Goal: Task Accomplishment & Management: Manage account settings

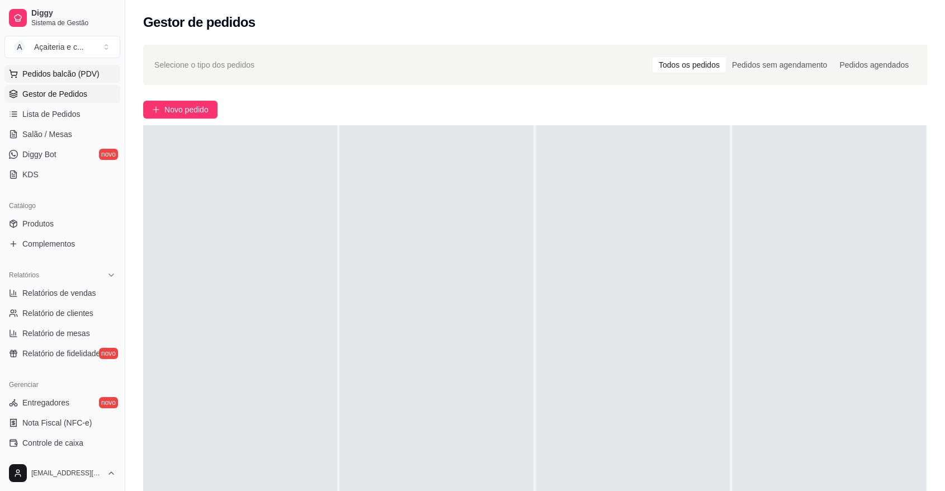
click at [95, 82] on button "Pedidos balcão (PDV)" at bounding box center [62, 74] width 116 height 18
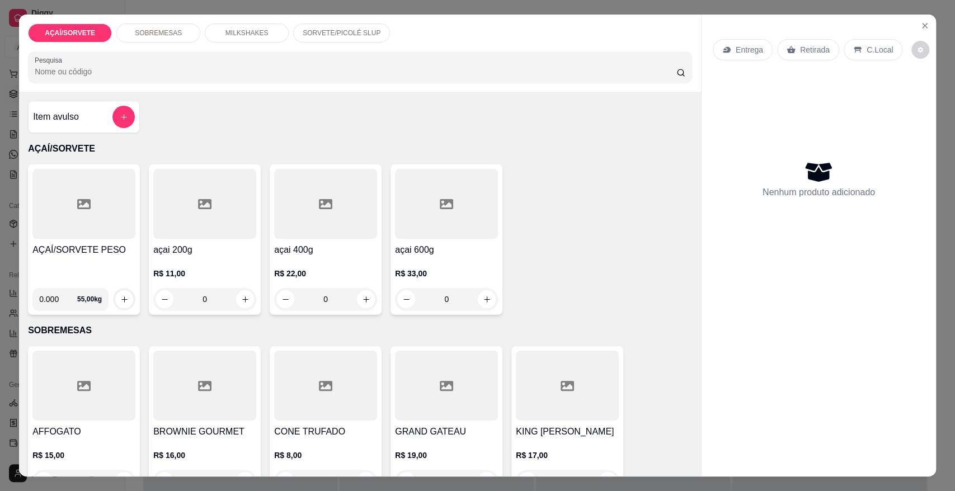
click at [329, 31] on p "SORVETE/PICOLÉ SLUP" at bounding box center [342, 33] width 78 height 9
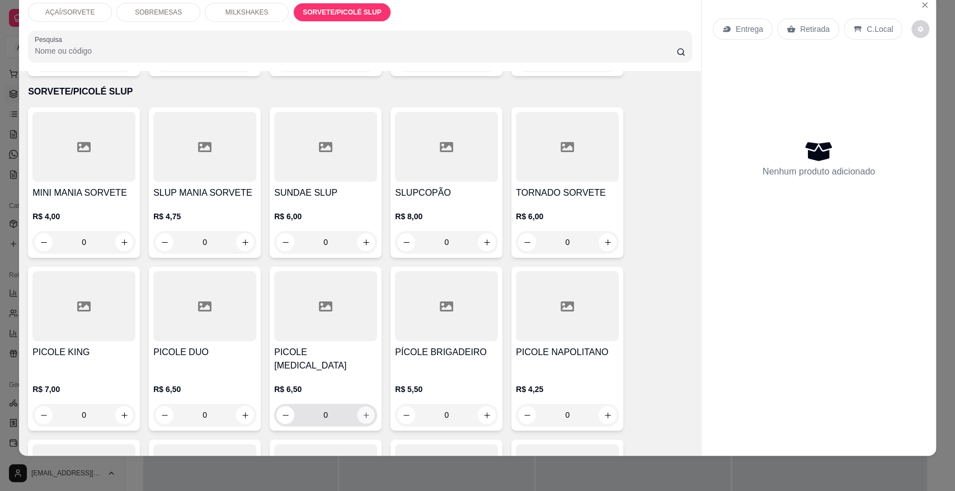
click at [365, 411] on icon "increase-product-quantity" at bounding box center [366, 415] width 8 height 8
type input "1"
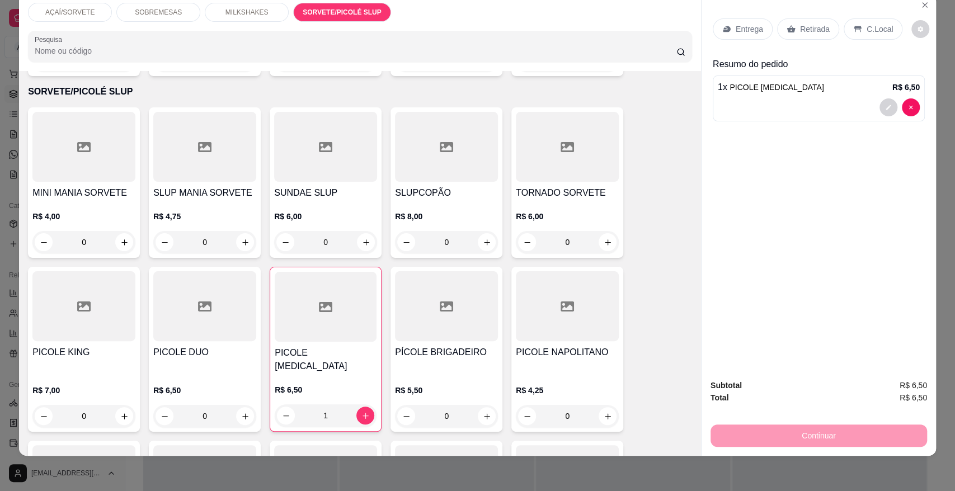
click at [813, 22] on div "Retirada" at bounding box center [808, 28] width 62 height 21
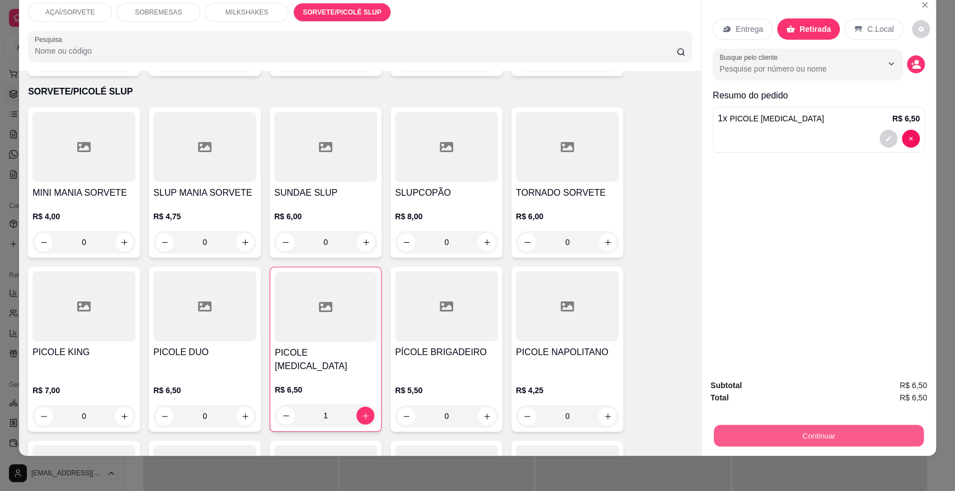
click at [825, 442] on button "Continuar" at bounding box center [819, 436] width 210 height 22
click at [878, 435] on button "Continuar" at bounding box center [819, 436] width 210 height 22
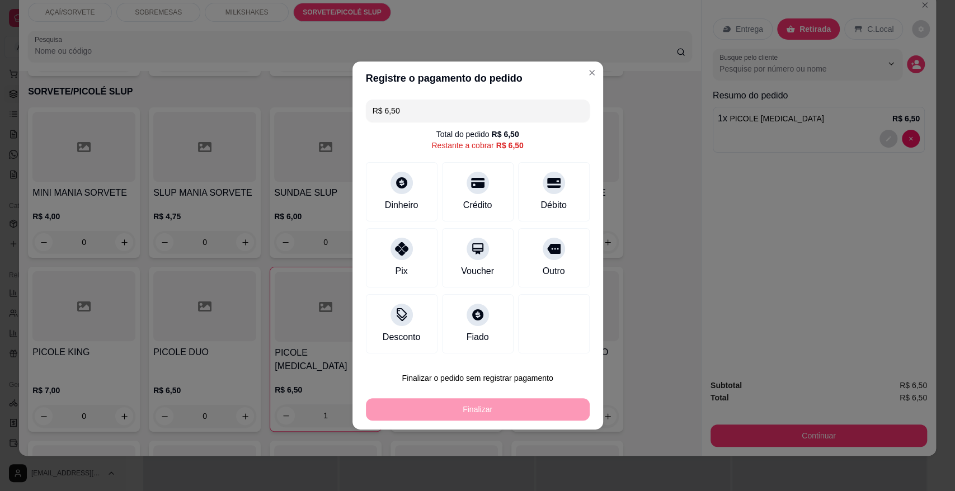
click at [426, 115] on input "R$ 6,50" at bounding box center [478, 111] width 210 height 22
click at [538, 192] on div "Débito" at bounding box center [553, 189] width 79 height 65
type input "R$ 1,50"
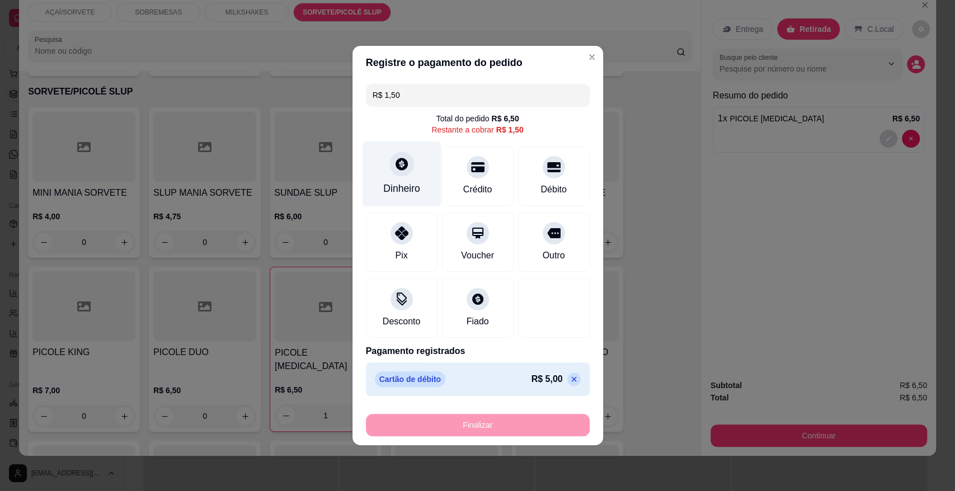
click at [406, 168] on icon at bounding box center [401, 164] width 15 height 15
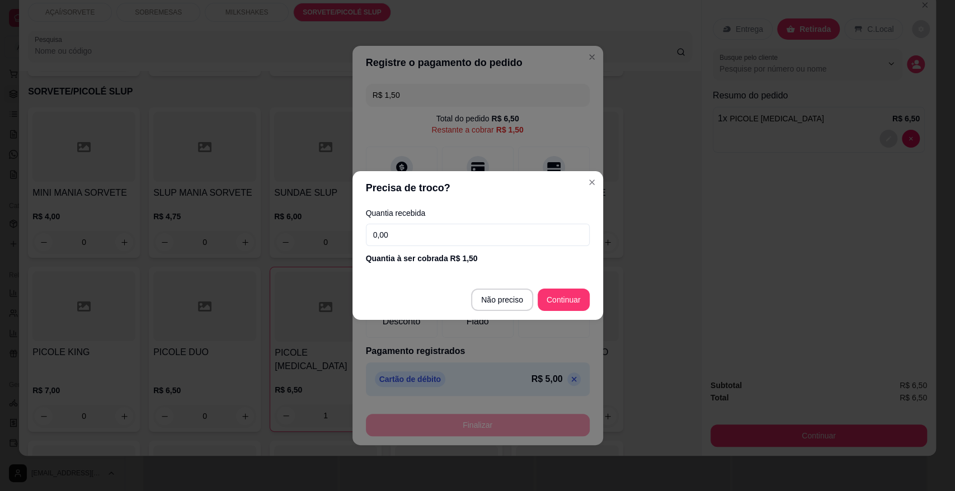
click at [453, 246] on input "0,00" at bounding box center [478, 235] width 224 height 22
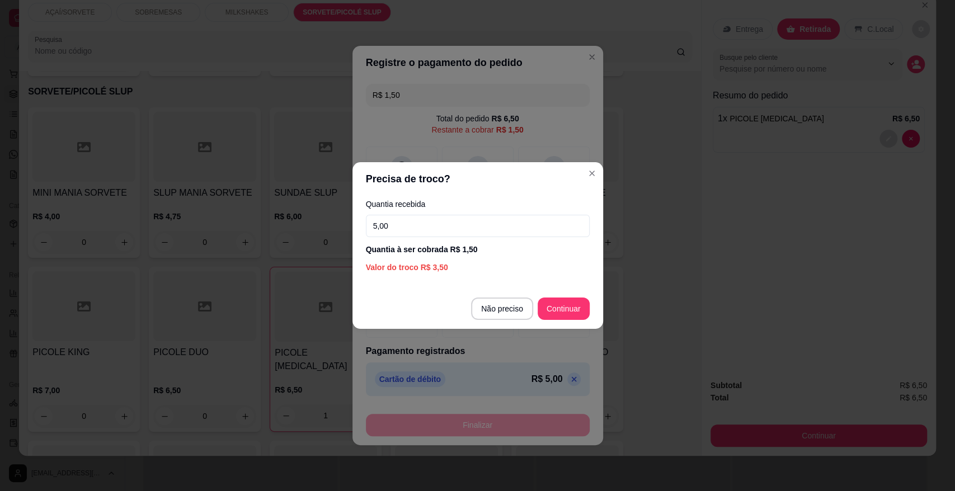
type input "5,00"
type input "R$ 0,00"
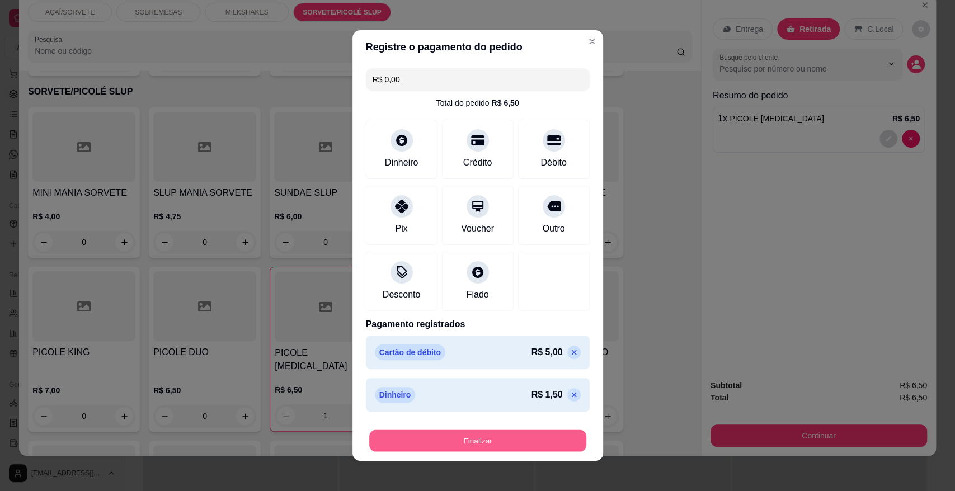
click at [534, 435] on button "Finalizar" at bounding box center [477, 441] width 217 height 22
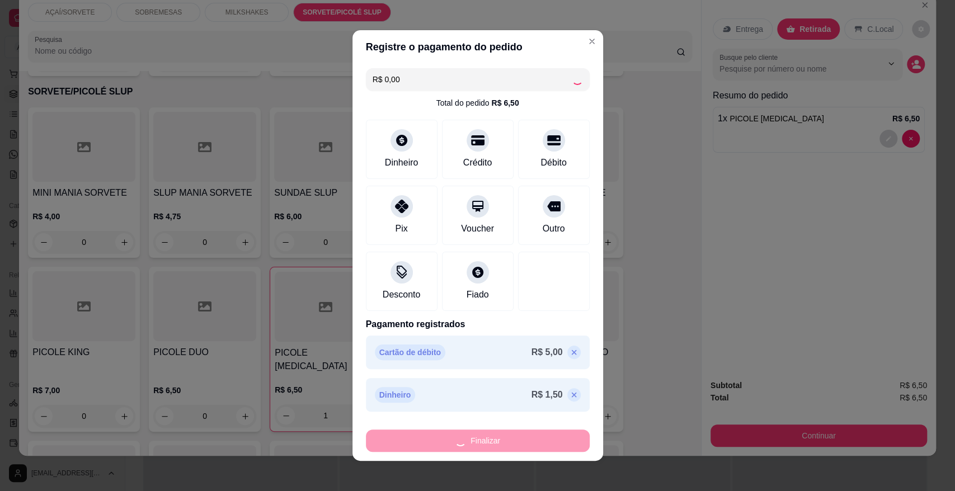
type input "0"
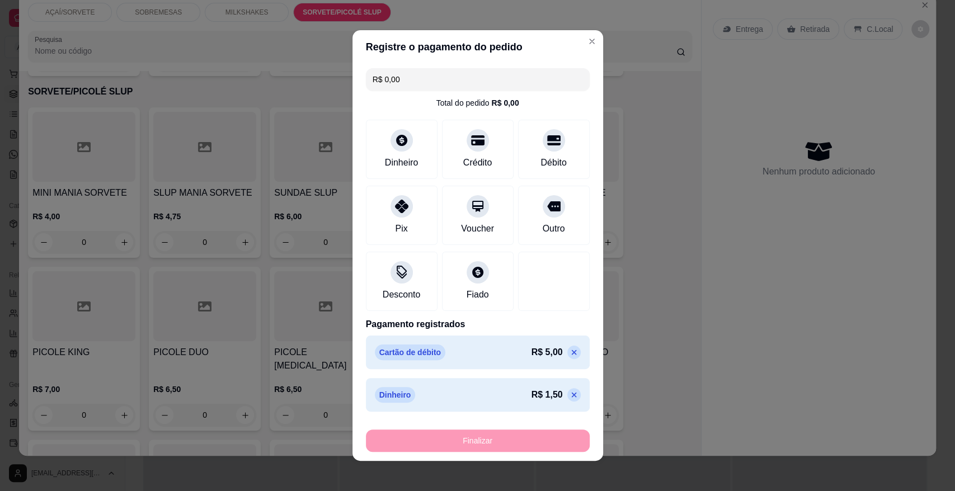
type input "-R$ 6,50"
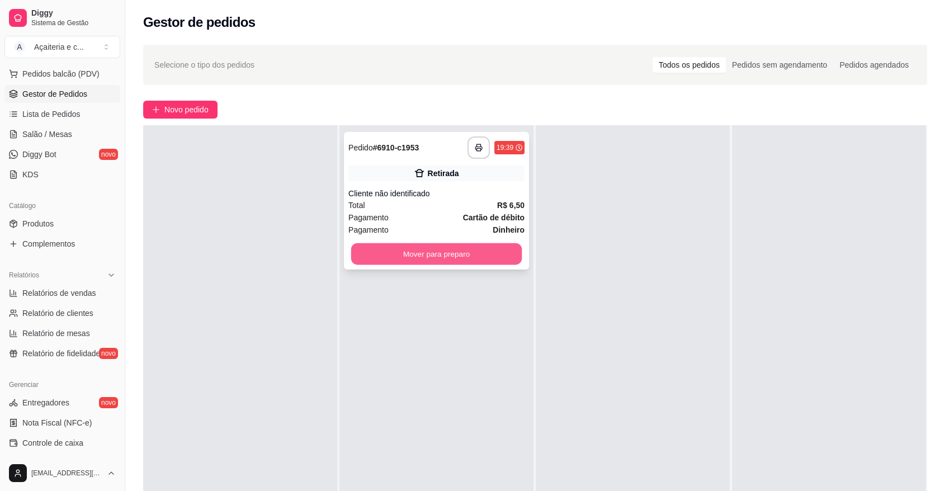
click at [439, 261] on button "Mover para preparo" at bounding box center [436, 254] width 171 height 22
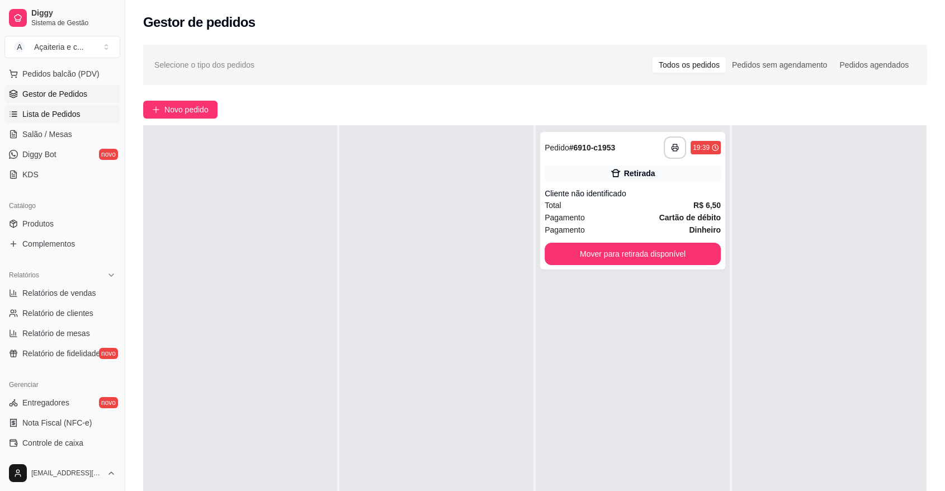
click at [65, 111] on span "Lista de Pedidos" at bounding box center [51, 114] width 58 height 11
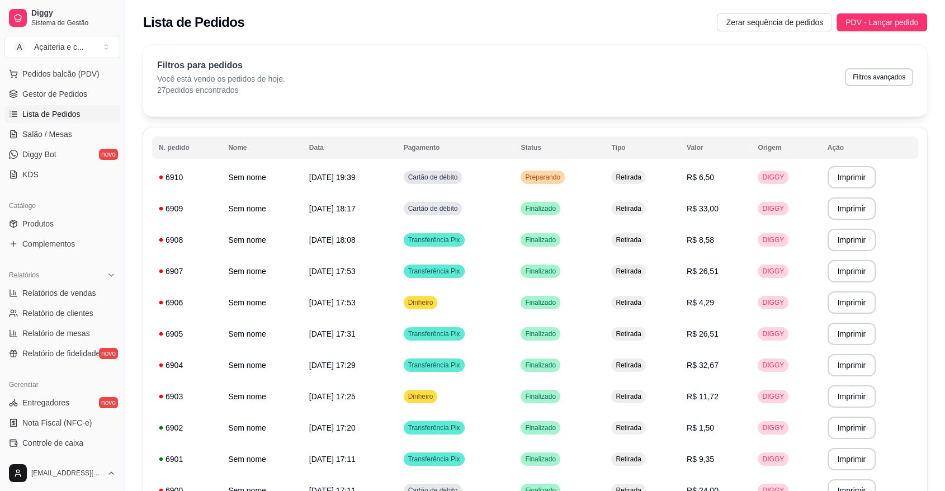
click at [59, 63] on div "Dia a dia" at bounding box center [62, 56] width 116 height 18
click at [59, 69] on span "Pedidos balcão (PDV)" at bounding box center [60, 73] width 77 height 11
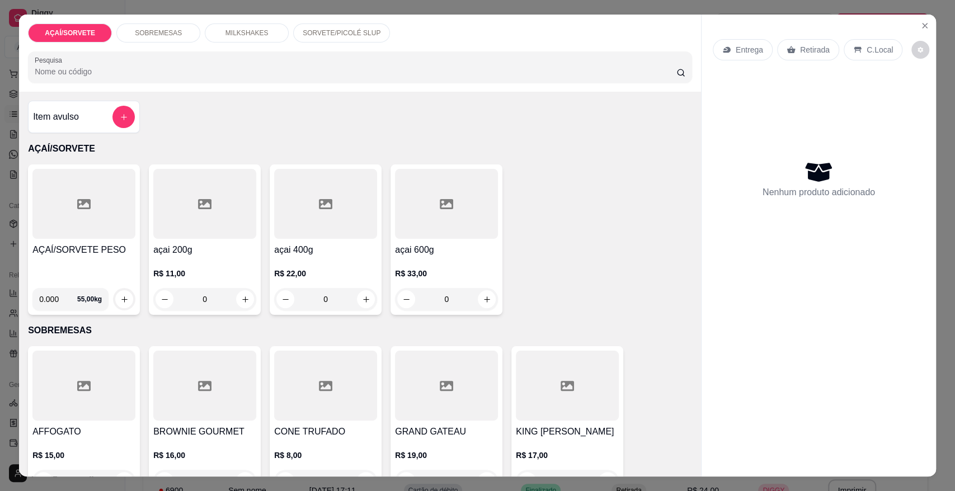
click at [103, 173] on div at bounding box center [83, 204] width 103 height 70
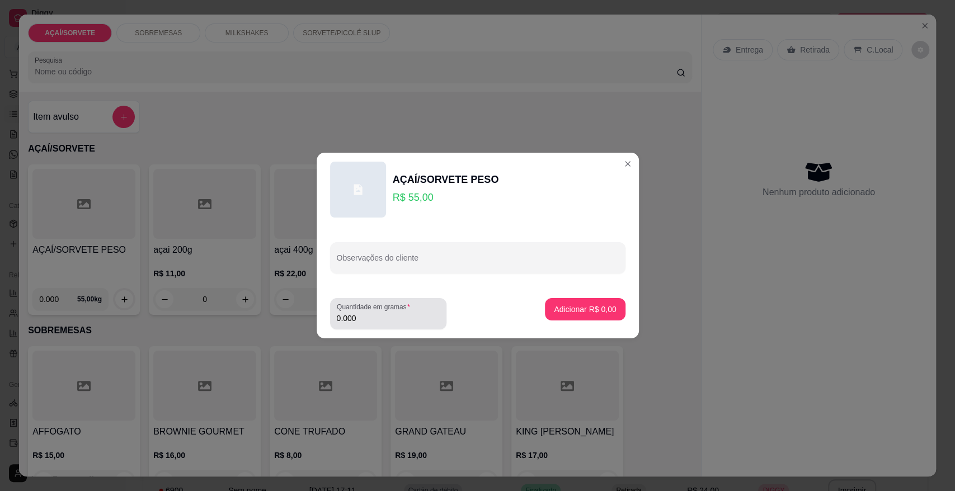
click at [385, 329] on div "Quantidade em gramas 0.000" at bounding box center [388, 313] width 116 height 31
type input "0.504"
click at [559, 303] on button "Adicionar R$ 27,72" at bounding box center [582, 309] width 84 height 22
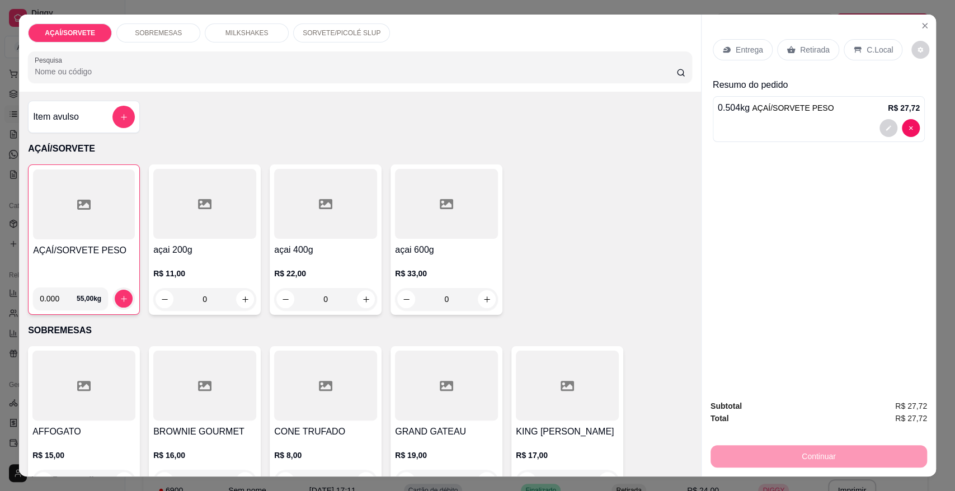
click at [802, 44] on p "Retirada" at bounding box center [815, 49] width 30 height 11
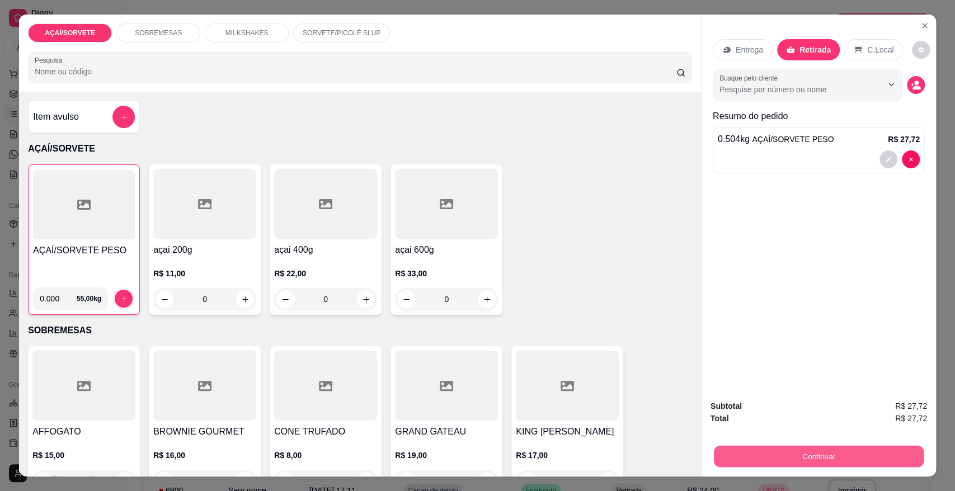
click at [803, 459] on button "Continuar" at bounding box center [819, 456] width 210 height 22
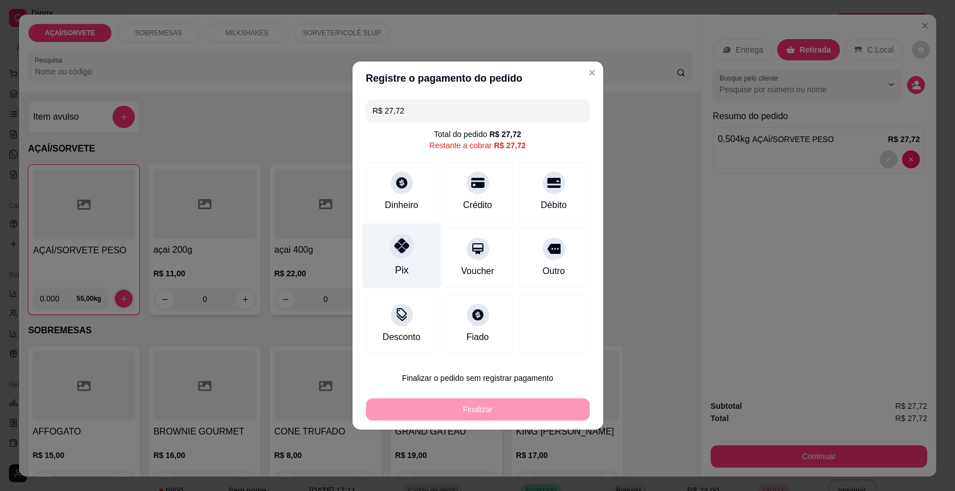
click at [402, 260] on div "Pix" at bounding box center [401, 255] width 79 height 65
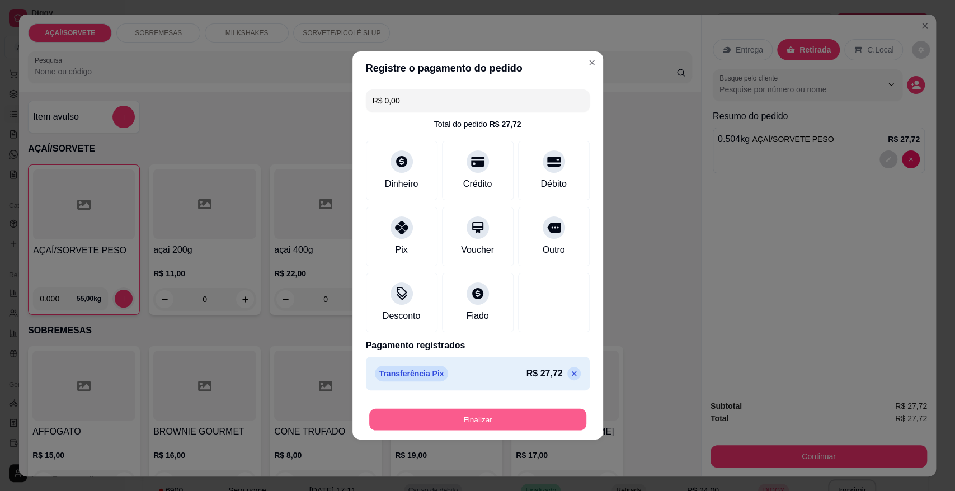
click at [475, 427] on button "Finalizar" at bounding box center [477, 420] width 217 height 22
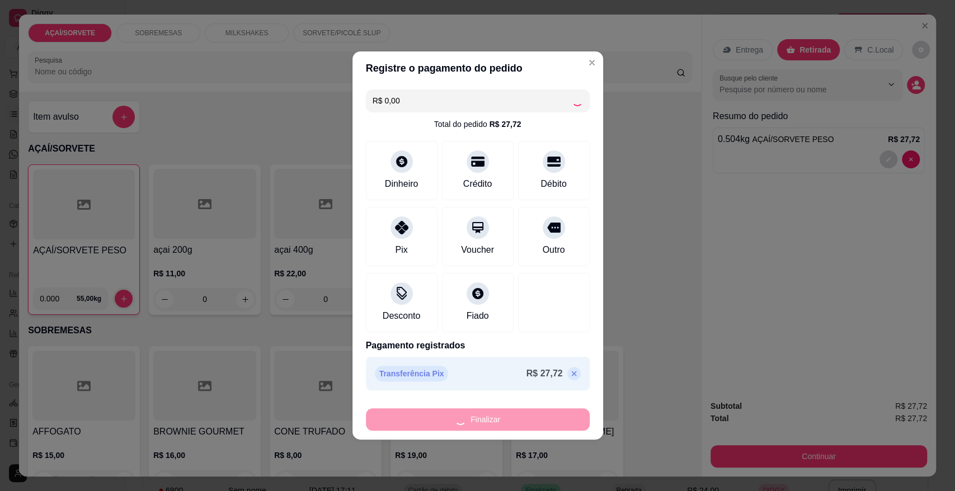
type input "-R$ 27,72"
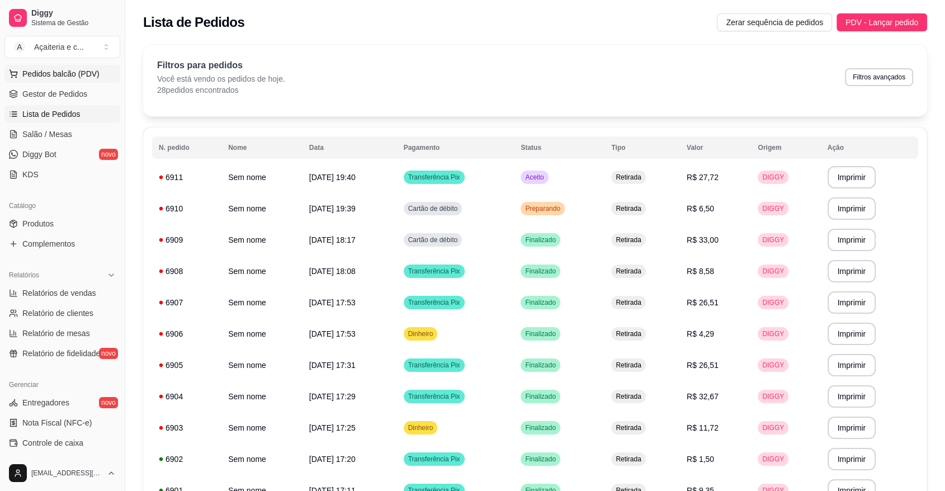
click at [31, 81] on button "Pedidos balcão (PDV)" at bounding box center [62, 74] width 116 height 18
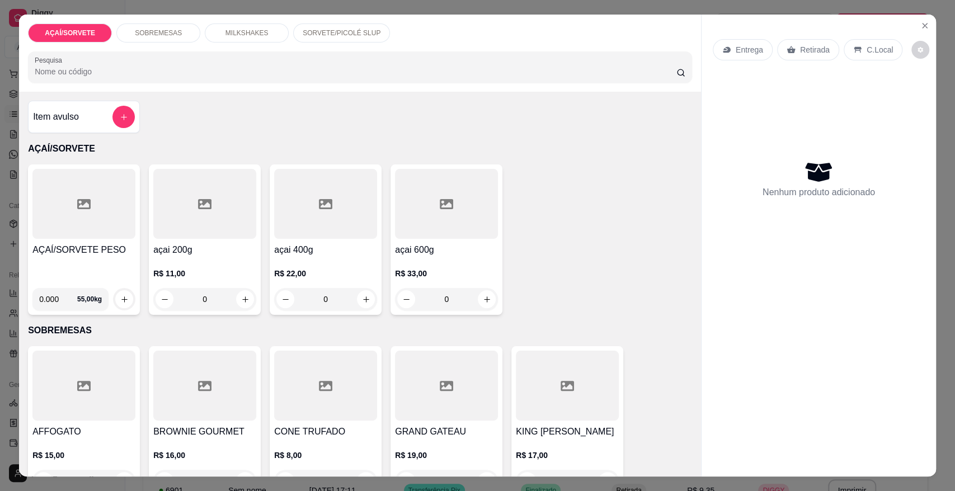
click at [74, 224] on div at bounding box center [83, 204] width 103 height 70
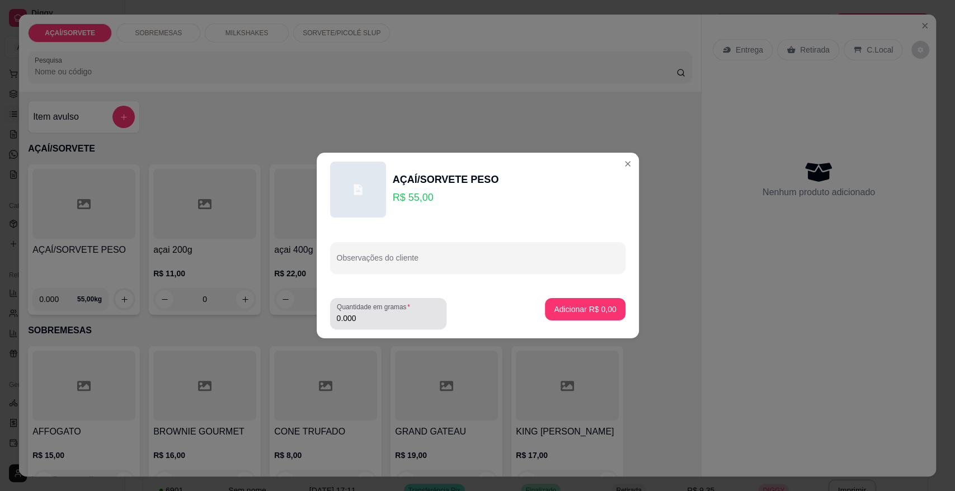
click at [418, 328] on div "Quantidade em gramas 0.000" at bounding box center [388, 313] width 116 height 31
type input "0.304"
click at [543, 298] on button "Adicionar R$ 16,72" at bounding box center [582, 309] width 84 height 22
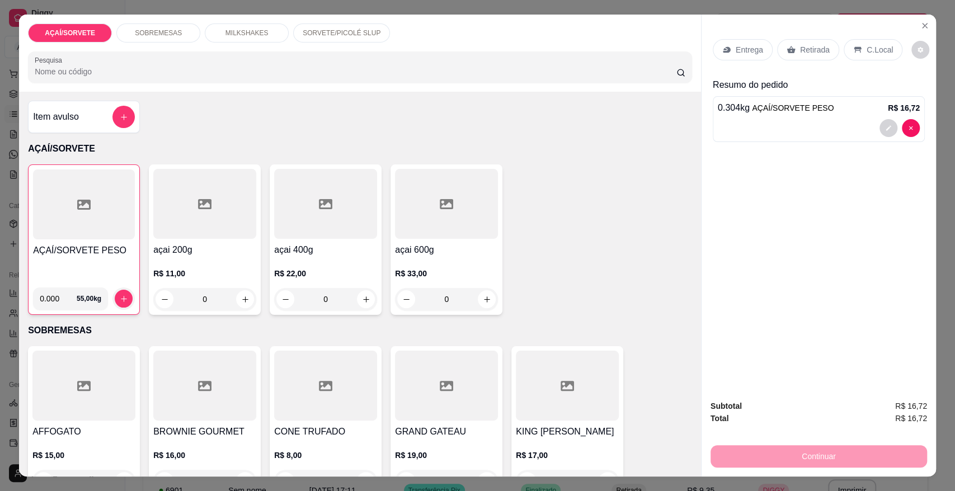
click at [792, 52] on div "Retirada" at bounding box center [808, 49] width 62 height 21
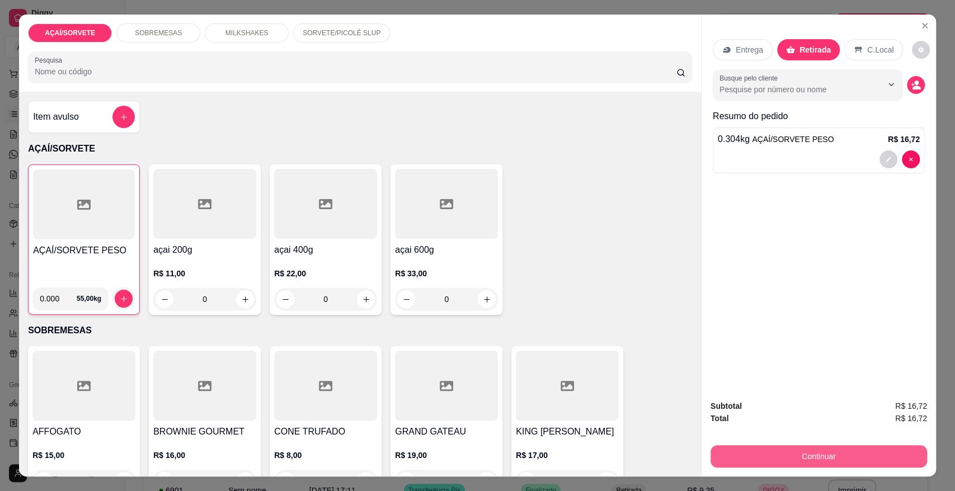
drag, startPoint x: 819, startPoint y: 476, endPoint x: 819, endPoint y: 463, distance: 12.9
click at [819, 463] on div "Subtotal R$ 16,72 Total R$ 16,72 Continuar" at bounding box center [819, 434] width 234 height 86
click at [819, 463] on button "Continuar" at bounding box center [819, 456] width 210 height 22
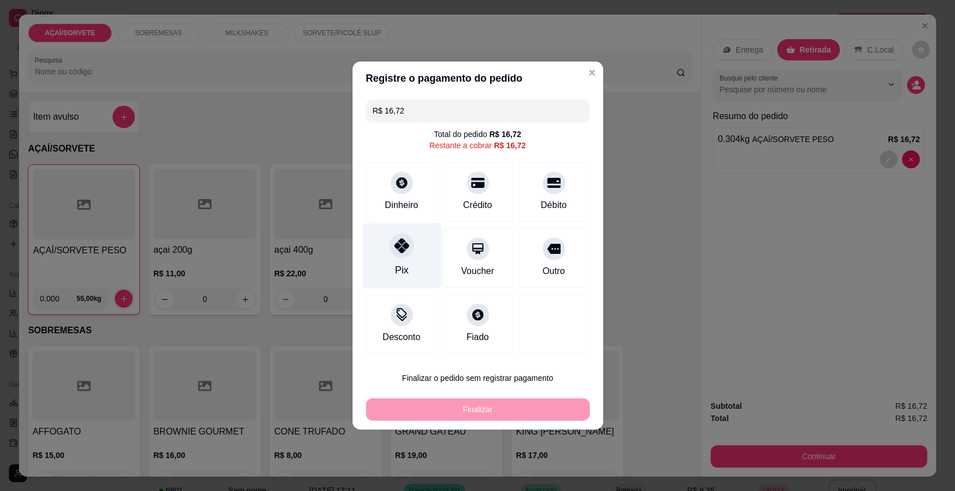
click at [390, 239] on div at bounding box center [401, 245] width 25 height 25
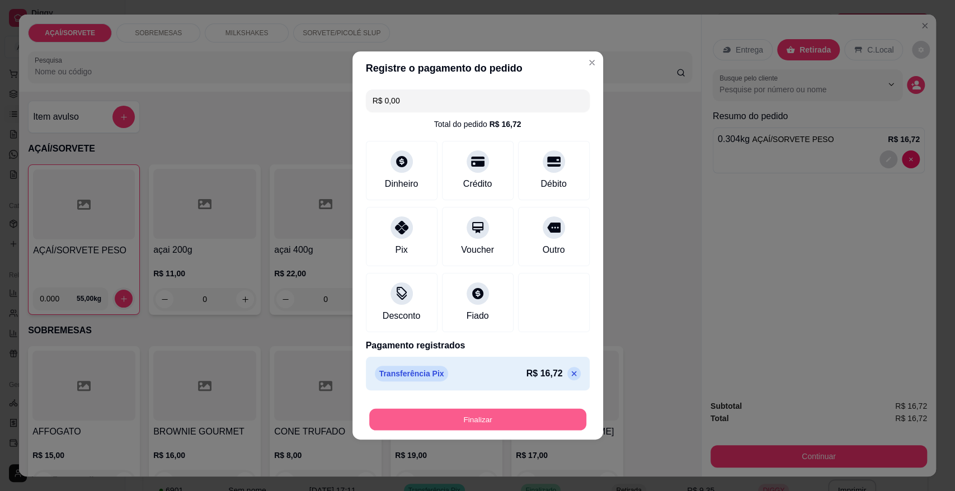
click at [470, 424] on button "Finalizar" at bounding box center [477, 420] width 217 height 22
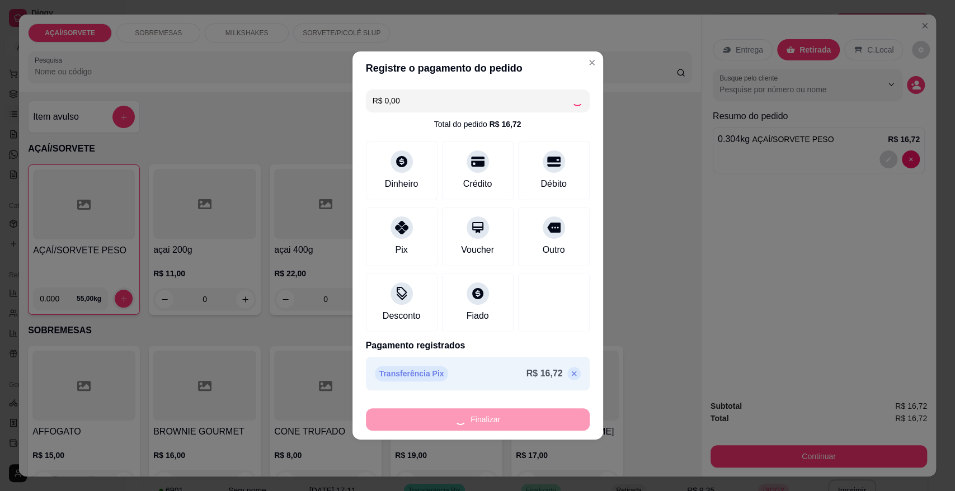
type input "-R$ 16,72"
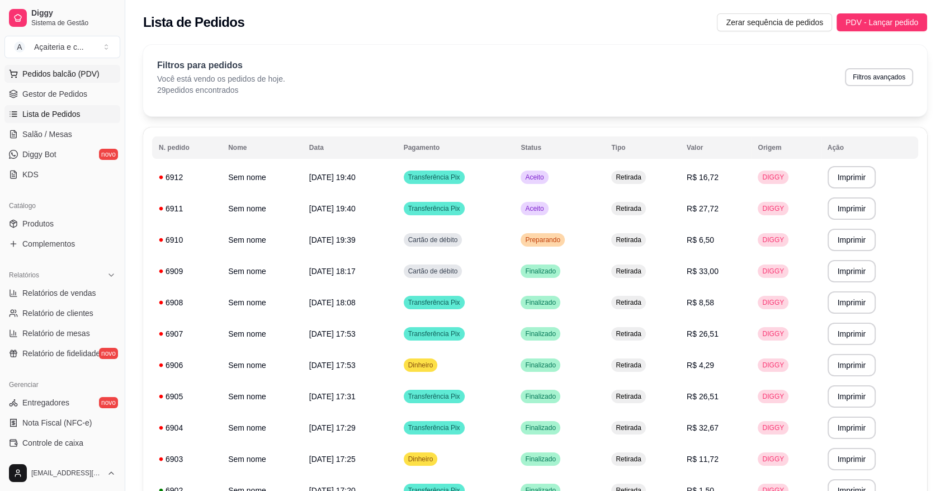
click at [81, 77] on span "Pedidos balcão (PDV)" at bounding box center [60, 73] width 77 height 11
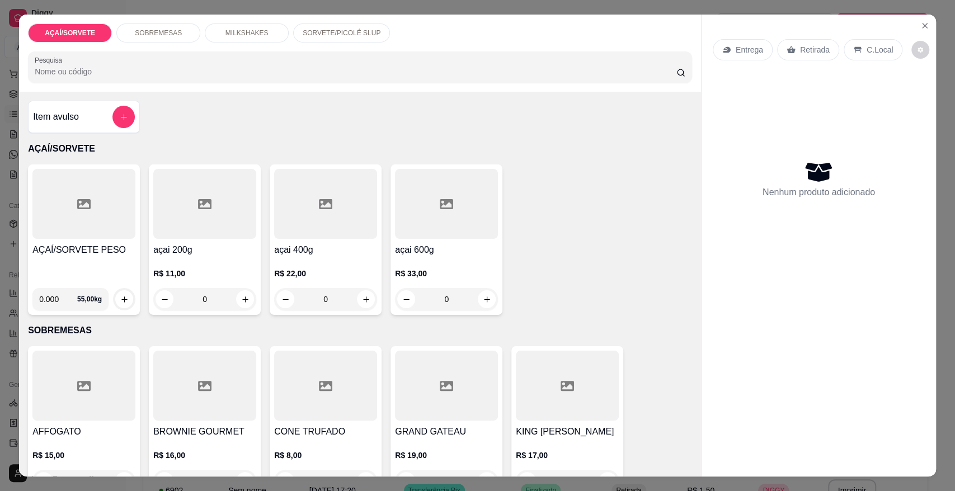
click at [107, 171] on div at bounding box center [83, 204] width 103 height 70
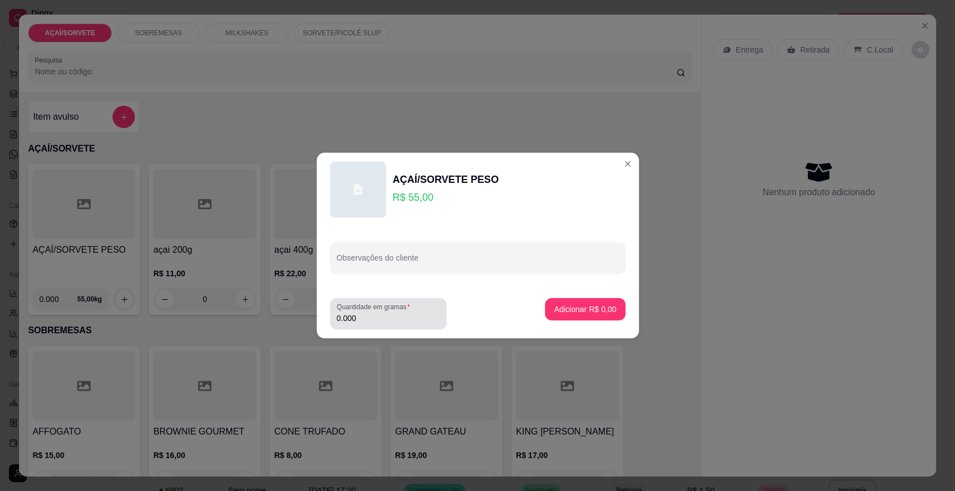
click at [398, 327] on div "Quantidade em gramas 0.000" at bounding box center [388, 313] width 116 height 31
type input "0.240"
click at [579, 311] on p "Adicionar R$ 13,20" at bounding box center [583, 309] width 65 height 11
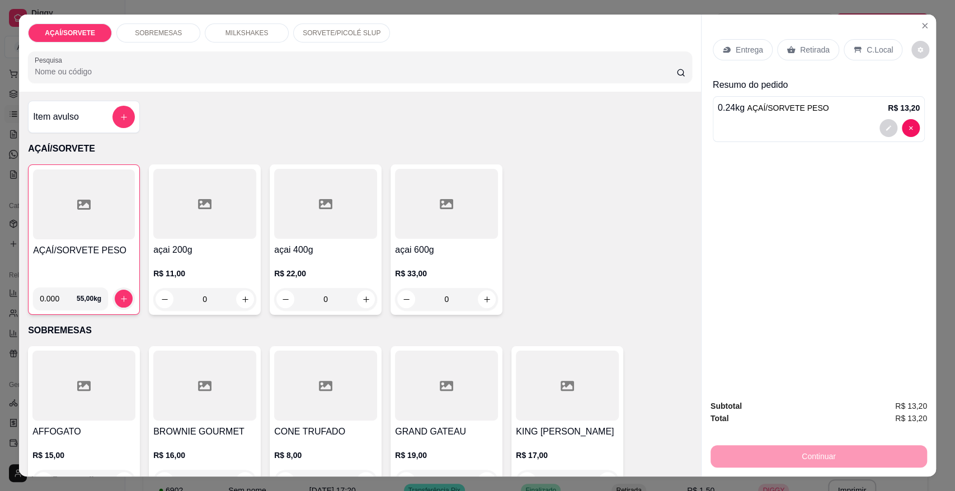
click at [804, 50] on p "Retirada" at bounding box center [815, 49] width 30 height 11
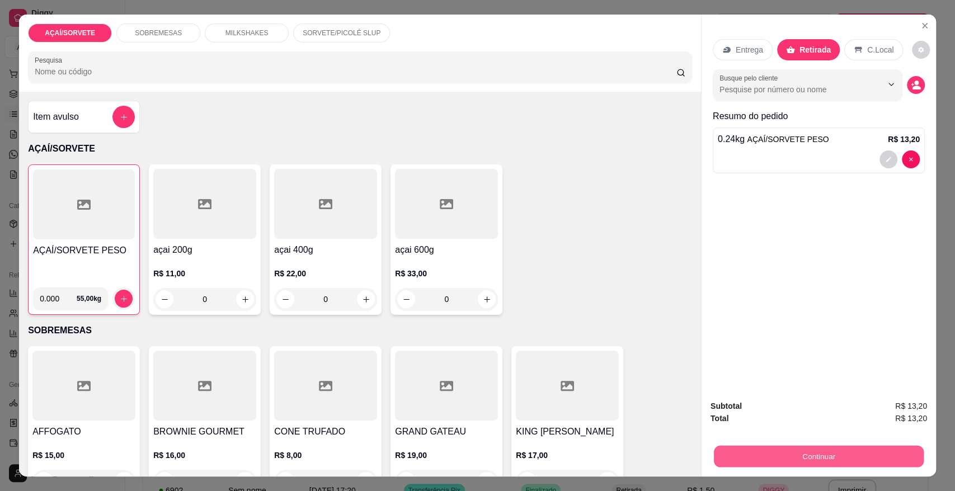
click at [873, 467] on div "Continuar" at bounding box center [819, 455] width 217 height 25
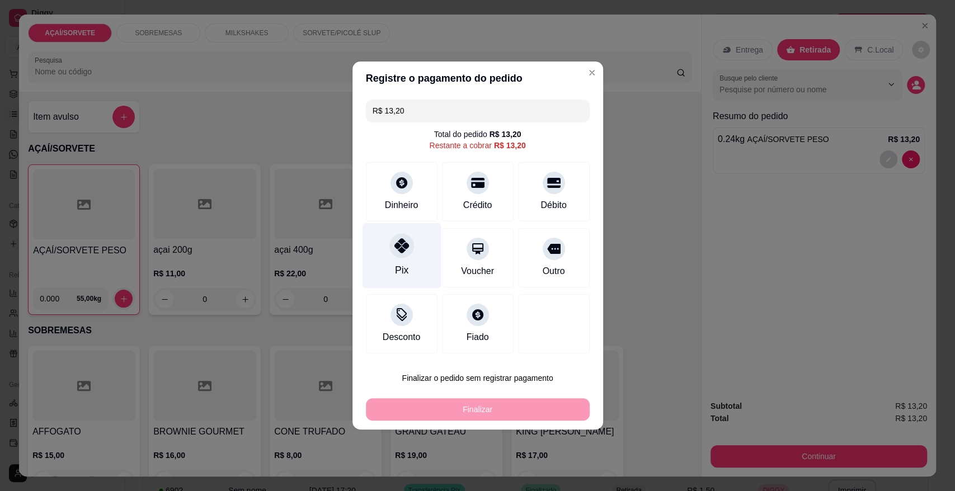
click at [416, 262] on div "Pix" at bounding box center [401, 255] width 79 height 65
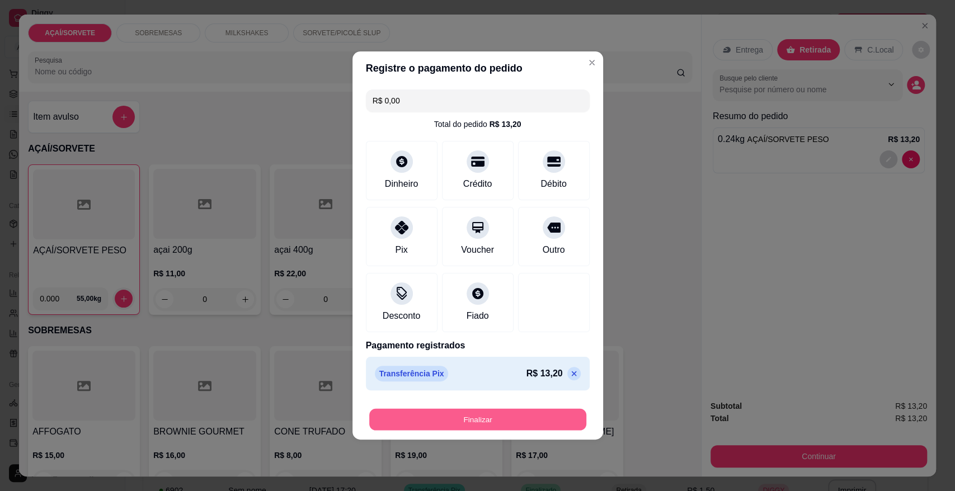
click at [512, 429] on button "Finalizar" at bounding box center [477, 420] width 217 height 22
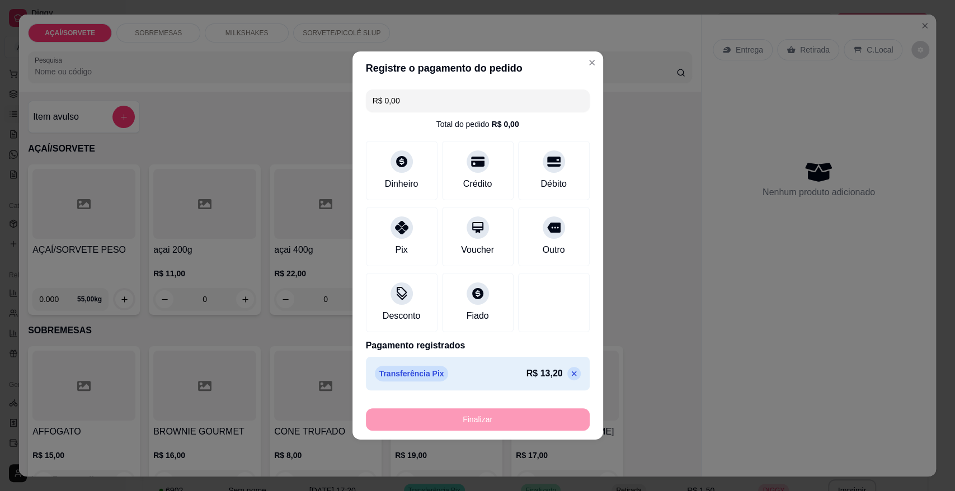
type input "-R$ 13,20"
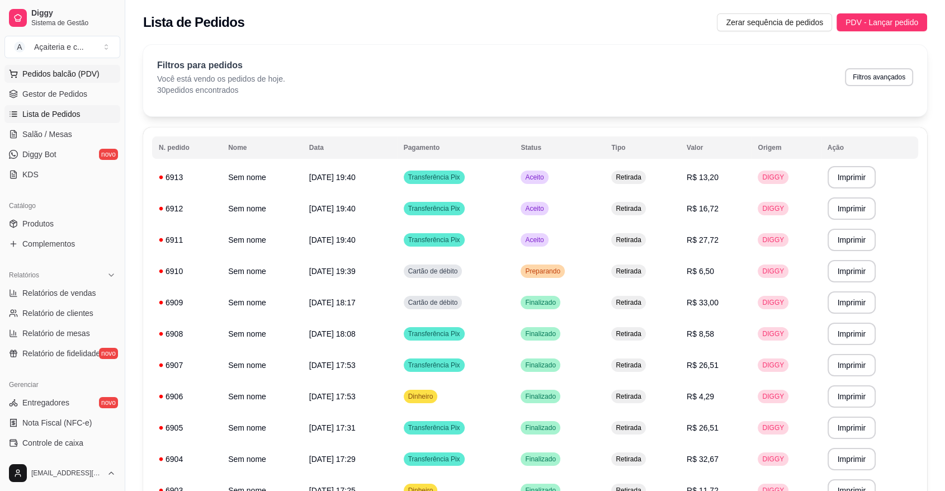
click at [93, 70] on span "Pedidos balcão (PDV)" at bounding box center [60, 73] width 77 height 11
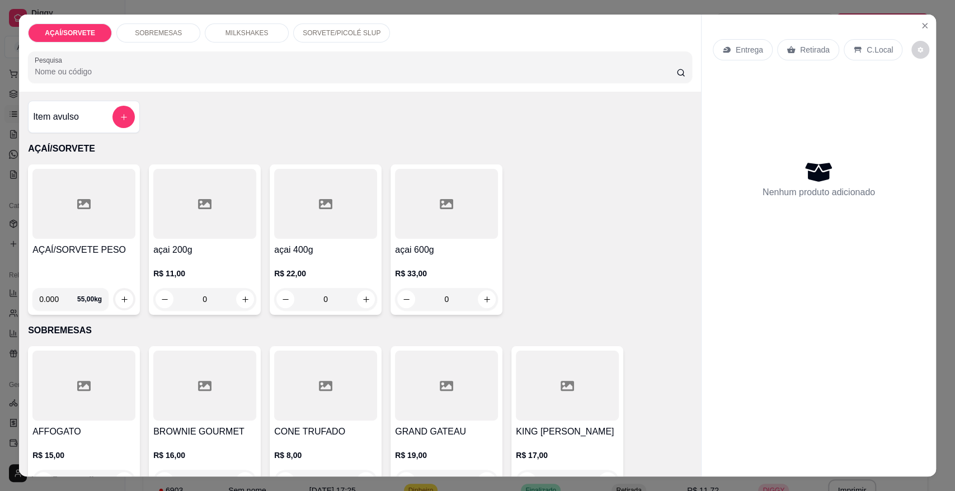
click at [355, 41] on div "SORVETE/PICOLÉ SLUP" at bounding box center [341, 32] width 97 height 19
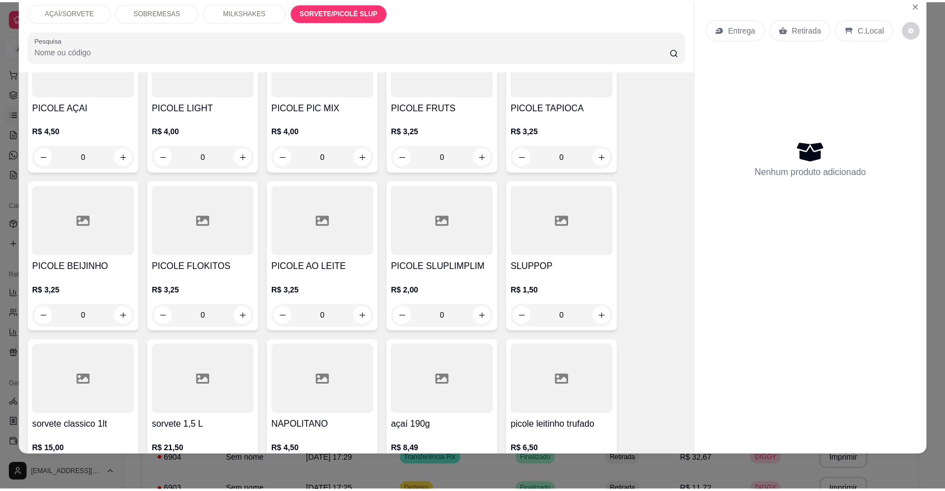
scroll to position [1697, 0]
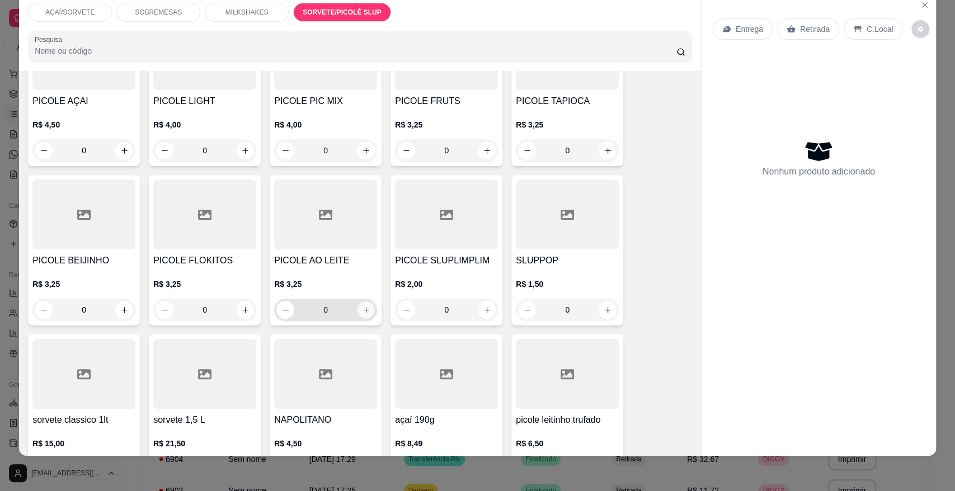
click at [364, 302] on button "increase-product-quantity" at bounding box center [365, 310] width 17 height 17
type input "1"
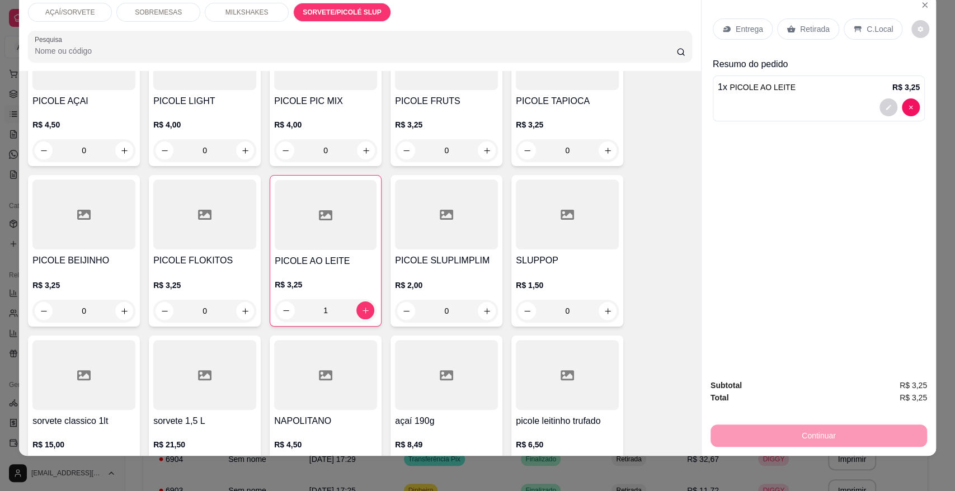
click at [815, 26] on p "Retirada" at bounding box center [815, 28] width 30 height 11
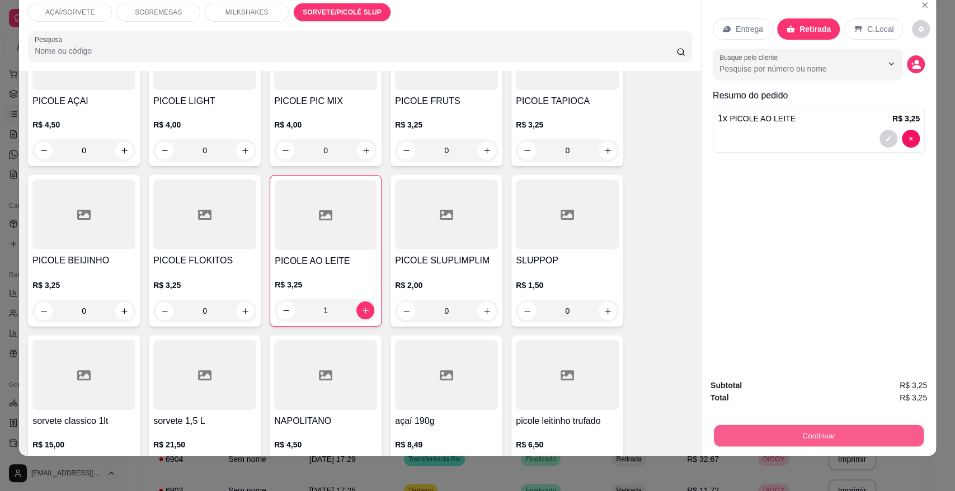
click at [738, 441] on button "Continuar" at bounding box center [819, 436] width 210 height 22
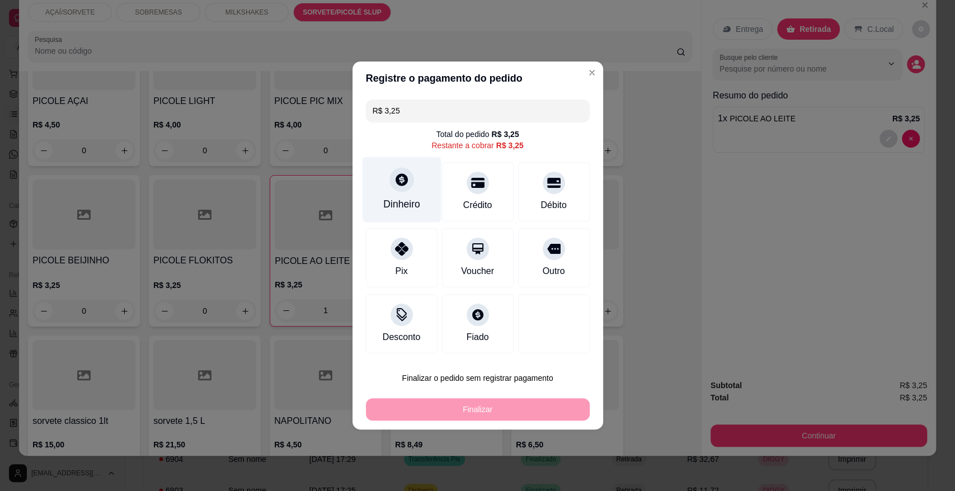
click at [405, 191] on div "Dinheiro" at bounding box center [401, 189] width 79 height 65
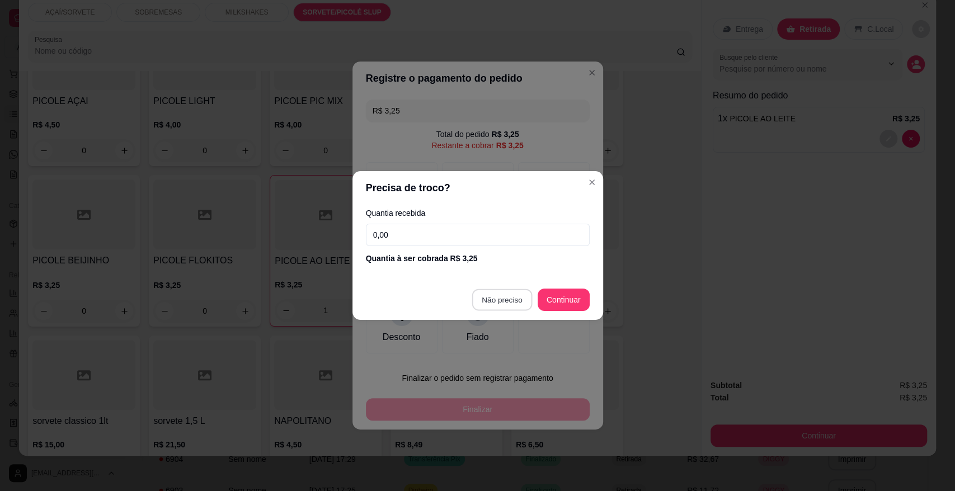
type input "R$ 0,00"
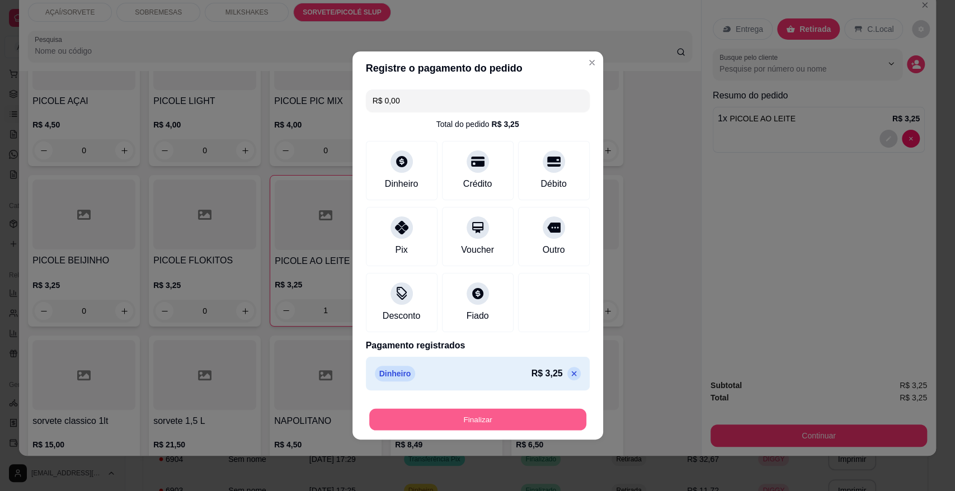
click at [494, 418] on button "Finalizar" at bounding box center [477, 420] width 217 height 22
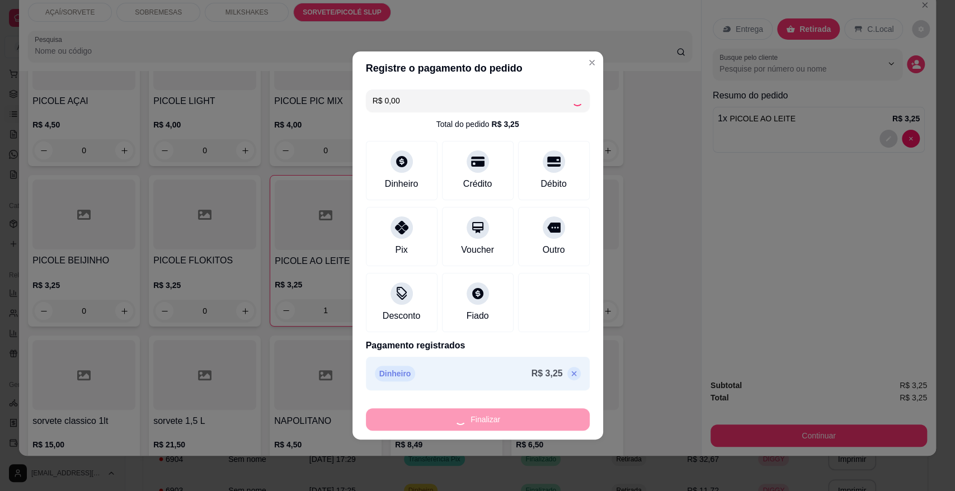
type input "0"
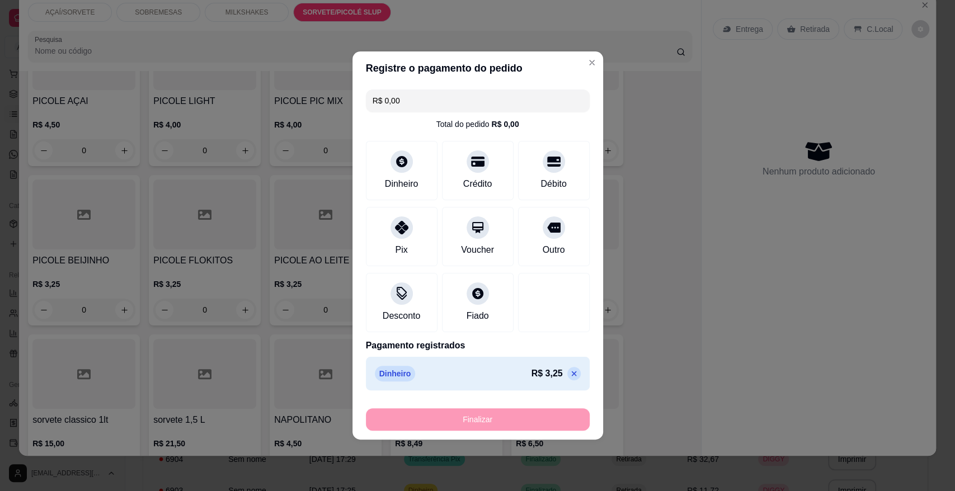
type input "-R$ 3,25"
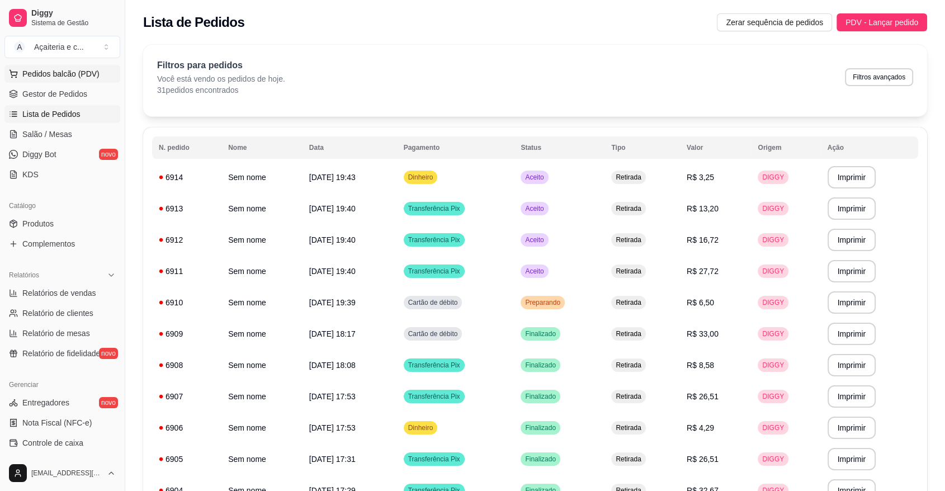
click at [43, 73] on span "Pedidos balcão (PDV)" at bounding box center [60, 73] width 77 height 11
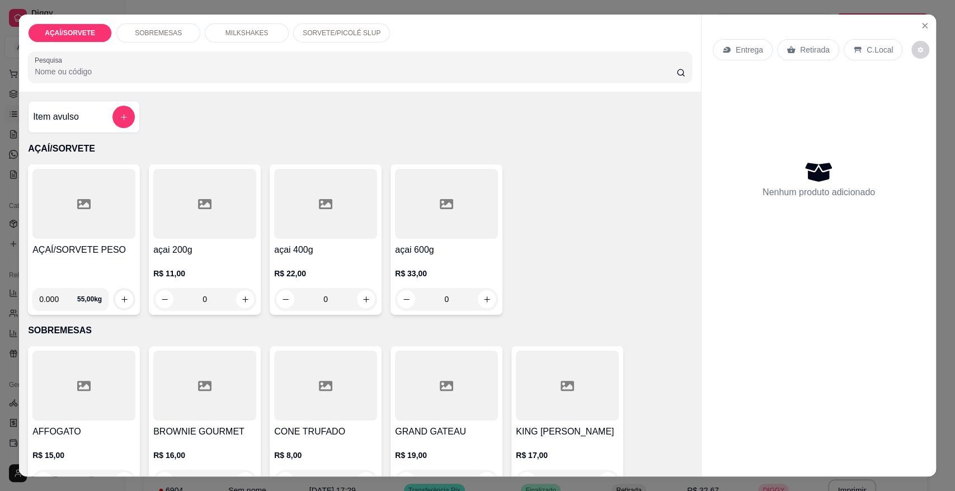
click at [81, 228] on div at bounding box center [83, 204] width 103 height 70
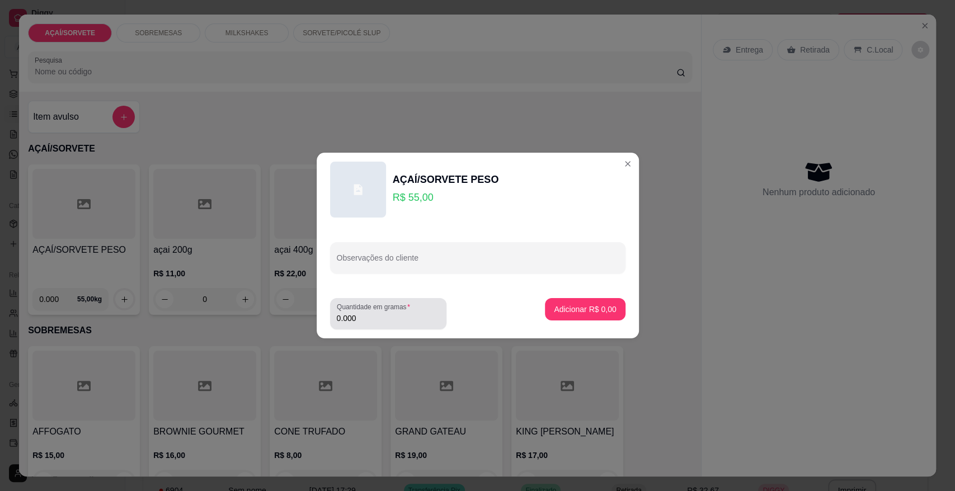
click at [368, 309] on label "Quantidade em gramas" at bounding box center [375, 307] width 77 height 10
click at [368, 313] on input "0.000" at bounding box center [388, 318] width 103 height 11
type input "0.198"
click at [578, 307] on p "Adicionar R$ 10,89" at bounding box center [583, 309] width 65 height 11
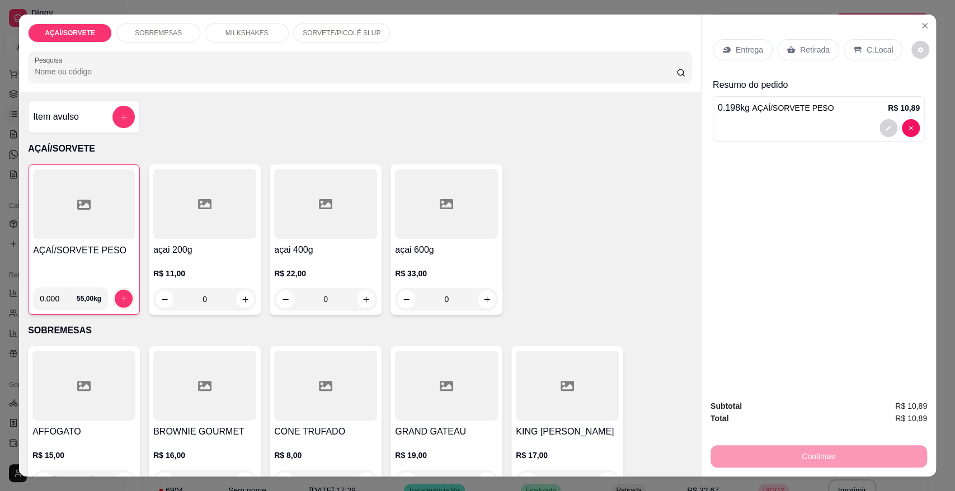
click at [803, 55] on p "Retirada" at bounding box center [815, 49] width 30 height 11
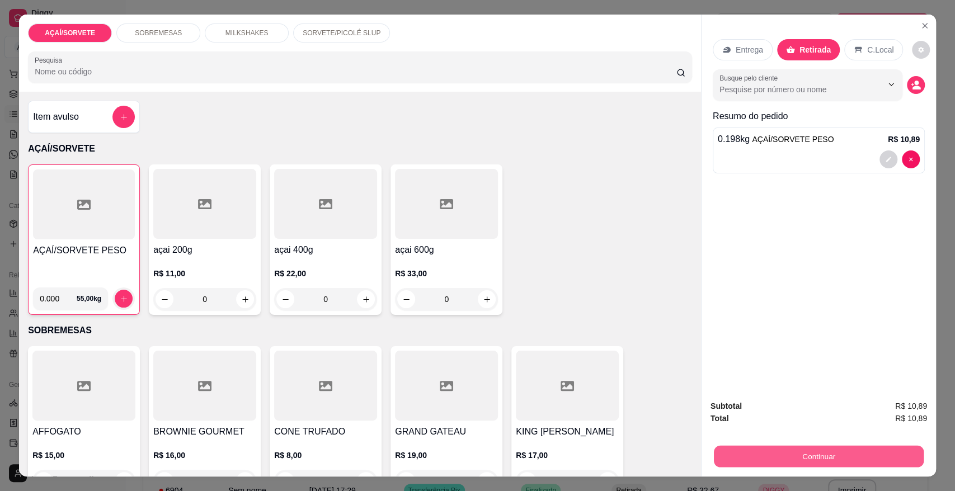
click at [840, 452] on button "Continuar" at bounding box center [819, 456] width 210 height 22
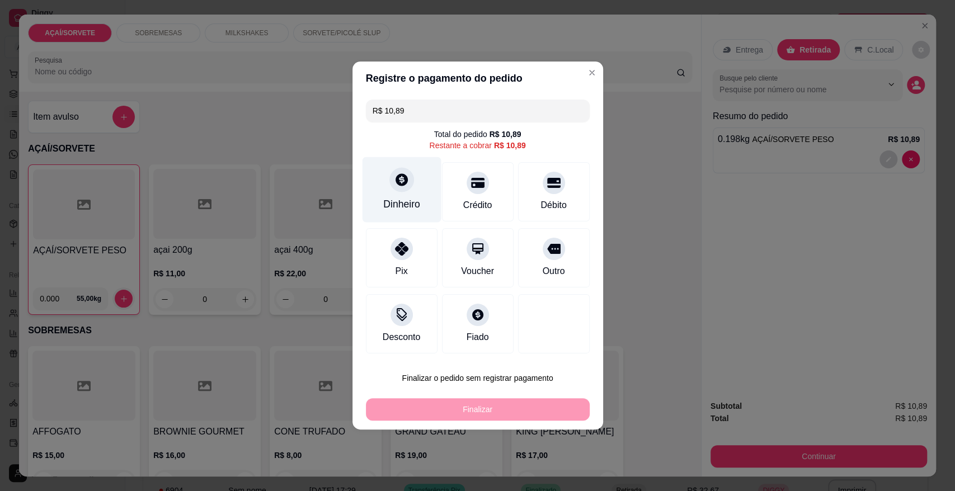
click at [398, 183] on icon at bounding box center [402, 179] width 12 height 12
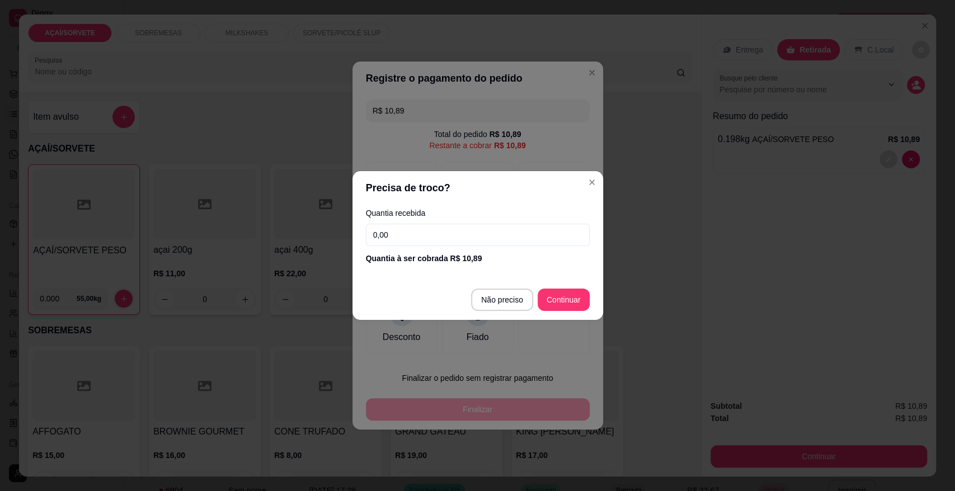
click at [448, 243] on input "0,00" at bounding box center [478, 235] width 224 height 22
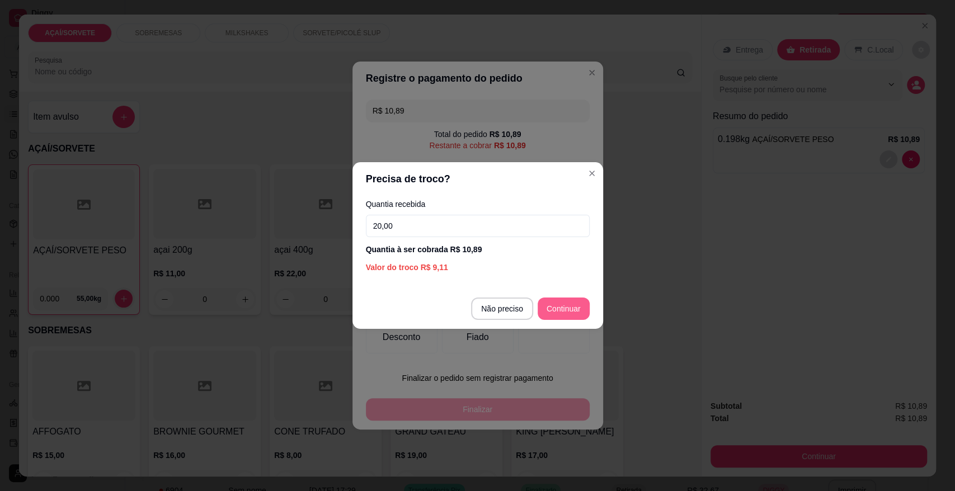
type input "20,00"
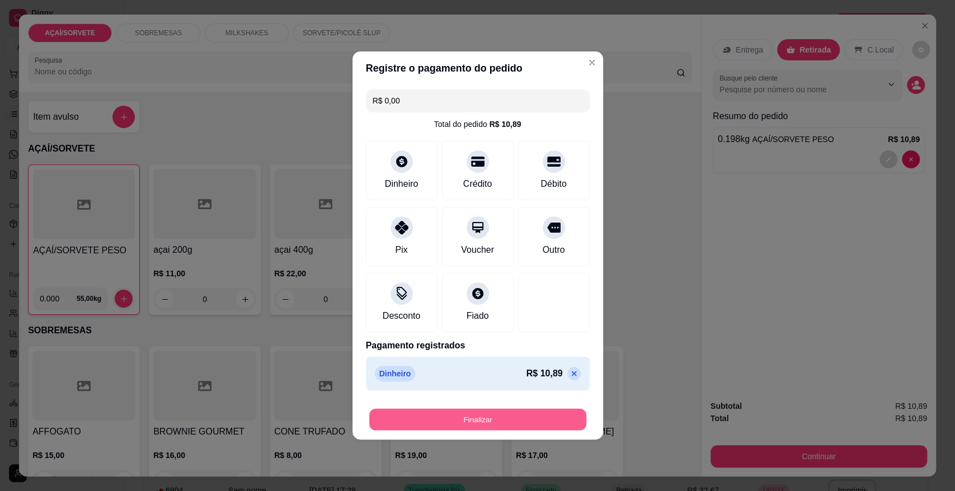
click at [564, 420] on button "Finalizar" at bounding box center [477, 420] width 217 height 22
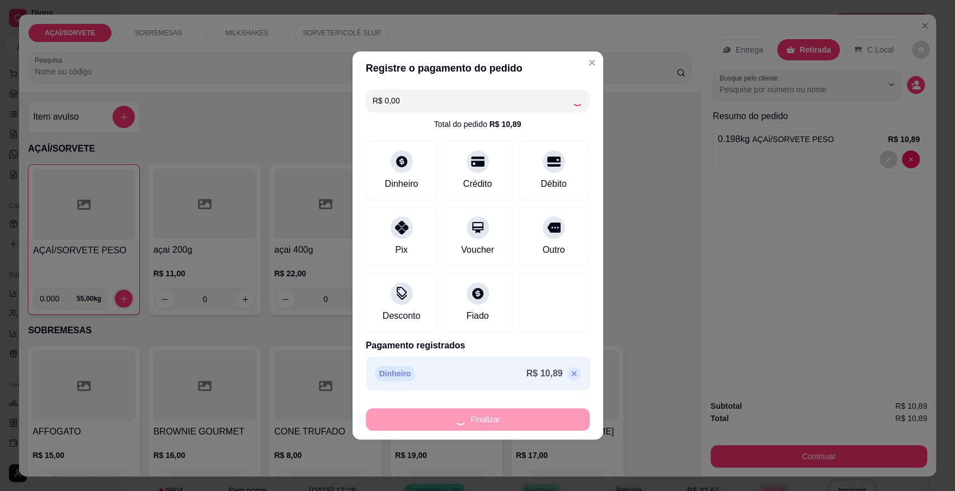
type input "-R$ 10,89"
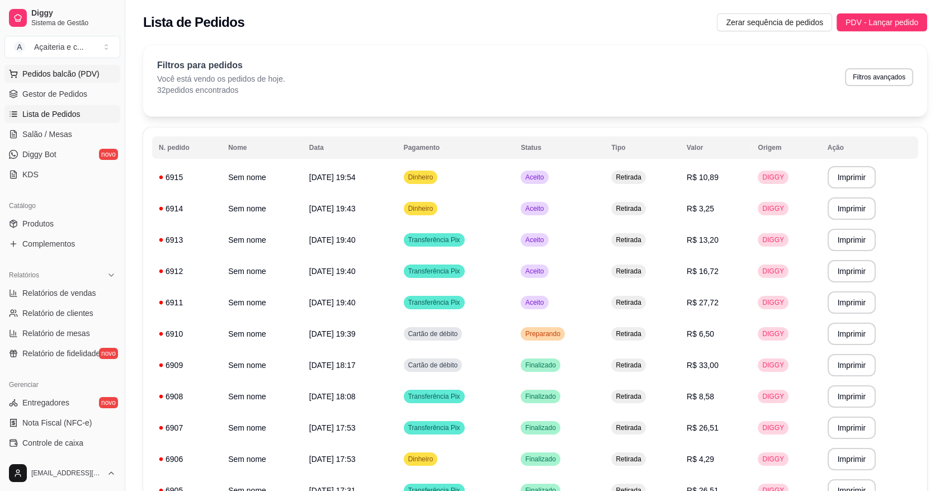
click at [35, 74] on span "Pedidos balcão (PDV)" at bounding box center [60, 73] width 77 height 11
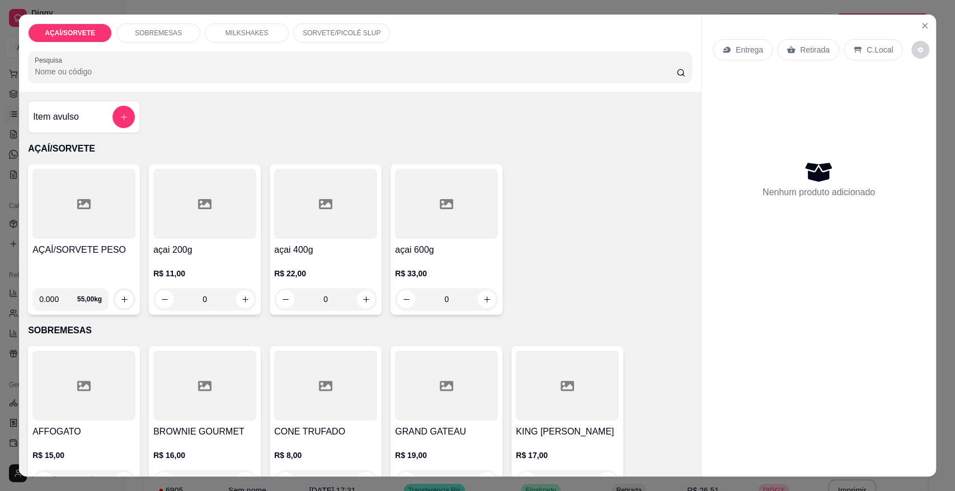
click at [63, 227] on div at bounding box center [83, 204] width 103 height 70
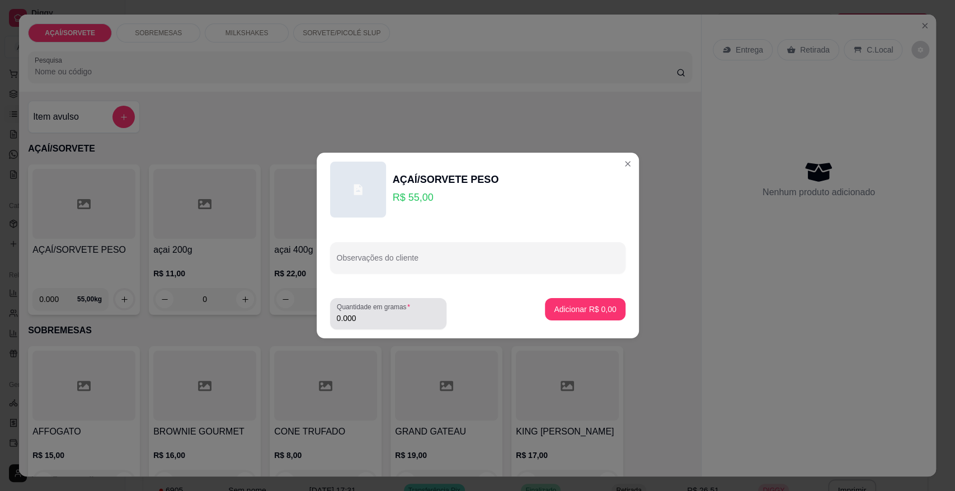
click at [378, 324] on div "0.000" at bounding box center [388, 314] width 103 height 22
type input "0.520"
click at [582, 310] on p "Adicionar R$ 28,60" at bounding box center [583, 309] width 65 height 11
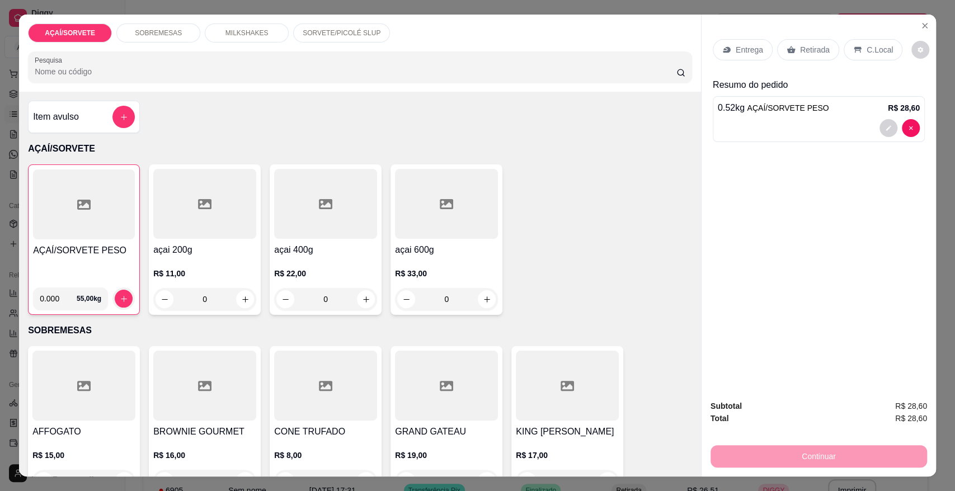
click at [815, 49] on p "Retirada" at bounding box center [815, 49] width 30 height 11
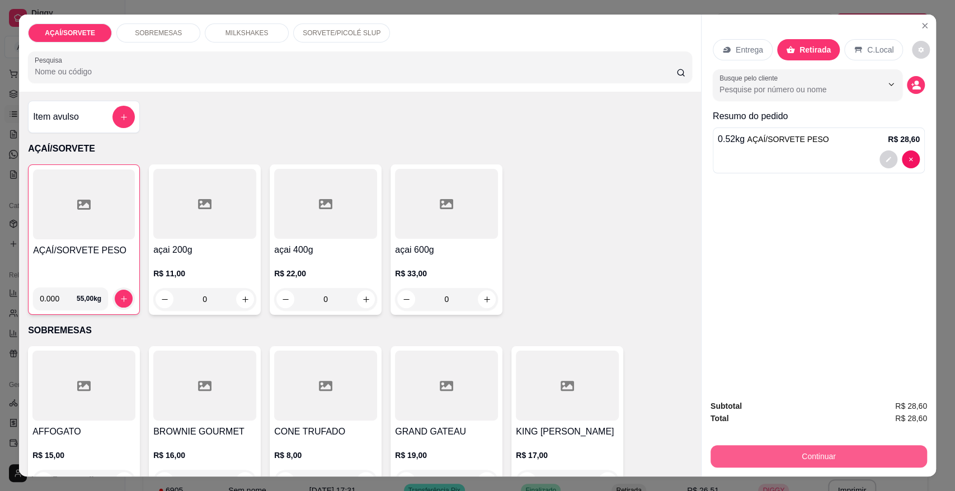
click at [783, 465] on button "Continuar" at bounding box center [819, 456] width 217 height 22
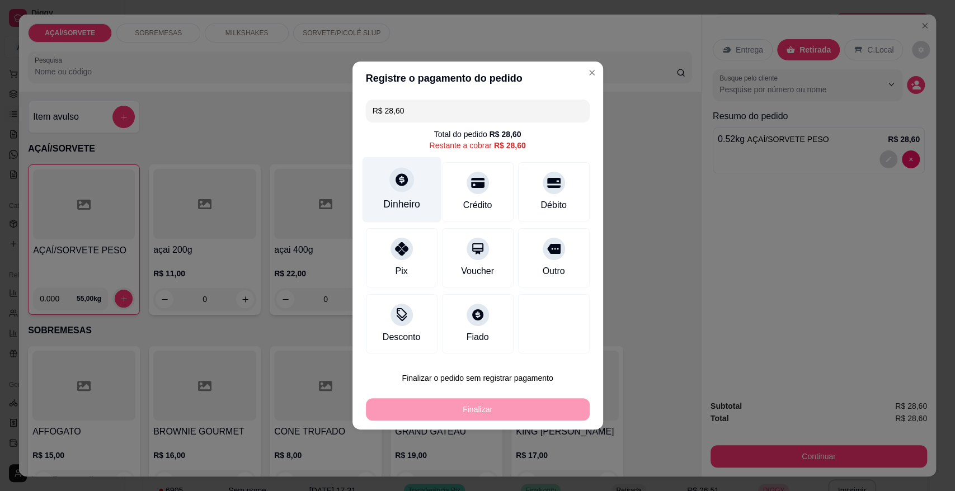
click at [412, 206] on div "Dinheiro" at bounding box center [401, 204] width 37 height 15
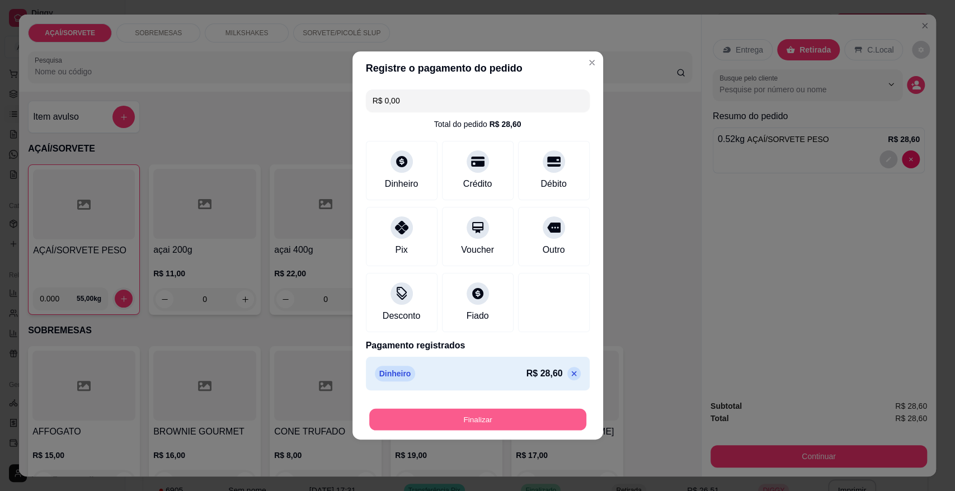
click at [505, 414] on button "Finalizar" at bounding box center [477, 420] width 217 height 22
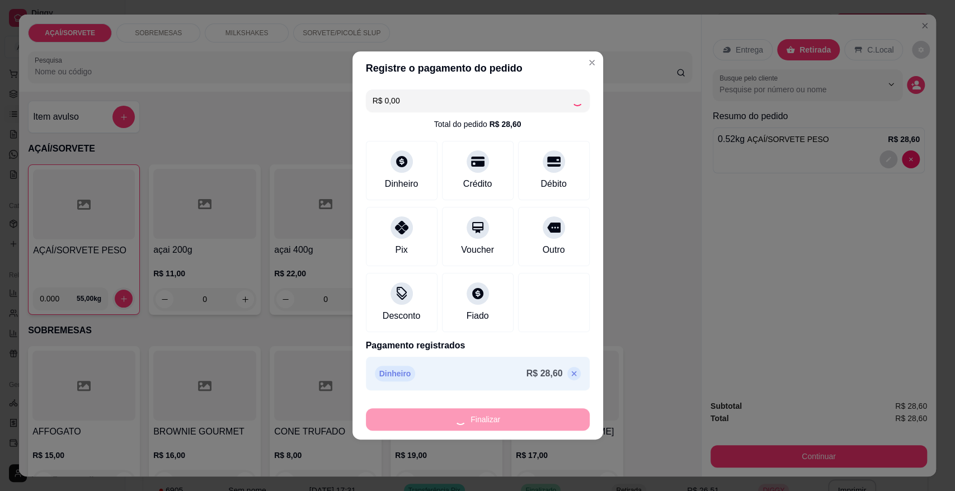
type input "-R$ 28,60"
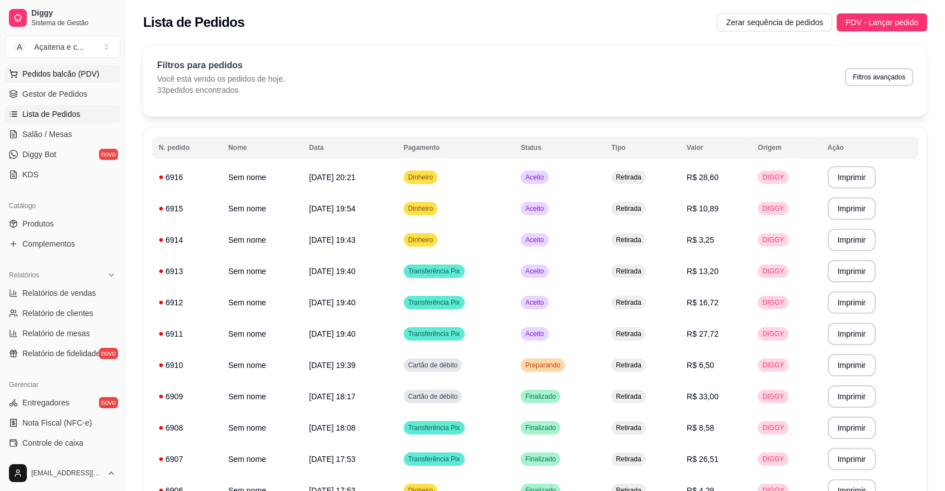
click at [23, 70] on span "Pedidos balcão (PDV)" at bounding box center [60, 73] width 77 height 11
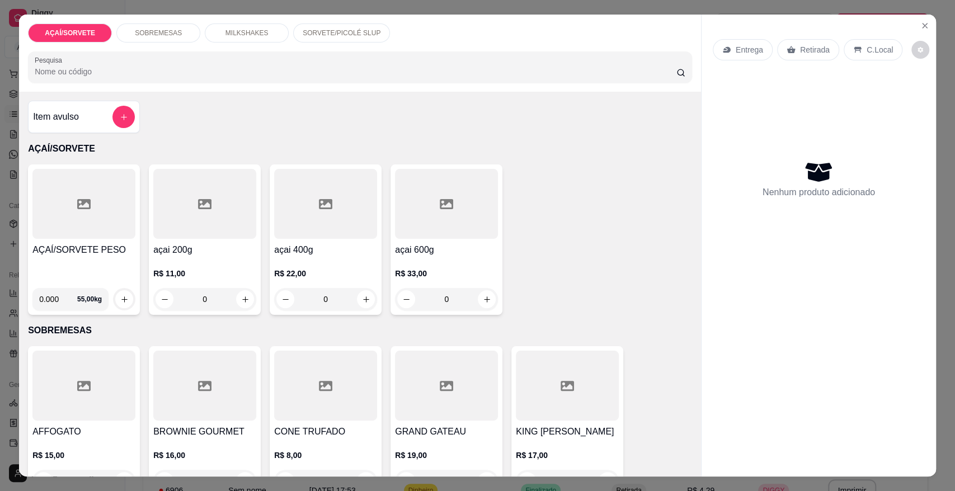
click at [67, 227] on div at bounding box center [83, 204] width 103 height 70
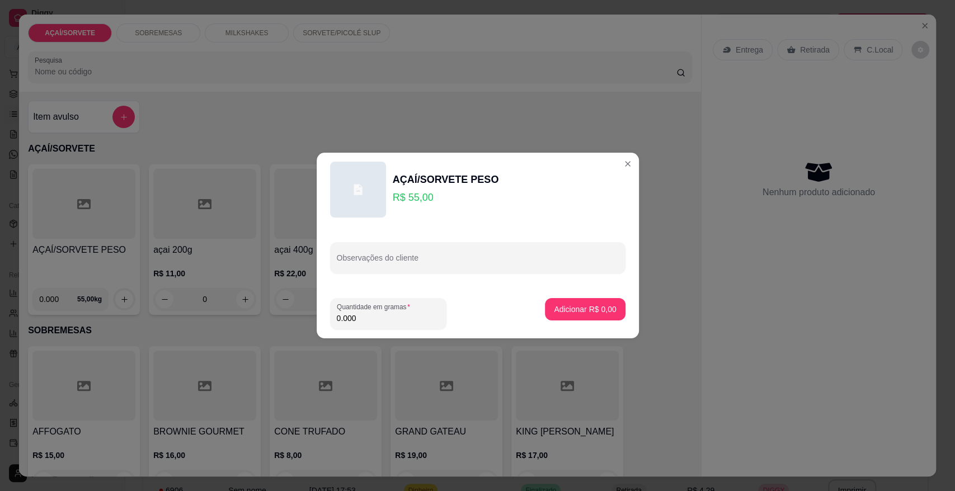
click at [376, 320] on input "0.000" at bounding box center [388, 318] width 103 height 11
type input "0.182"
click at [578, 314] on p "Adicionar R$ 10,01" at bounding box center [582, 309] width 67 height 11
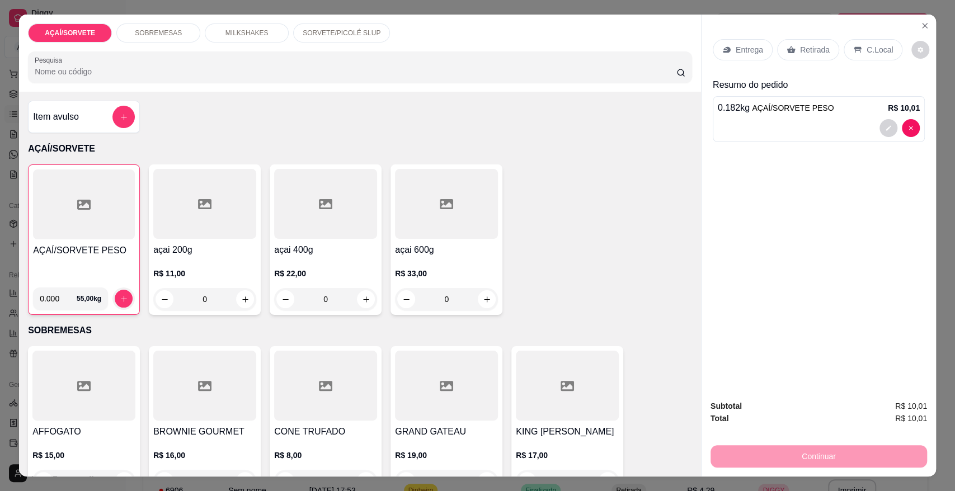
click at [800, 47] on p "Retirada" at bounding box center [815, 49] width 30 height 11
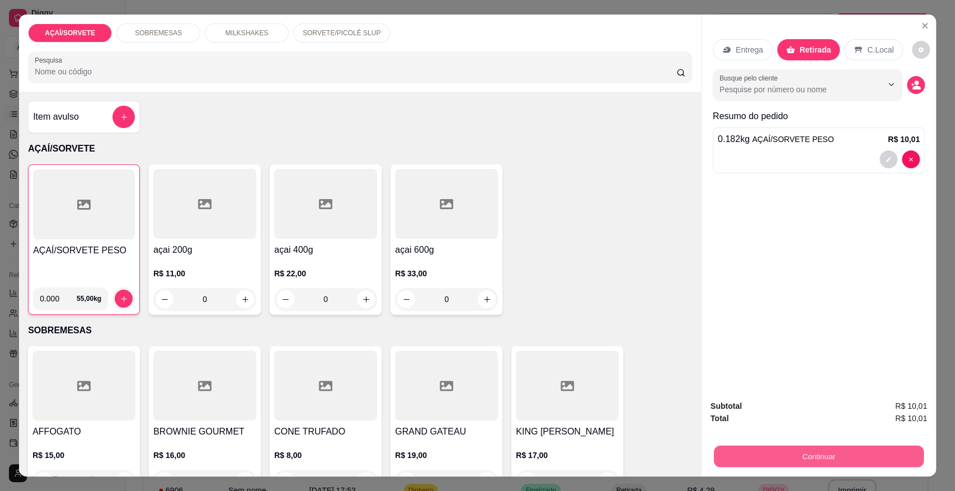
click at [765, 451] on button "Continuar" at bounding box center [819, 456] width 210 height 22
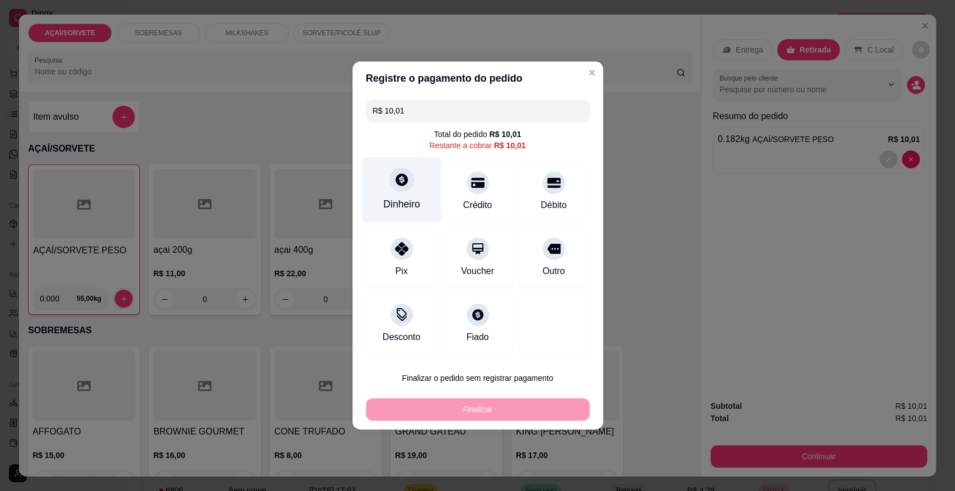
click at [413, 183] on div "Dinheiro" at bounding box center [401, 189] width 79 height 65
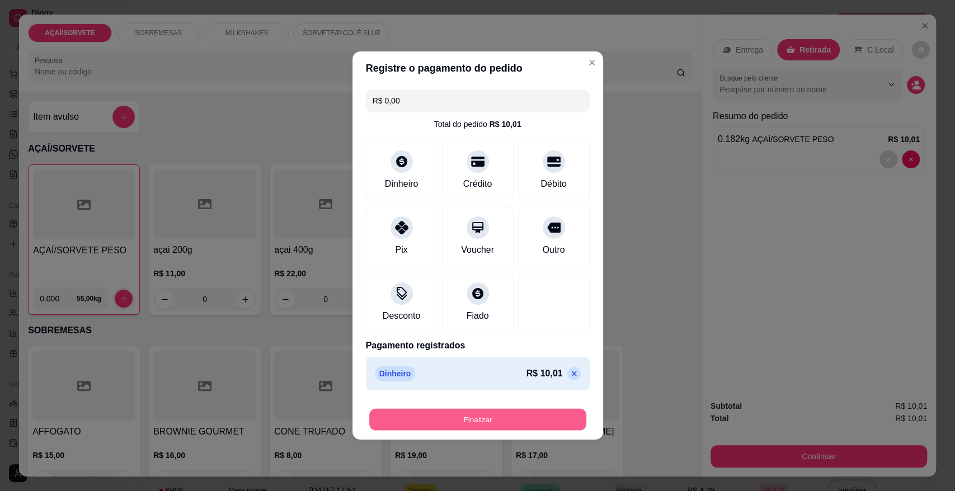
click at [495, 421] on button "Finalizar" at bounding box center [477, 420] width 217 height 22
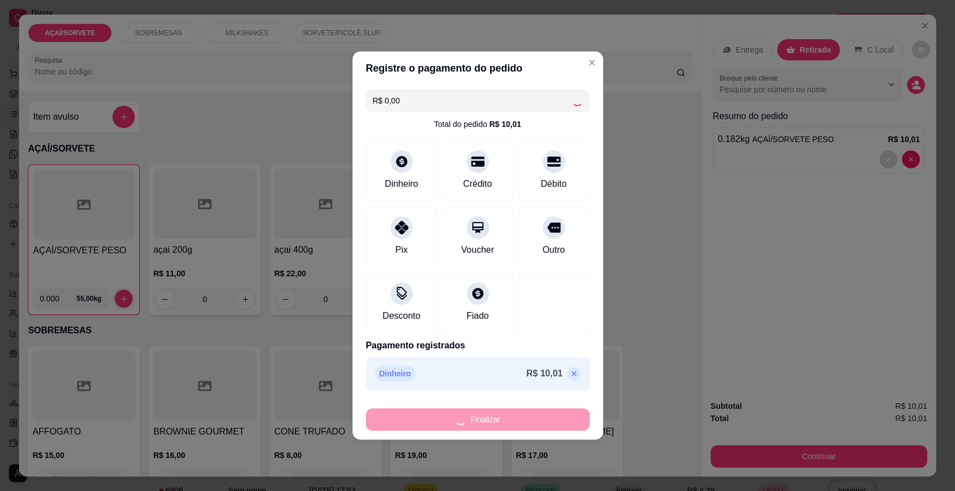
type input "-R$ 10,01"
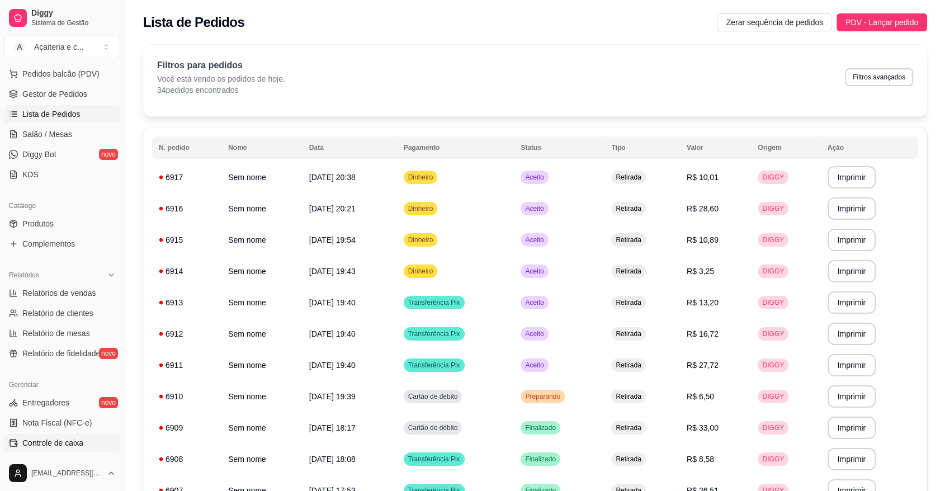
click at [76, 443] on span "Controle de caixa" at bounding box center [52, 442] width 61 height 11
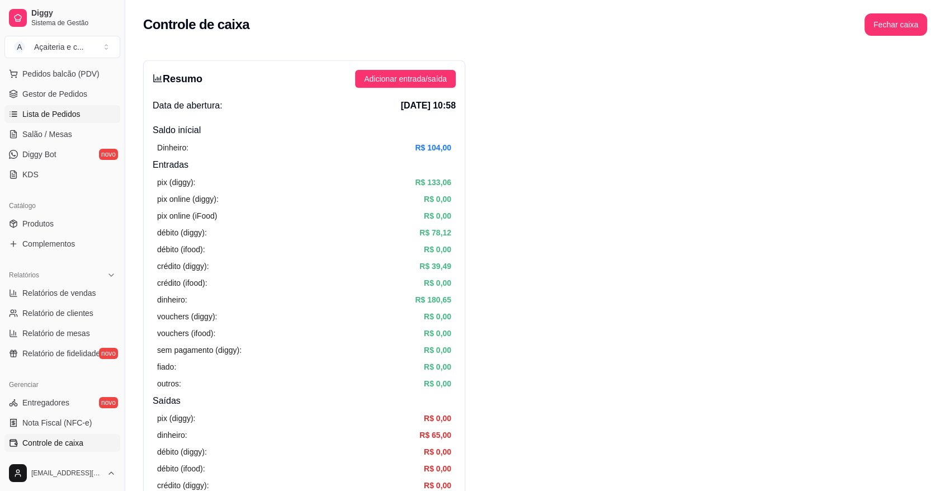
click at [79, 111] on link "Lista de Pedidos" at bounding box center [62, 114] width 116 height 18
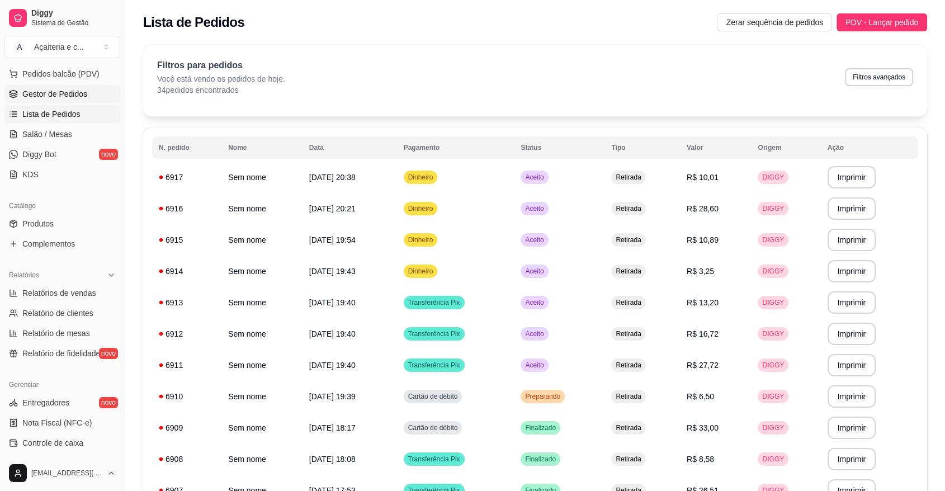
click at [58, 88] on span "Gestor de Pedidos" at bounding box center [54, 93] width 65 height 11
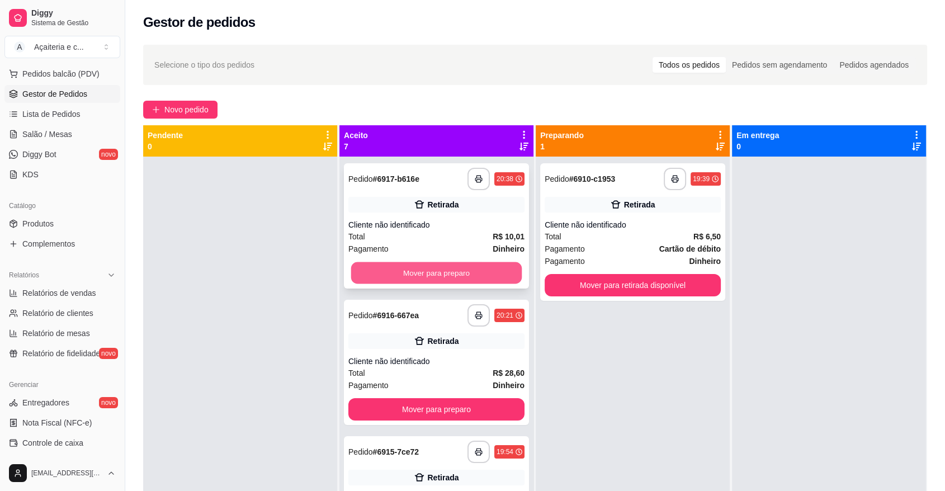
click at [464, 271] on button "Mover para preparo" at bounding box center [436, 273] width 171 height 22
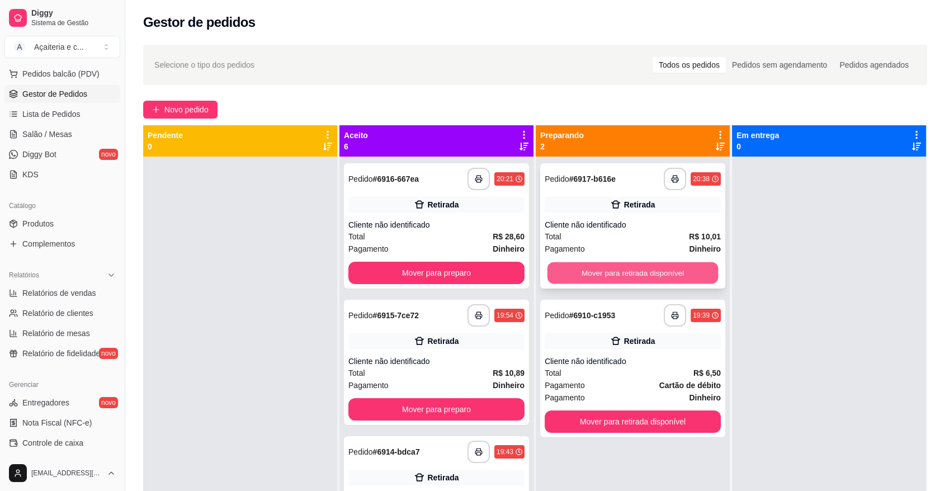
click at [596, 268] on button "Mover para retirada disponível" at bounding box center [633, 273] width 171 height 22
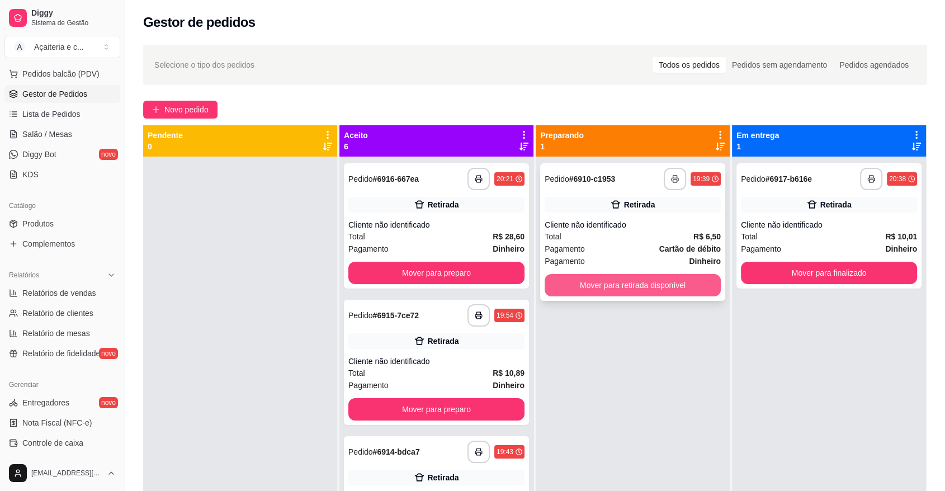
click at [600, 289] on button "Mover para retirada disponível" at bounding box center [633, 285] width 176 height 22
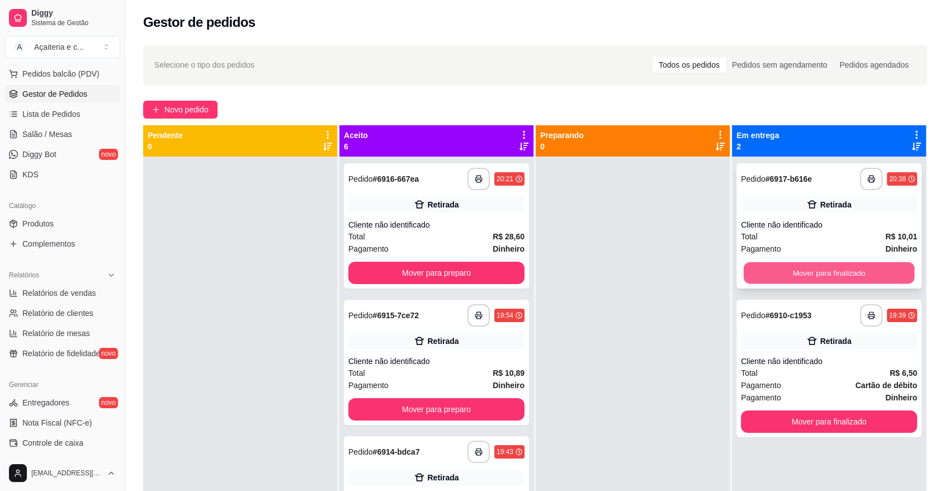
click at [761, 280] on button "Mover para finalizado" at bounding box center [829, 273] width 171 height 22
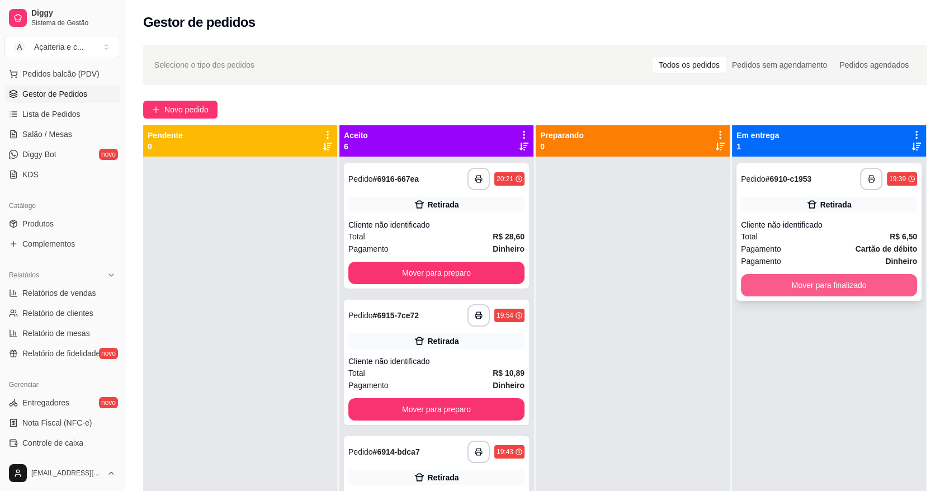
click at [772, 290] on button "Mover para finalizado" at bounding box center [829, 285] width 176 height 22
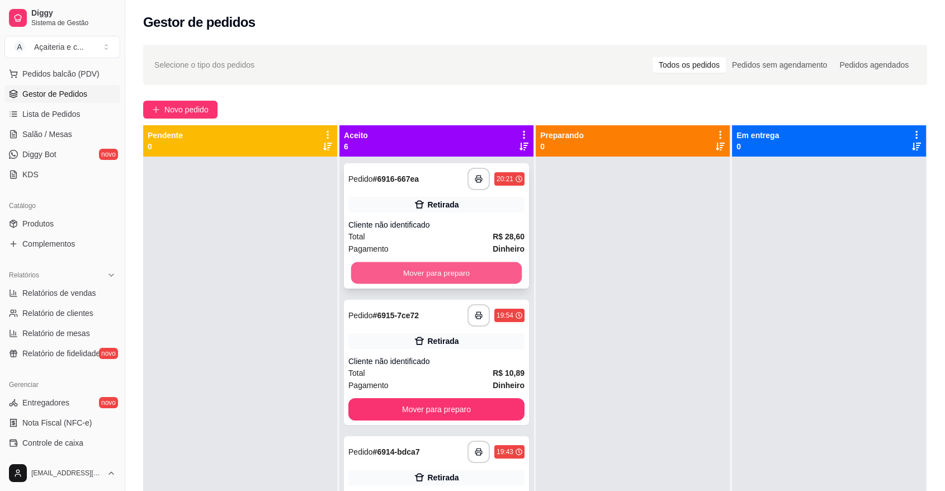
click at [492, 272] on button "Mover para preparo" at bounding box center [436, 273] width 171 height 22
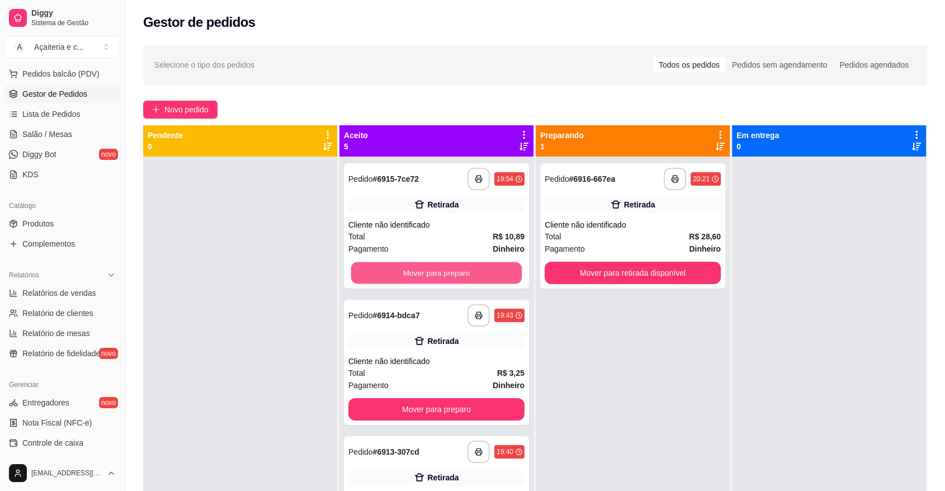
click at [492, 272] on button "Mover para preparo" at bounding box center [436, 273] width 171 height 22
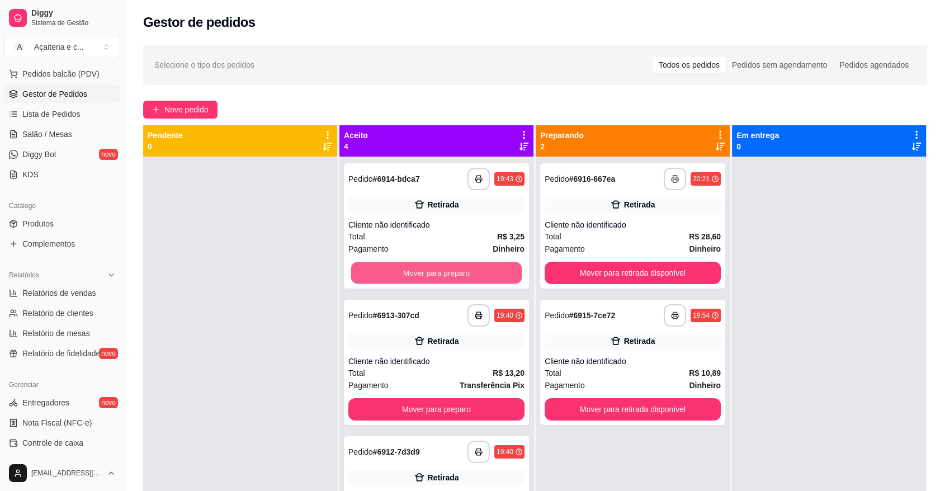
click at [492, 272] on button "Mover para preparo" at bounding box center [436, 273] width 171 height 22
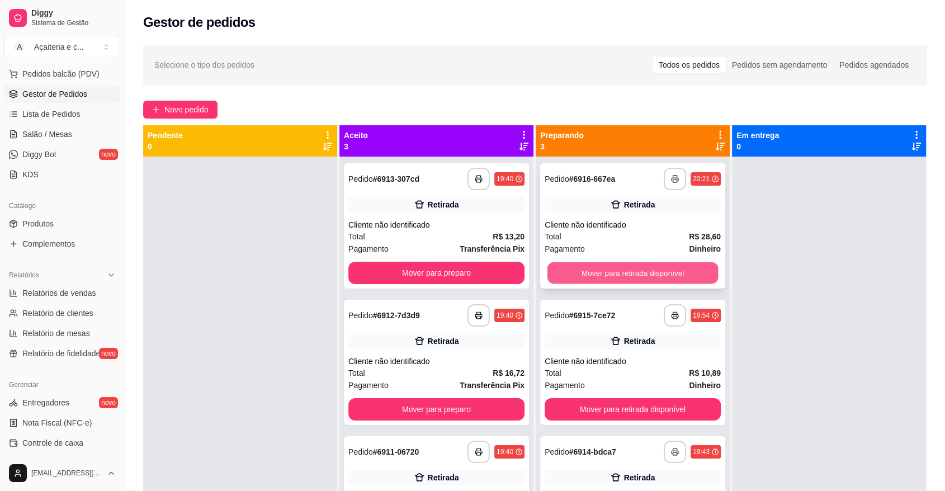
click at [628, 279] on button "Mover para retirada disponível" at bounding box center [633, 273] width 171 height 22
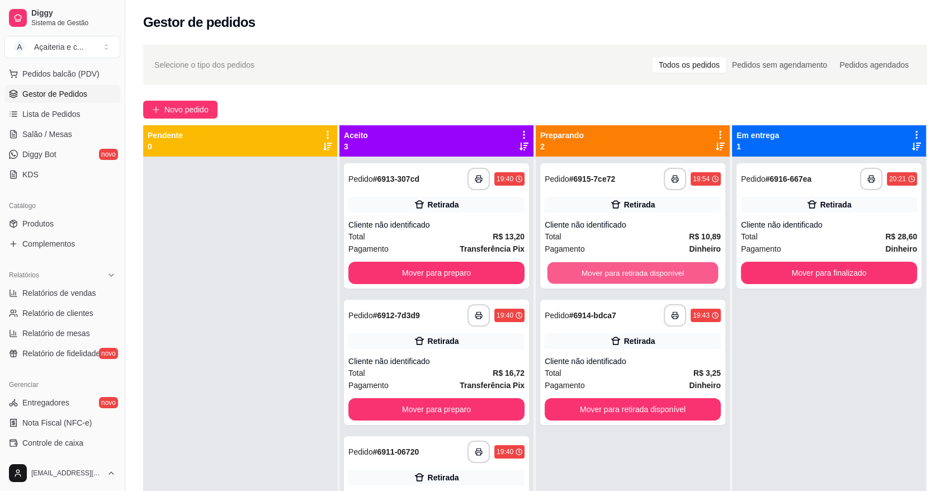
click at [628, 279] on button "Mover para retirada disponível" at bounding box center [633, 273] width 171 height 22
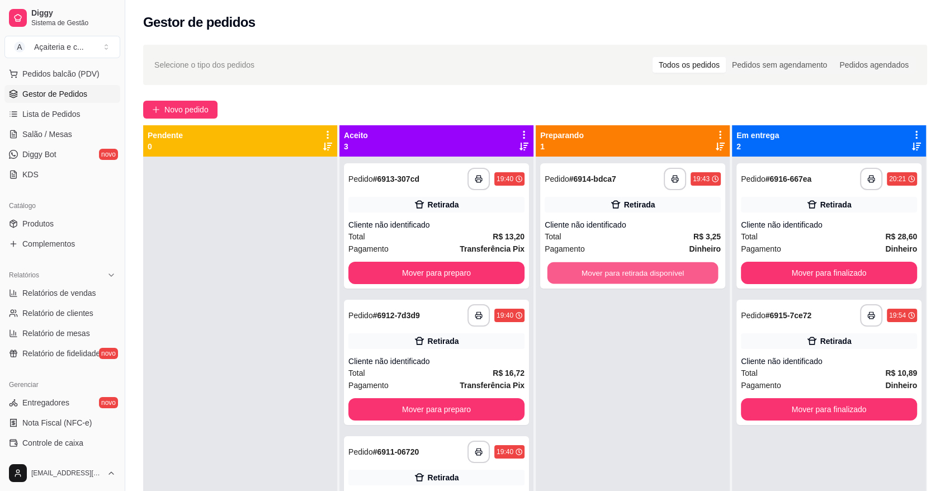
click at [628, 279] on button "Mover para retirada disponível" at bounding box center [633, 273] width 171 height 22
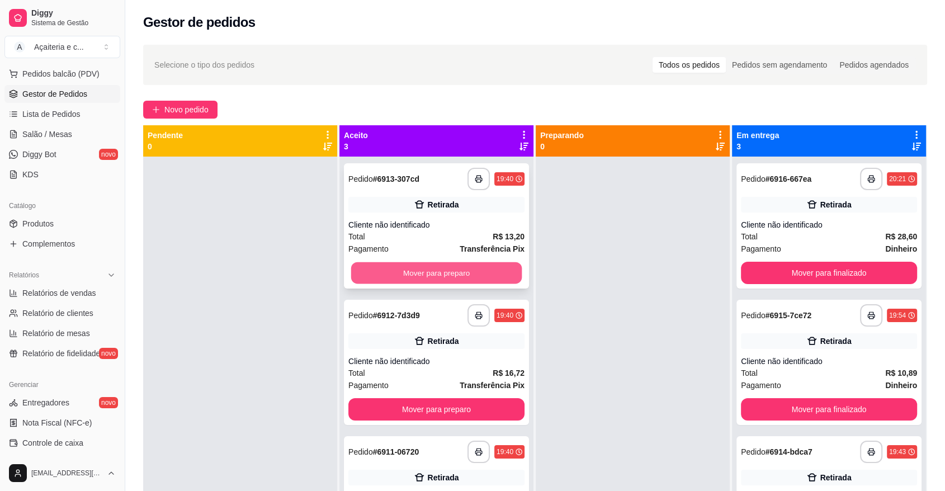
click at [454, 274] on button "Mover para preparo" at bounding box center [436, 273] width 171 height 22
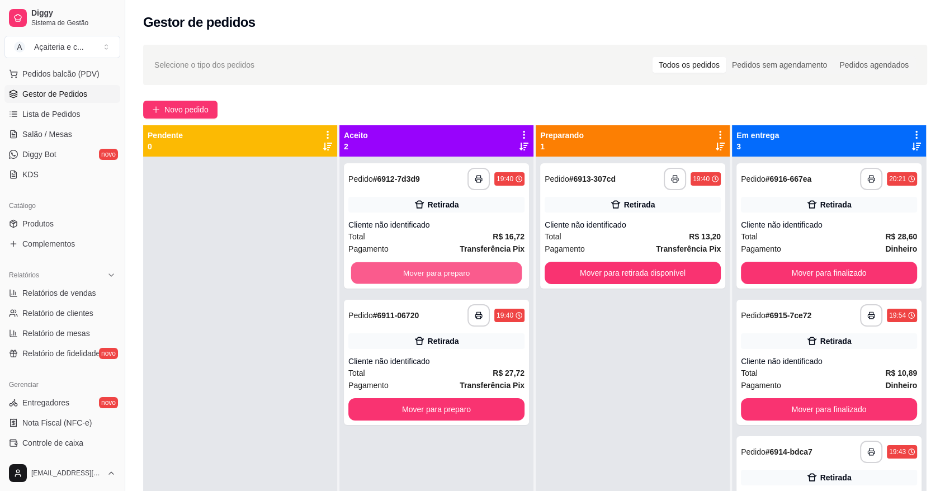
click at [454, 274] on button "Mover para preparo" at bounding box center [436, 273] width 171 height 22
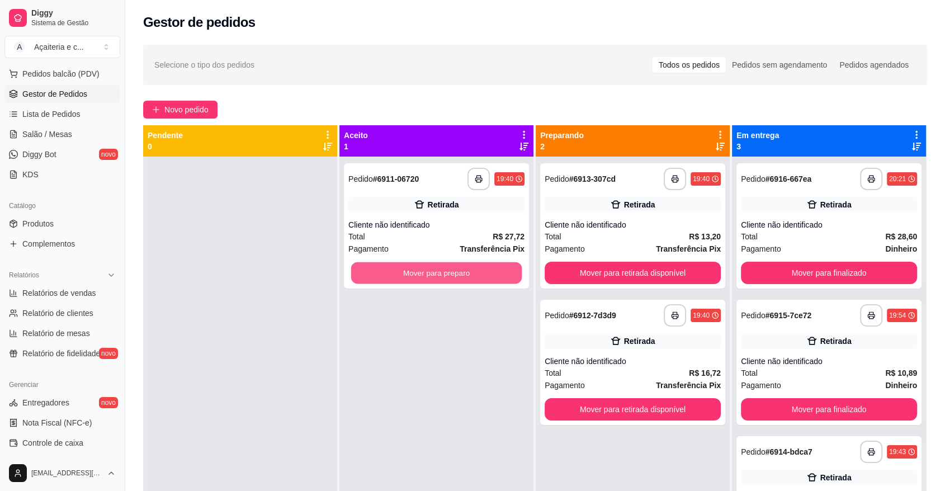
click at [454, 274] on button "Mover para preparo" at bounding box center [436, 273] width 171 height 22
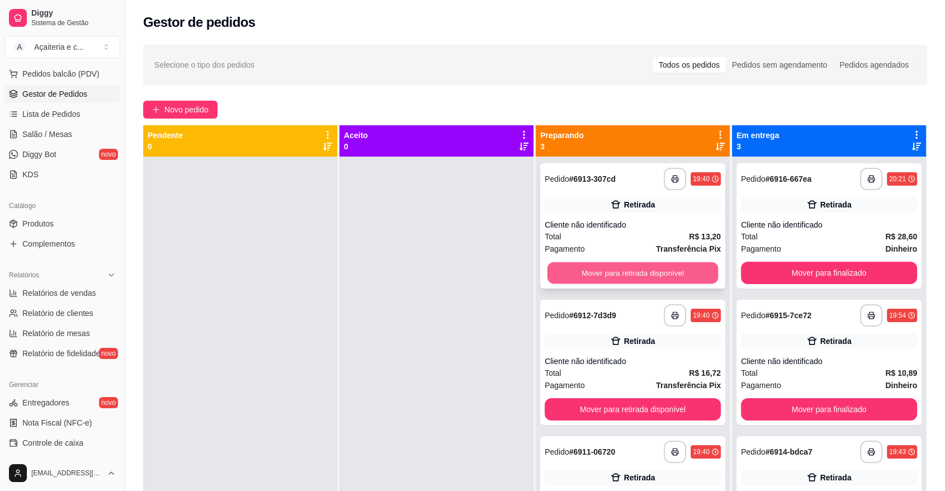
click at [618, 269] on button "Mover para retirada disponível" at bounding box center [633, 273] width 171 height 22
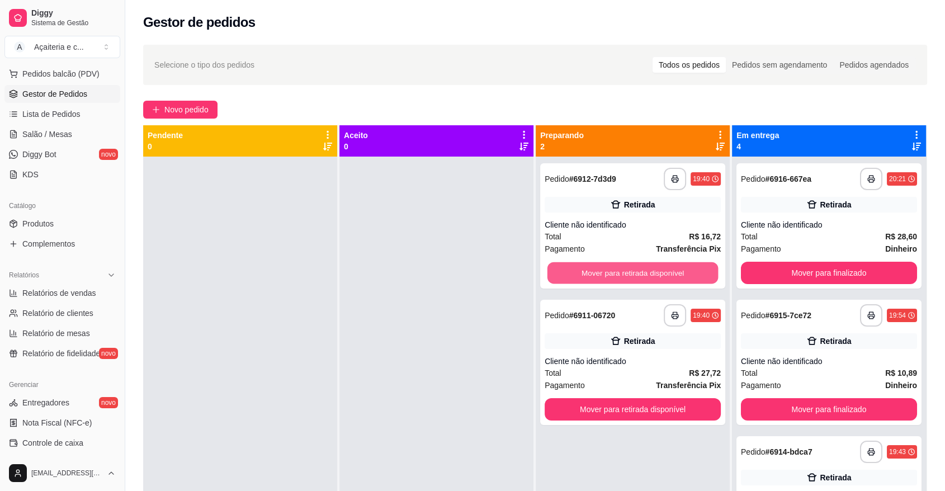
click at [618, 269] on button "Mover para retirada disponível" at bounding box center [633, 273] width 171 height 22
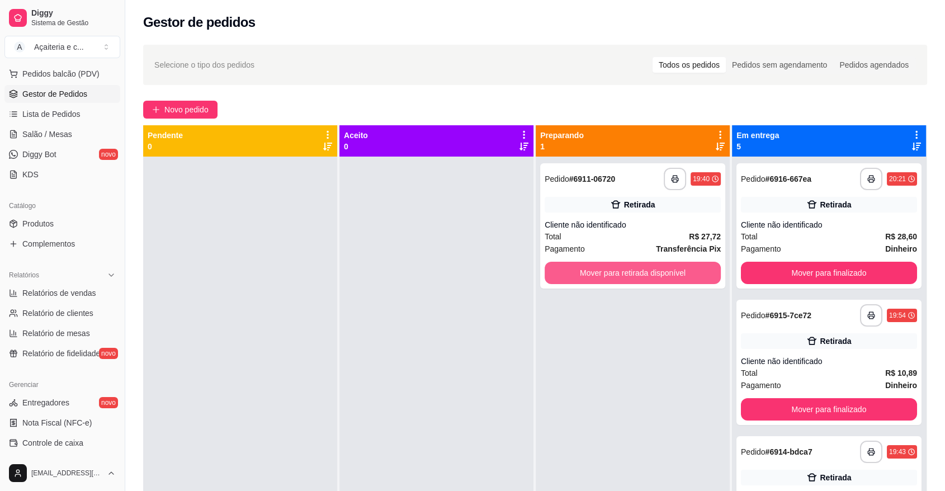
click at [618, 269] on button "Mover para retirada disponível" at bounding box center [633, 273] width 176 height 22
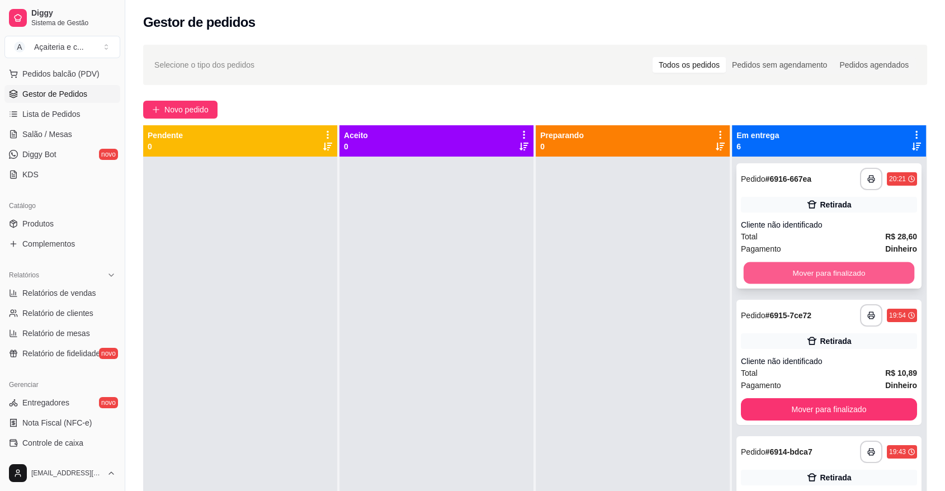
click at [752, 265] on button "Mover para finalizado" at bounding box center [829, 273] width 171 height 22
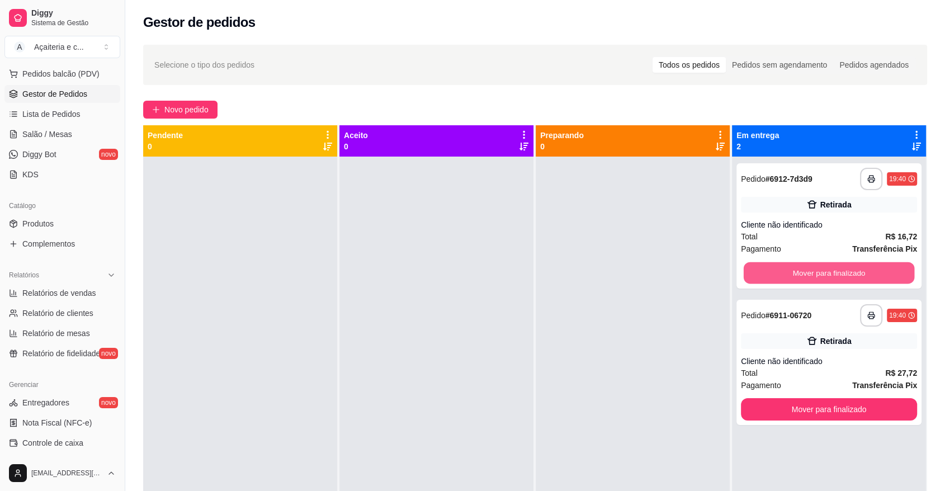
click at [752, 265] on button "Mover para finalizado" at bounding box center [829, 273] width 171 height 22
click at [752, 265] on div "Mover para finalizado" at bounding box center [829, 273] width 176 height 22
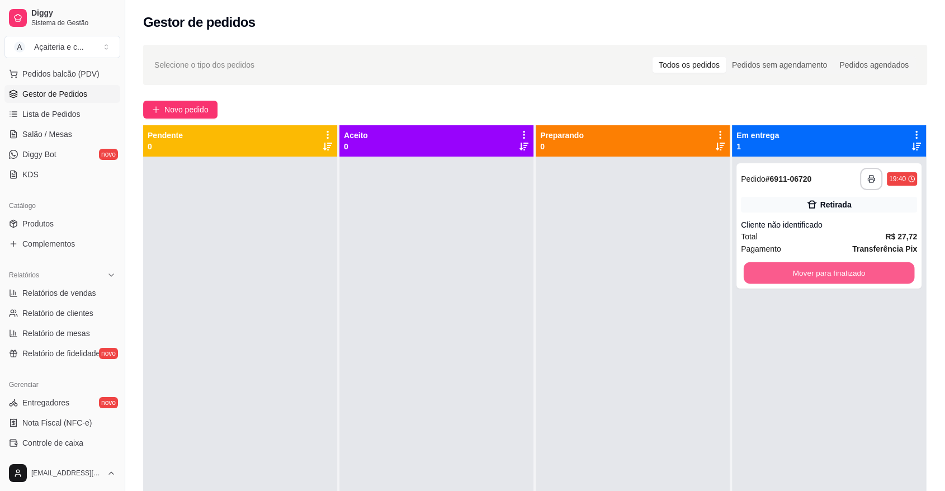
click at [752, 265] on button "Mover para finalizado" at bounding box center [829, 273] width 171 height 22
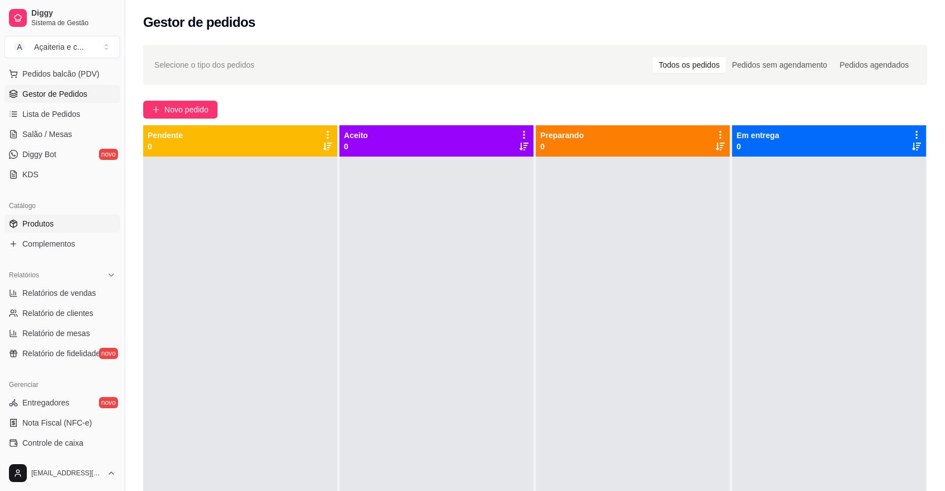
click at [64, 224] on link "Produtos" at bounding box center [62, 224] width 116 height 18
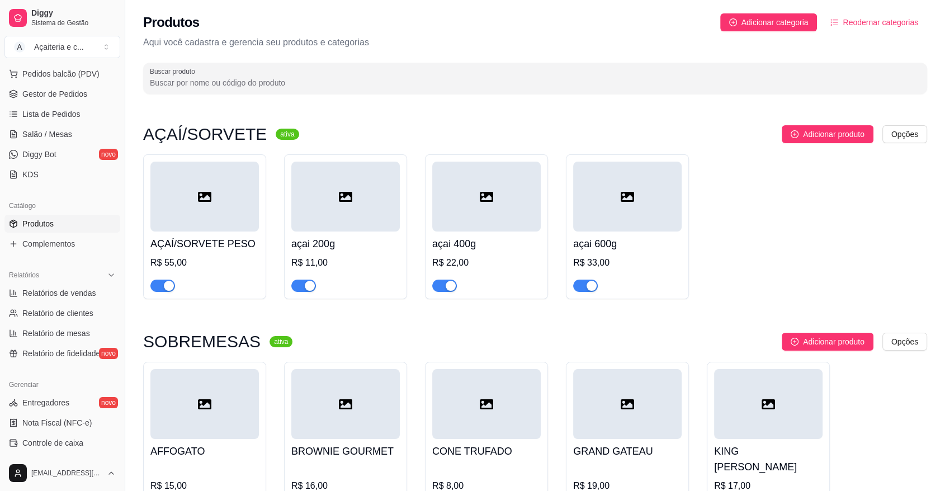
click at [219, 229] on div at bounding box center [204, 197] width 109 height 70
click at [166, 205] on div at bounding box center [204, 197] width 109 height 70
click at [34, 98] on span "Gestor de Pedidos" at bounding box center [54, 93] width 65 height 11
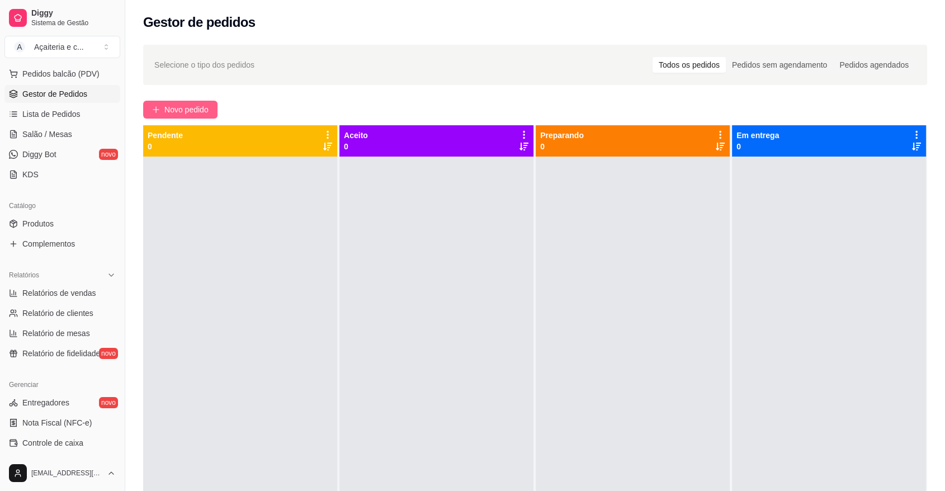
click at [190, 111] on span "Novo pedido" at bounding box center [186, 109] width 44 height 12
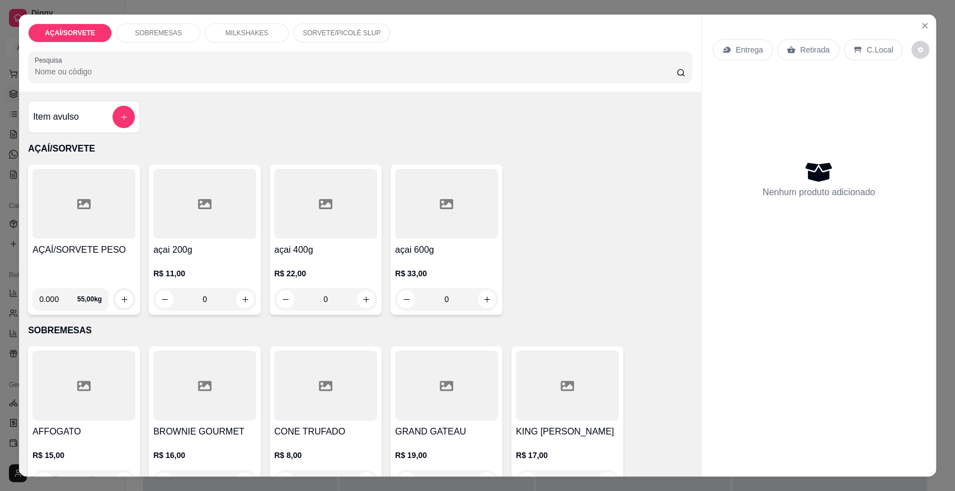
click at [46, 257] on div "AÇAÍ/SORVETE PESO" at bounding box center [83, 261] width 103 height 36
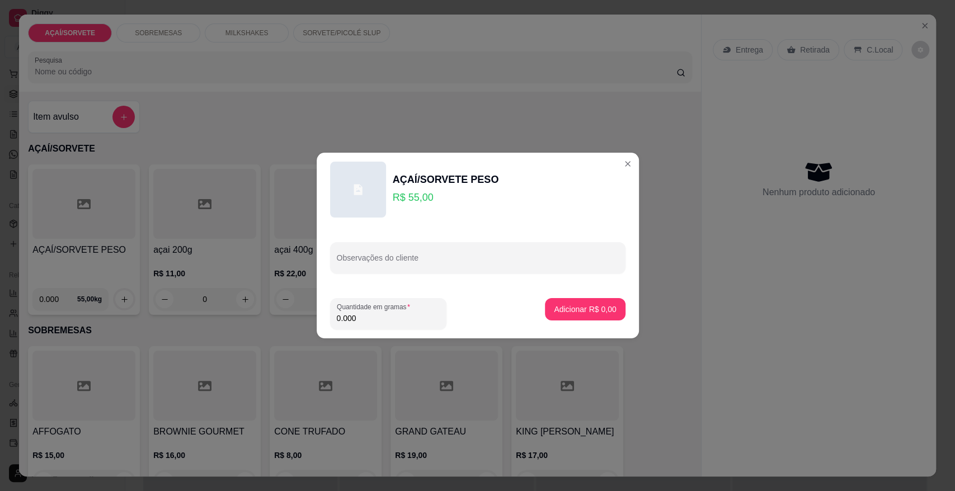
click at [363, 320] on input "0.000" at bounding box center [388, 318] width 103 height 11
type input "0.248"
click at [560, 307] on p "Adicionar R$ 13,64" at bounding box center [583, 309] width 65 height 11
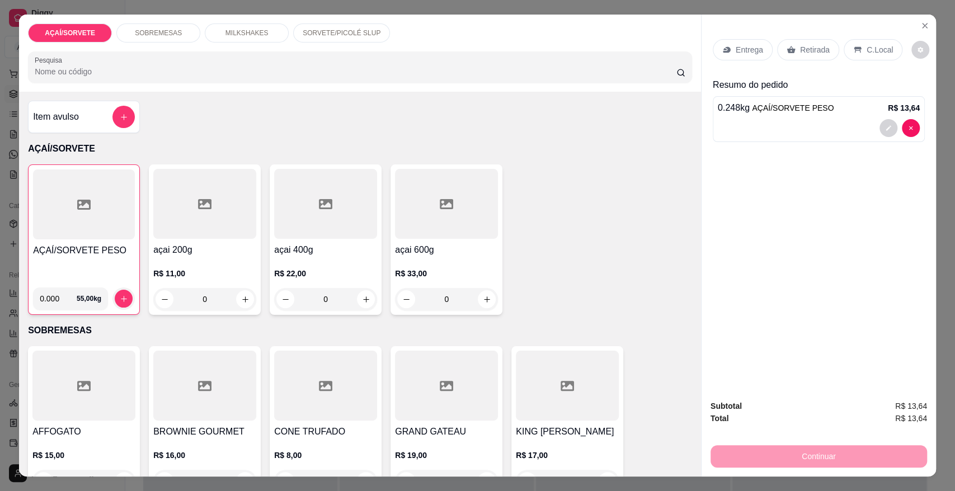
click at [822, 459] on div "Continuar" at bounding box center [819, 455] width 217 height 25
click at [800, 44] on p "Retirada" at bounding box center [815, 49] width 30 height 11
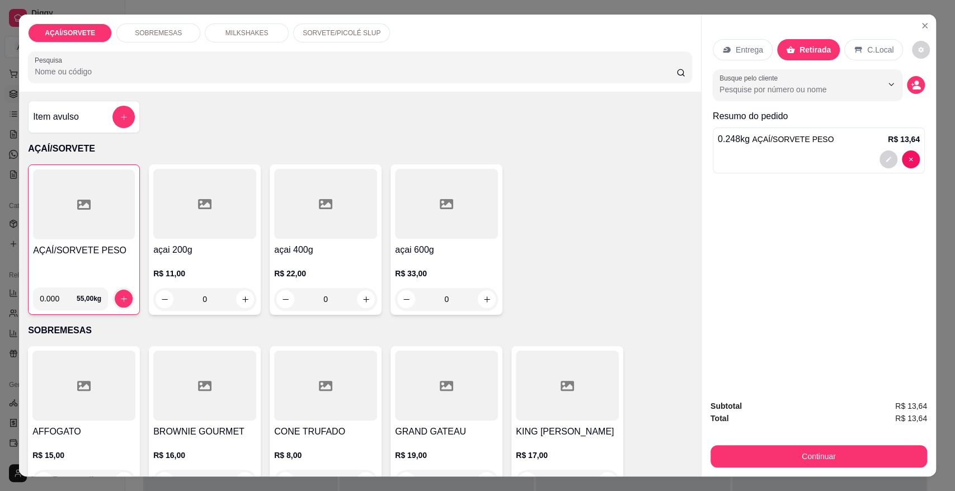
click at [868, 45] on p "C.Local" at bounding box center [880, 49] width 26 height 11
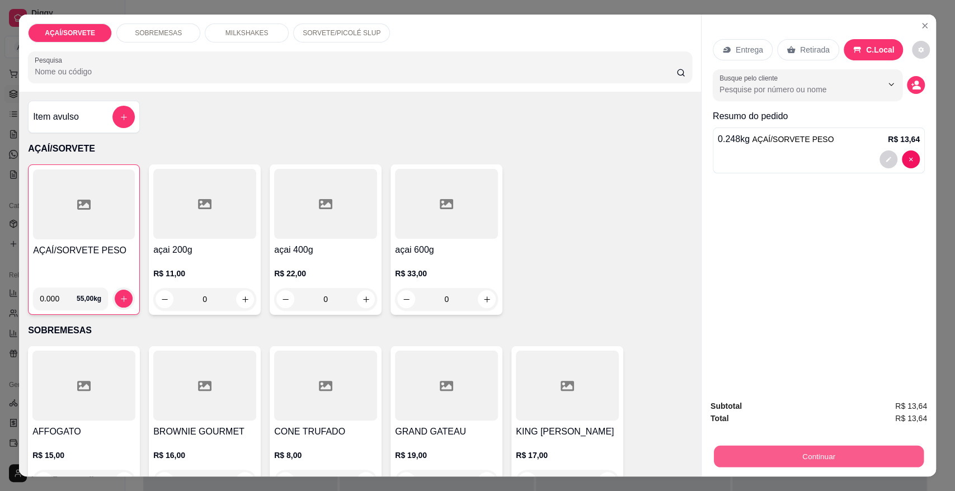
click at [806, 456] on button "Continuar" at bounding box center [819, 456] width 210 height 22
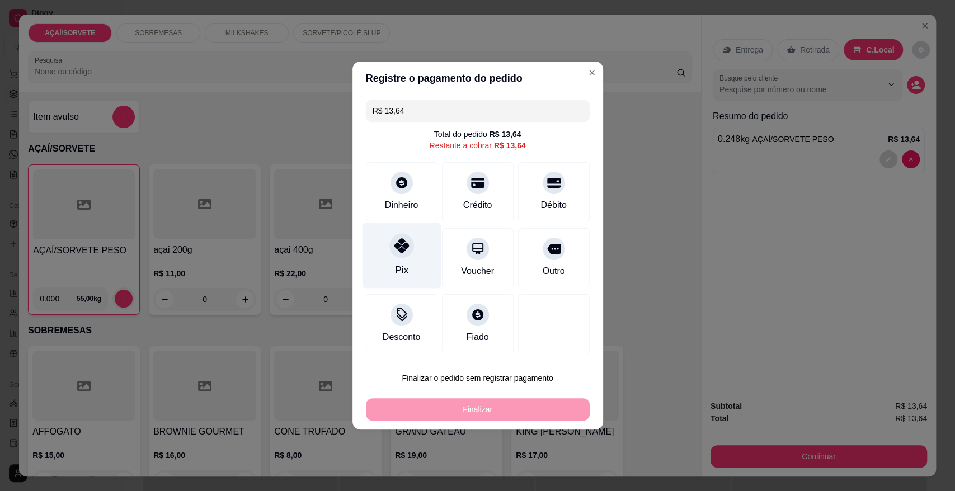
click at [396, 242] on icon at bounding box center [401, 245] width 15 height 15
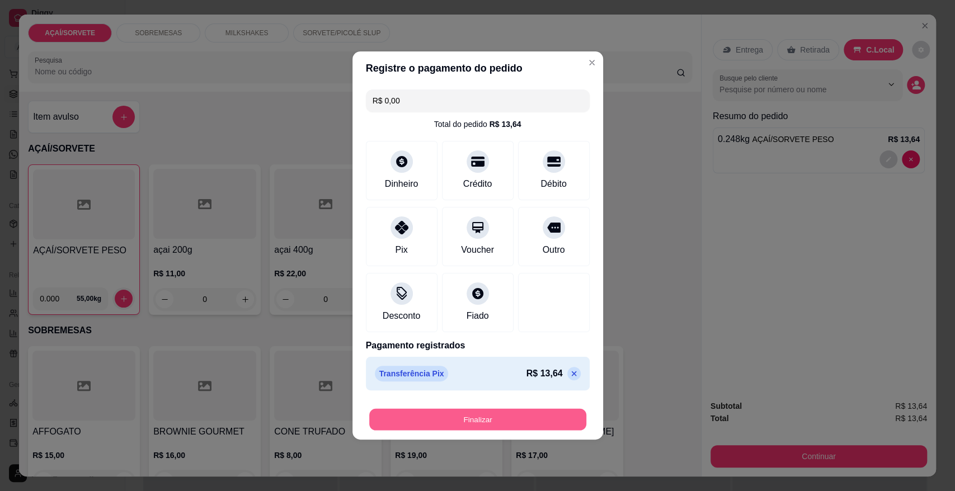
click at [461, 423] on button "Finalizar" at bounding box center [477, 420] width 217 height 22
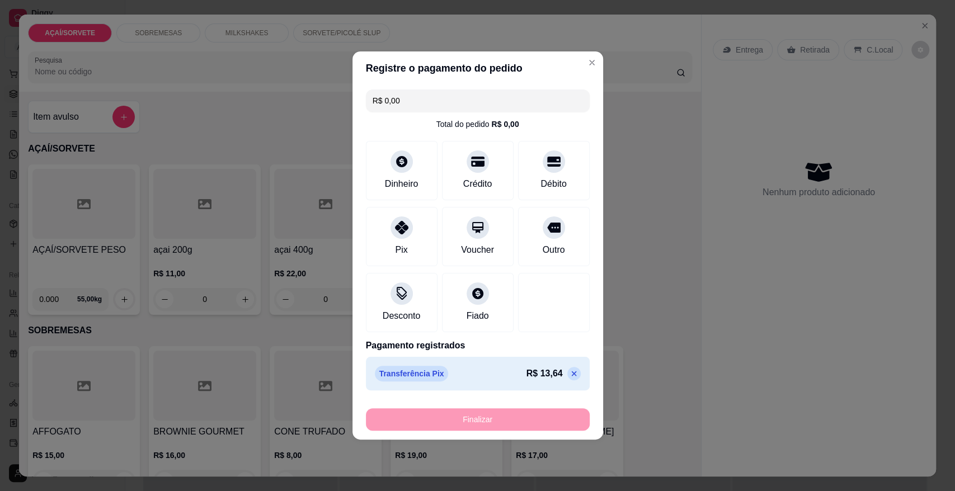
type input "-R$ 13,64"
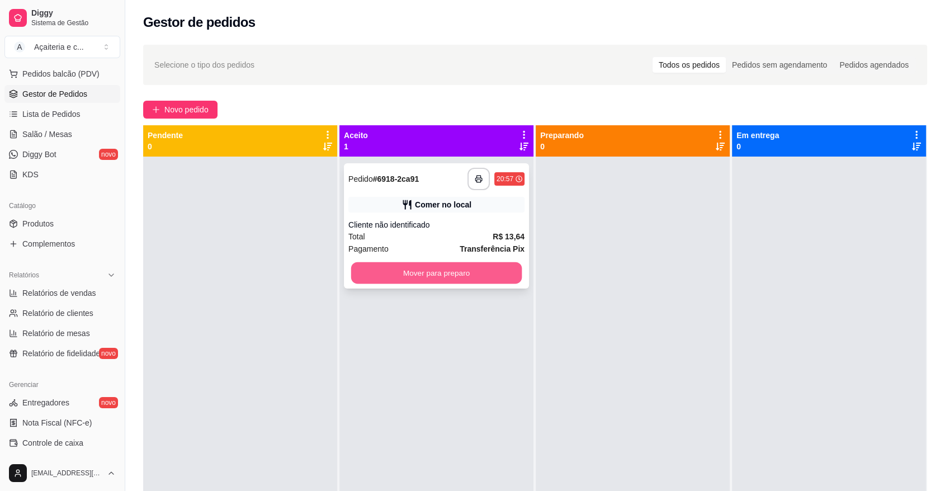
click at [379, 266] on button "Mover para preparo" at bounding box center [436, 273] width 171 height 22
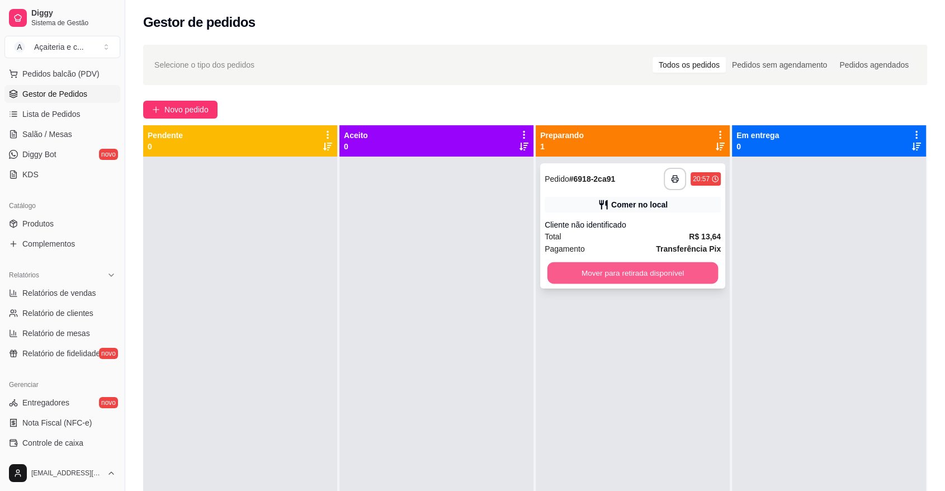
click at [564, 277] on button "Mover para retirada disponível" at bounding box center [633, 273] width 171 height 22
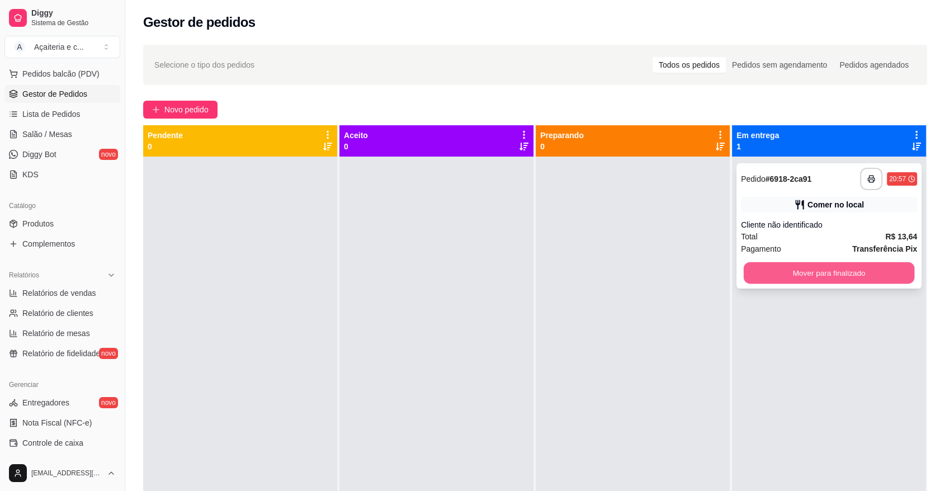
click at [773, 277] on button "Mover para finalizado" at bounding box center [829, 273] width 171 height 22
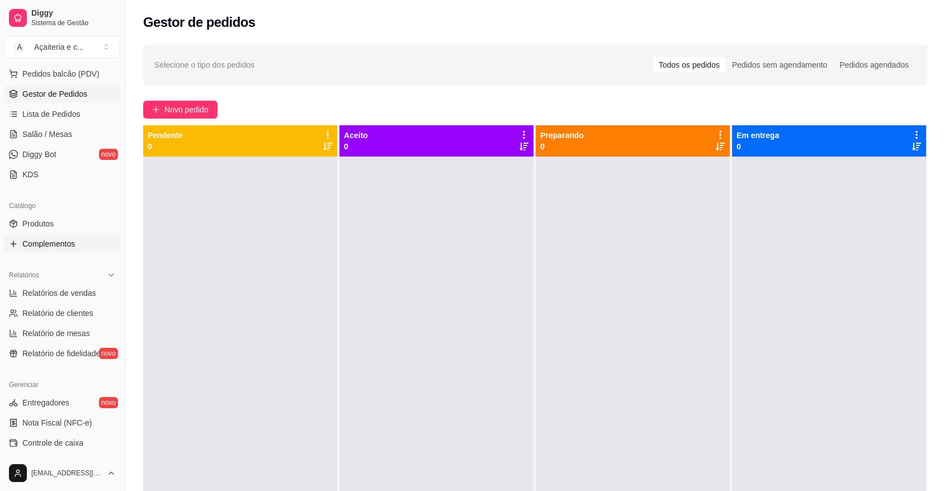
click at [69, 248] on span "Complementos" at bounding box center [48, 243] width 53 height 11
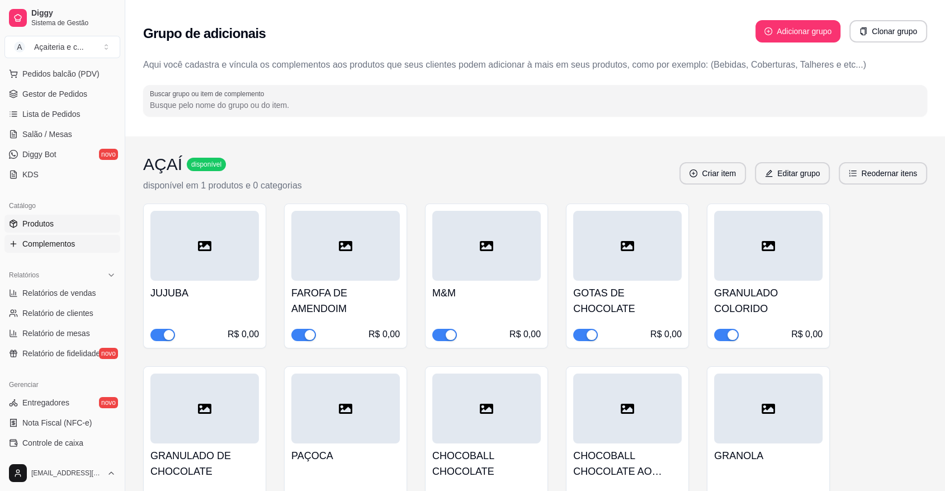
click at [64, 223] on link "Produtos" at bounding box center [62, 224] width 116 height 18
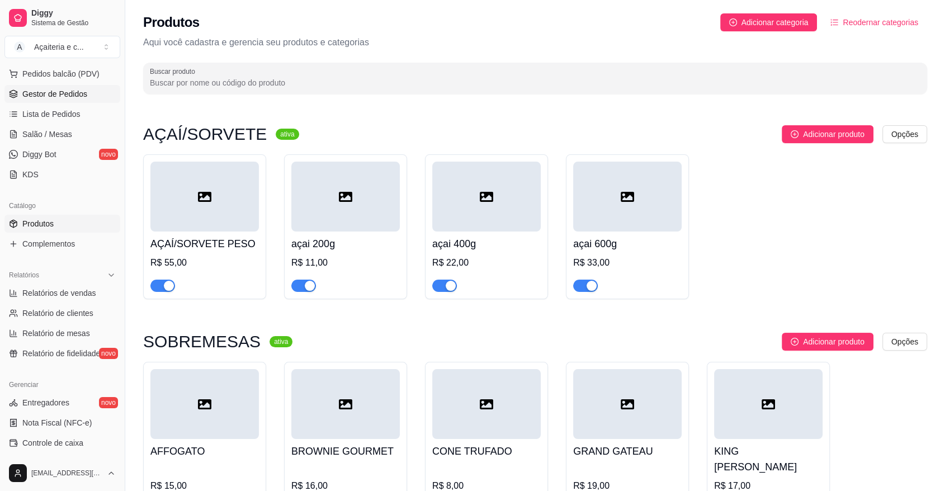
click at [40, 93] on span "Gestor de Pedidos" at bounding box center [54, 93] width 65 height 11
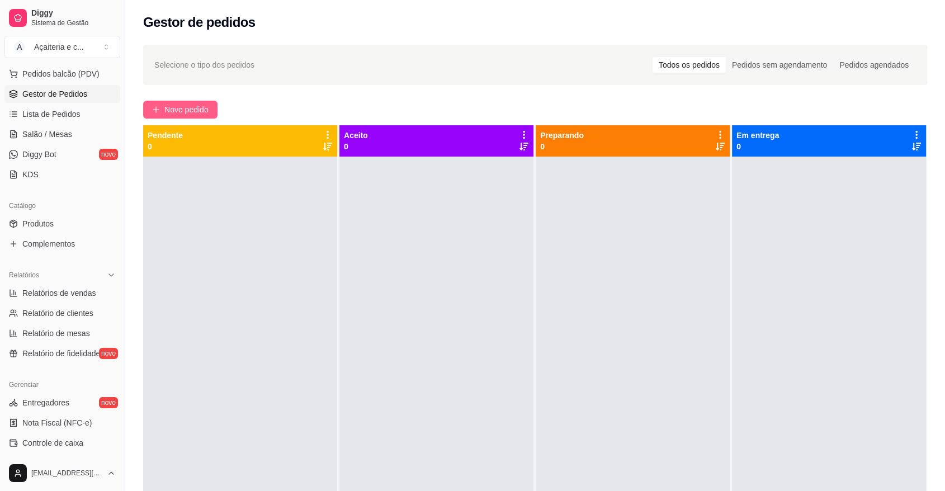
click at [191, 105] on span "Novo pedido" at bounding box center [186, 109] width 44 height 12
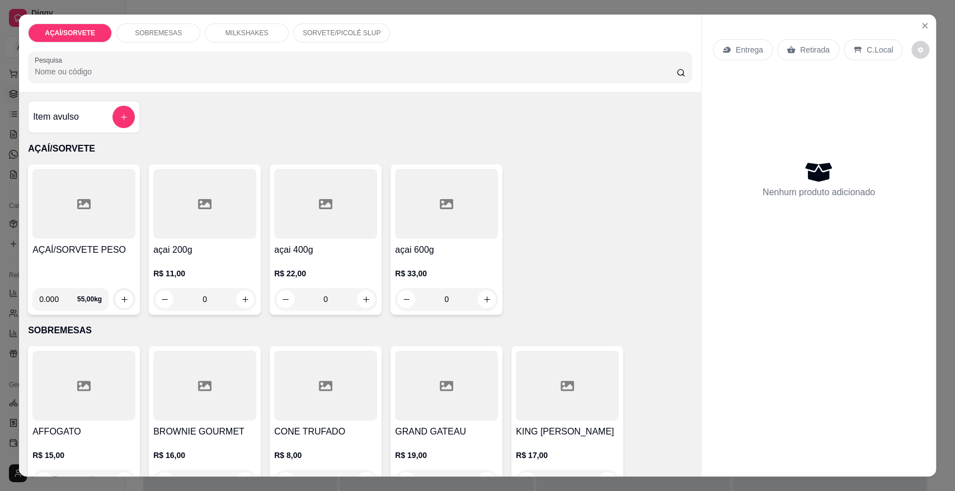
click at [100, 201] on div at bounding box center [83, 204] width 103 height 70
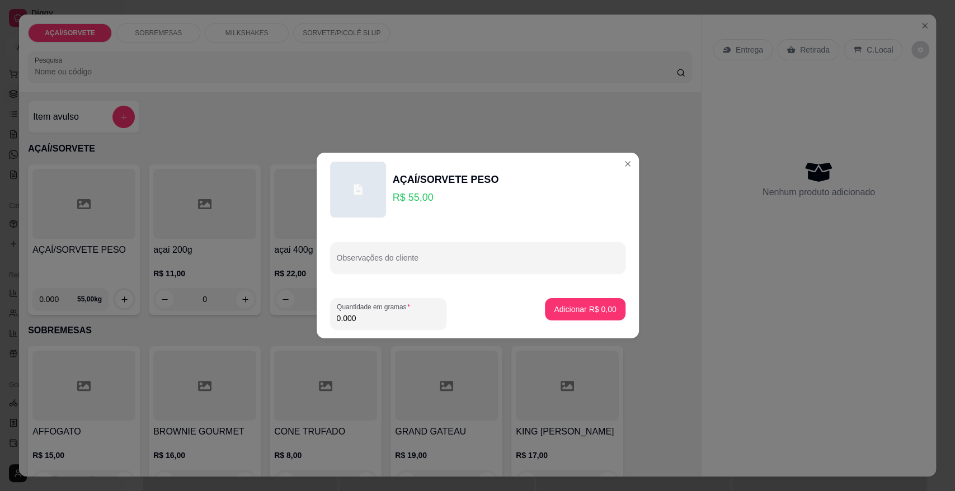
click at [361, 317] on input "0.000" at bounding box center [388, 318] width 103 height 11
type input "0.258"
click at [569, 310] on p "Adicionar R$ 14,19" at bounding box center [583, 309] width 65 height 11
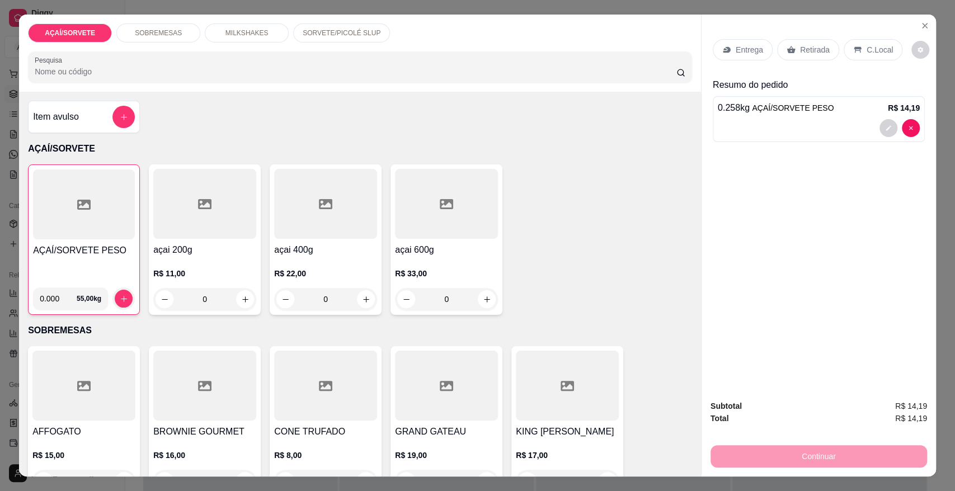
click at [115, 229] on div at bounding box center [84, 205] width 102 height 70
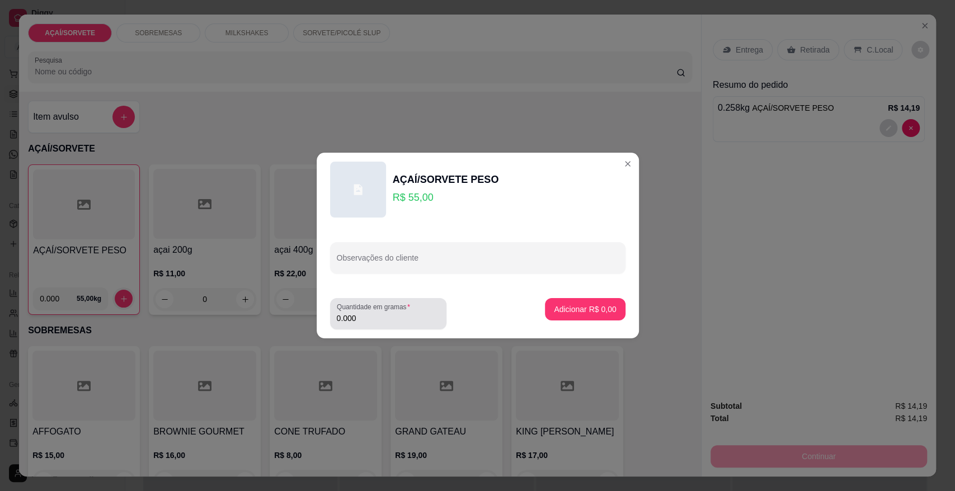
click at [359, 317] on input "0.000" at bounding box center [388, 318] width 103 height 11
type input "0.198"
click at [551, 310] on p "Adicionar R$ 10,89" at bounding box center [583, 309] width 65 height 11
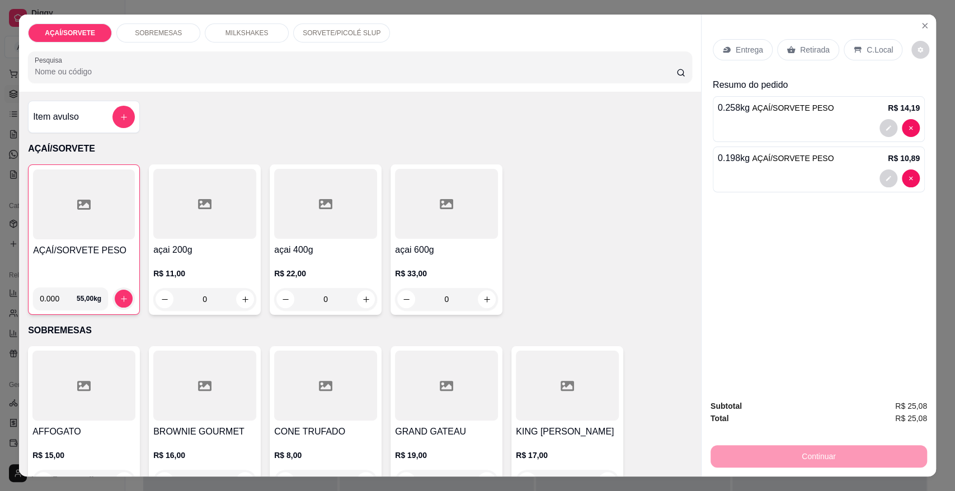
click at [867, 50] on p "C.Local" at bounding box center [880, 49] width 26 height 11
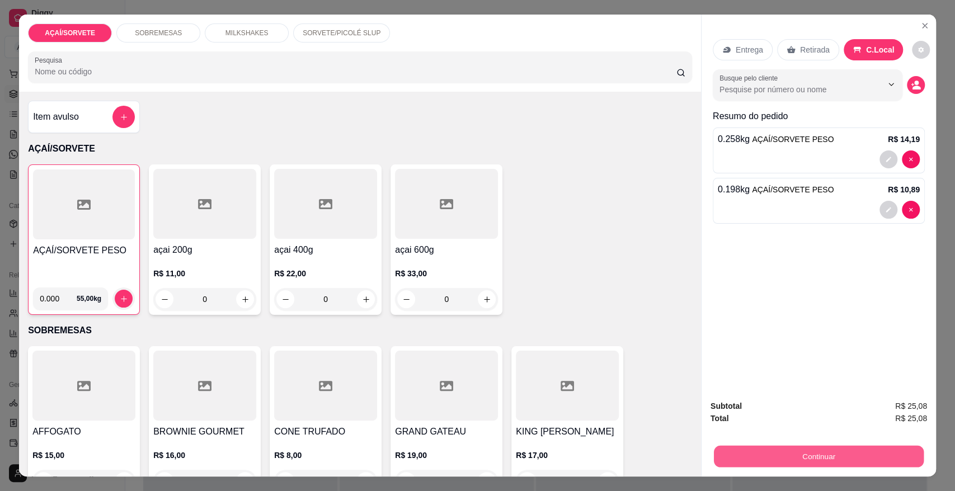
click at [863, 450] on button "Continuar" at bounding box center [819, 456] width 210 height 22
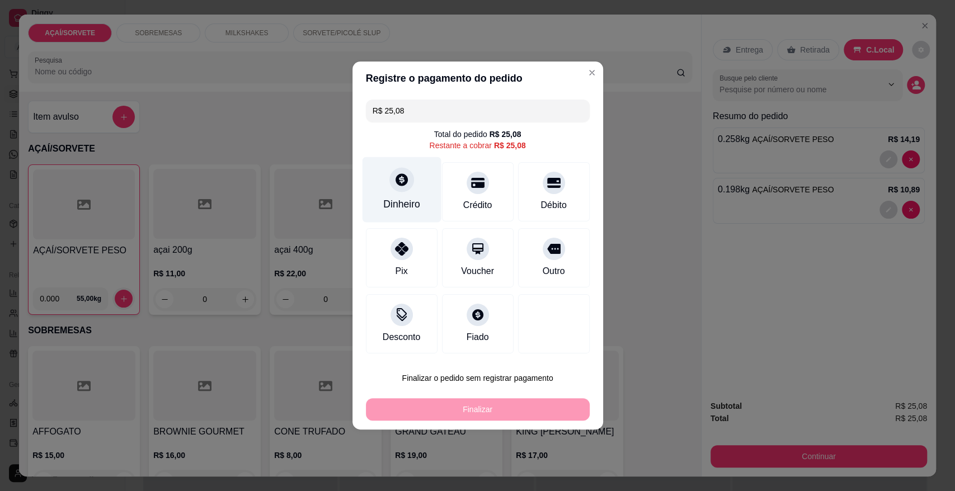
click at [401, 184] on icon at bounding box center [402, 179] width 12 height 12
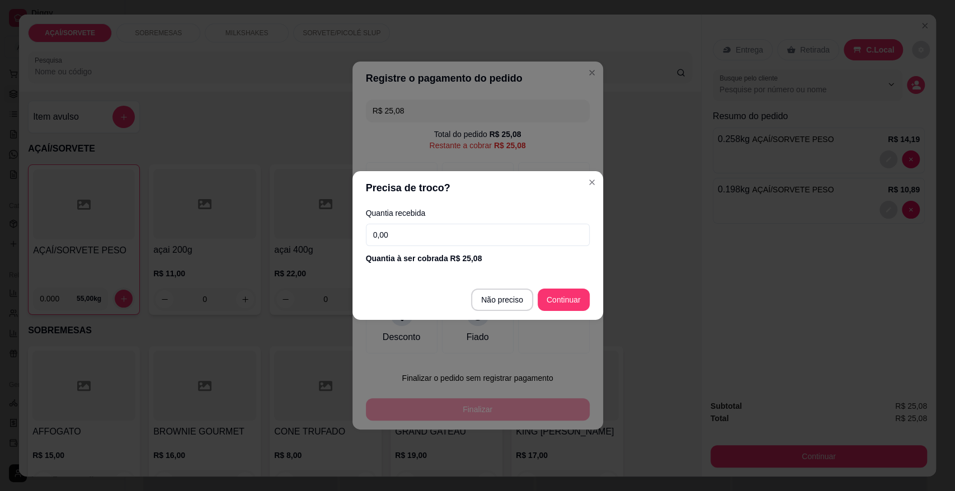
click at [405, 241] on input "0,00" at bounding box center [478, 235] width 224 height 22
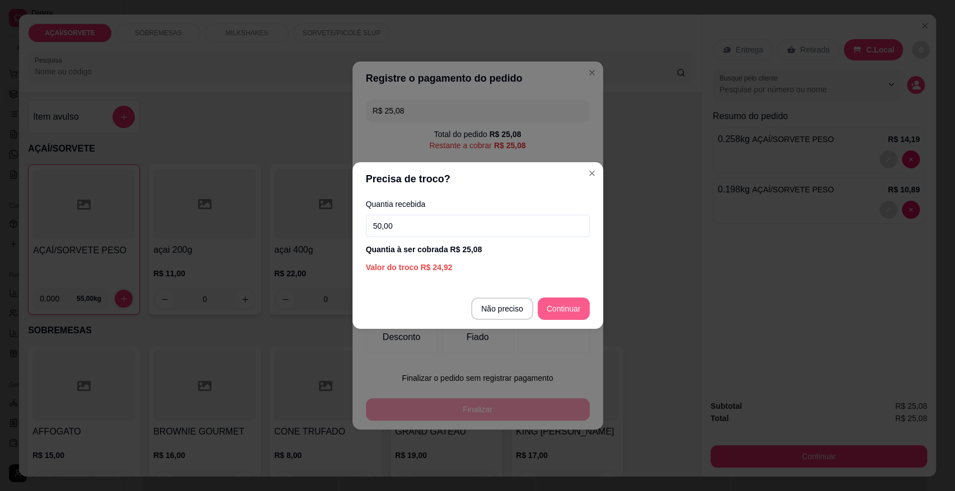
type input "50,00"
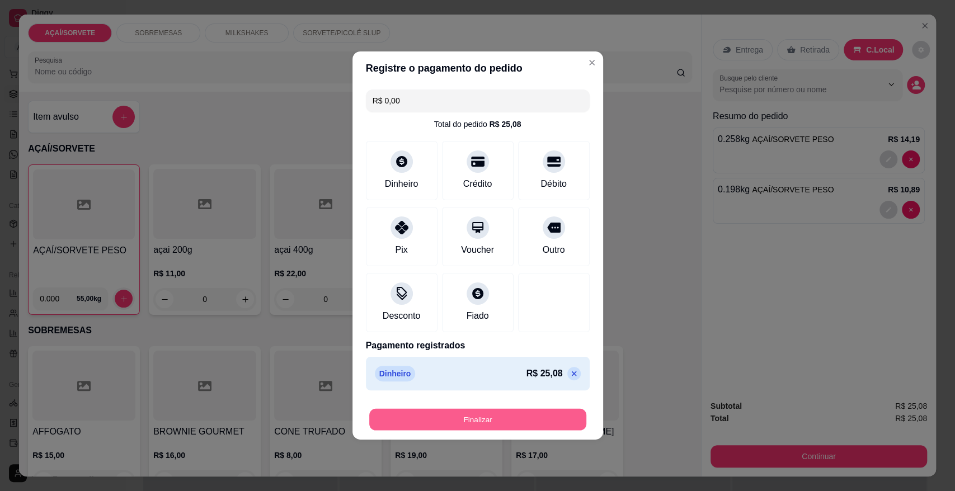
click at [515, 417] on button "Finalizar" at bounding box center [477, 420] width 217 height 22
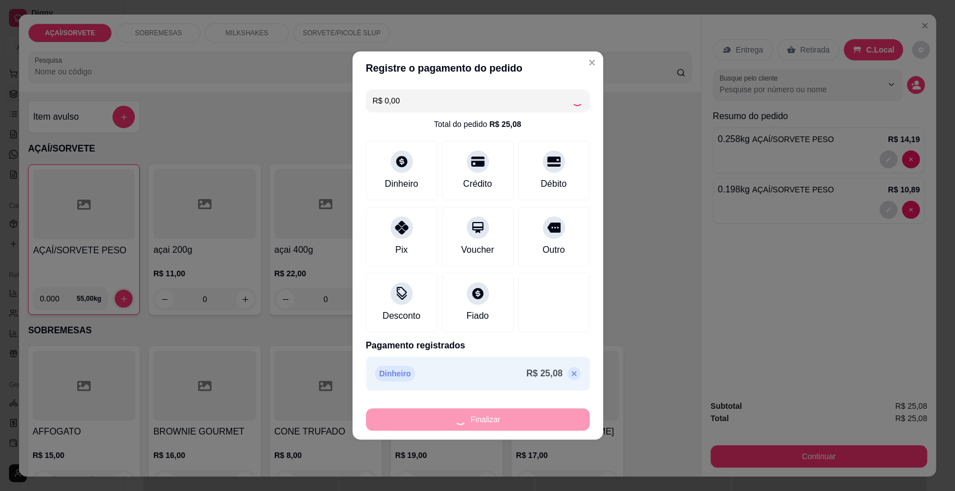
type input "-R$ 25,08"
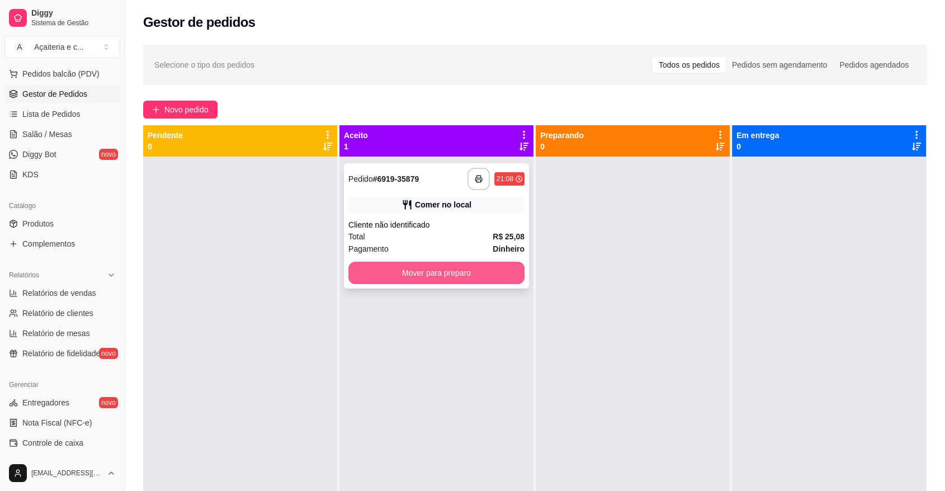
click at [466, 276] on button "Mover para preparo" at bounding box center [437, 273] width 176 height 22
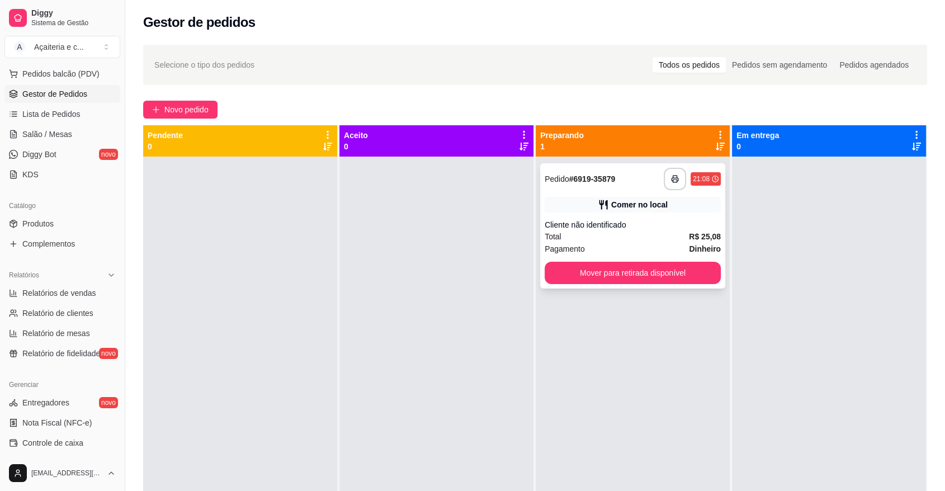
click at [682, 264] on button "Mover para retirada disponível" at bounding box center [633, 273] width 176 height 22
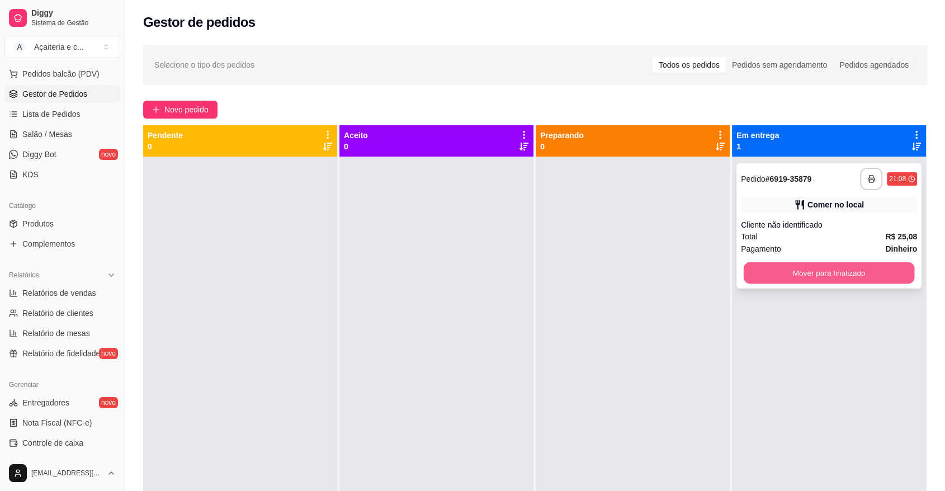
click at [798, 263] on button "Mover para finalizado" at bounding box center [829, 273] width 171 height 22
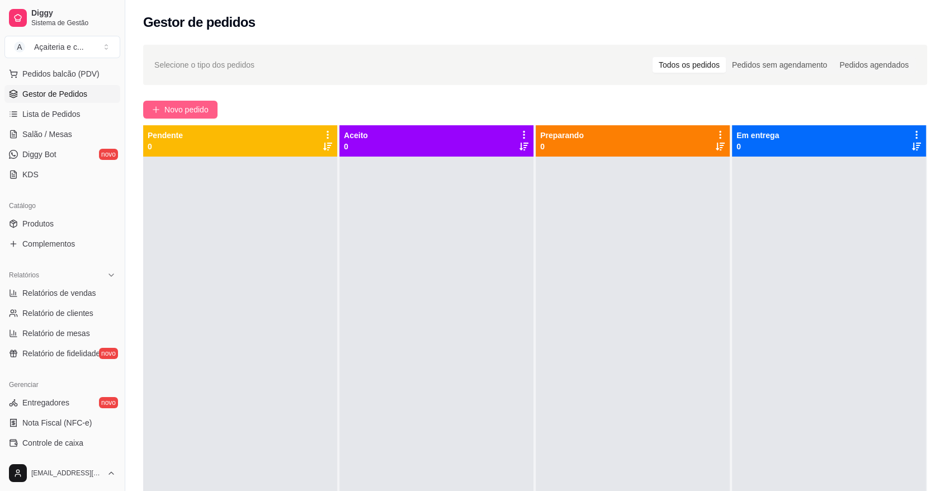
click at [189, 106] on span "Novo pedido" at bounding box center [186, 109] width 44 height 12
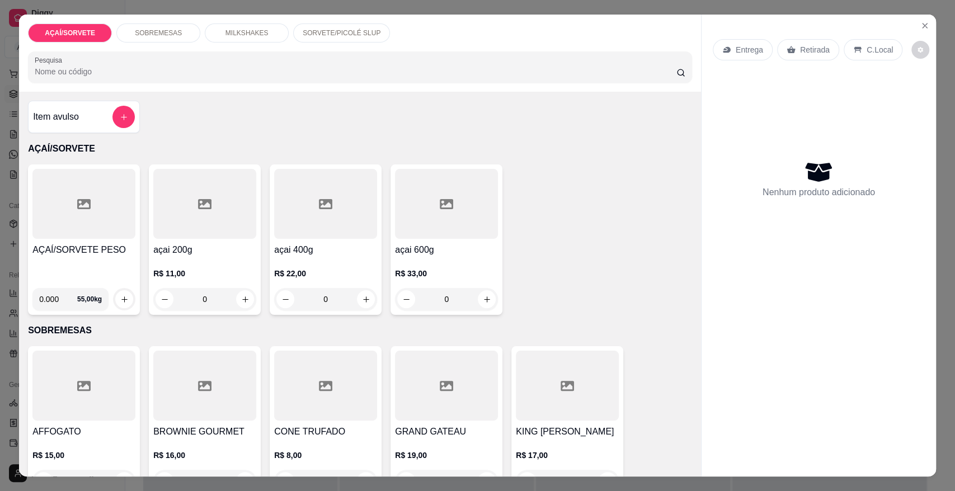
click at [62, 238] on div at bounding box center [83, 204] width 103 height 70
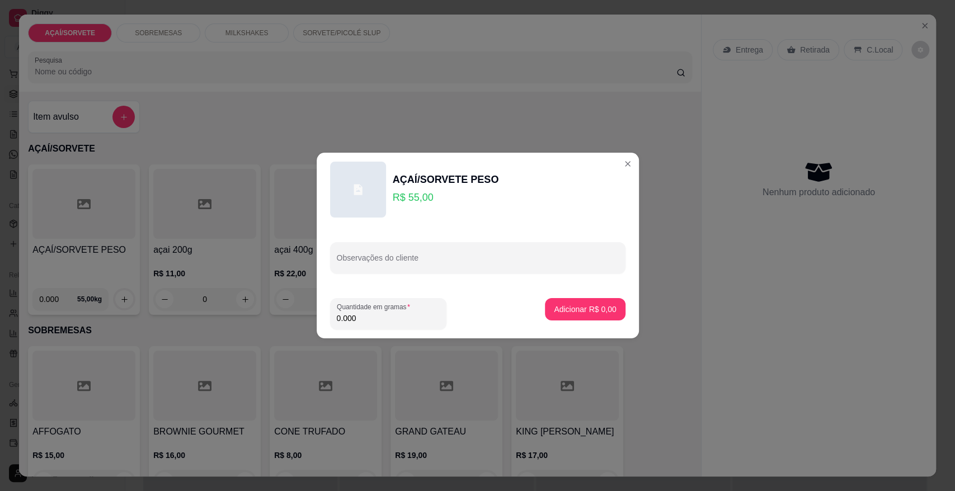
click at [410, 317] on input "0.000" at bounding box center [388, 318] width 103 height 11
type input "0.442"
click at [552, 308] on p "Adicionar R$ 24,31" at bounding box center [583, 309] width 65 height 11
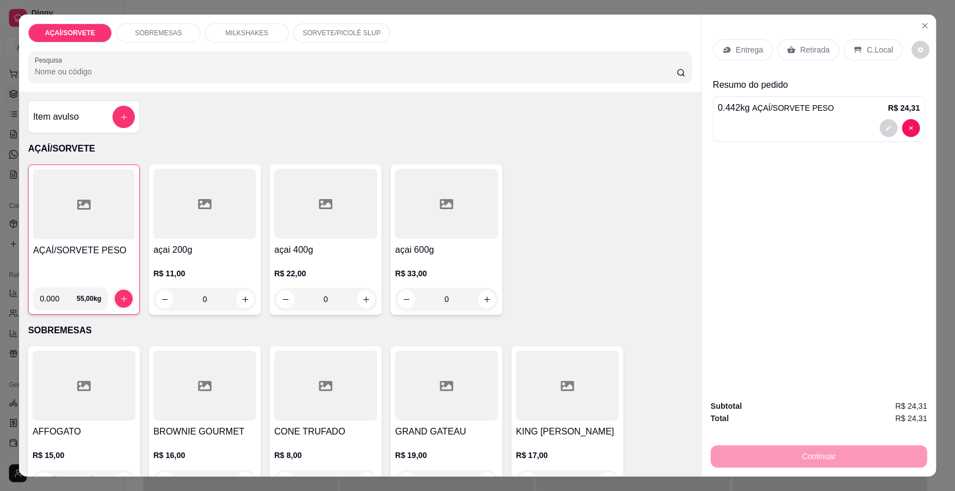
click at [78, 266] on div "AÇAÍ/SORVETE PESO" at bounding box center [84, 261] width 102 height 35
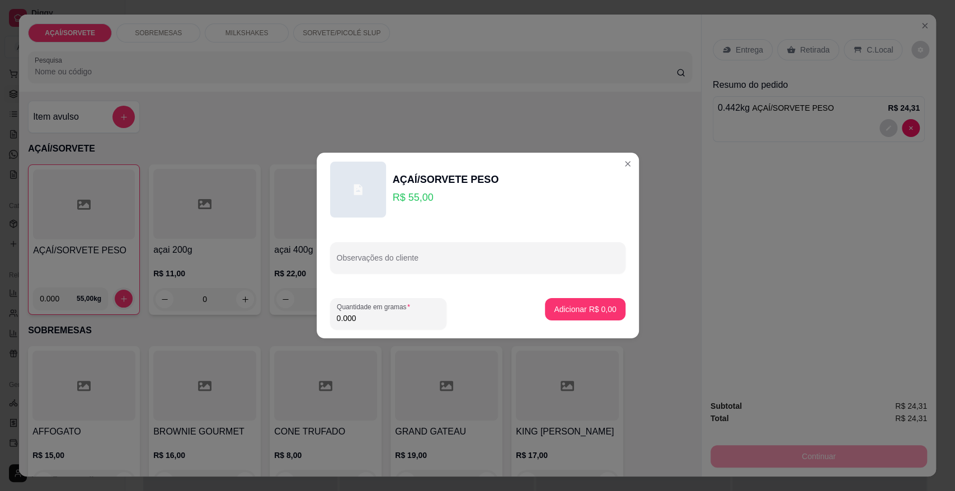
click at [367, 322] on input "0.000" at bounding box center [388, 318] width 103 height 11
type input "0.170"
click at [554, 317] on button "Adicionar R$ 9,35" at bounding box center [585, 310] width 78 height 22
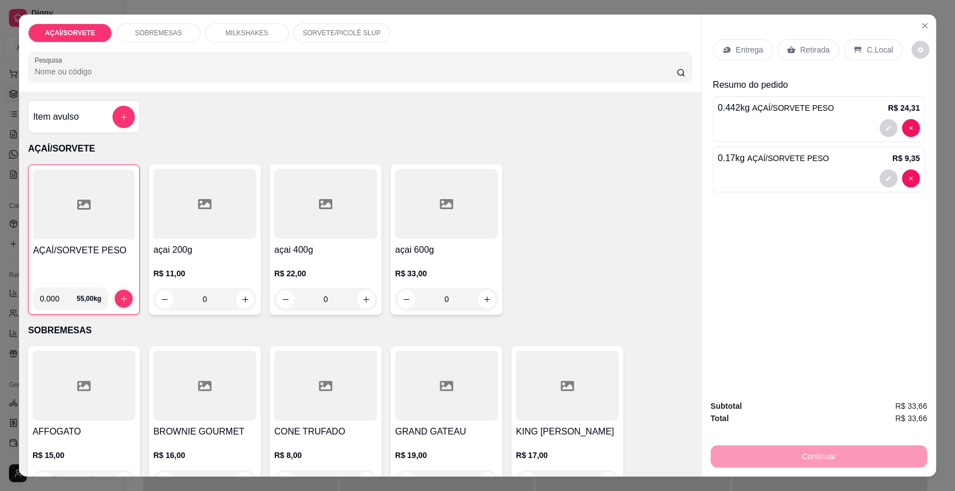
click at [801, 41] on div "Retirada" at bounding box center [808, 49] width 62 height 21
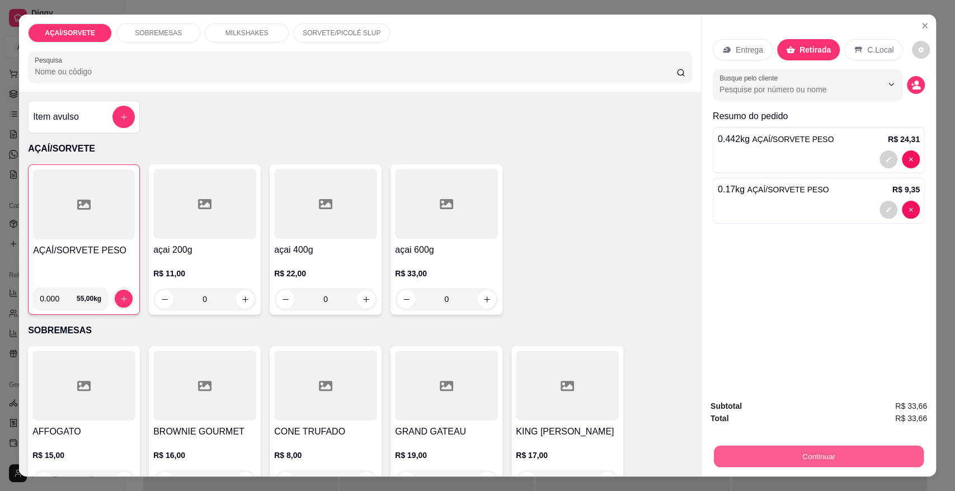
click at [780, 449] on button "Continuar" at bounding box center [819, 456] width 210 height 22
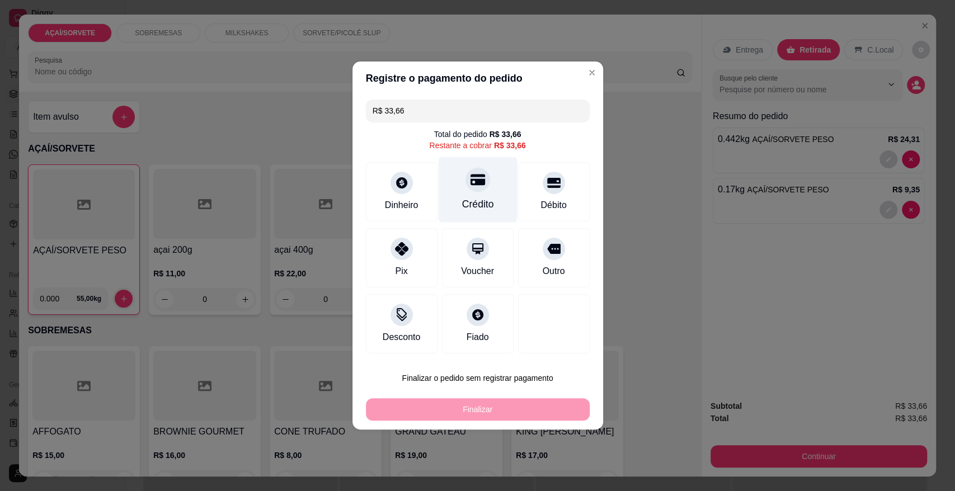
click at [445, 197] on div "Crédito" at bounding box center [477, 189] width 79 height 65
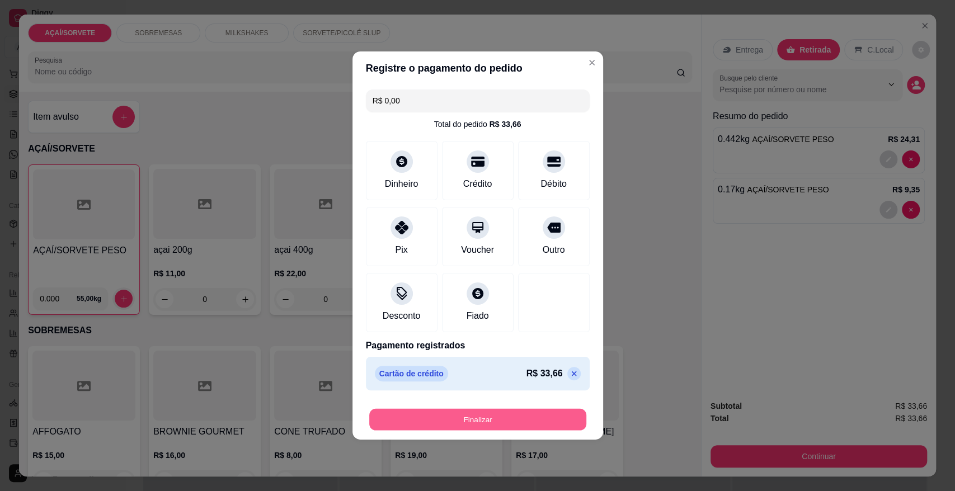
click at [457, 418] on button "Finalizar" at bounding box center [477, 420] width 217 height 22
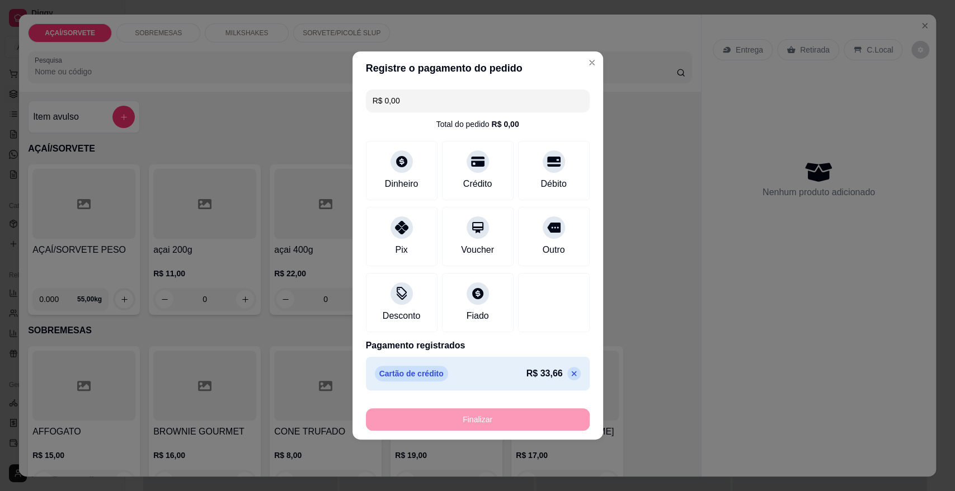
type input "-R$ 33,66"
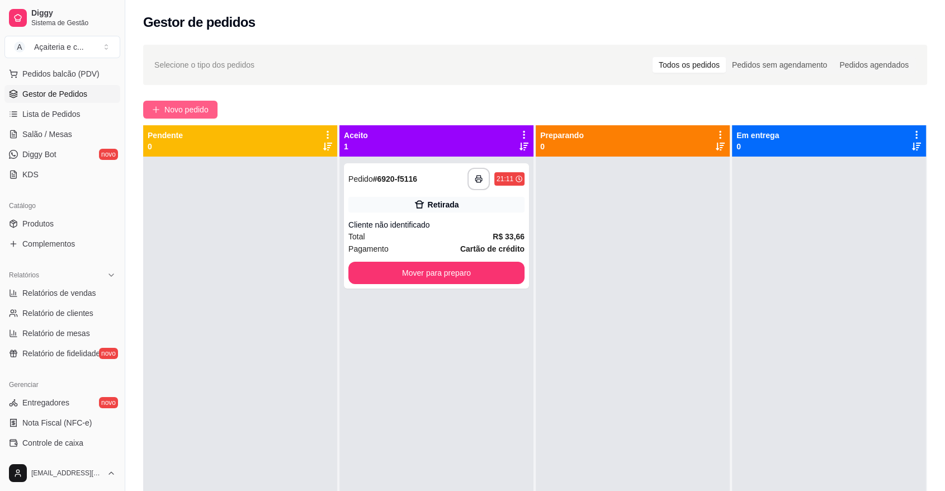
click at [191, 111] on span "Novo pedido" at bounding box center [186, 109] width 44 height 12
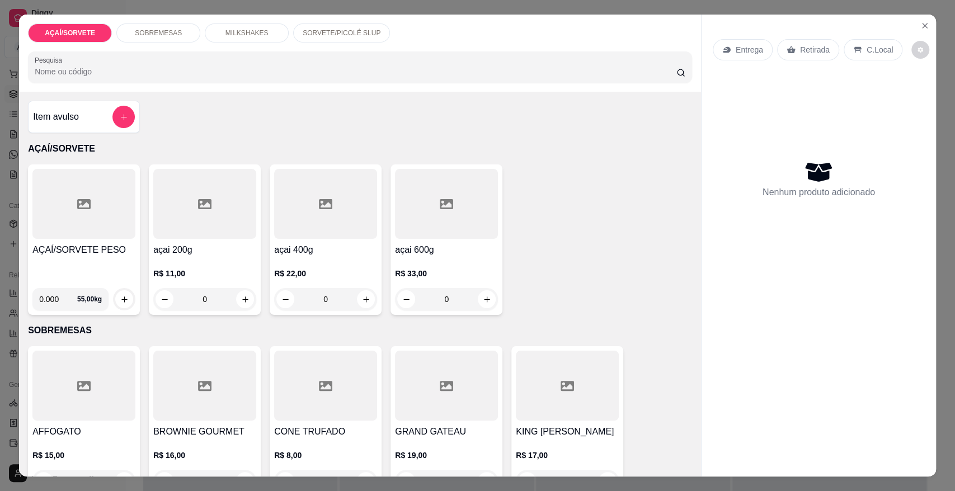
click at [118, 230] on div at bounding box center [83, 204] width 103 height 70
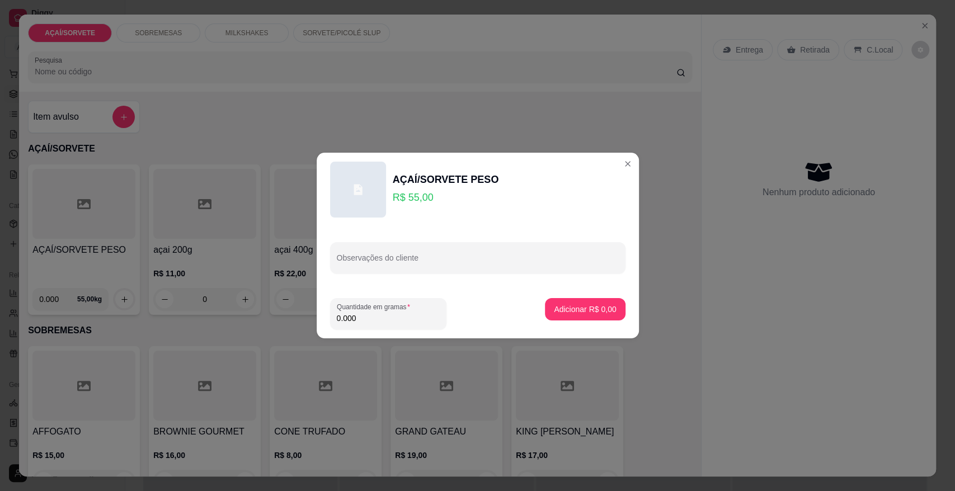
click at [390, 323] on input "0.000" at bounding box center [388, 318] width 103 height 11
type input "0.220"
click at [558, 316] on button "Adicionar R$ 12,10" at bounding box center [582, 309] width 84 height 22
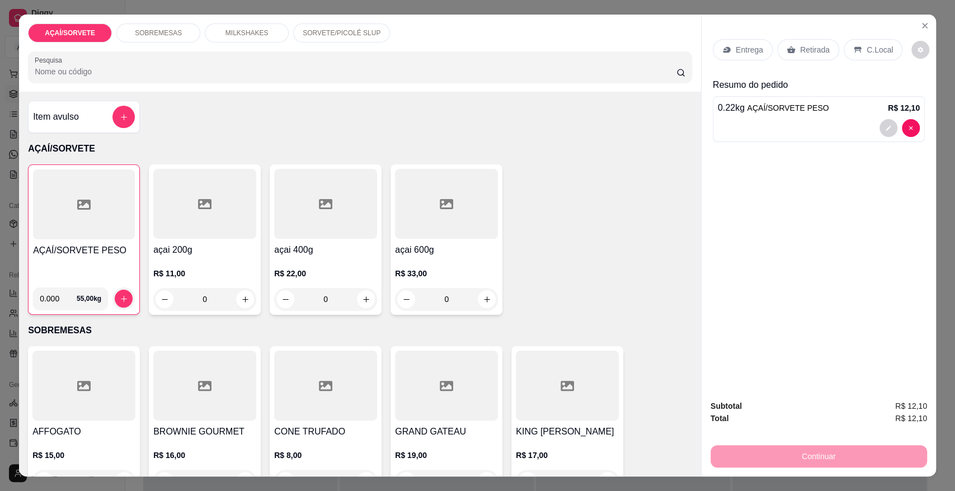
click at [107, 226] on div at bounding box center [84, 205] width 102 height 70
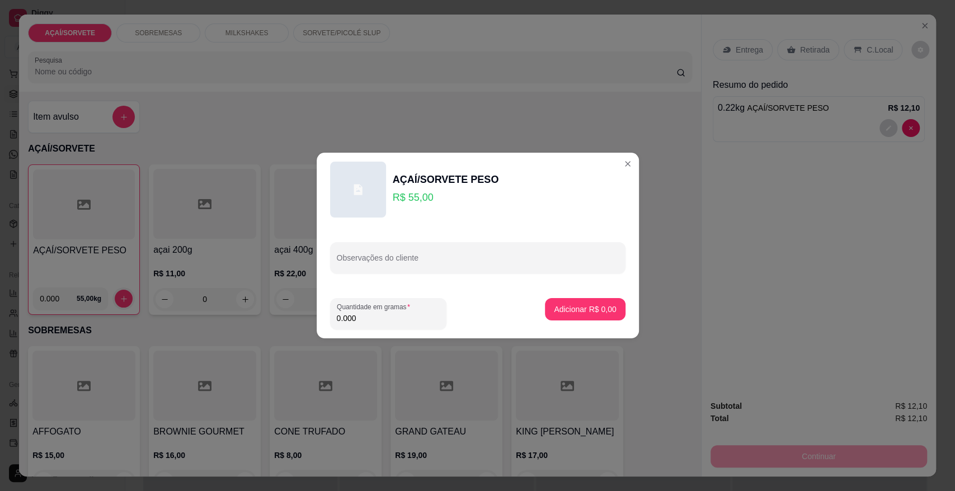
click at [385, 319] on input "0.000" at bounding box center [388, 318] width 103 height 11
type input "0.222"
click at [547, 302] on button "Adicionar R$ 12,21" at bounding box center [583, 310] width 82 height 22
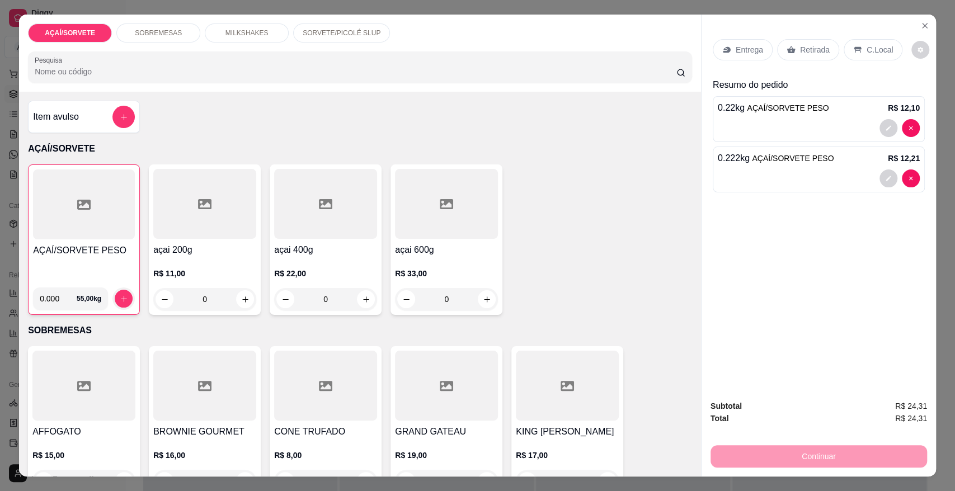
click at [79, 257] on div "AÇAÍ/SORVETE PESO" at bounding box center [84, 261] width 102 height 35
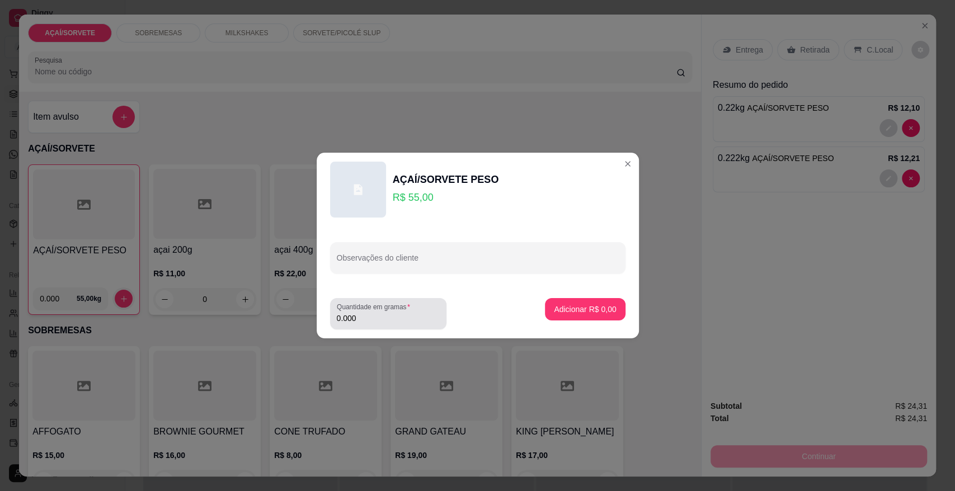
click at [368, 316] on input "0.000" at bounding box center [388, 318] width 103 height 11
type input "0.206"
click at [607, 302] on button "Adicionar R$ 11,33" at bounding box center [583, 310] width 82 height 22
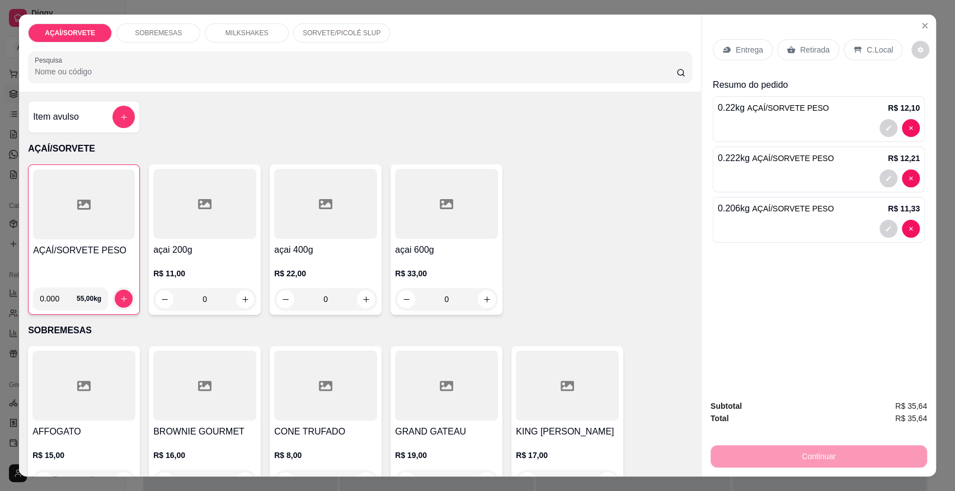
click at [800, 54] on p "Retirada" at bounding box center [815, 49] width 30 height 11
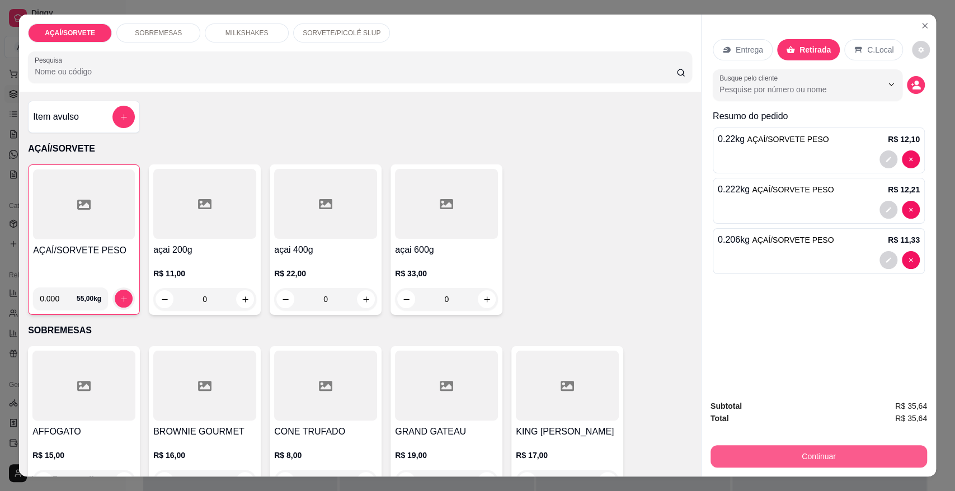
click at [813, 449] on button "Continuar" at bounding box center [819, 456] width 217 height 22
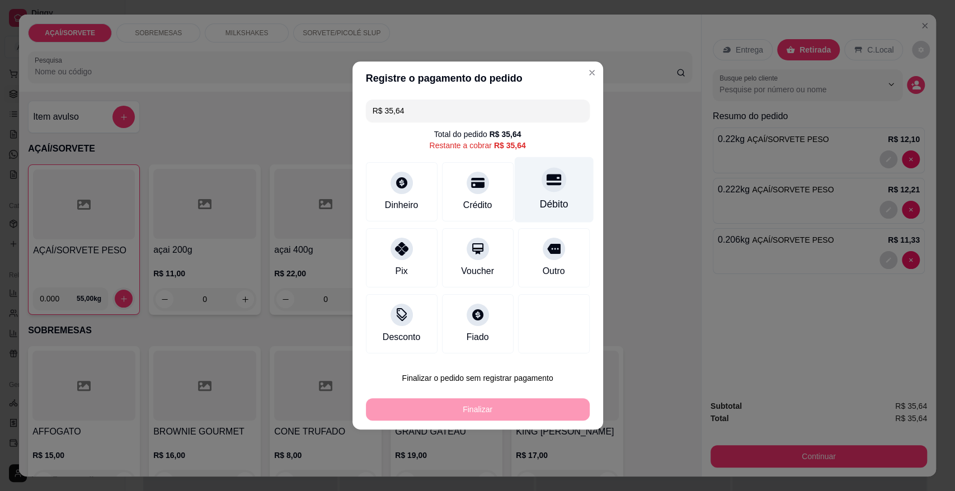
click at [553, 190] on div "Débito" at bounding box center [553, 189] width 79 height 65
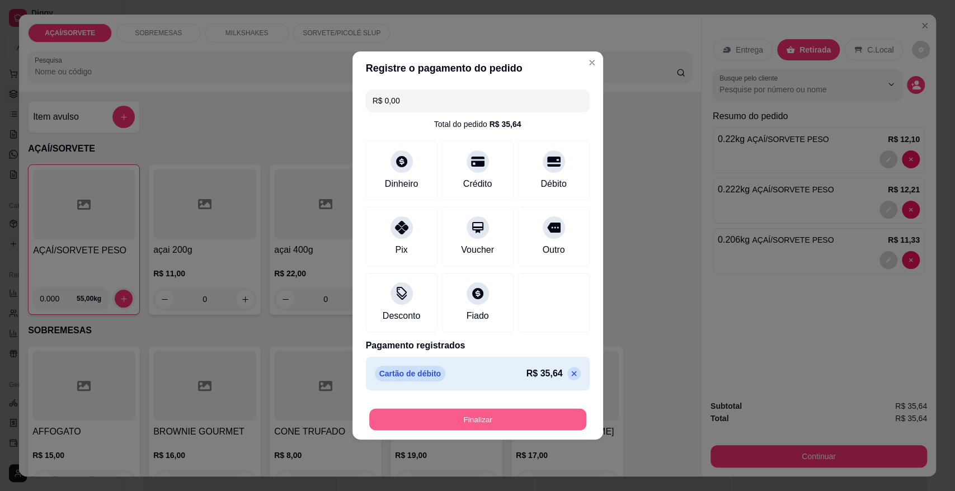
click at [541, 415] on button "Finalizar" at bounding box center [477, 420] width 217 height 22
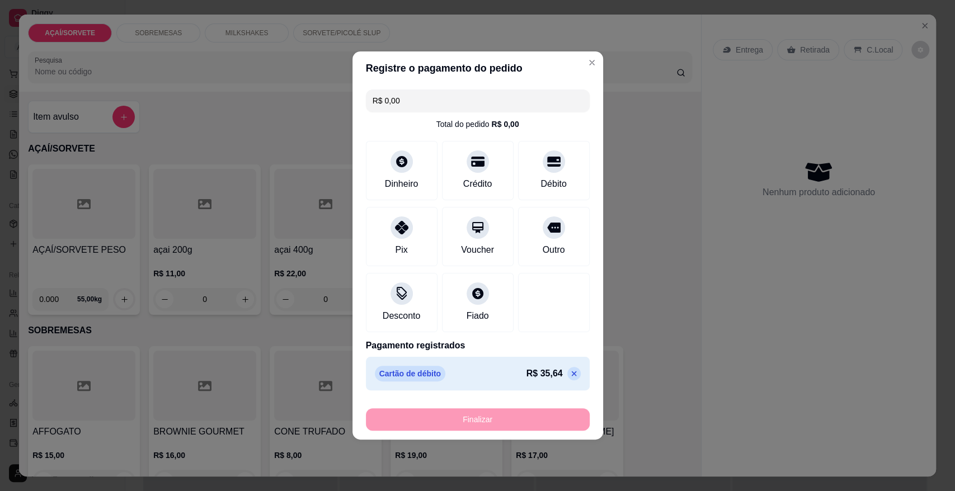
type input "-R$ 35,64"
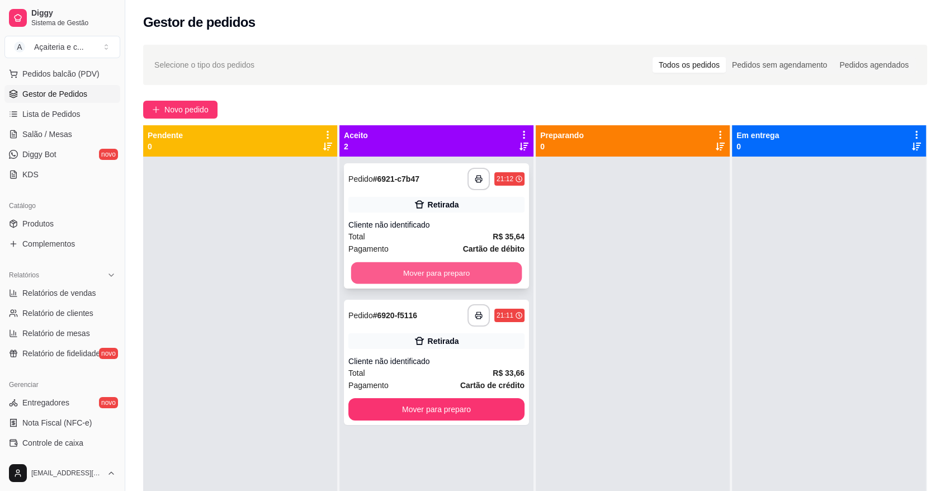
click at [495, 277] on button "Mover para preparo" at bounding box center [436, 273] width 171 height 22
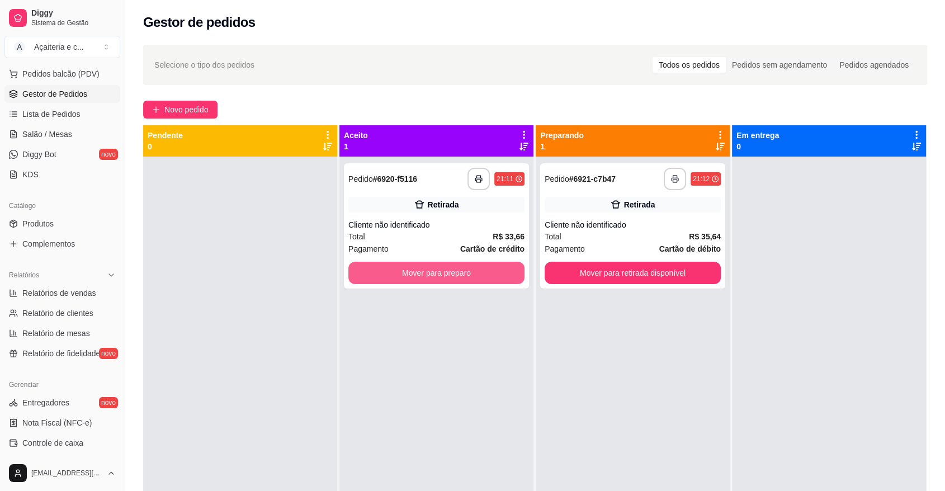
click at [495, 277] on button "Mover para preparo" at bounding box center [437, 273] width 176 height 22
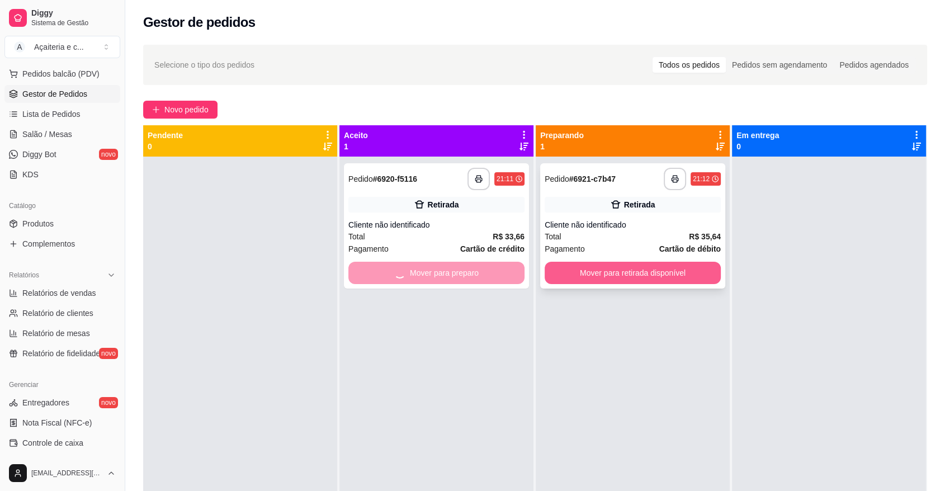
click at [587, 274] on button "Mover para retirada disponível" at bounding box center [633, 273] width 176 height 22
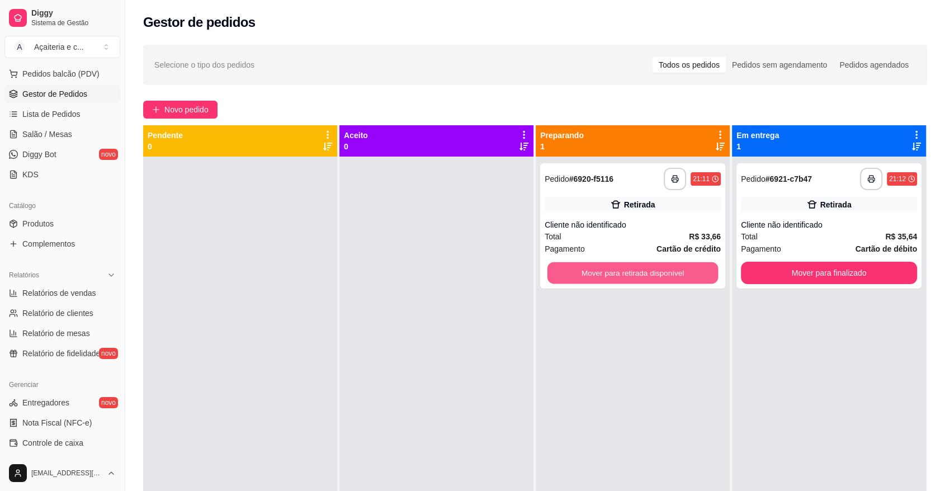
click at [587, 274] on button "Mover para retirada disponível" at bounding box center [633, 273] width 171 height 22
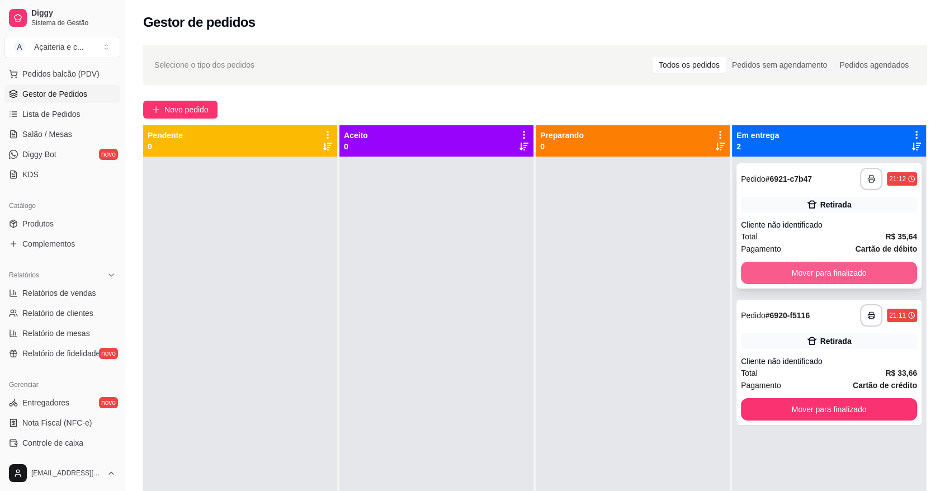
click at [741, 271] on button "Mover para finalizado" at bounding box center [829, 273] width 176 height 22
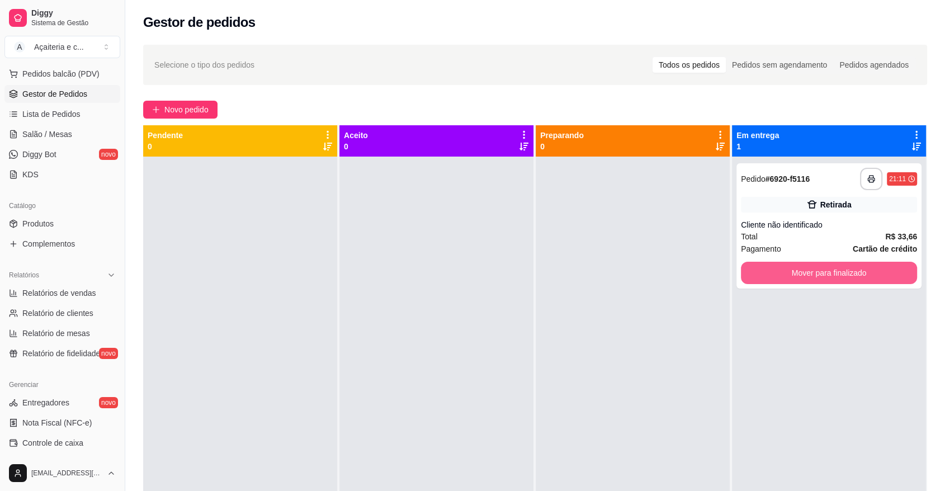
click at [741, 271] on button "Mover para finalizado" at bounding box center [829, 273] width 176 height 22
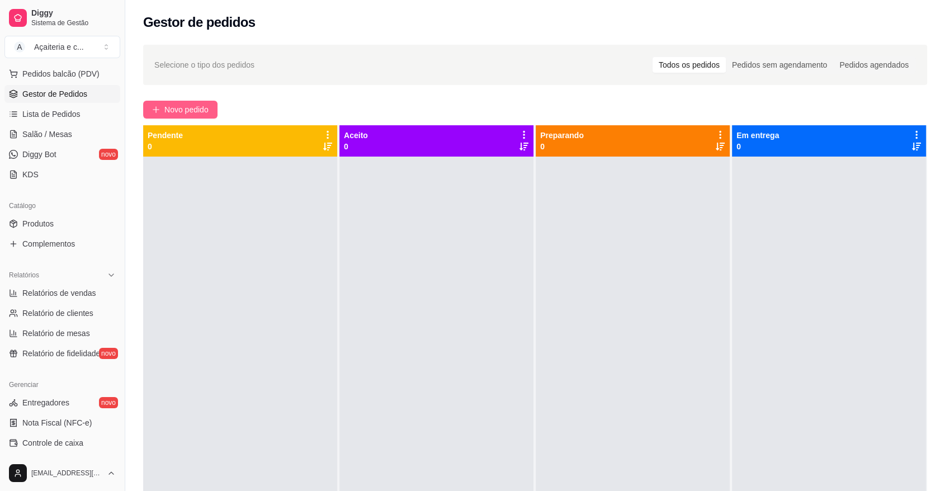
click at [185, 114] on span "Novo pedido" at bounding box center [186, 109] width 44 height 12
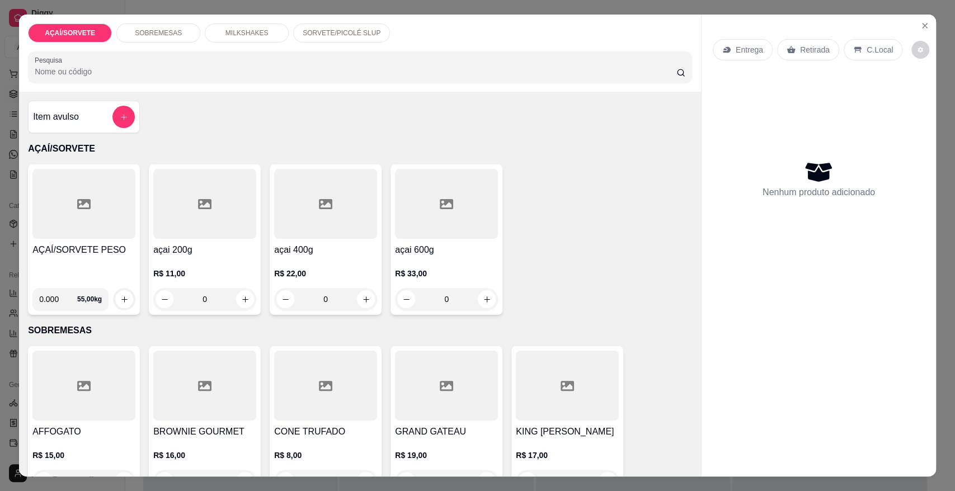
click at [68, 224] on div at bounding box center [83, 204] width 103 height 70
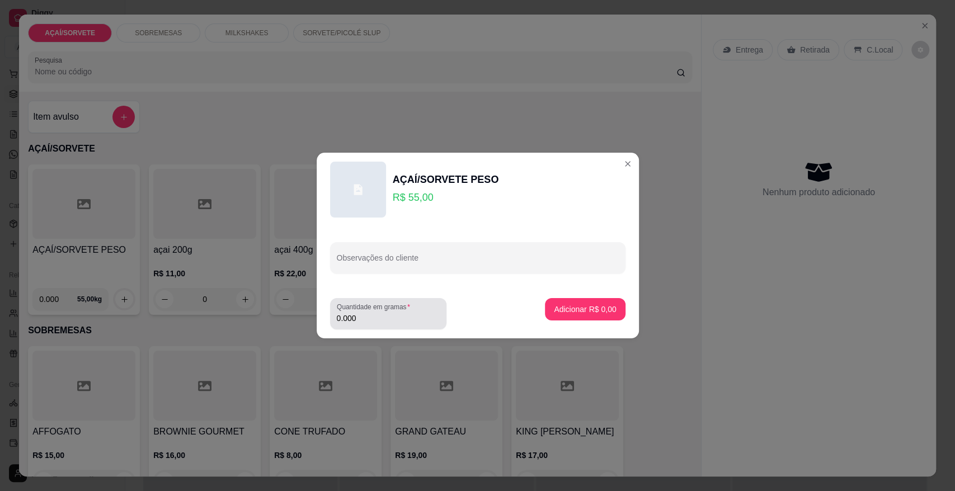
click at [418, 324] on div "0.000" at bounding box center [388, 314] width 103 height 22
type input "0.412"
click at [573, 310] on p "Adicionar R$ 22,66" at bounding box center [583, 309] width 65 height 11
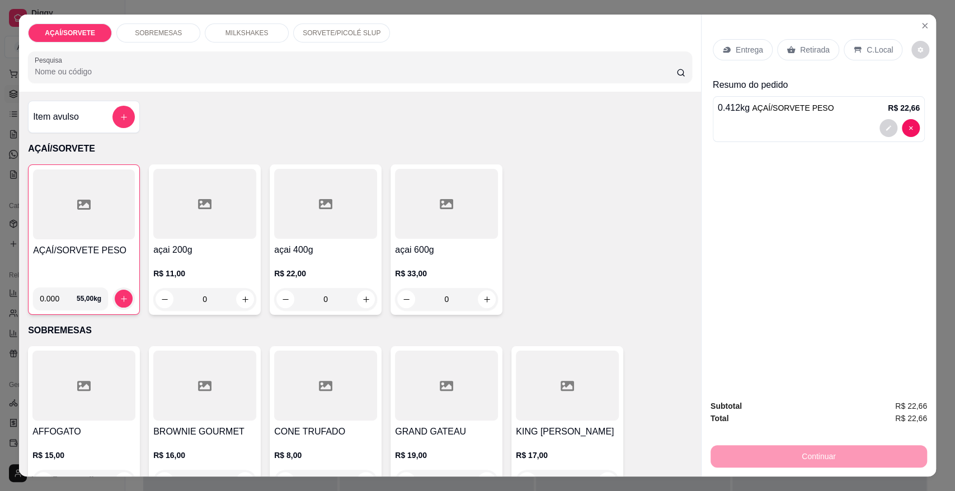
click at [101, 220] on div at bounding box center [84, 205] width 102 height 70
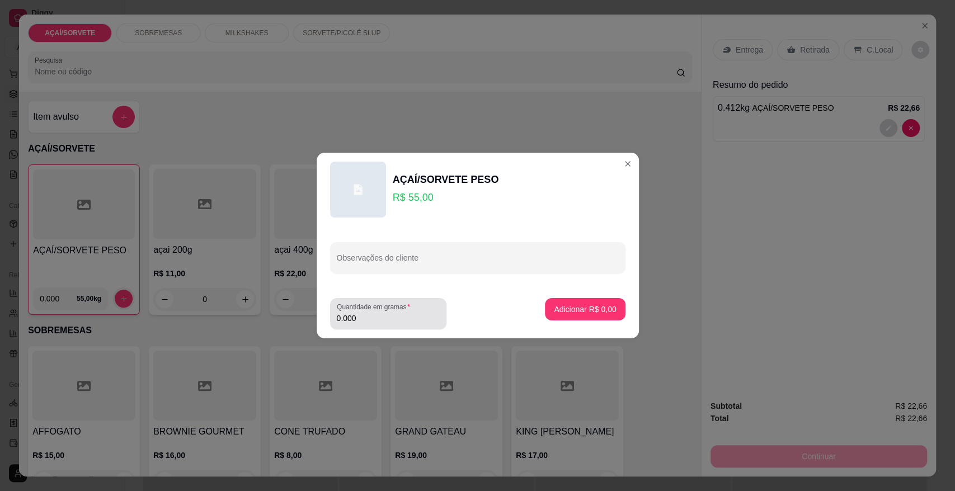
click at [425, 324] on div "0.000" at bounding box center [388, 314] width 103 height 22
type input "0.374"
click at [587, 312] on p "Adicionar R$ 20,57" at bounding box center [583, 309] width 65 height 11
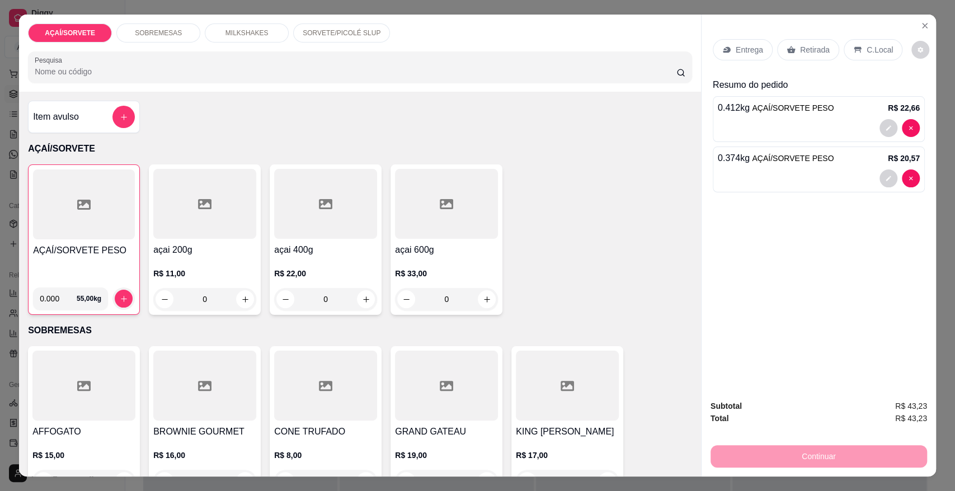
click at [800, 53] on p "Retirada" at bounding box center [815, 49] width 30 height 11
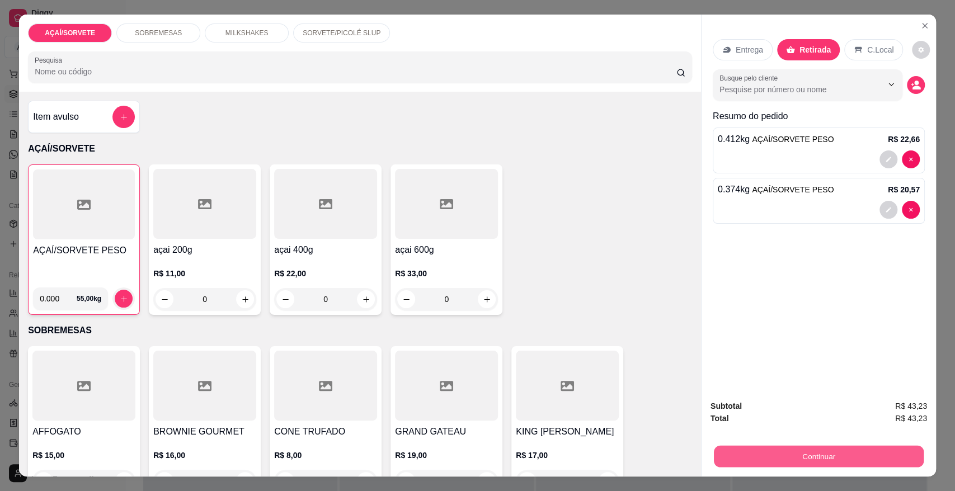
click at [762, 453] on button "Continuar" at bounding box center [819, 456] width 210 height 22
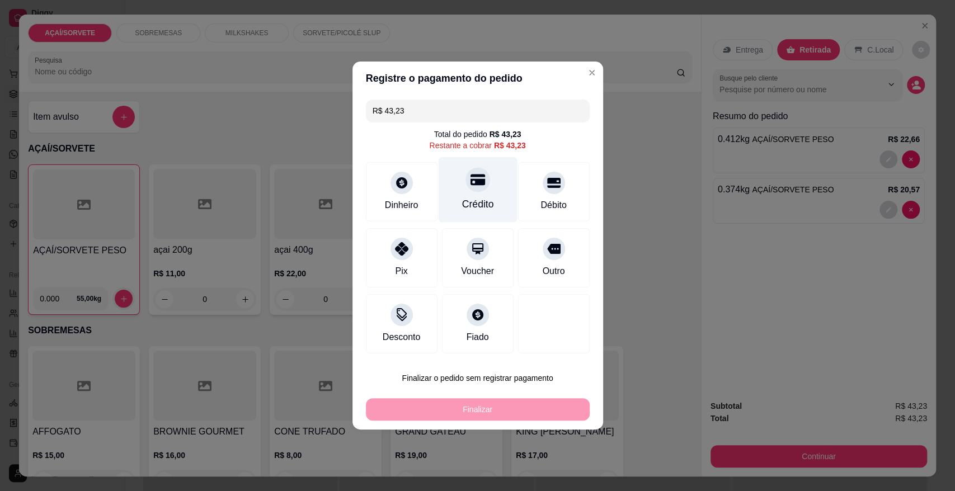
click at [479, 210] on div "Crédito" at bounding box center [478, 204] width 32 height 15
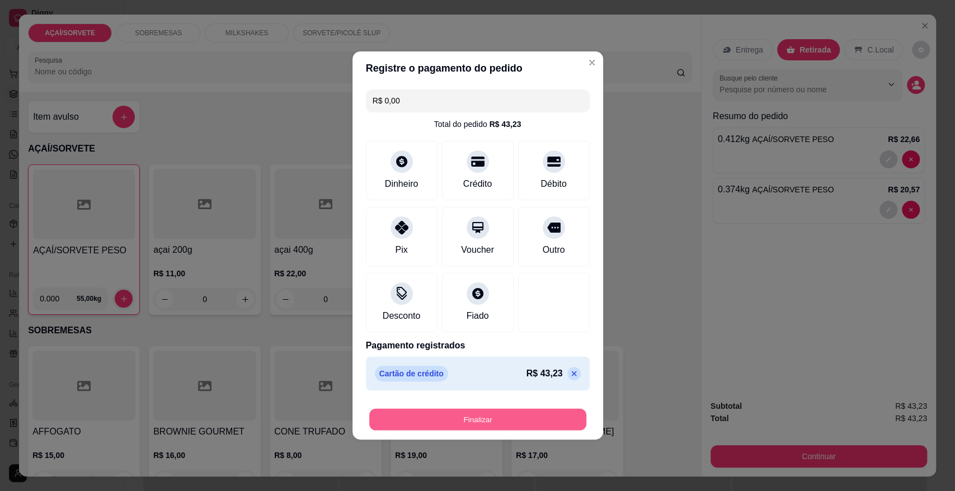
click at [479, 413] on button "Finalizar" at bounding box center [477, 420] width 217 height 22
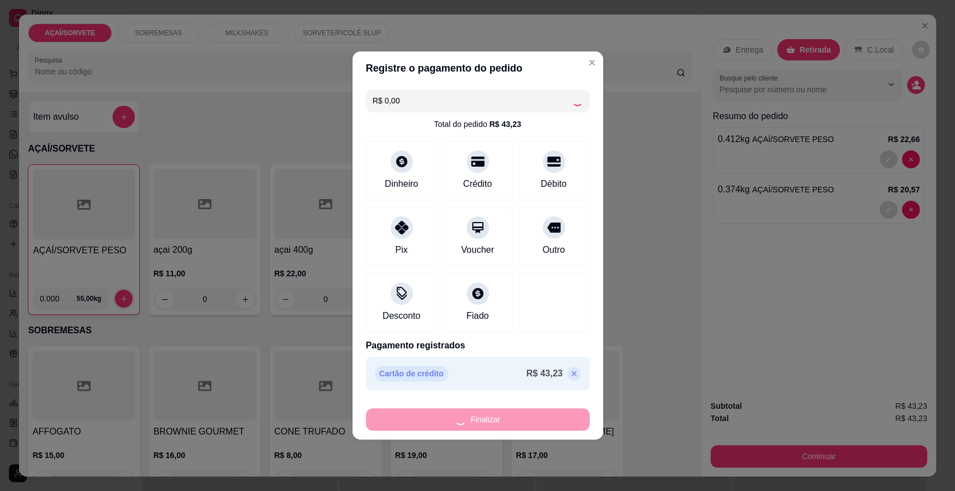
type input "-R$ 43,23"
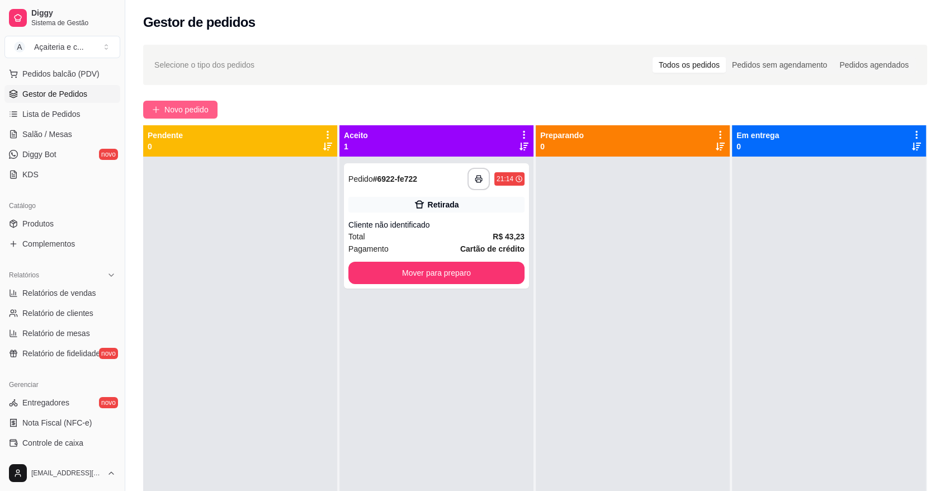
click at [192, 111] on span "Novo pedido" at bounding box center [186, 109] width 44 height 12
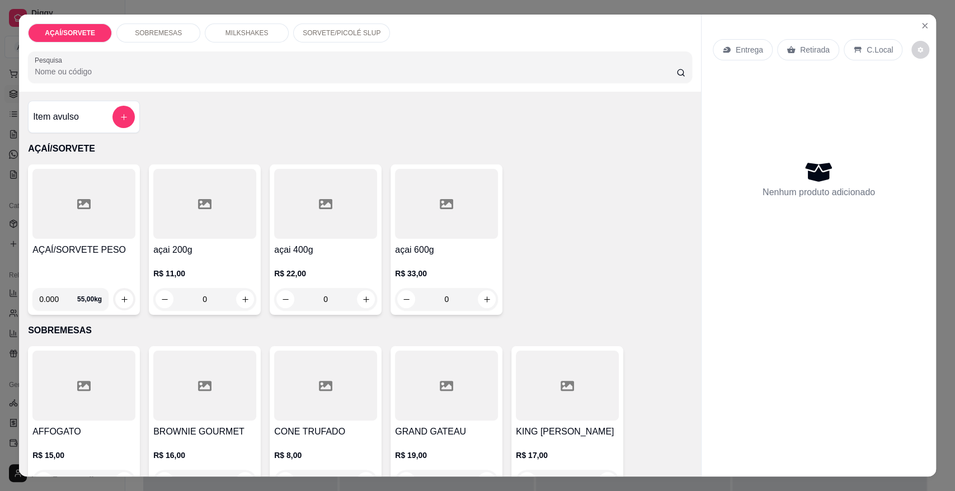
click at [88, 231] on div at bounding box center [83, 204] width 103 height 70
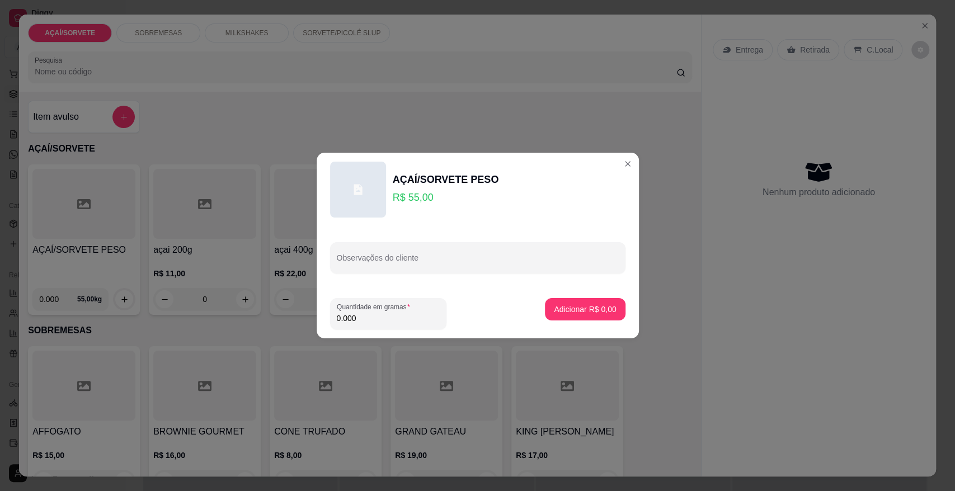
click at [412, 318] on input "0.000" at bounding box center [388, 318] width 103 height 11
type input "0.240"
click at [559, 316] on button "Adicionar R$ 13,20" at bounding box center [582, 309] width 84 height 22
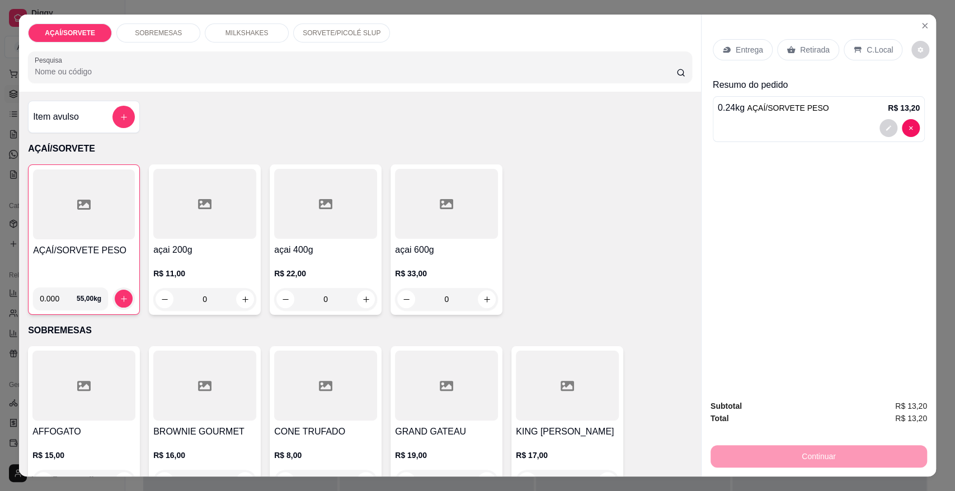
click at [811, 54] on p "Retirada" at bounding box center [815, 49] width 30 height 11
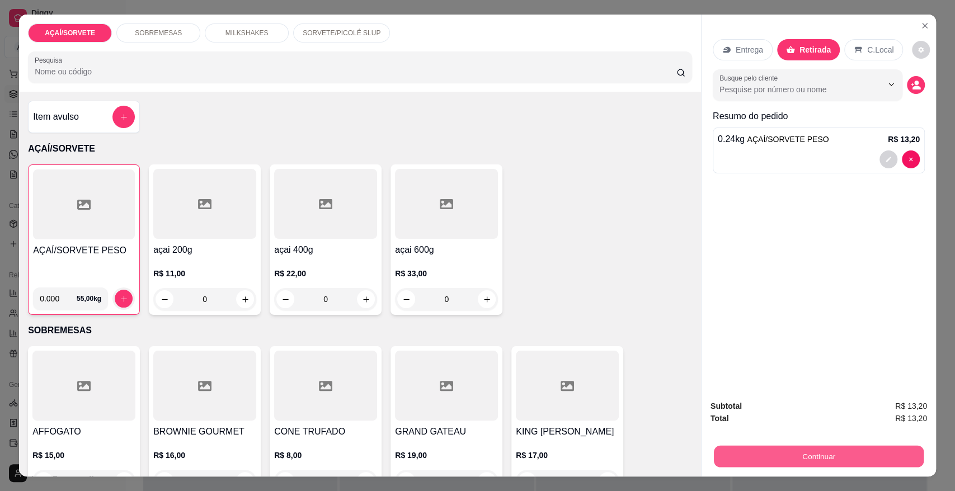
click at [783, 450] on button "Continuar" at bounding box center [819, 456] width 210 height 22
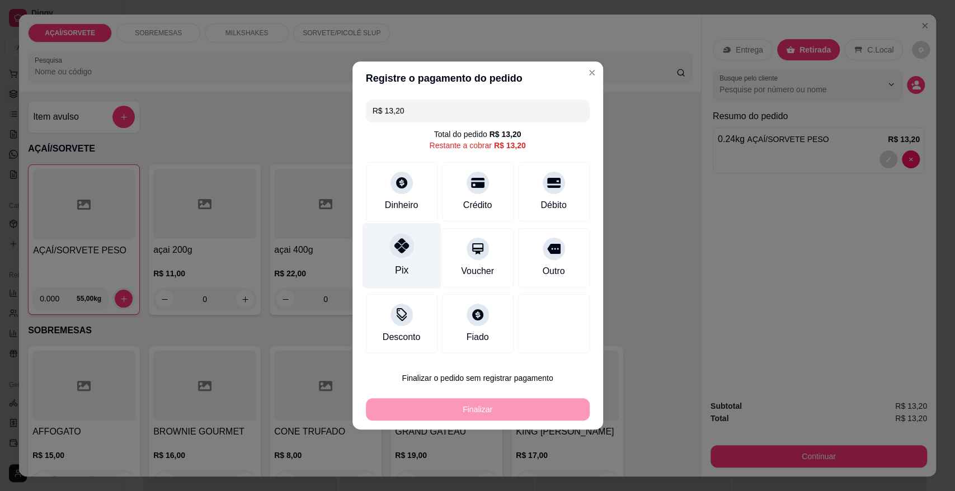
click at [430, 257] on div "Pix" at bounding box center [401, 255] width 79 height 65
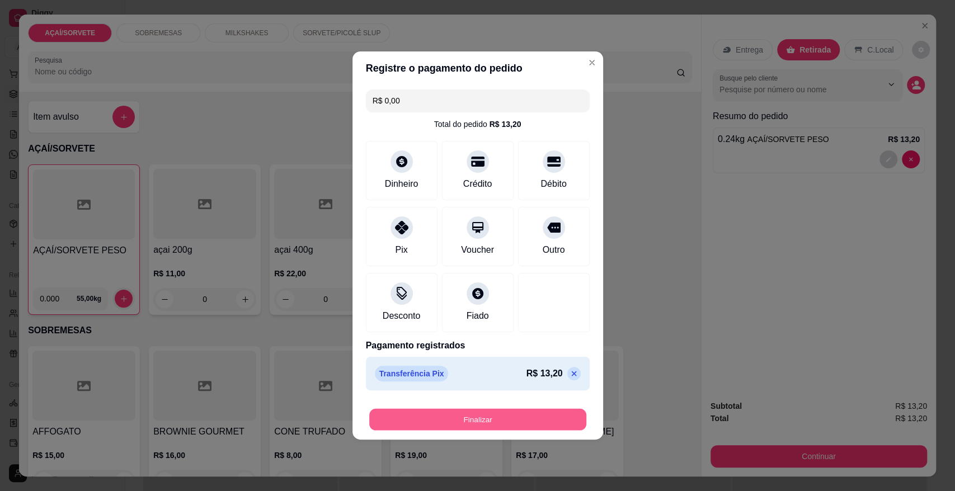
click at [497, 430] on button "Finalizar" at bounding box center [477, 420] width 217 height 22
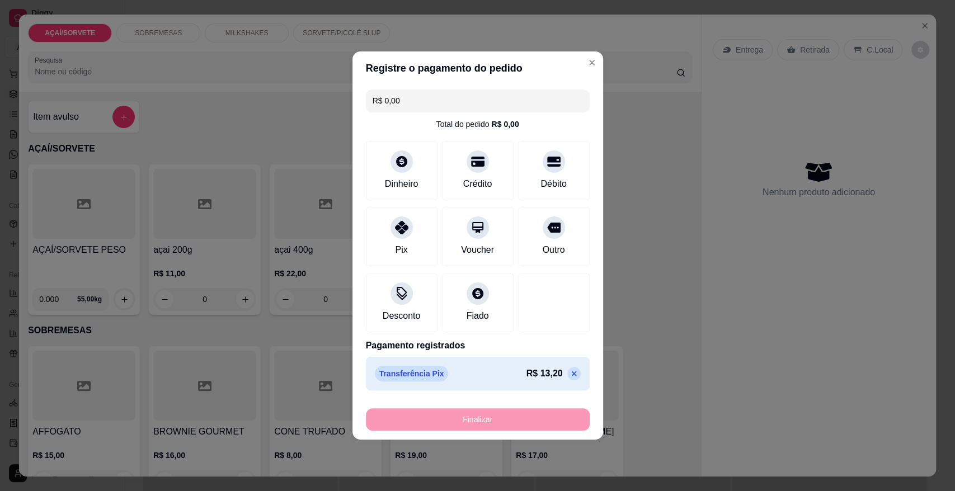
type input "-R$ 13,20"
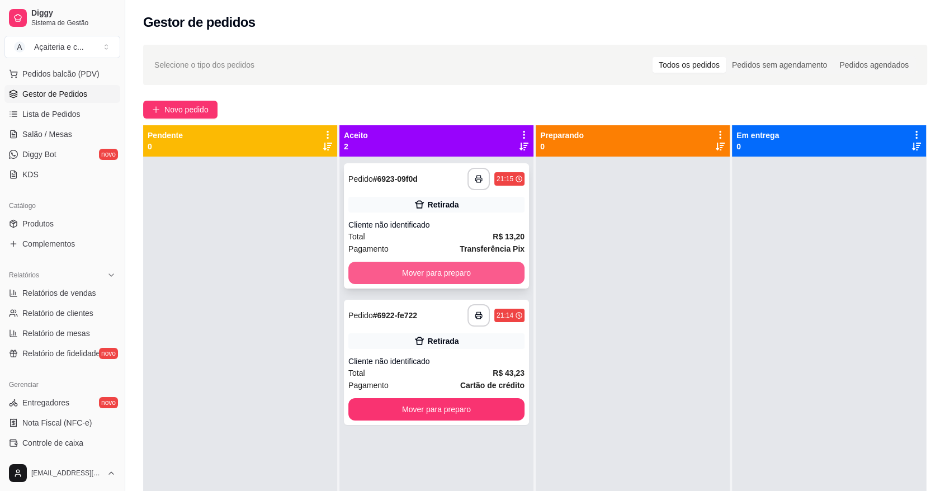
click at [463, 268] on button "Mover para preparo" at bounding box center [437, 273] width 176 height 22
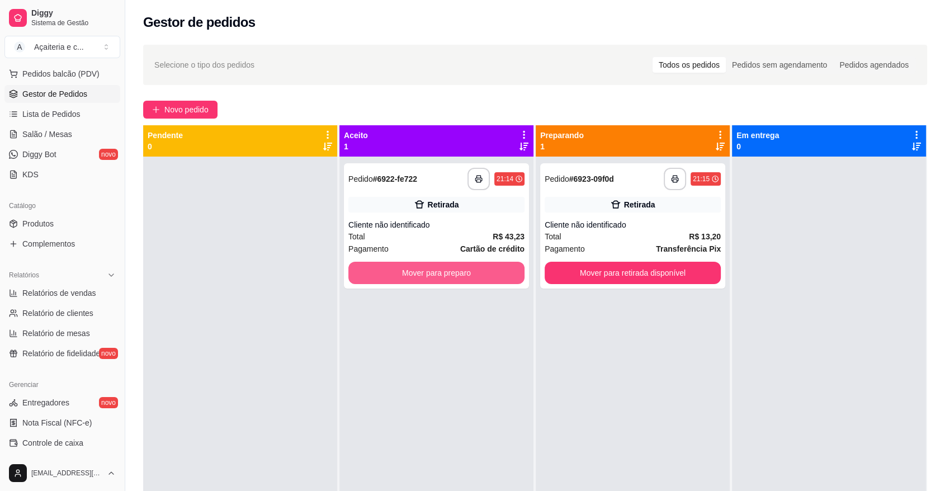
click at [463, 268] on button "Mover para preparo" at bounding box center [437, 273] width 176 height 22
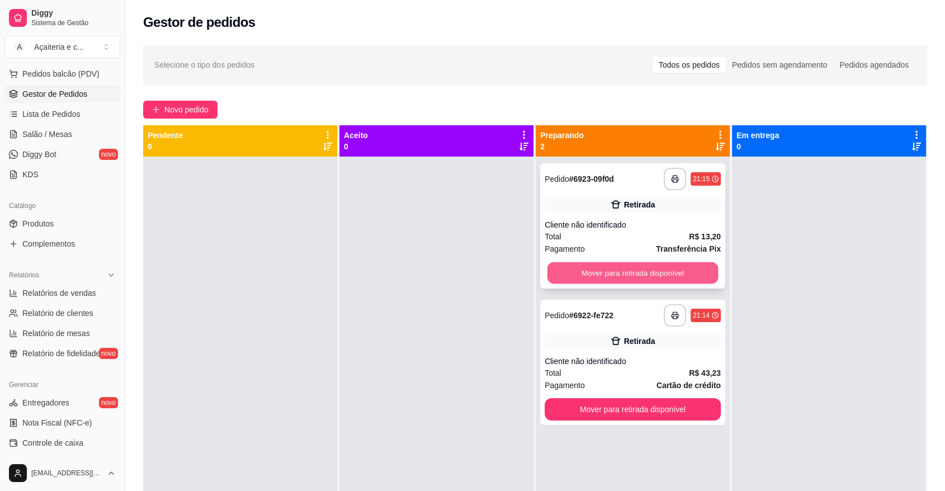
click at [597, 269] on button "Mover para retirada disponível" at bounding box center [633, 273] width 171 height 22
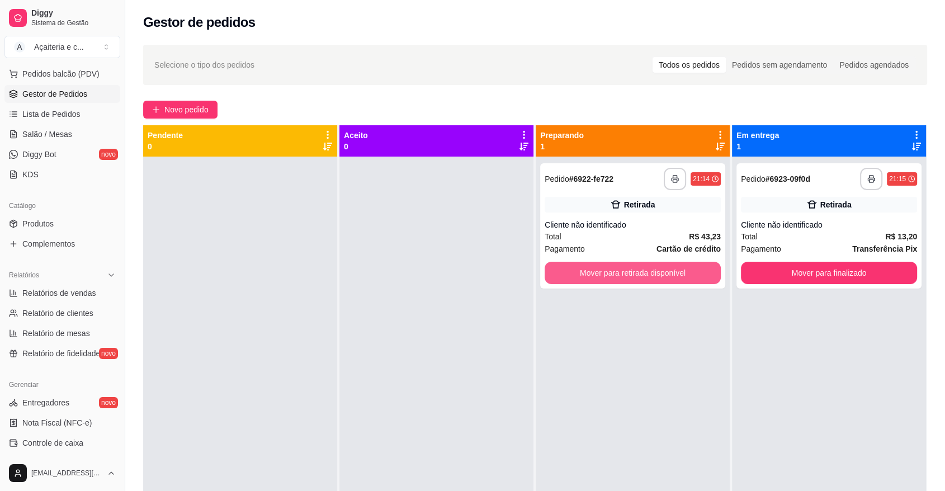
click at [597, 269] on button "Mover para retirada disponível" at bounding box center [633, 273] width 176 height 22
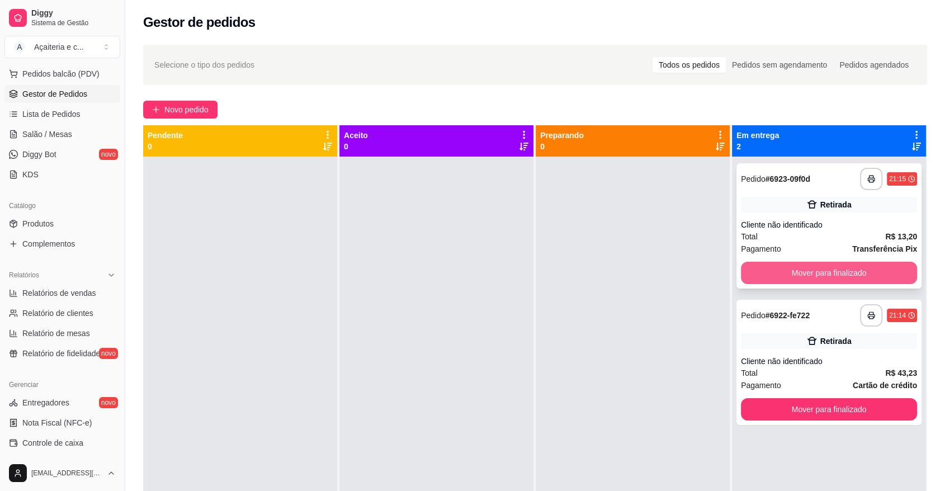
click at [766, 272] on button "Mover para finalizado" at bounding box center [829, 273] width 176 height 22
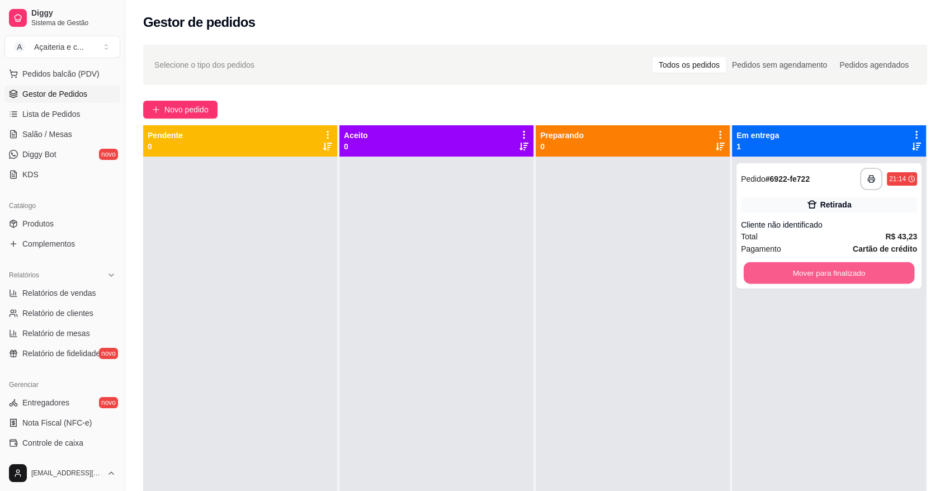
click at [766, 272] on button "Mover para finalizado" at bounding box center [829, 273] width 171 height 22
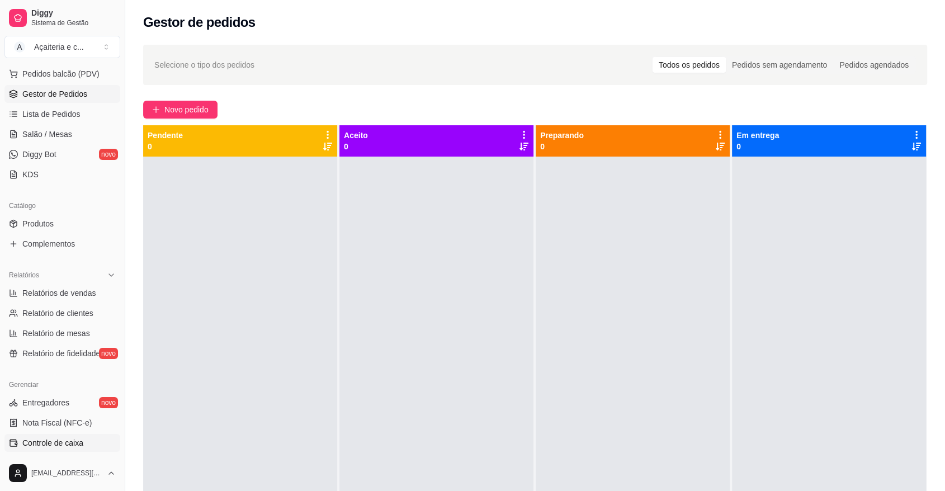
click at [56, 448] on span "Controle de caixa" at bounding box center [52, 442] width 61 height 11
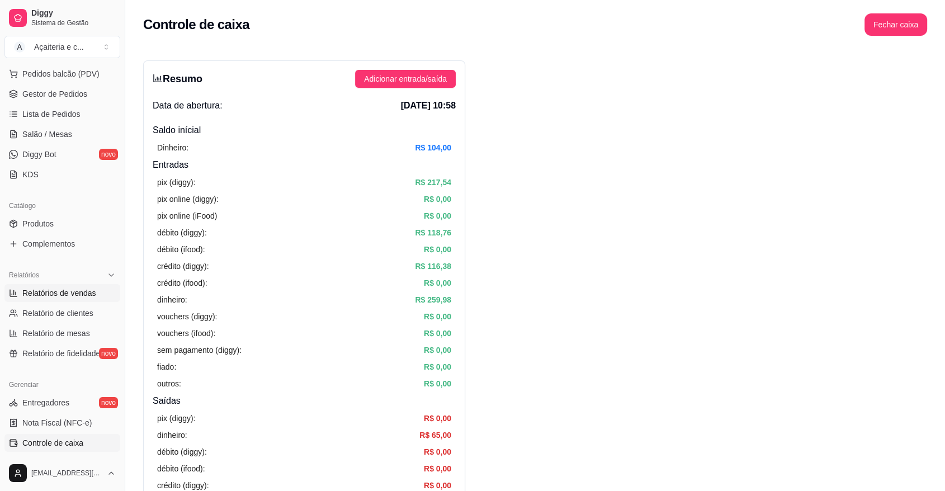
click at [67, 301] on link "Relatórios de vendas" at bounding box center [62, 293] width 116 height 18
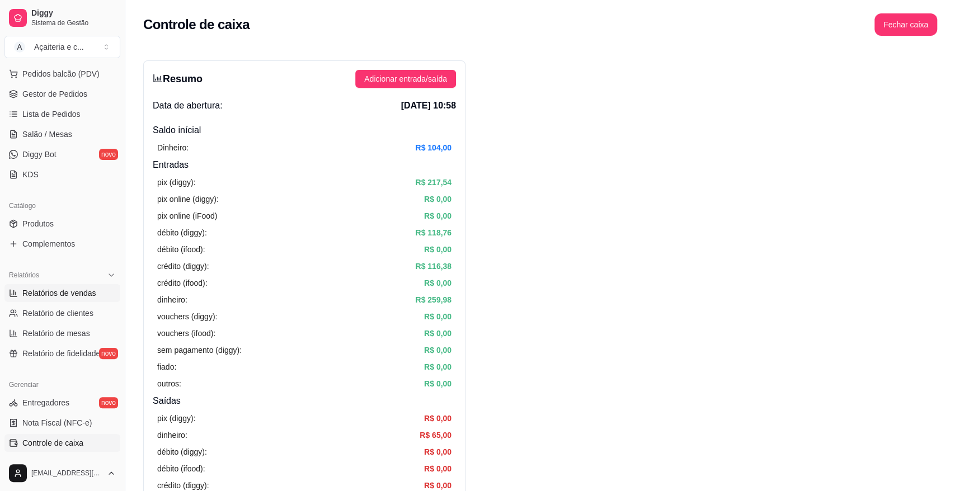
select select "ALL"
select select "0"
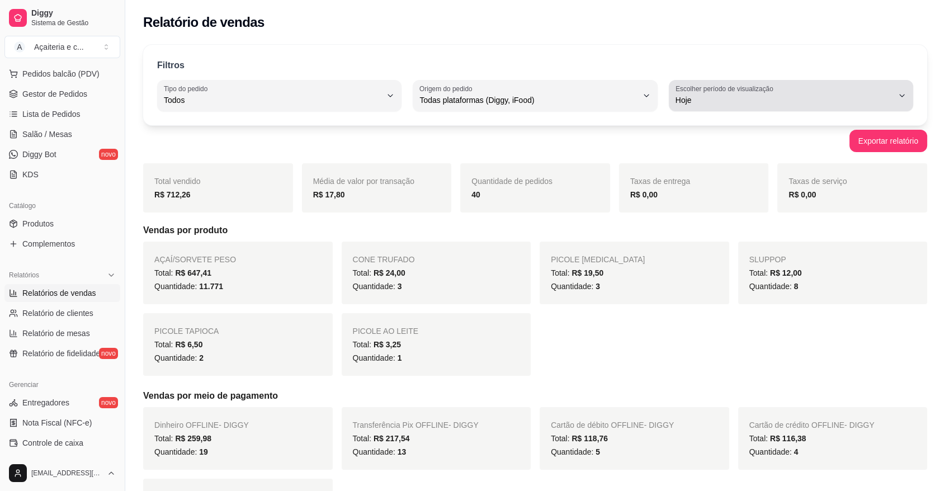
click at [737, 102] on span "Hoje" at bounding box center [785, 100] width 218 height 11
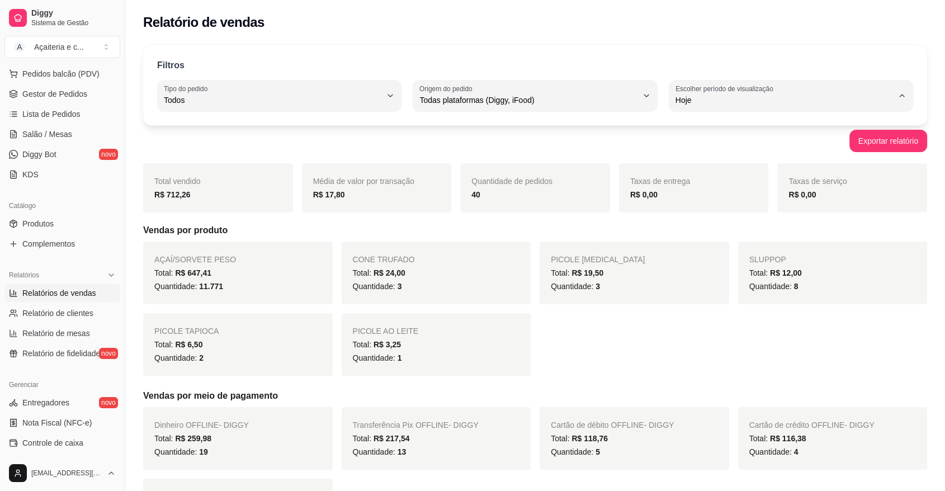
click at [706, 205] on span "30 dias" at bounding box center [786, 199] width 207 height 11
type input "30"
select select "30"
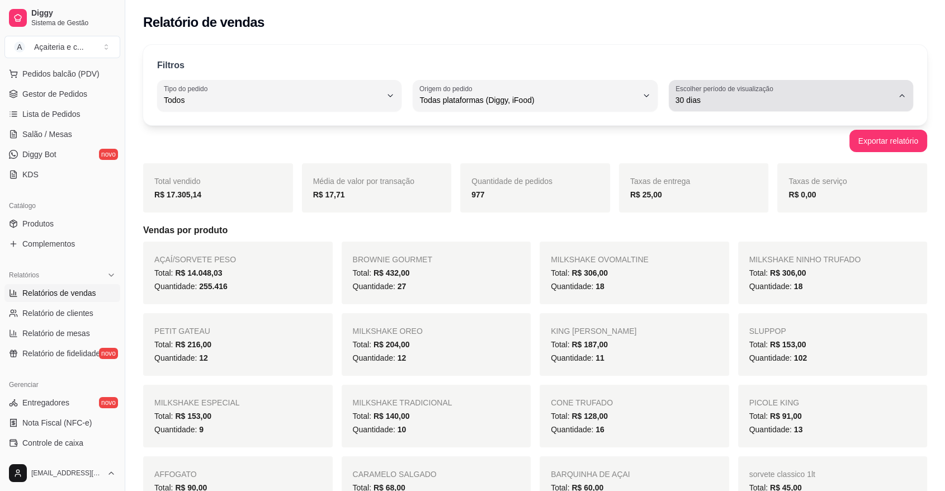
click at [773, 102] on span "30 dias" at bounding box center [785, 100] width 218 height 11
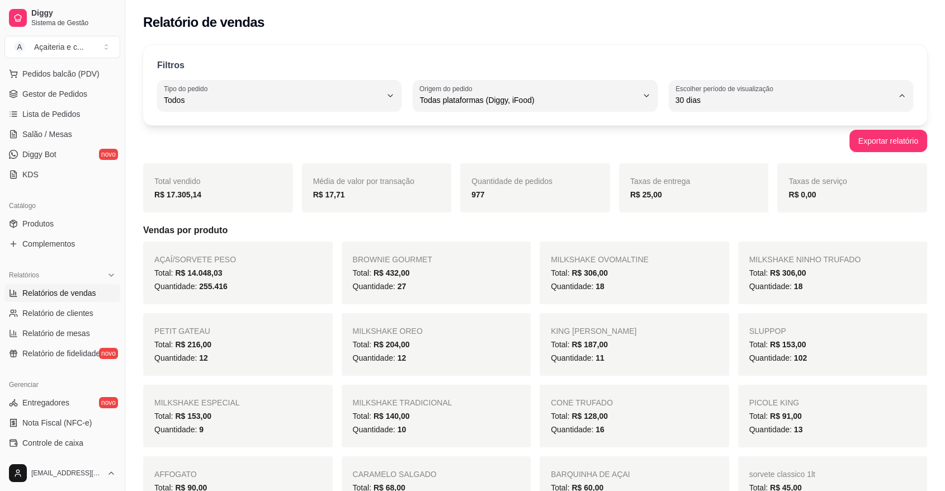
click at [745, 219] on span "45 dias" at bounding box center [786, 218] width 207 height 11
type input "45"
select select "45"
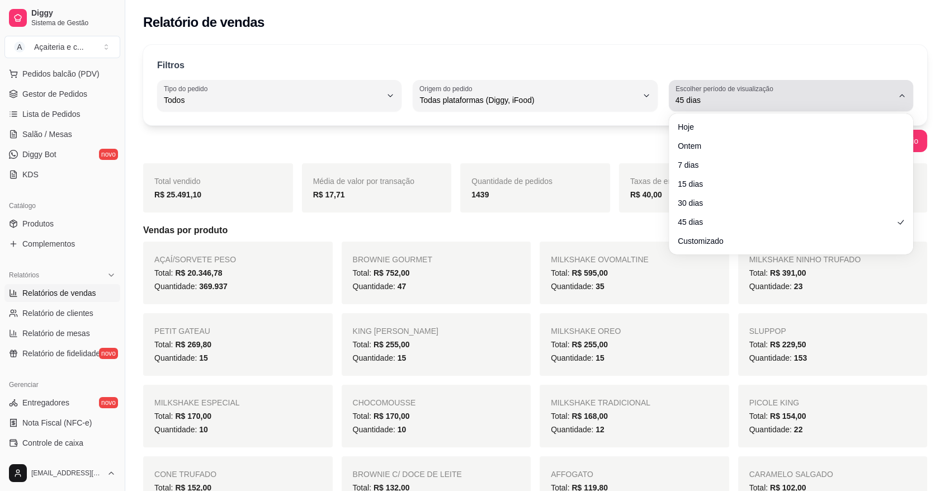
click at [794, 108] on button "Escolher período de visualização 45 dias" at bounding box center [791, 95] width 244 height 31
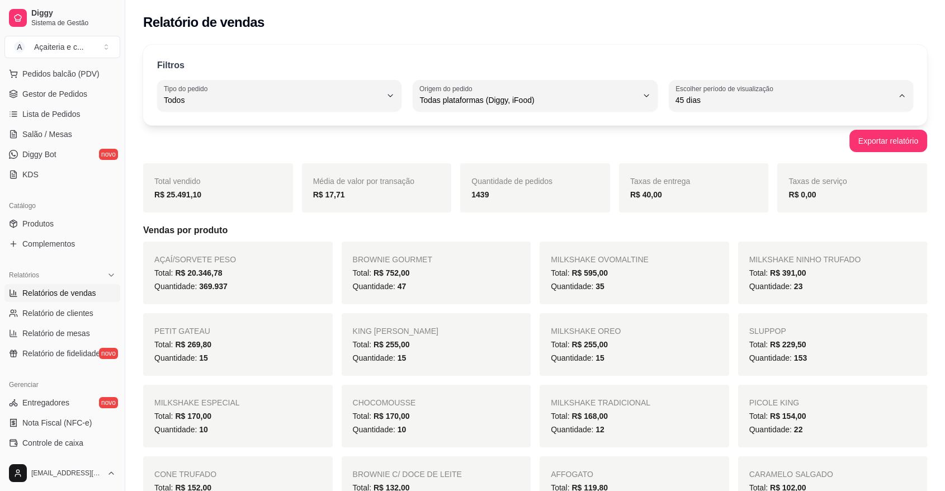
click at [745, 161] on span "7 dias" at bounding box center [786, 163] width 207 height 11
type input "7"
select select "7"
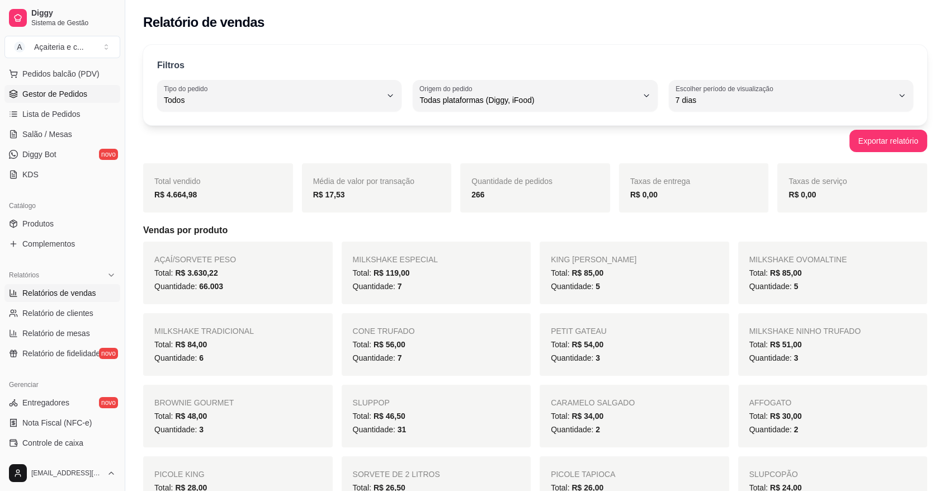
click at [85, 96] on span "Gestor de Pedidos" at bounding box center [54, 93] width 65 height 11
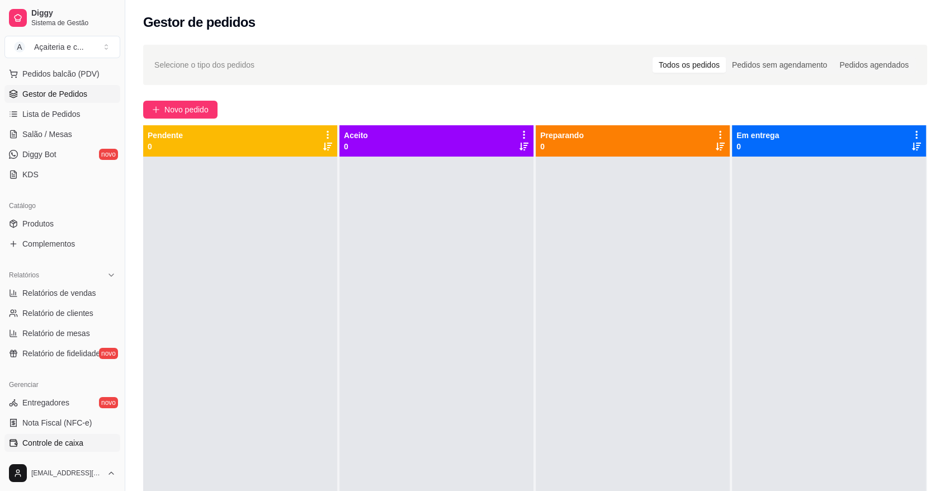
click at [61, 442] on span "Controle de caixa" at bounding box center [52, 442] width 61 height 11
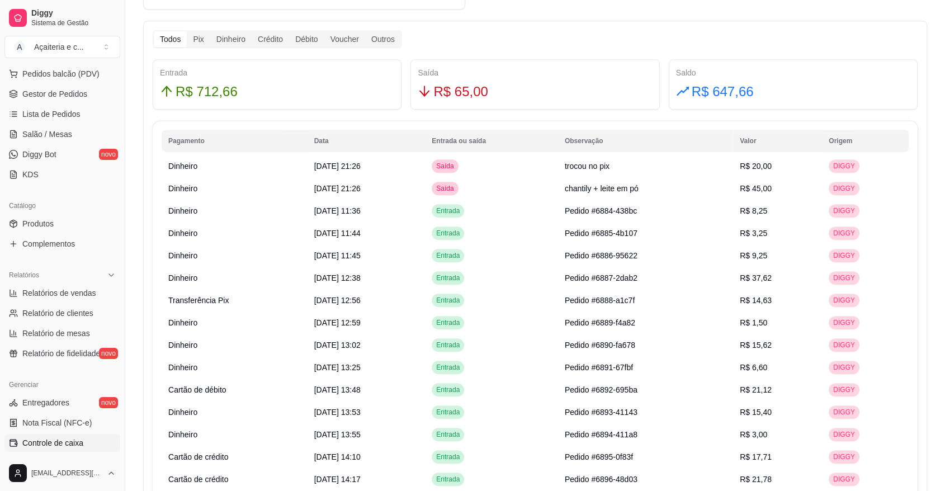
scroll to position [633, 0]
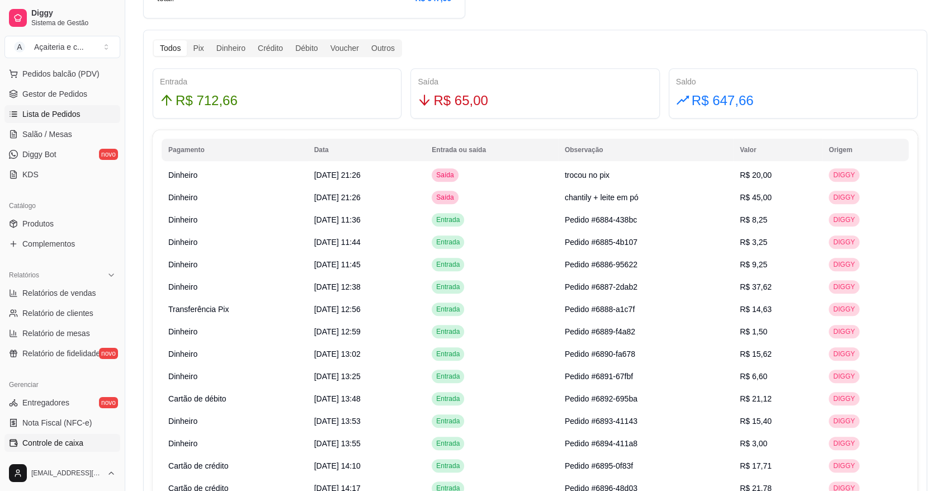
click at [64, 110] on span "Lista de Pedidos" at bounding box center [51, 114] width 58 height 11
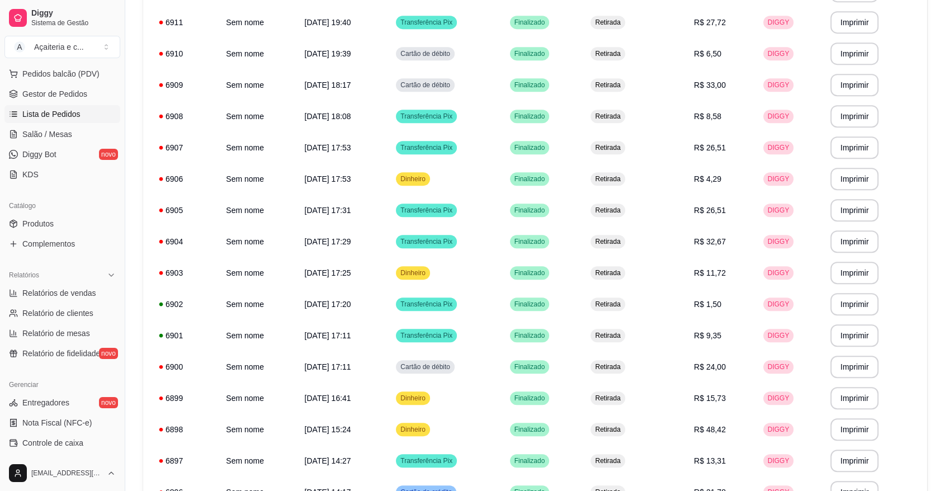
scroll to position [691, 0]
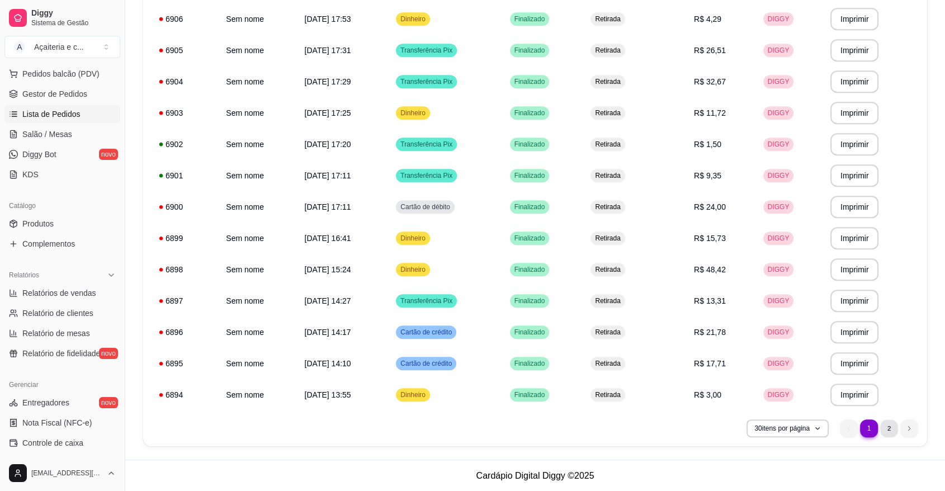
click at [889, 436] on li "2" at bounding box center [889, 428] width 17 height 17
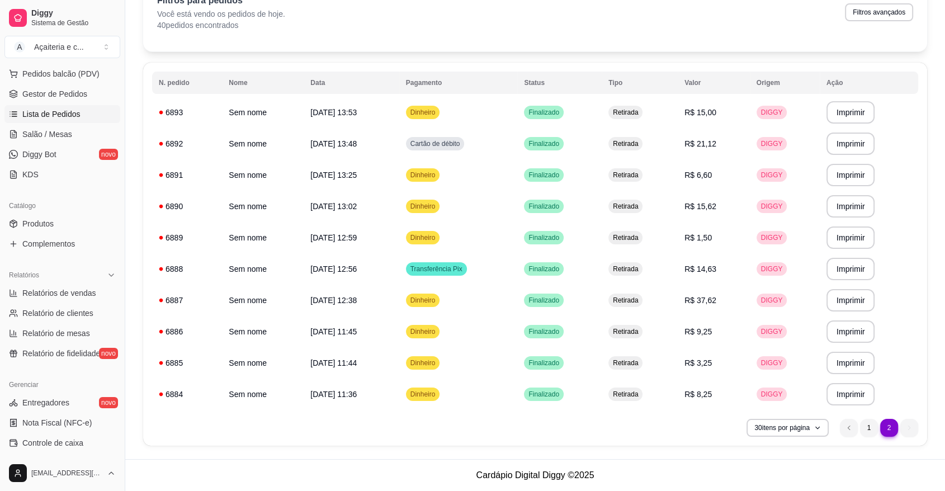
scroll to position [64, 0]
click at [740, 394] on td "R$ 8,25" at bounding box center [714, 394] width 72 height 31
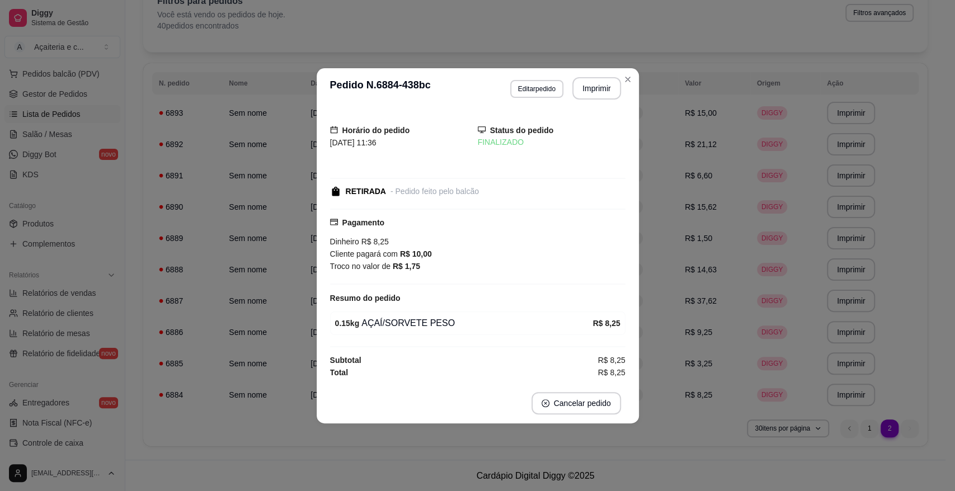
click at [600, 401] on button "Cancelar pedido" at bounding box center [576, 403] width 90 height 22
click at [609, 371] on button "Sim" at bounding box center [607, 375] width 45 height 22
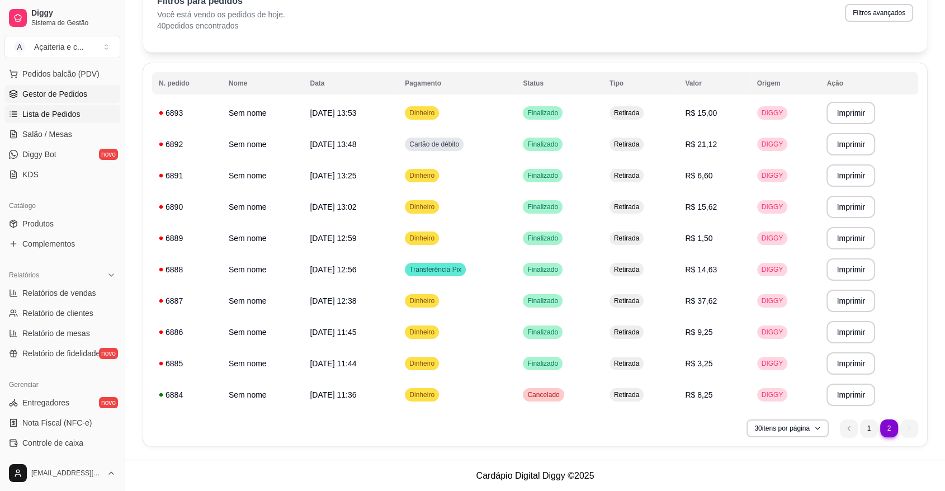
click at [27, 91] on span "Gestor de Pedidos" at bounding box center [54, 93] width 65 height 11
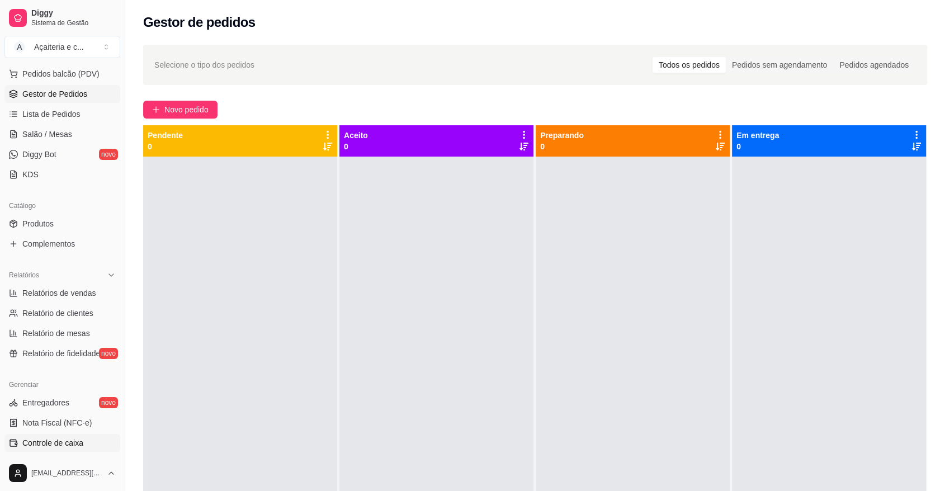
click at [59, 440] on span "Controle de caixa" at bounding box center [52, 442] width 61 height 11
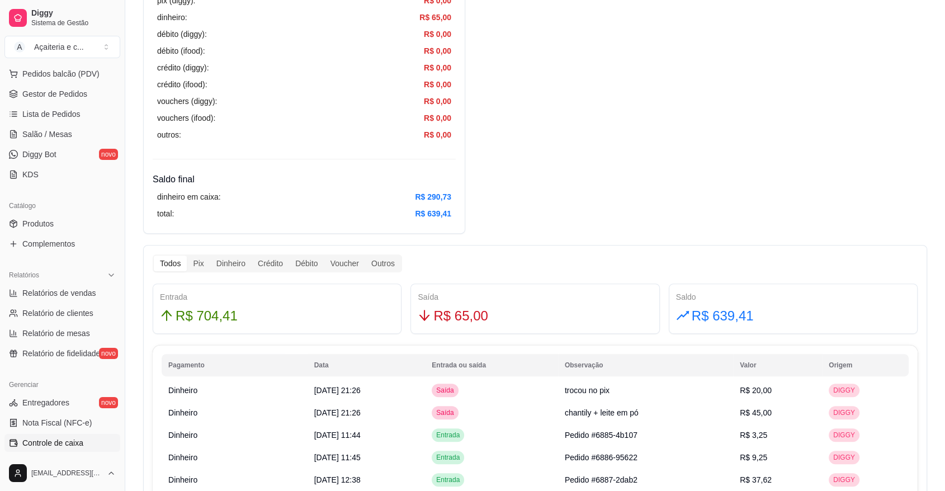
scroll to position [450, 0]
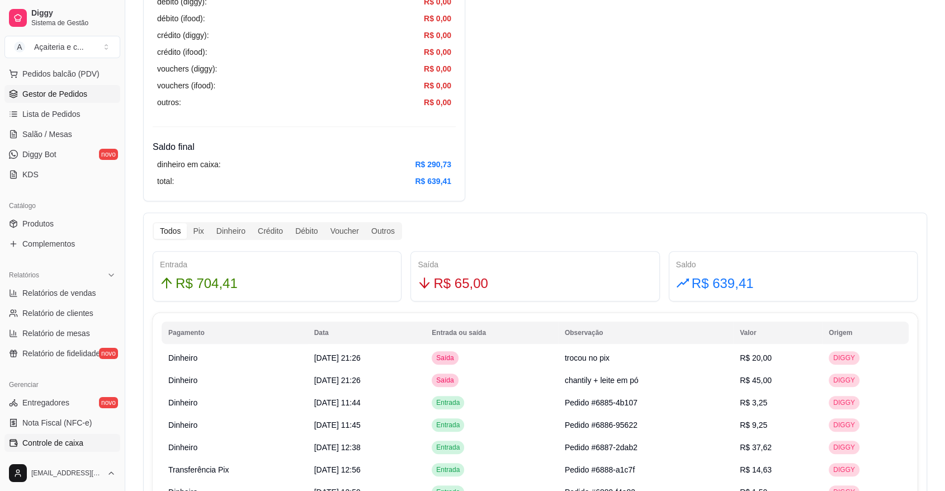
click at [53, 97] on span "Gestor de Pedidos" at bounding box center [54, 93] width 65 height 11
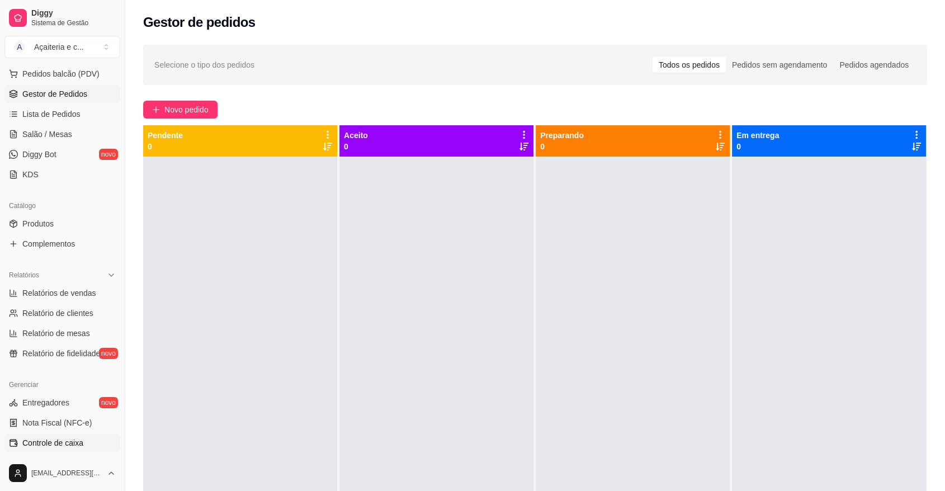
click at [39, 436] on link "Controle de caixa" at bounding box center [62, 443] width 116 height 18
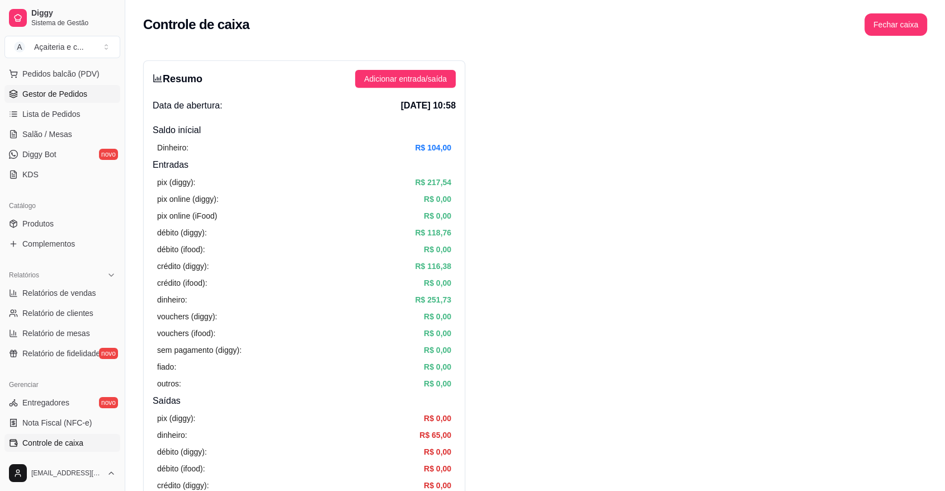
click at [57, 96] on span "Gestor de Pedidos" at bounding box center [54, 93] width 65 height 11
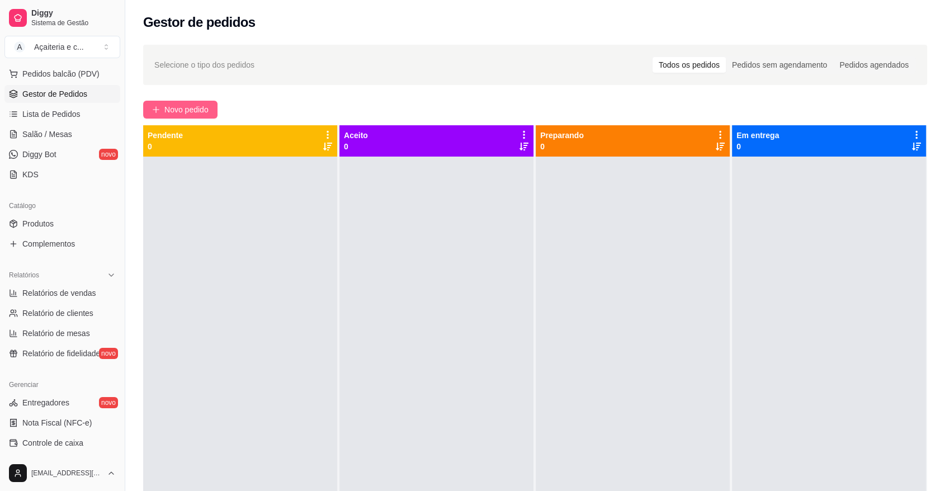
click at [166, 104] on span "Novo pedido" at bounding box center [186, 109] width 44 height 12
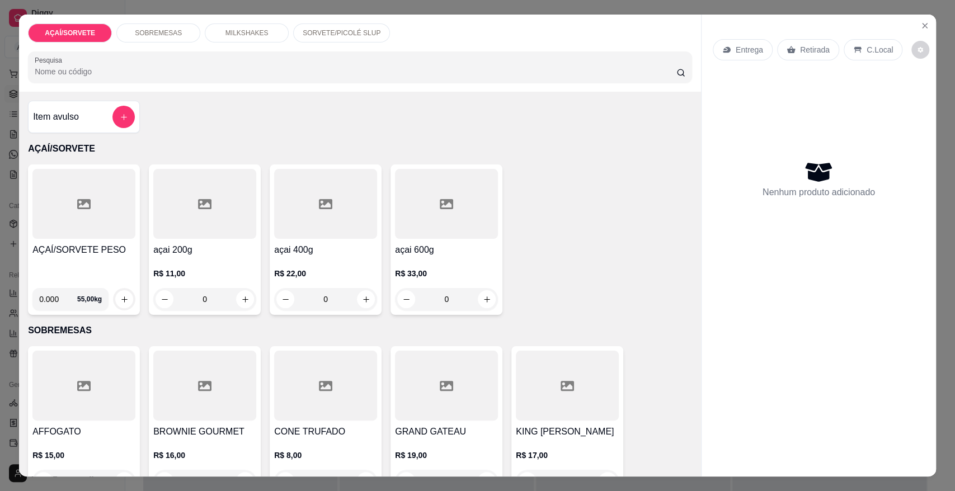
click at [92, 243] on h4 "AÇAÍ/SORVETE PESO" at bounding box center [83, 249] width 103 height 13
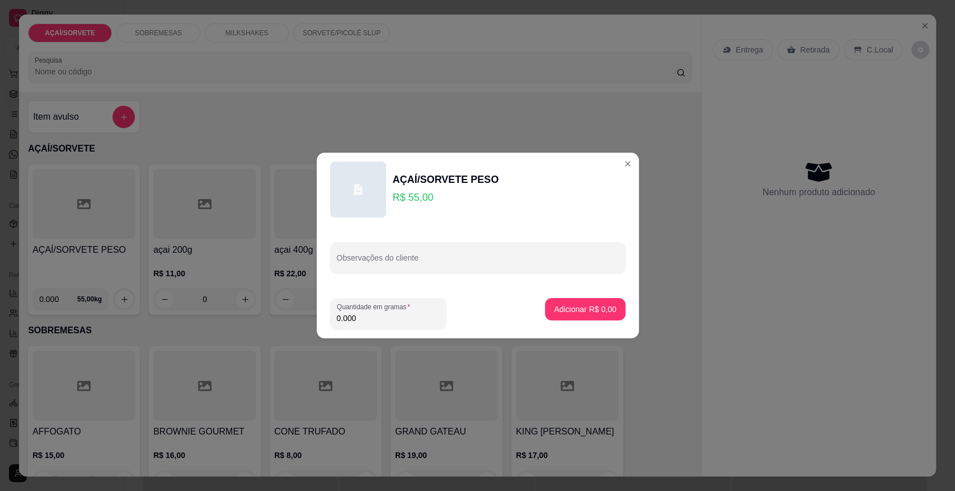
click at [362, 322] on input "0.000" at bounding box center [388, 318] width 103 height 11
type input "0.288"
click at [551, 304] on p "Adicionar R$ 15,84" at bounding box center [583, 309] width 65 height 11
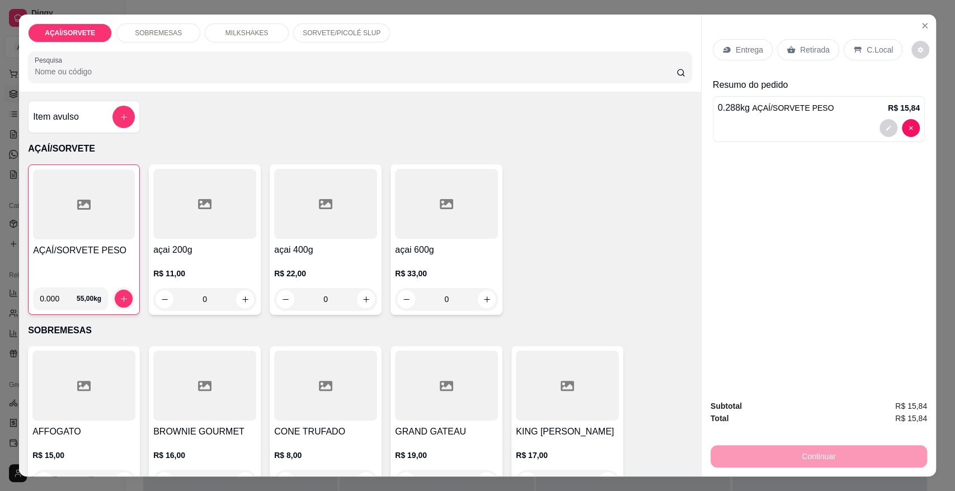
click at [90, 244] on h4 "AÇAÍ/SORVETE PESO" at bounding box center [84, 250] width 102 height 13
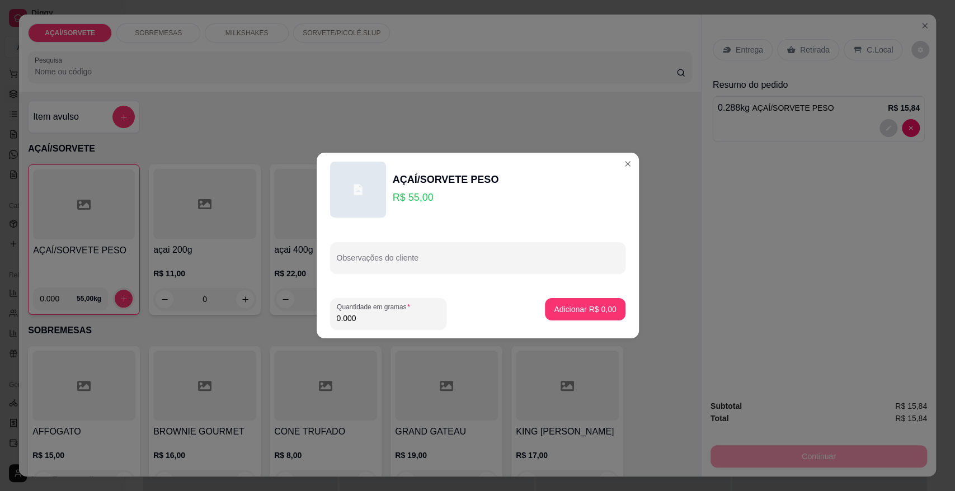
click at [370, 321] on input "0.000" at bounding box center [388, 318] width 103 height 11
type input "0.346"
click at [558, 314] on p "Adicionar R$ 19,03" at bounding box center [583, 309] width 65 height 11
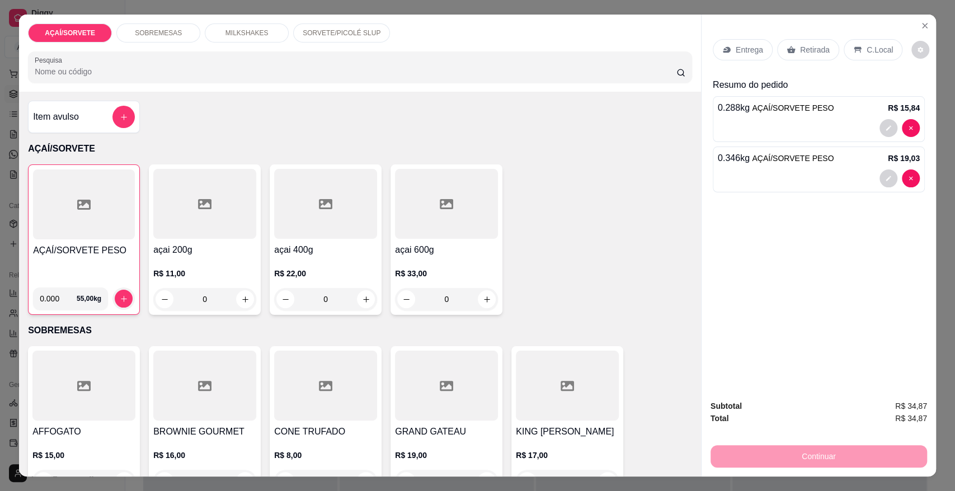
click at [800, 51] on p "Retirada" at bounding box center [815, 49] width 30 height 11
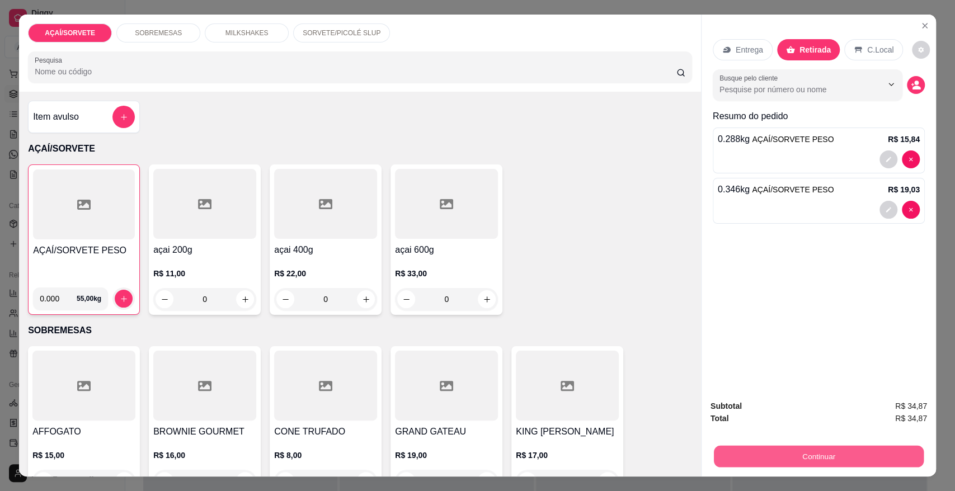
click at [762, 461] on button "Continuar" at bounding box center [819, 456] width 210 height 22
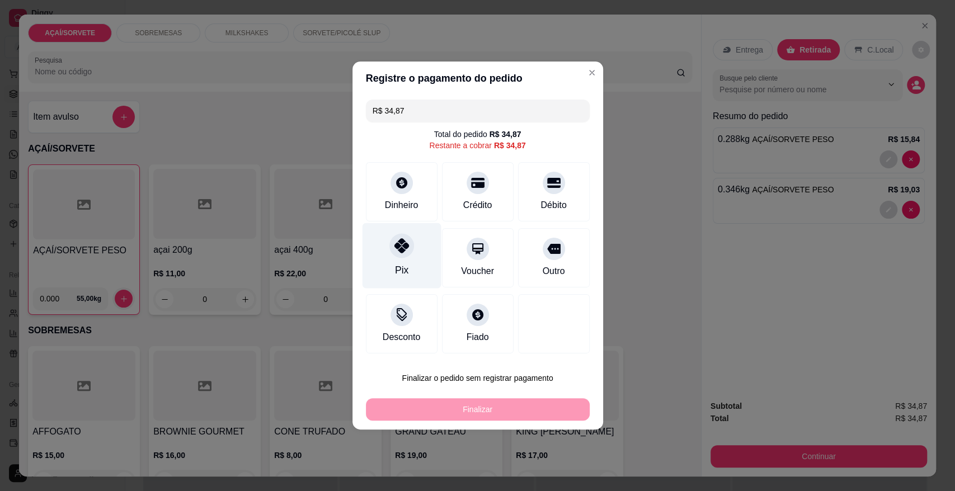
click at [389, 244] on div at bounding box center [401, 245] width 25 height 25
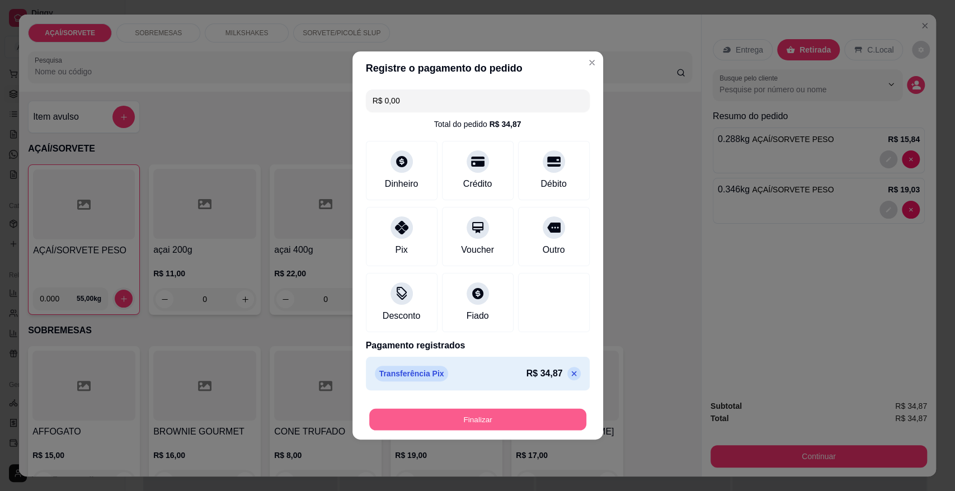
click at [451, 413] on button "Finalizar" at bounding box center [477, 420] width 217 height 22
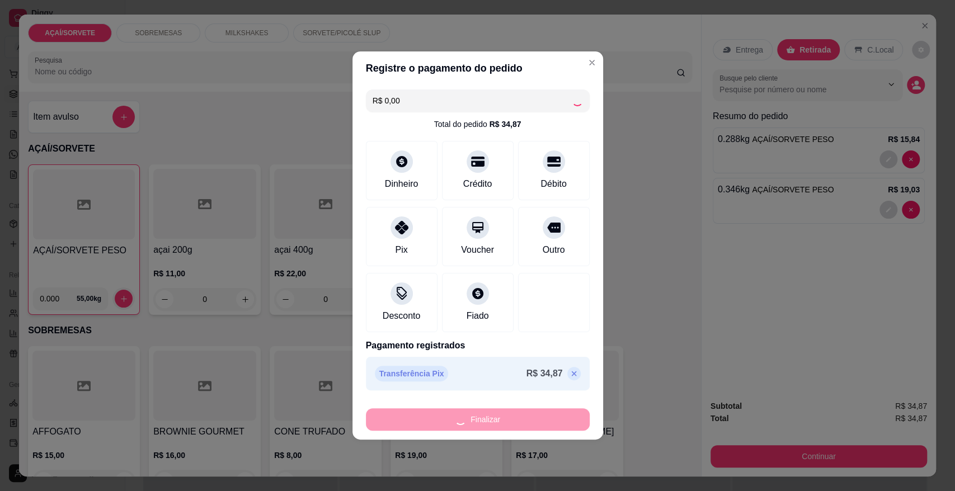
type input "-R$ 34,87"
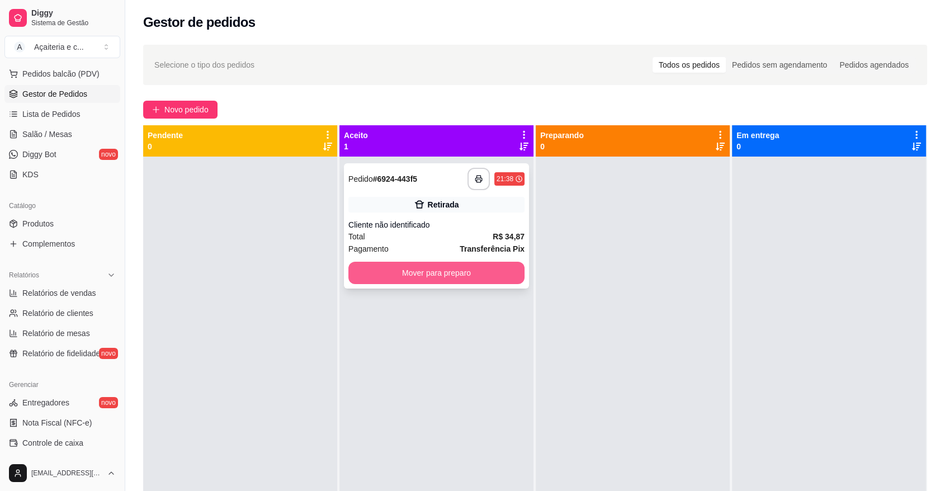
click at [457, 270] on button "Mover para preparo" at bounding box center [437, 273] width 176 height 22
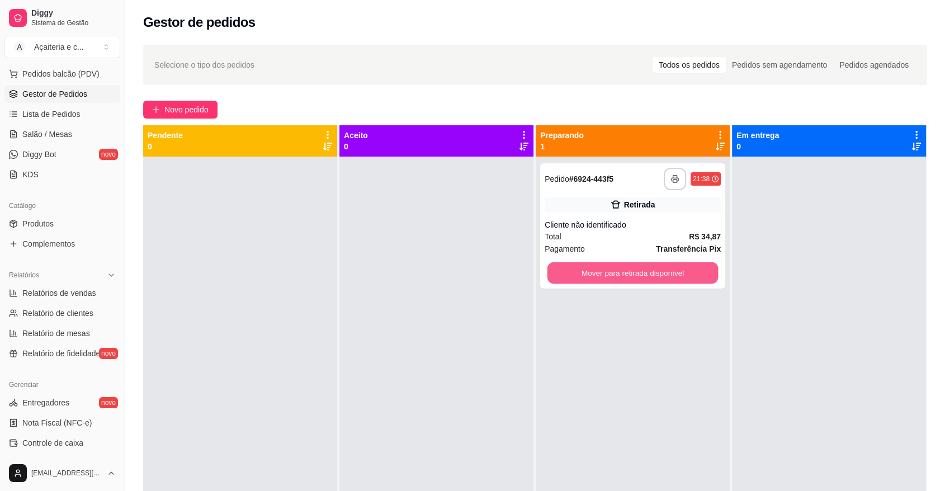
click at [581, 271] on button "Mover para retirada disponível" at bounding box center [633, 273] width 171 height 22
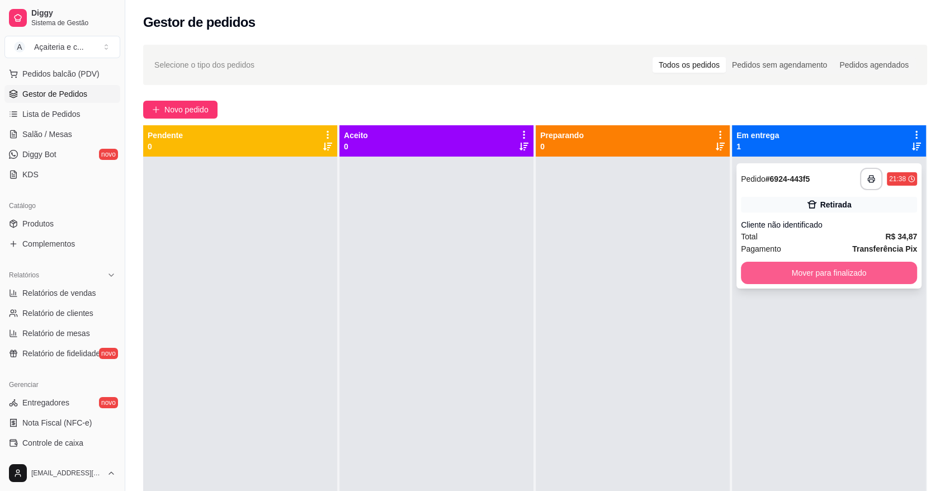
click at [741, 265] on button "Mover para finalizado" at bounding box center [829, 273] width 176 height 22
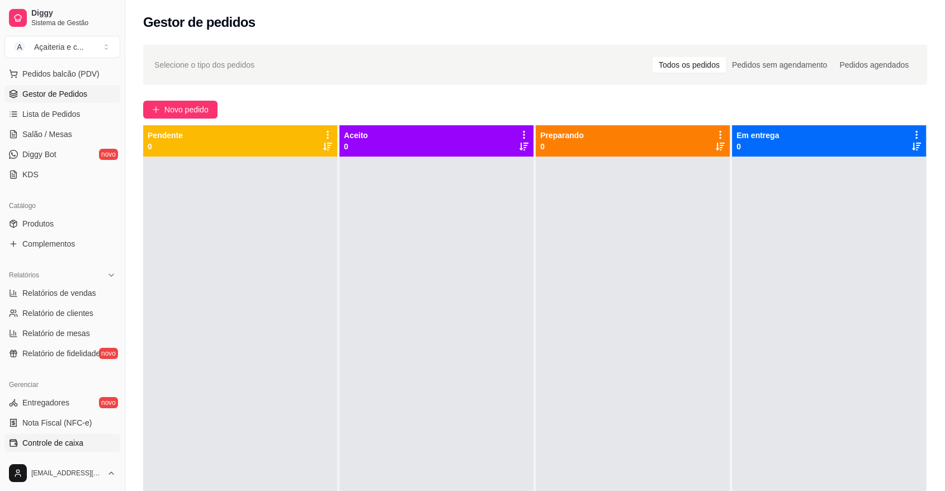
click at [74, 445] on span "Controle de caixa" at bounding box center [52, 442] width 61 height 11
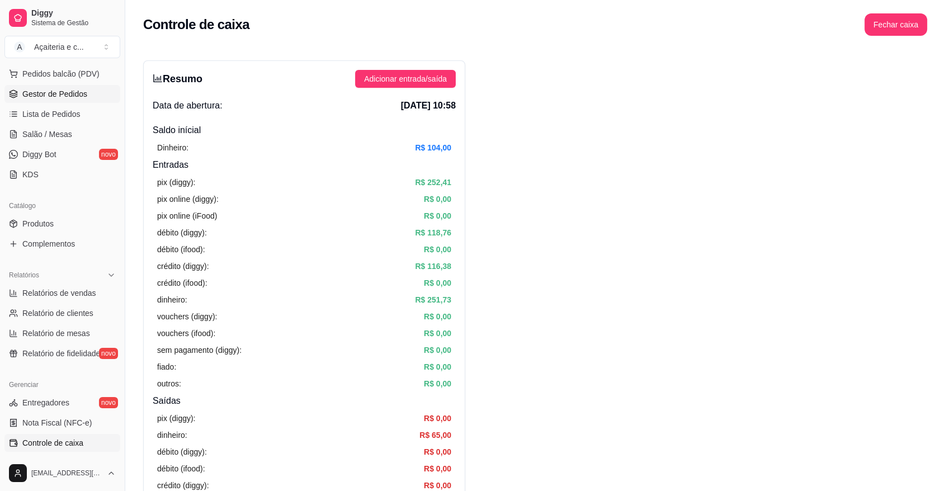
click at [34, 94] on span "Gestor de Pedidos" at bounding box center [54, 93] width 65 height 11
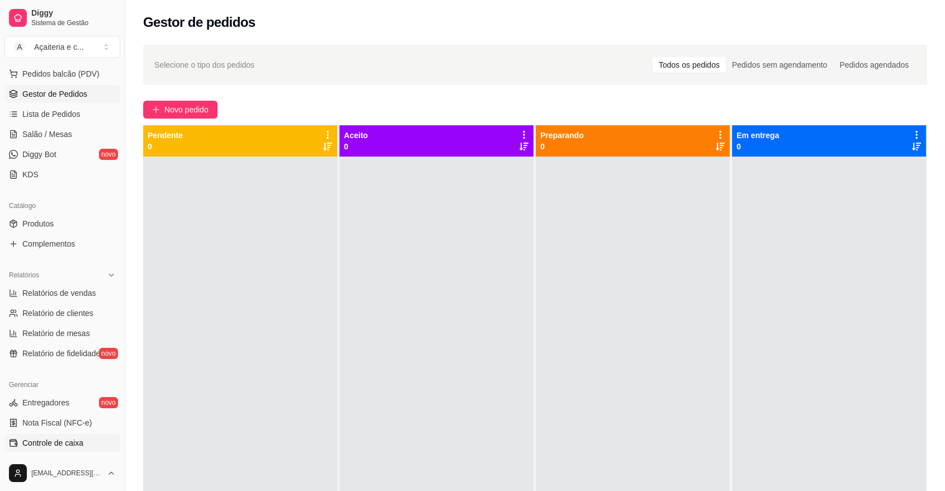
click at [81, 445] on span "Controle de caixa" at bounding box center [52, 442] width 61 height 11
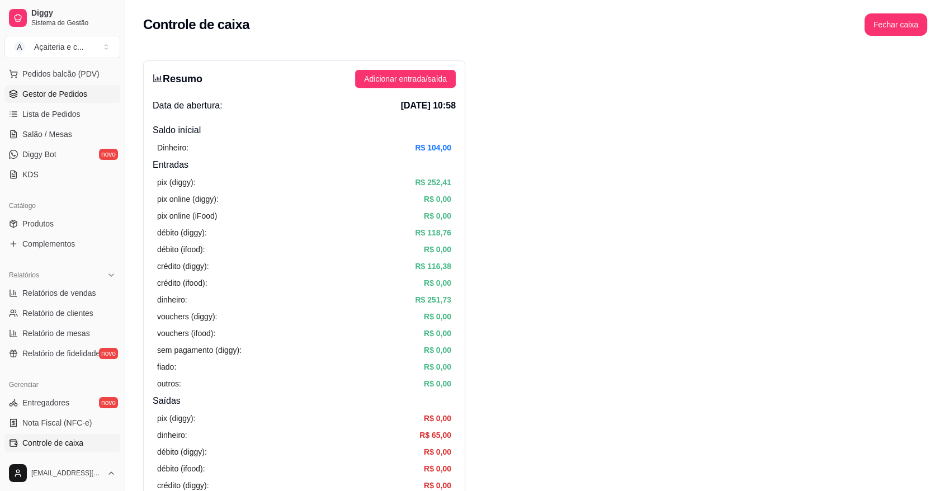
click at [78, 90] on span "Gestor de Pedidos" at bounding box center [54, 93] width 65 height 11
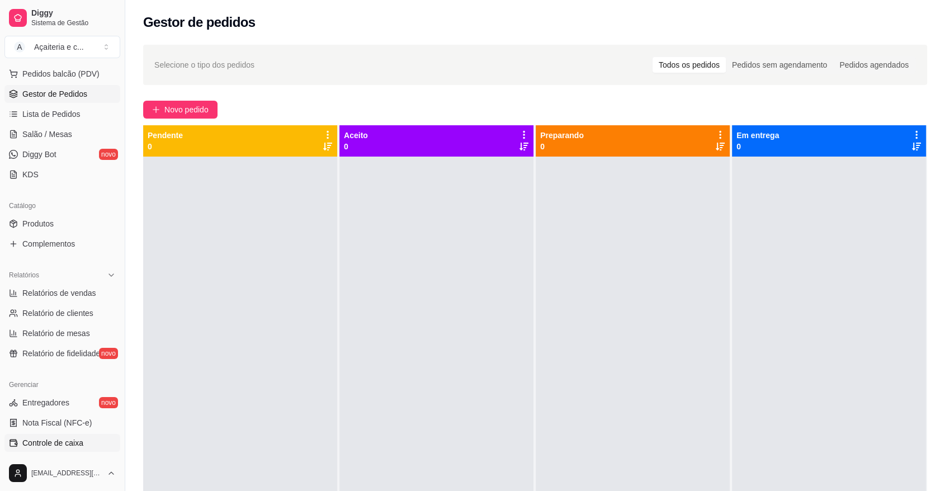
click at [75, 437] on span "Controle de caixa" at bounding box center [52, 442] width 61 height 11
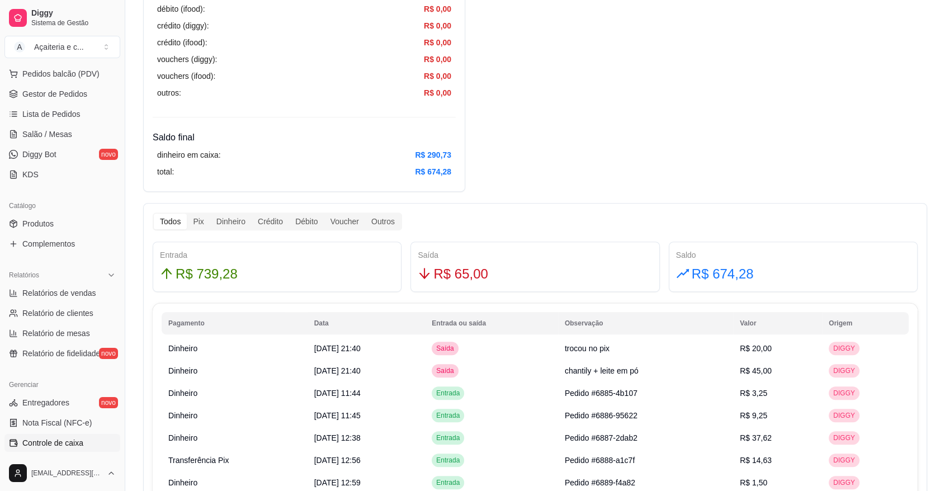
scroll to position [427, 0]
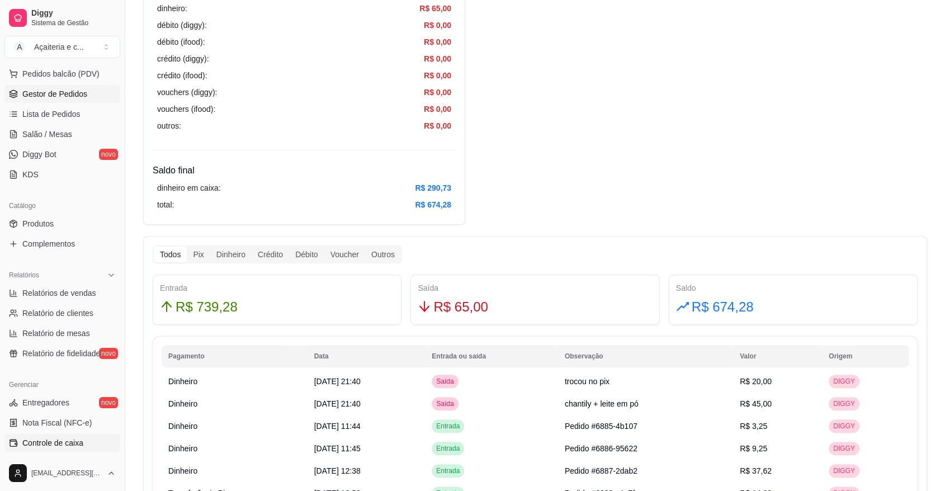
click at [68, 87] on link "Gestor de Pedidos" at bounding box center [62, 94] width 116 height 18
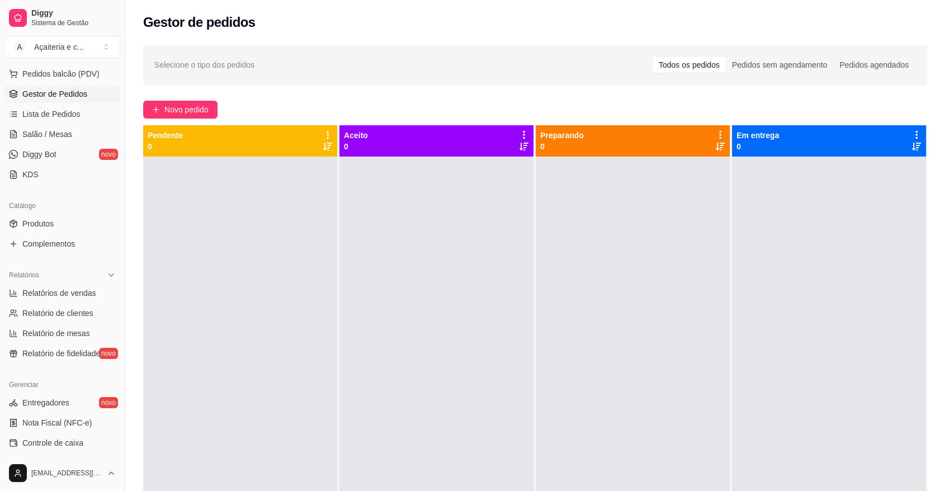
click at [506, 80] on div "Selecione o tipo dos pedidos Todos os pedidos Pedidos sem agendamento Pedidos a…" at bounding box center [535, 65] width 784 height 40
click at [62, 443] on span "Controle de caixa" at bounding box center [52, 442] width 61 height 11
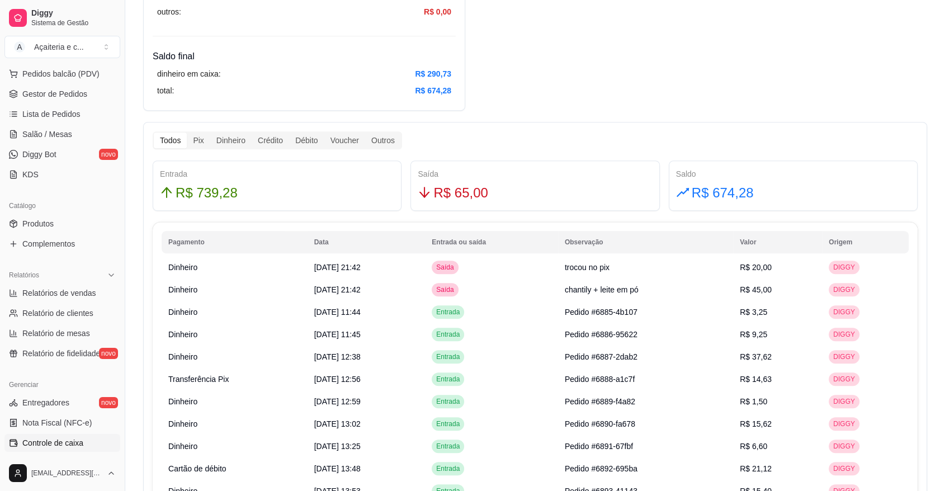
scroll to position [552, 0]
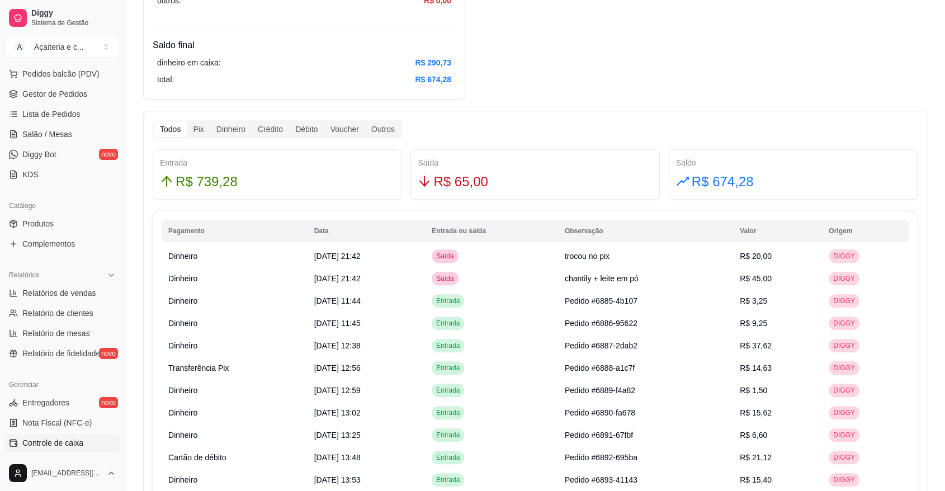
click at [76, 102] on ul "Pedidos balcão (PDV) Gestor de Pedidos Lista de Pedidos Salão / Mesas Diggy Bot…" at bounding box center [62, 124] width 116 height 119
click at [87, 85] on link "Gestor de Pedidos" at bounding box center [62, 94] width 116 height 18
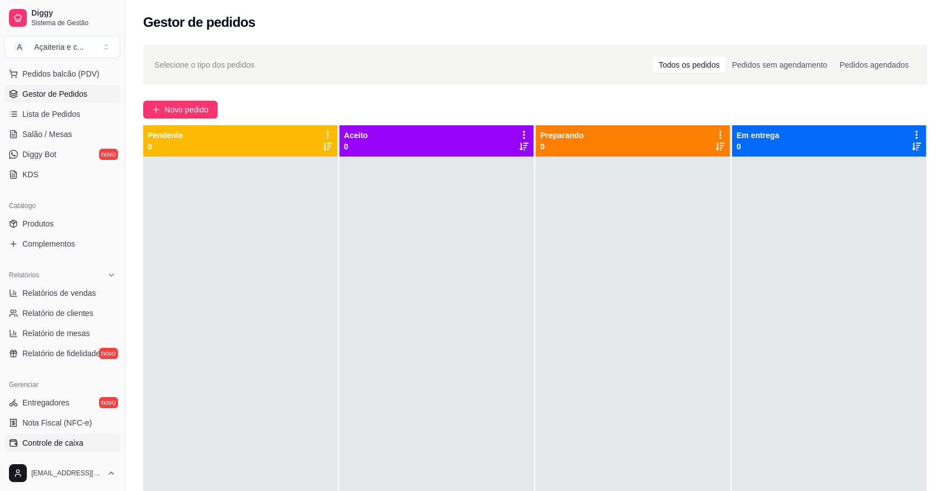
click at [70, 446] on span "Controle de caixa" at bounding box center [52, 442] width 61 height 11
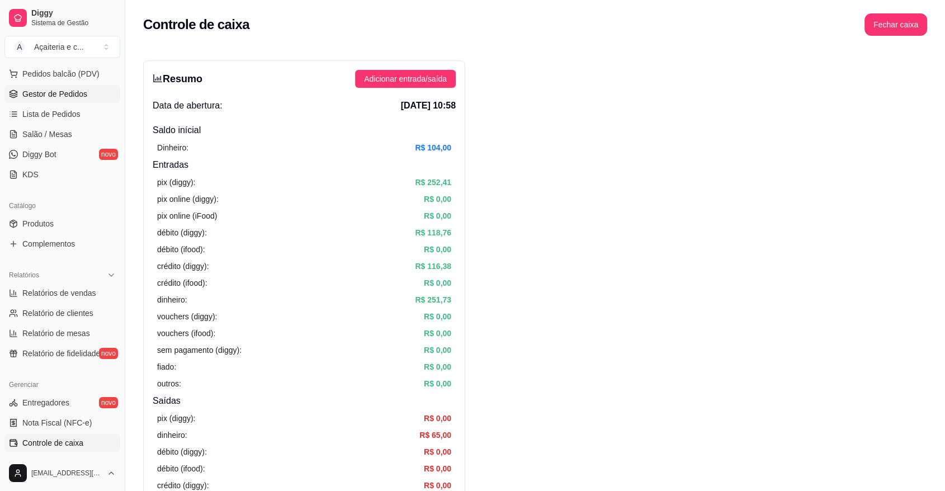
click at [72, 93] on span "Gestor de Pedidos" at bounding box center [54, 93] width 65 height 11
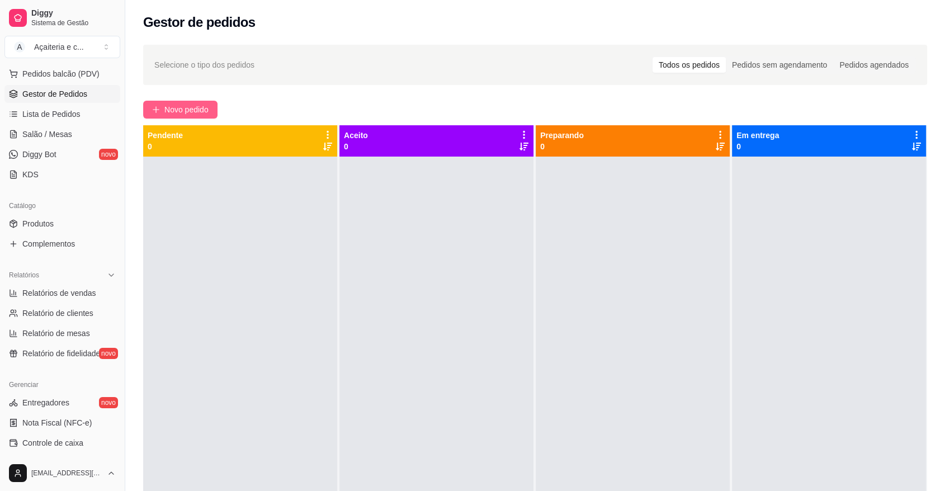
click at [182, 109] on span "Novo pedido" at bounding box center [186, 109] width 44 height 12
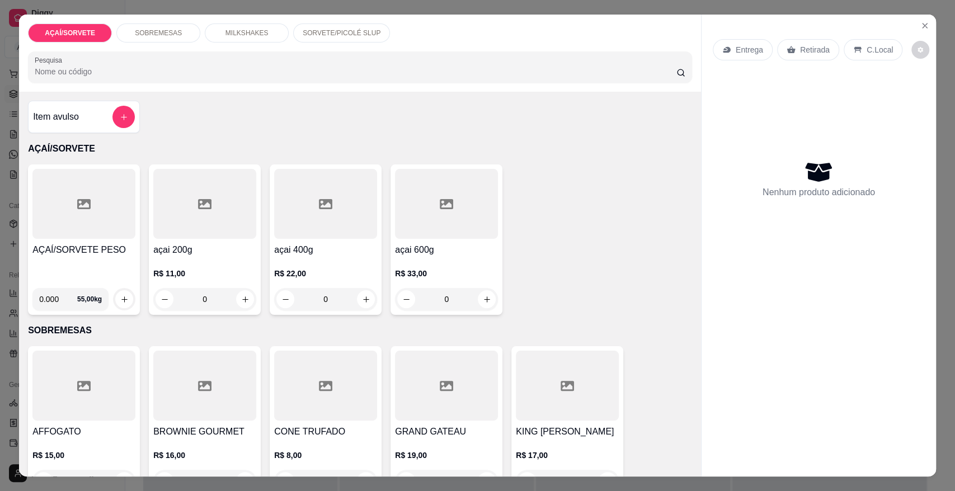
click at [171, 39] on div "SOBREMESAS" at bounding box center [158, 32] width 84 height 19
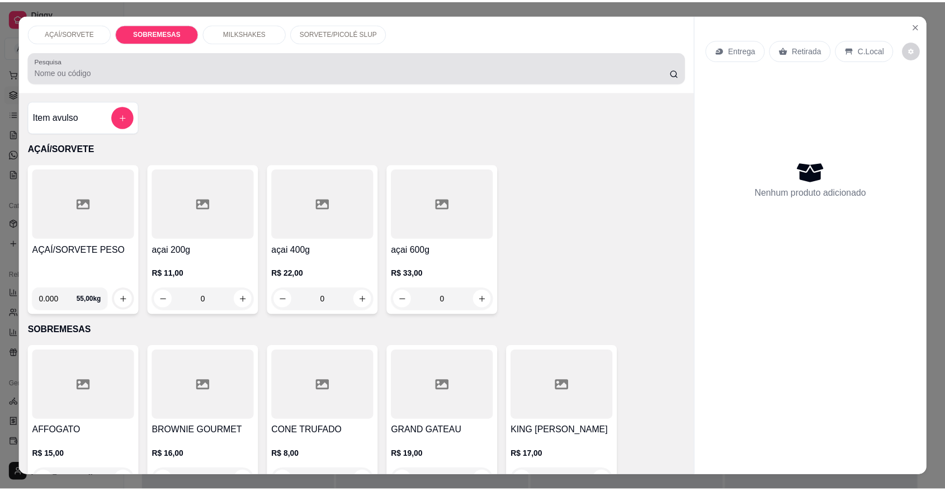
scroll to position [21, 0]
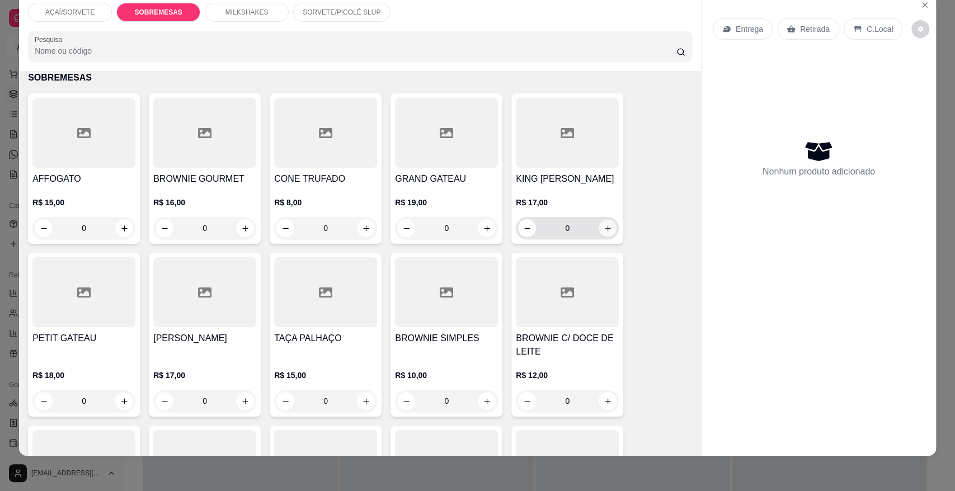
click at [604, 228] on icon "increase-product-quantity" at bounding box center [608, 228] width 8 height 8
type input "1"
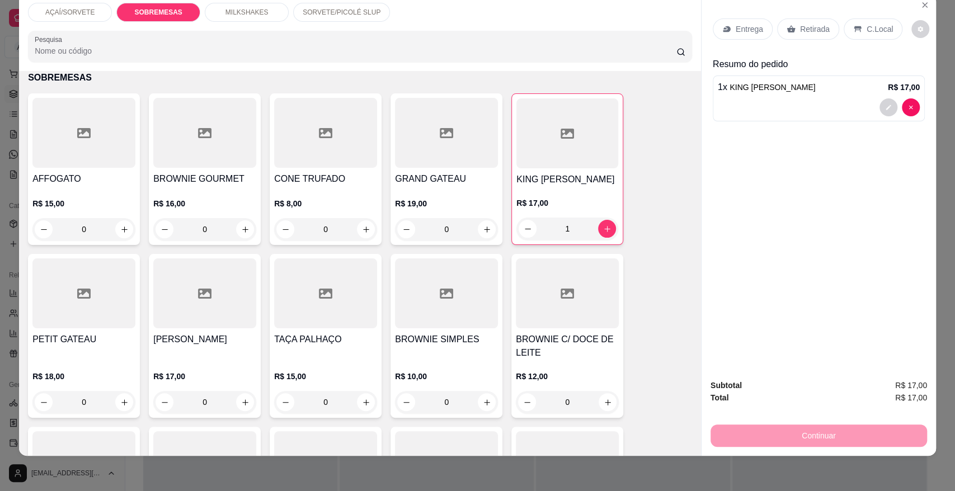
click at [806, 32] on p "Retirada" at bounding box center [815, 28] width 30 height 11
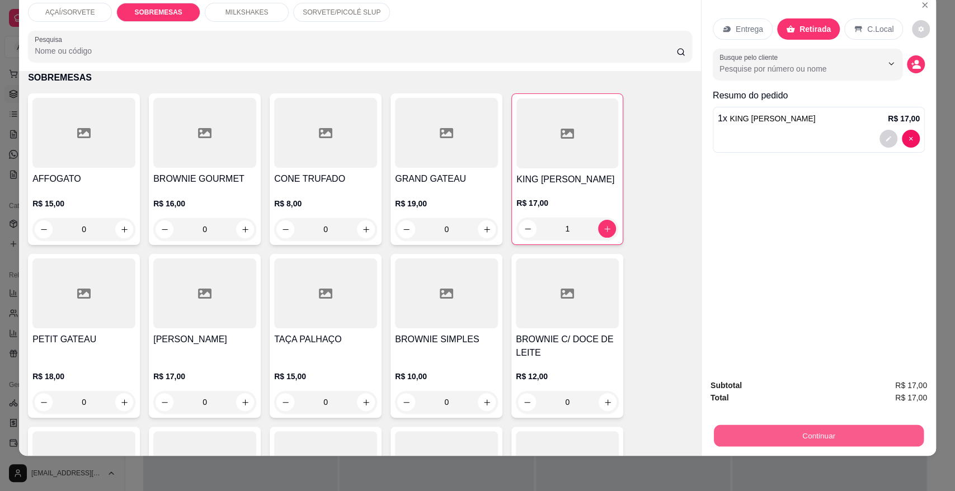
click at [829, 438] on button "Continuar" at bounding box center [819, 436] width 210 height 22
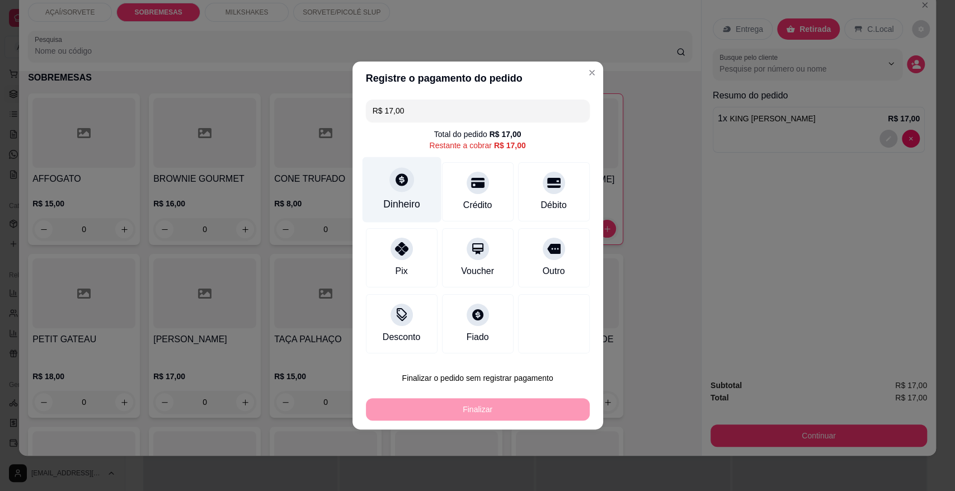
click at [412, 195] on div "Dinheiro" at bounding box center [401, 189] width 79 height 65
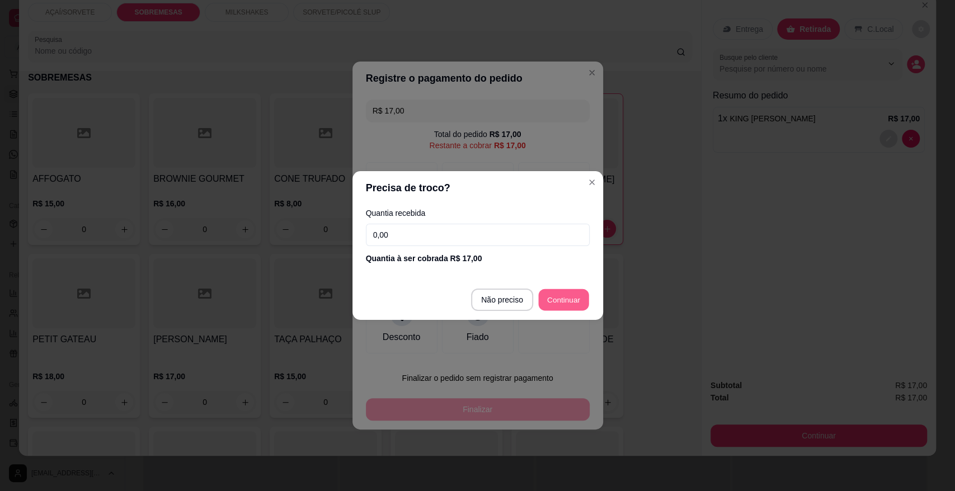
type input "R$ 0,00"
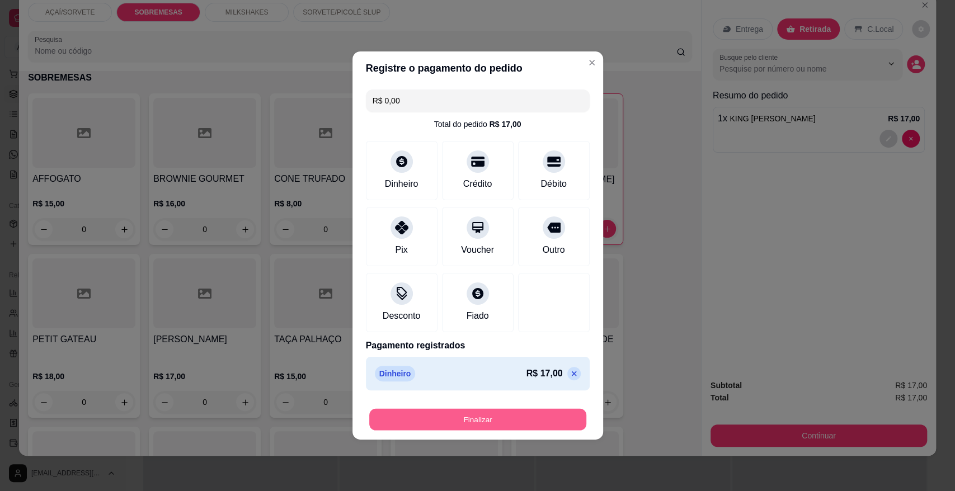
click at [523, 417] on button "Finalizar" at bounding box center [477, 420] width 217 height 22
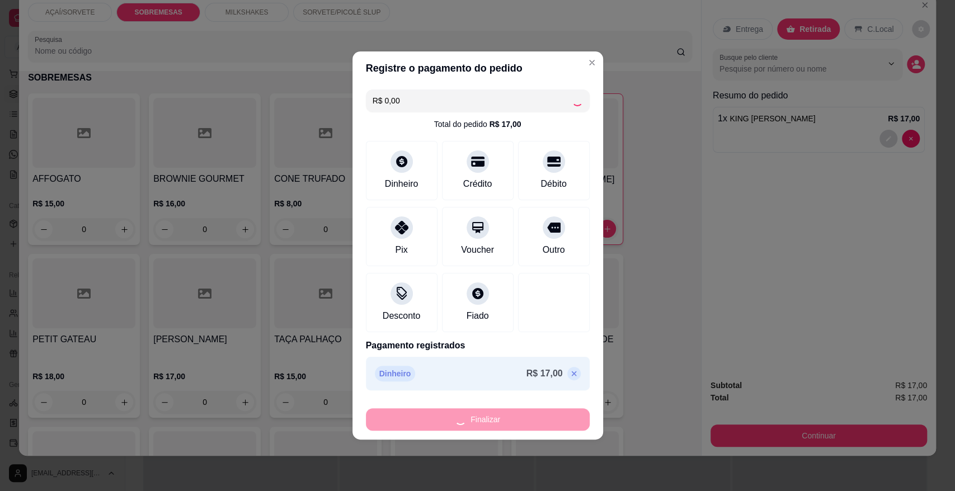
type input "0"
type input "-R$ 17,00"
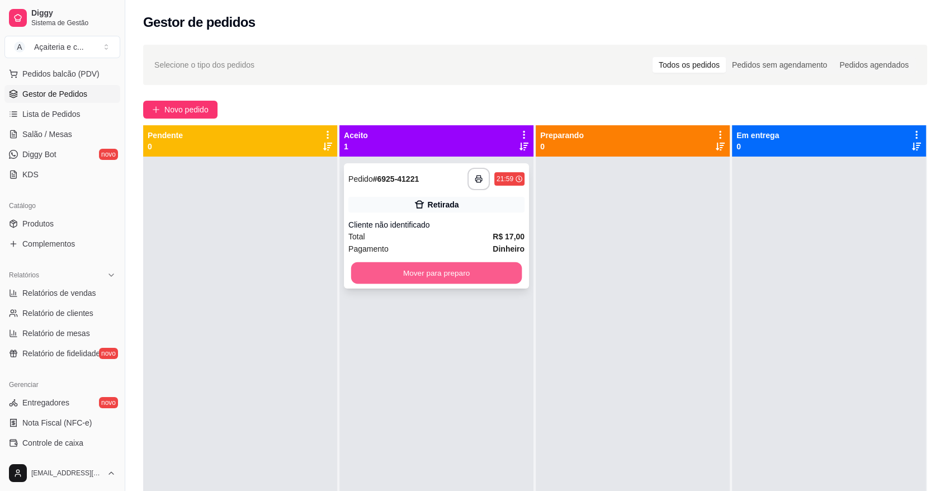
click at [418, 275] on button "Mover para preparo" at bounding box center [436, 273] width 171 height 22
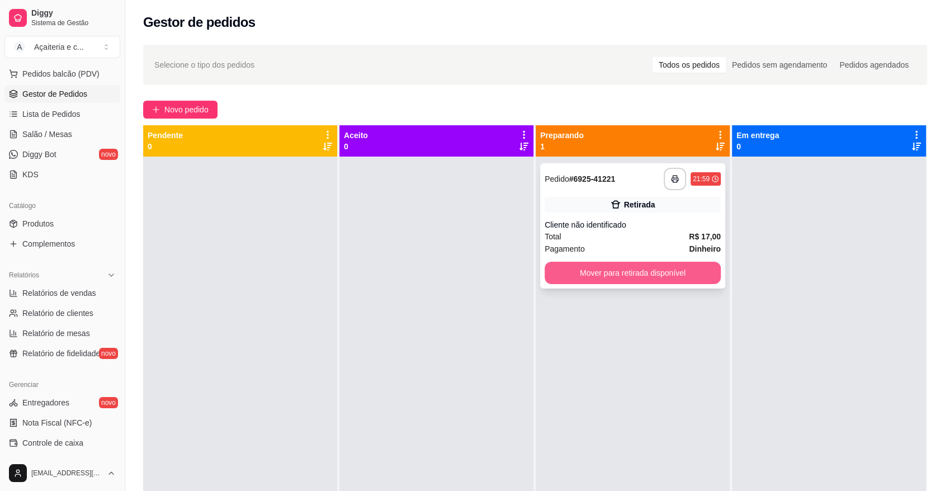
click at [643, 277] on button "Mover para retirada disponível" at bounding box center [633, 273] width 176 height 22
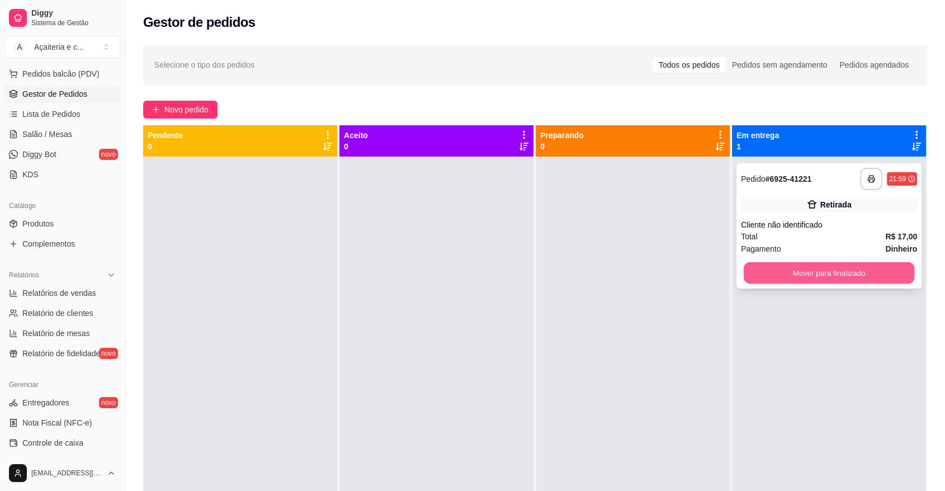
click at [797, 276] on button "Mover para finalizado" at bounding box center [829, 273] width 171 height 22
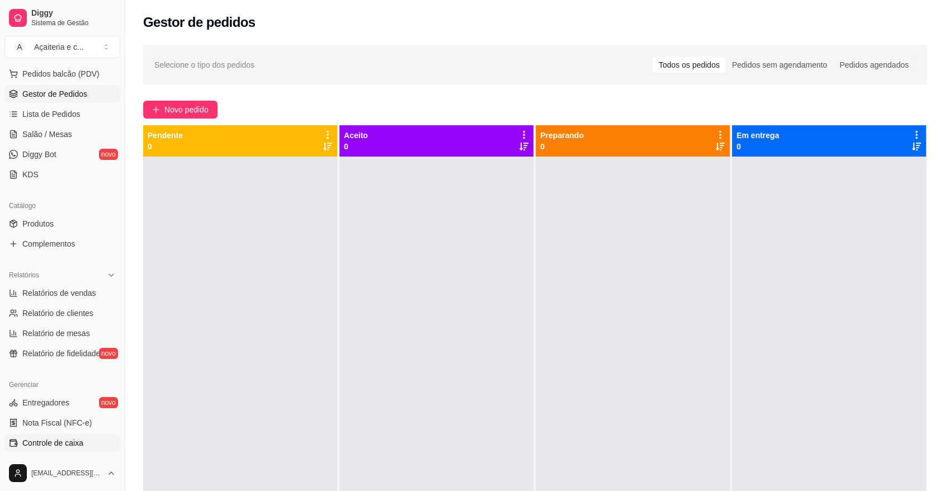
click at [89, 441] on link "Controle de caixa" at bounding box center [62, 443] width 116 height 18
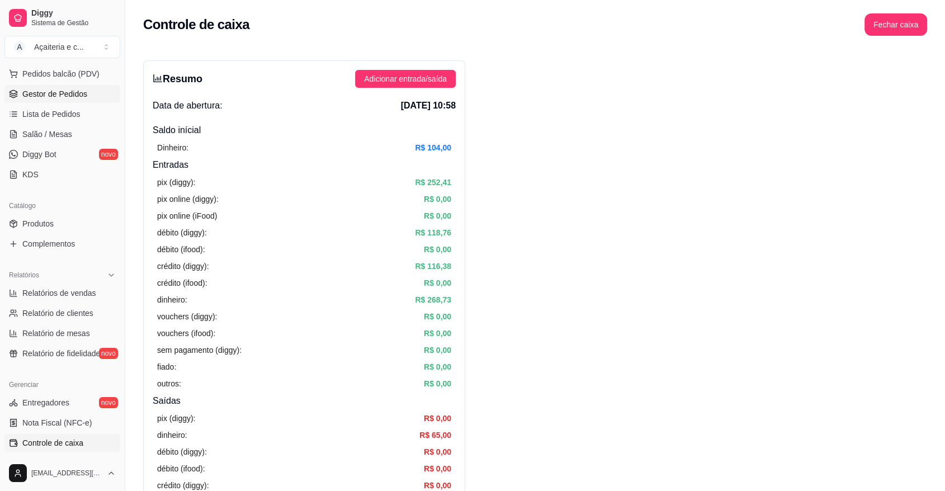
click at [92, 101] on link "Gestor de Pedidos" at bounding box center [62, 94] width 116 height 18
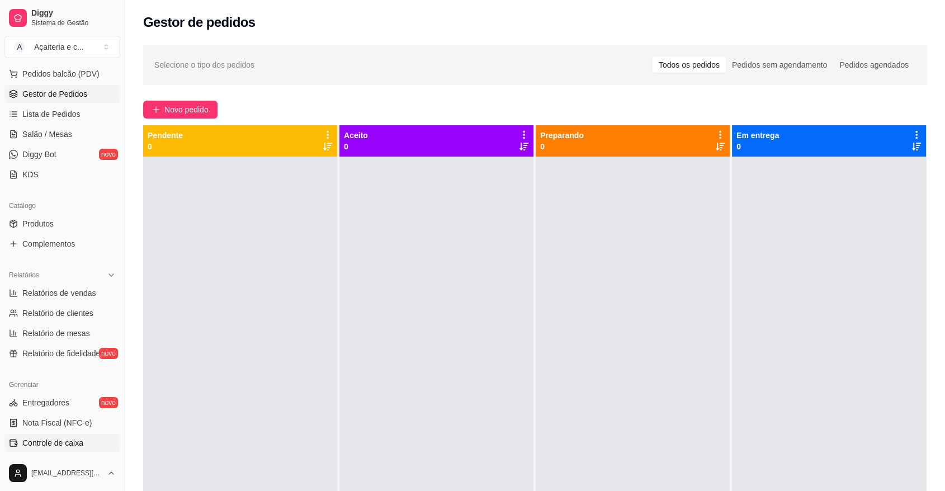
click at [94, 436] on link "Controle de caixa" at bounding box center [62, 443] width 116 height 18
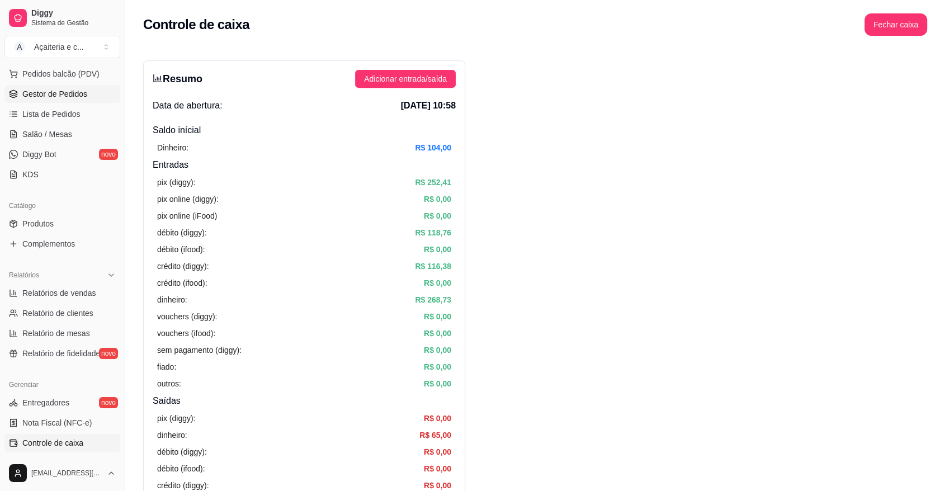
click at [103, 100] on link "Gestor de Pedidos" at bounding box center [62, 94] width 116 height 18
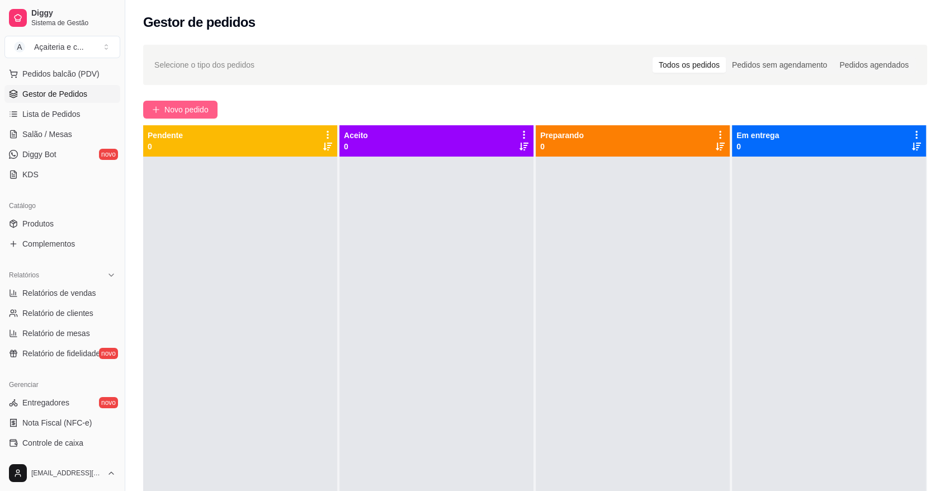
click at [161, 112] on button "Novo pedido" at bounding box center [180, 110] width 74 height 18
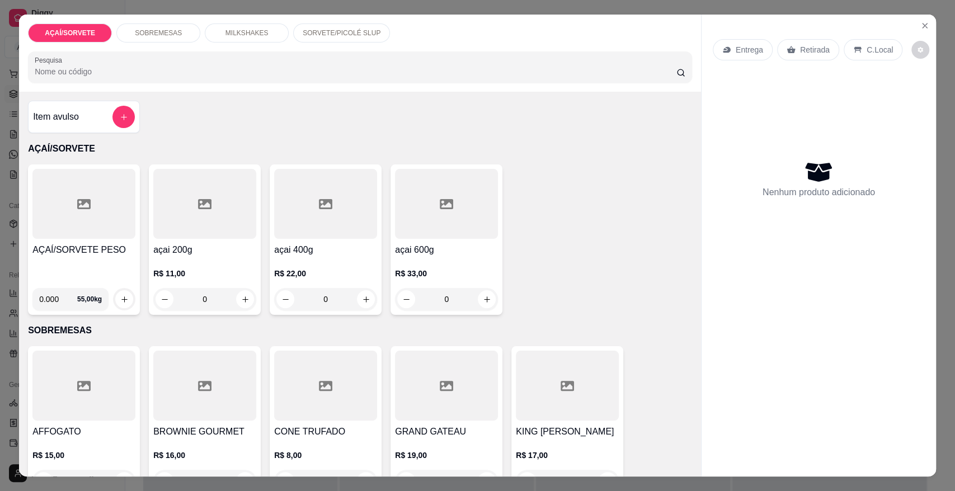
click at [107, 246] on h4 "AÇAÍ/SORVETE PESO" at bounding box center [83, 249] width 103 height 13
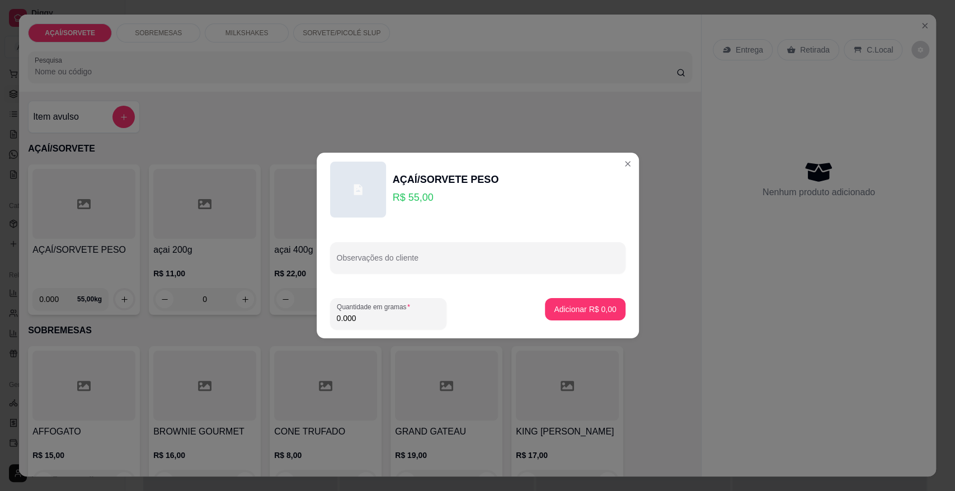
click at [410, 320] on input "0.000" at bounding box center [388, 318] width 103 height 11
type input "0.198"
click at [576, 315] on button "Adicionar R$ 10,89" at bounding box center [583, 310] width 82 height 22
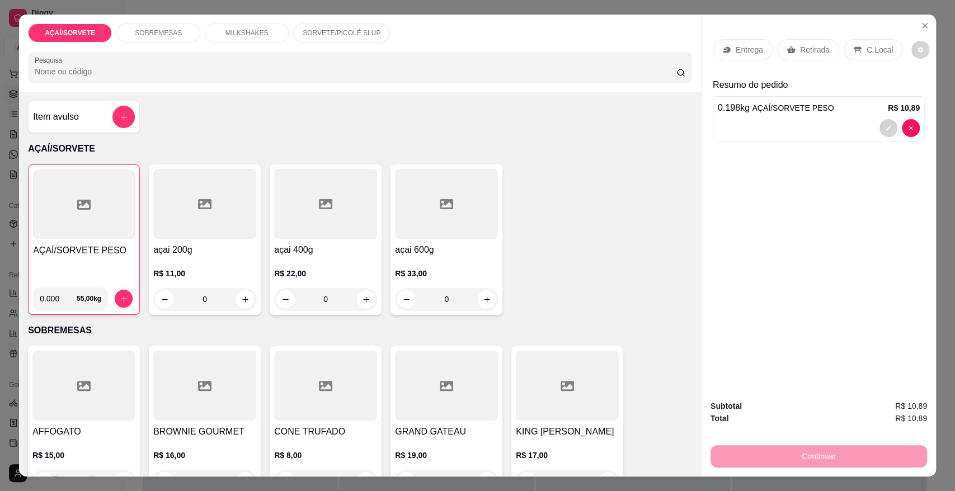
click at [807, 55] on p "Retirada" at bounding box center [815, 49] width 30 height 11
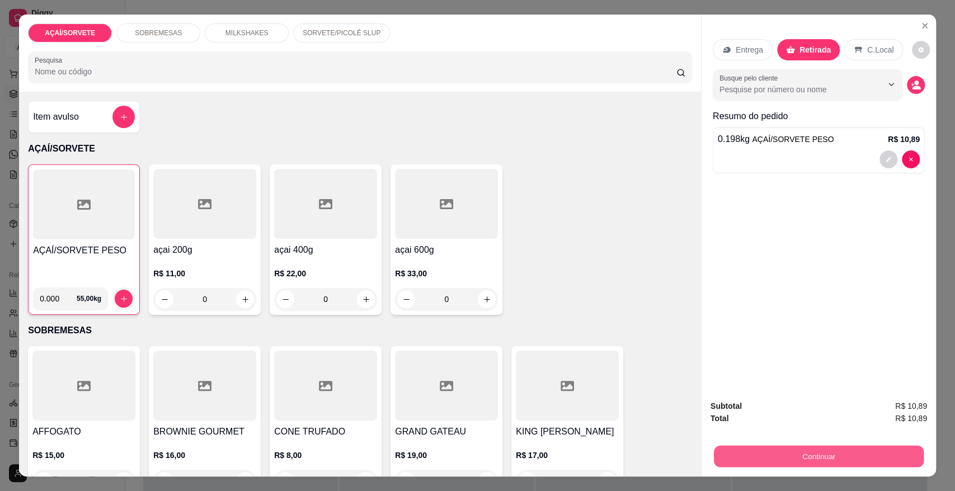
click at [809, 449] on button "Continuar" at bounding box center [819, 456] width 210 height 22
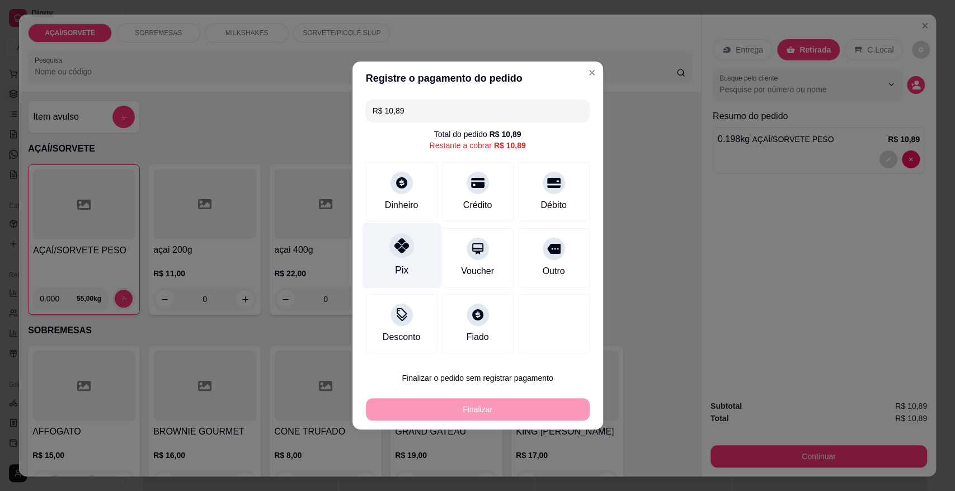
click at [414, 263] on div "Pix" at bounding box center [401, 255] width 79 height 65
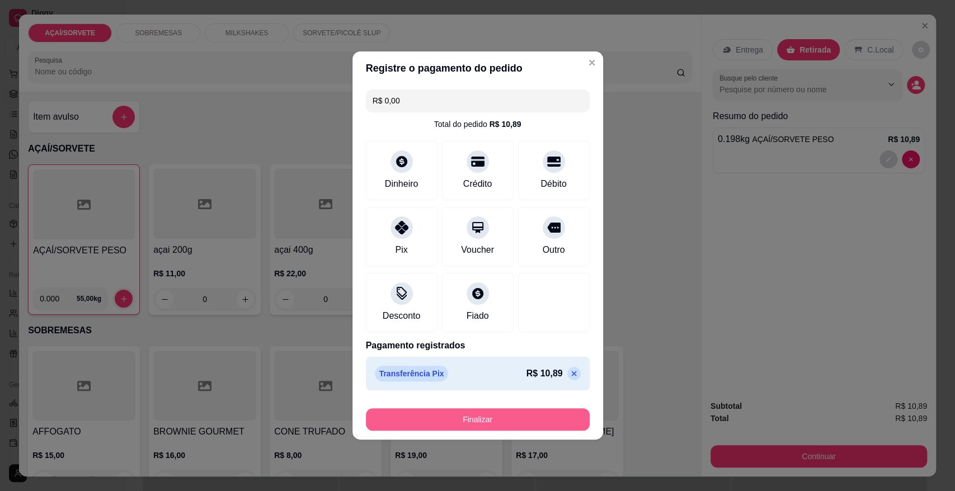
click at [541, 427] on button "Finalizar" at bounding box center [478, 419] width 224 height 22
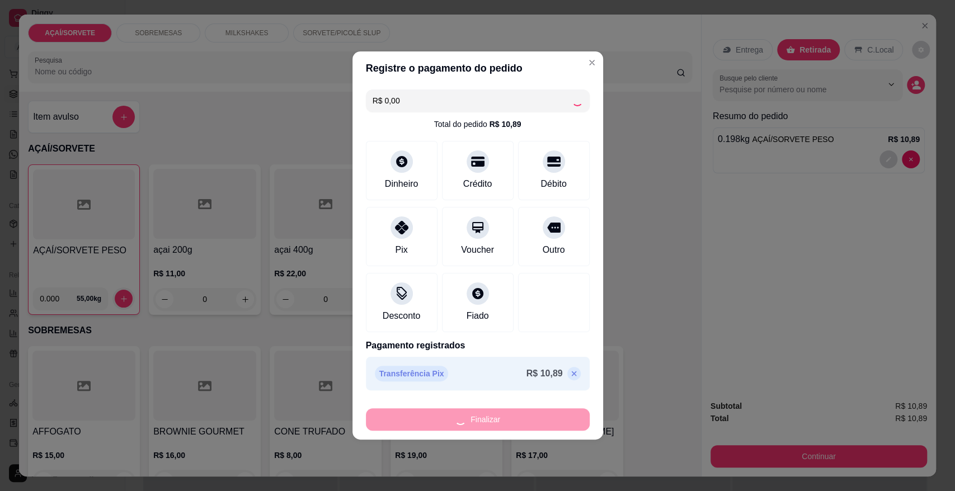
type input "-R$ 10,89"
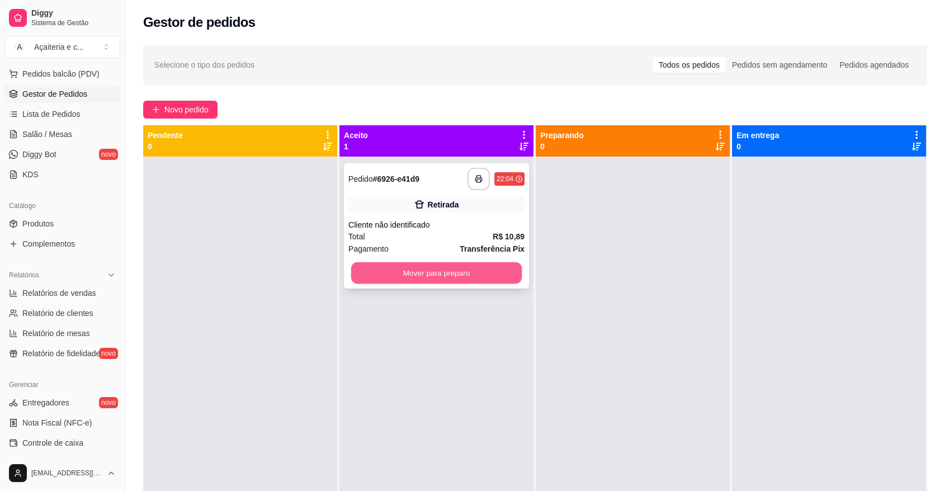
click at [472, 272] on button "Mover para preparo" at bounding box center [436, 273] width 171 height 22
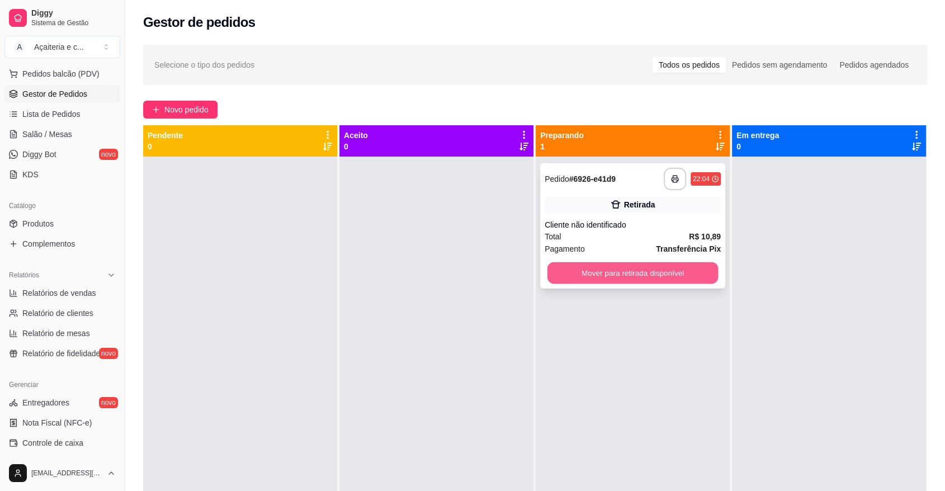
click at [618, 270] on button "Mover para retirada disponível" at bounding box center [633, 273] width 171 height 22
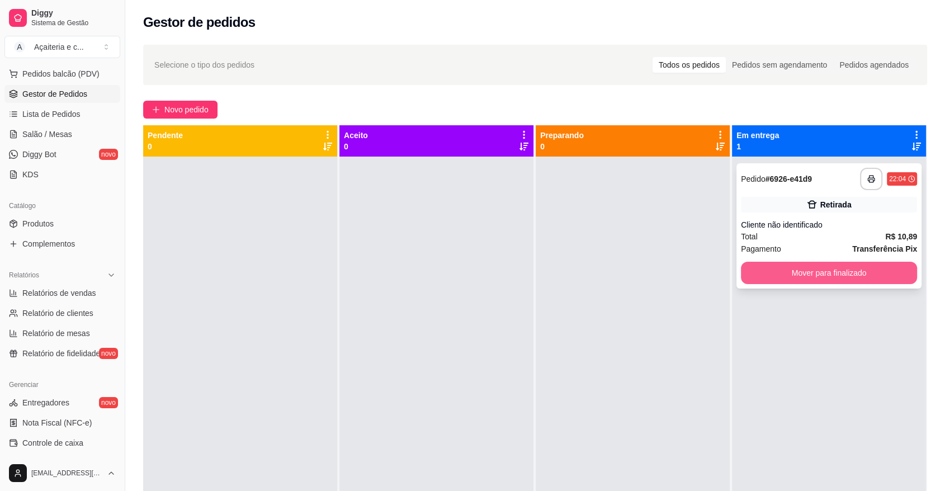
click at [814, 264] on button "Mover para finalizado" at bounding box center [829, 273] width 176 height 22
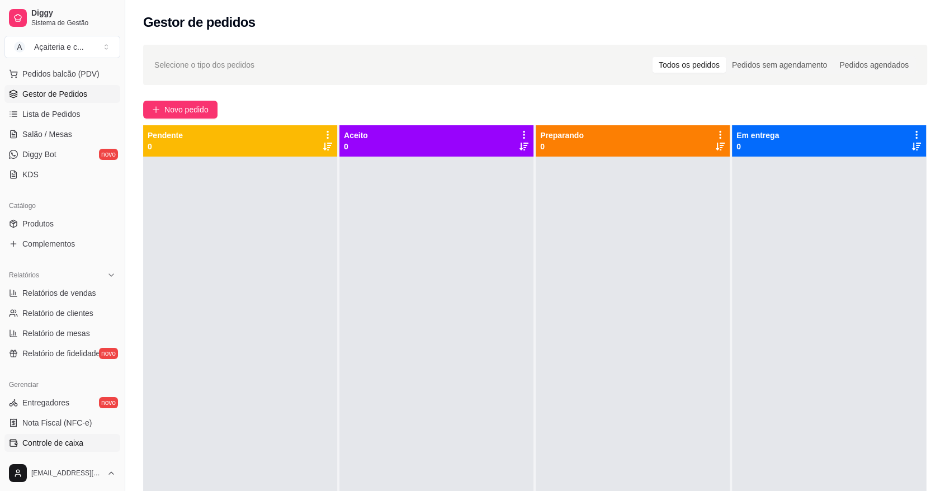
click at [40, 446] on span "Controle de caixa" at bounding box center [52, 442] width 61 height 11
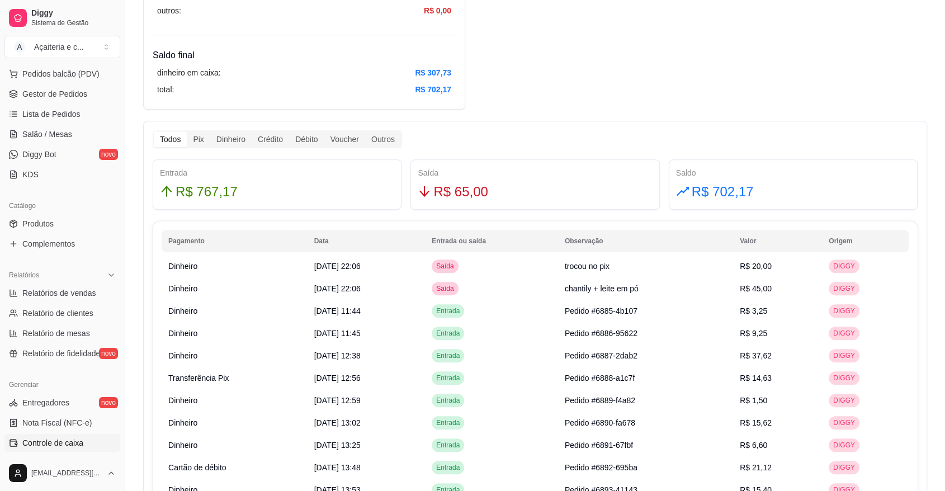
scroll to position [561, 0]
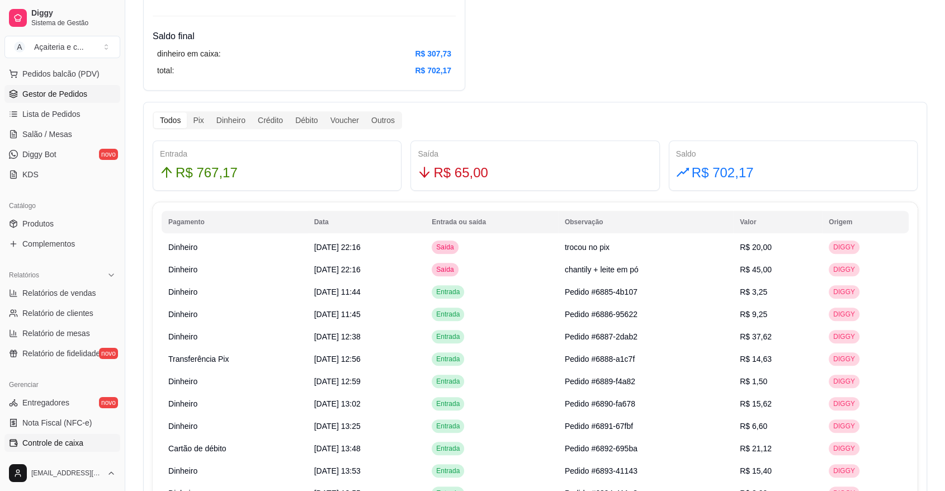
click at [37, 90] on span "Gestor de Pedidos" at bounding box center [54, 93] width 65 height 11
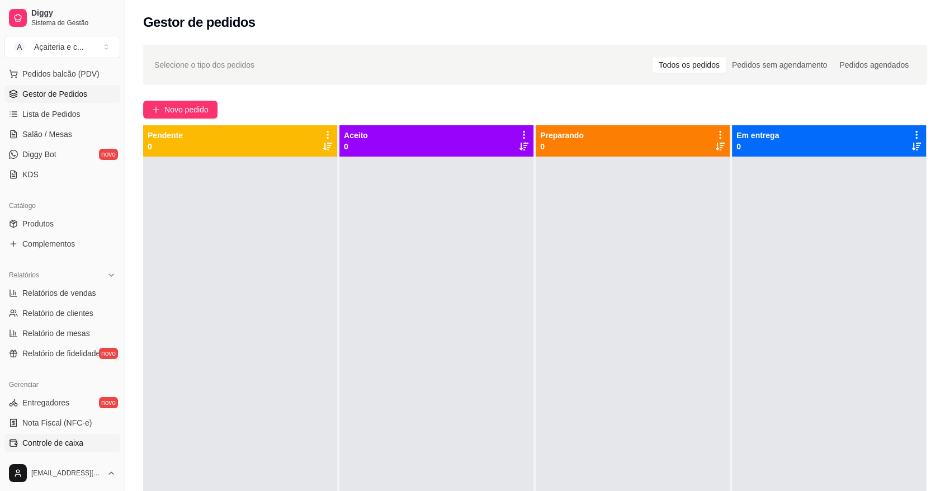
click at [44, 434] on link "Controle de caixa" at bounding box center [62, 443] width 116 height 18
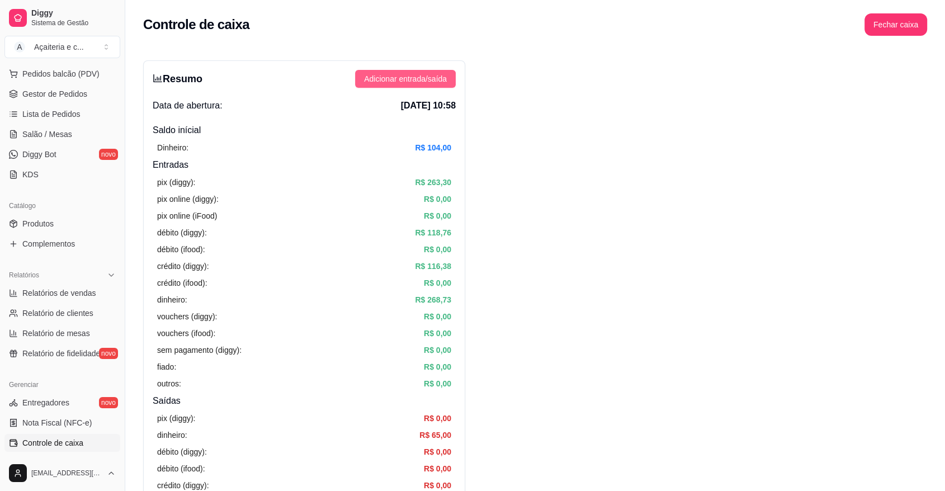
click at [389, 70] on button "Adicionar entrada/saída" at bounding box center [405, 79] width 101 height 18
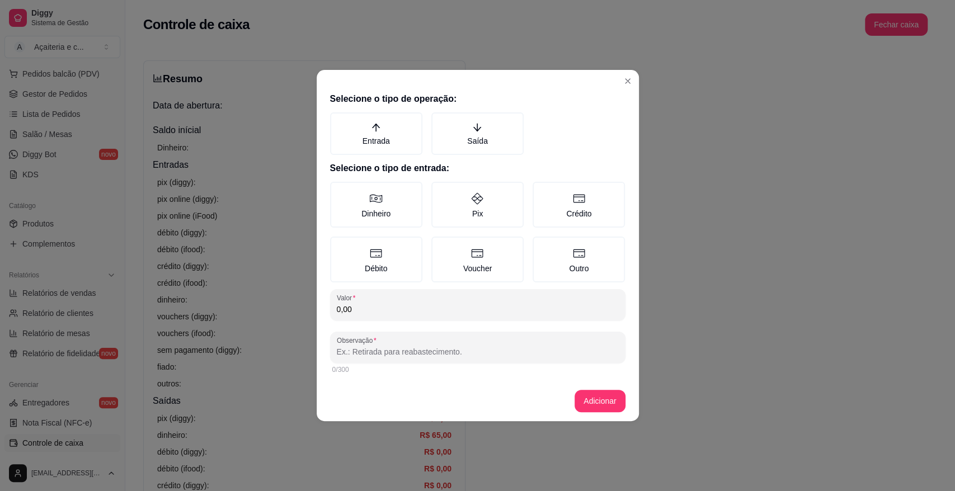
click at [540, 137] on div "Entrada [PERSON_NAME]" at bounding box center [477, 133] width 295 height 43
click at [526, 135] on div "Entrada [PERSON_NAME]" at bounding box center [477, 133] width 295 height 43
click at [510, 135] on label "Saída" at bounding box center [477, 133] width 92 height 43
click at [440, 121] on button "Saída" at bounding box center [435, 116] width 9 height 9
click at [413, 186] on label "Dinheiro" at bounding box center [376, 205] width 92 height 46
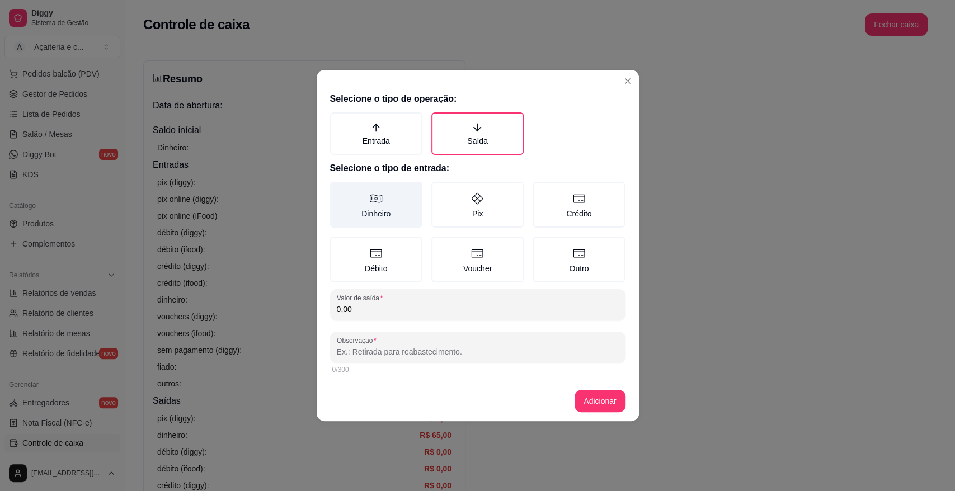
click at [338, 186] on button "Dinheiro" at bounding box center [334, 185] width 9 height 9
click at [400, 308] on input "0,00" at bounding box center [478, 309] width 282 height 11
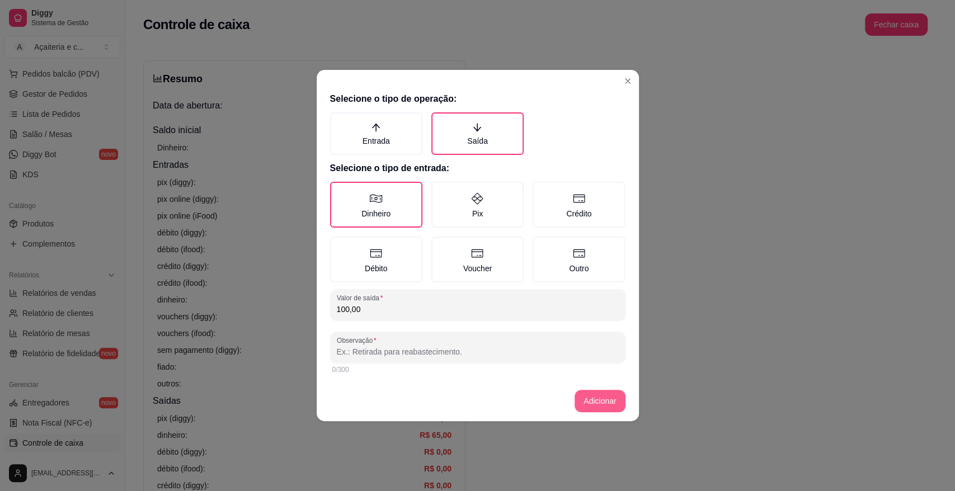
type input "100,00"
click at [581, 392] on button "Adicionar" at bounding box center [600, 401] width 50 height 22
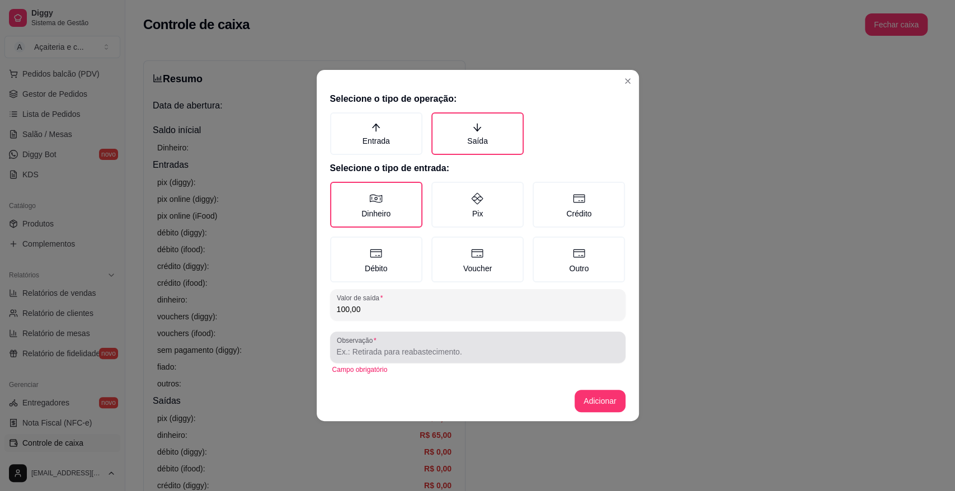
click at [501, 343] on div at bounding box center [478, 347] width 282 height 22
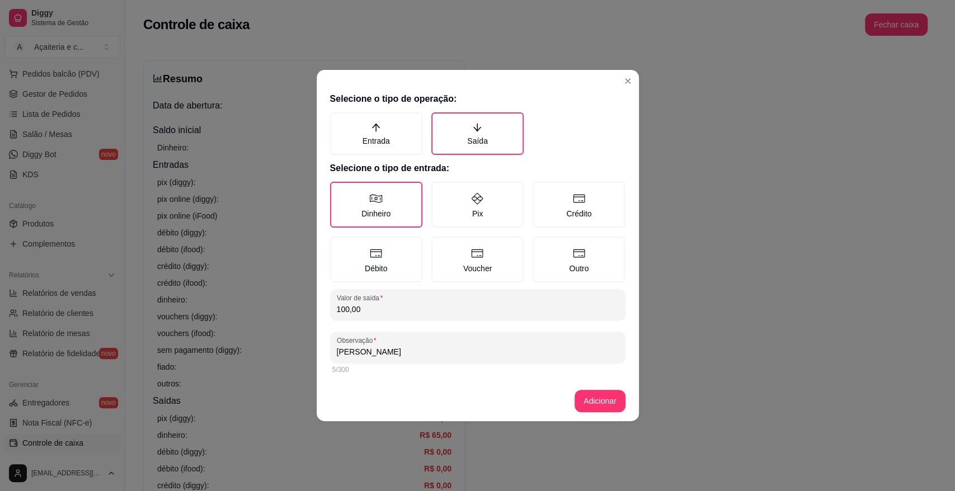
type input "[PERSON_NAME]"
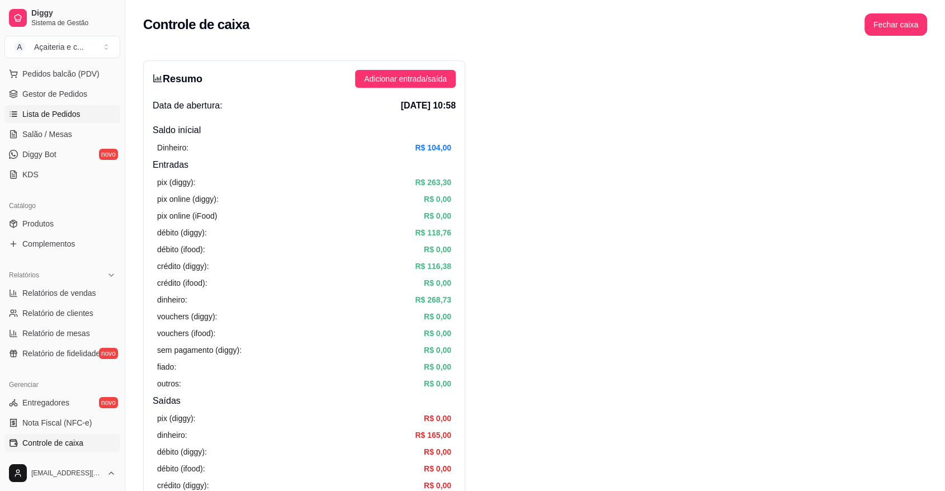
click at [72, 110] on span "Lista de Pedidos" at bounding box center [51, 114] width 58 height 11
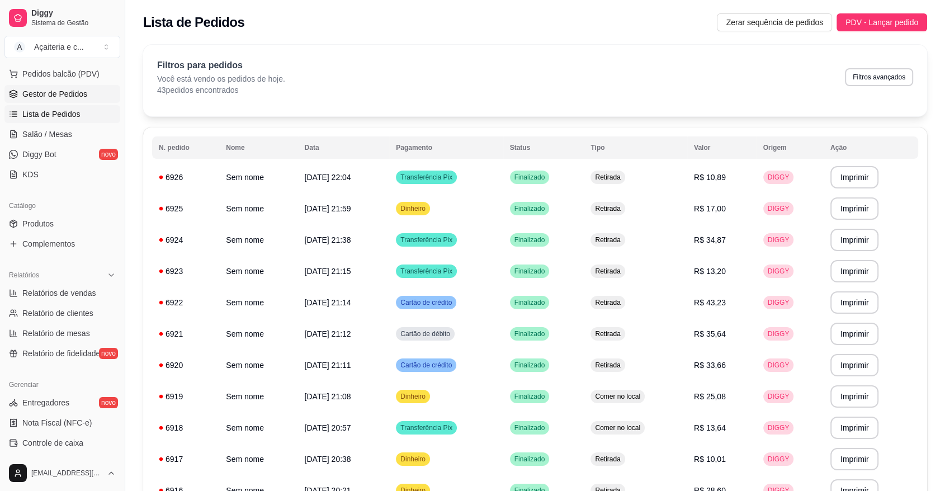
click at [79, 87] on link "Gestor de Pedidos" at bounding box center [62, 94] width 116 height 18
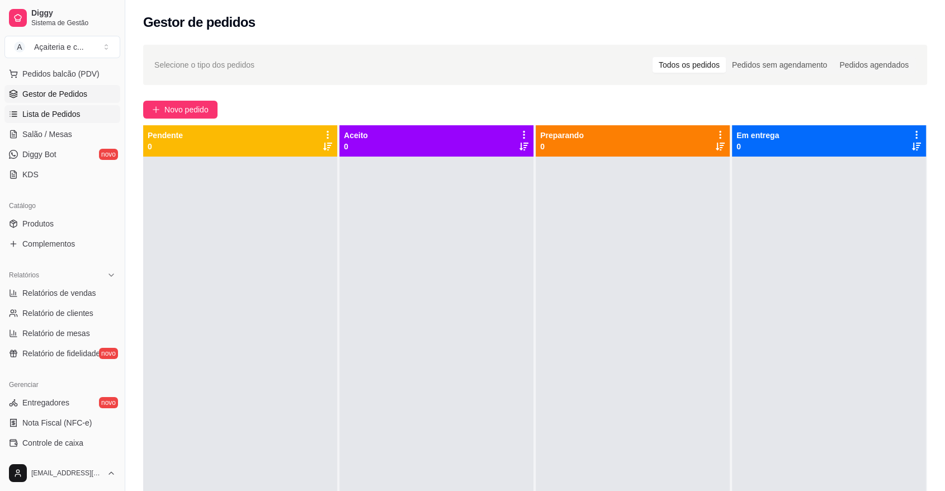
click at [73, 112] on span "Lista de Pedidos" at bounding box center [51, 114] width 58 height 11
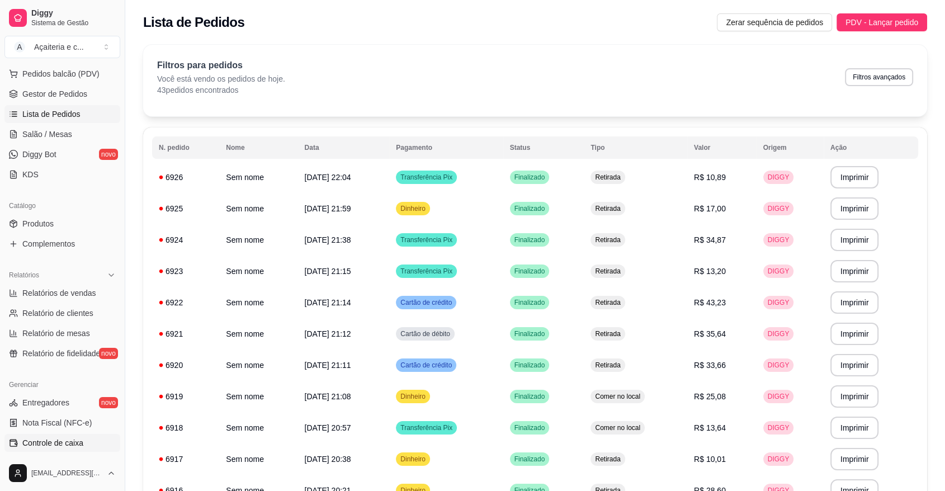
click at [58, 441] on span "Controle de caixa" at bounding box center [52, 442] width 61 height 11
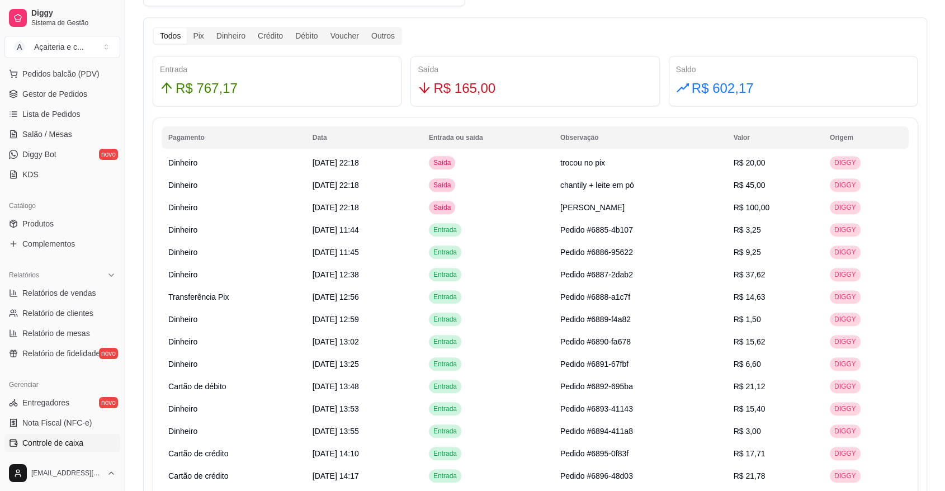
scroll to position [658, 0]
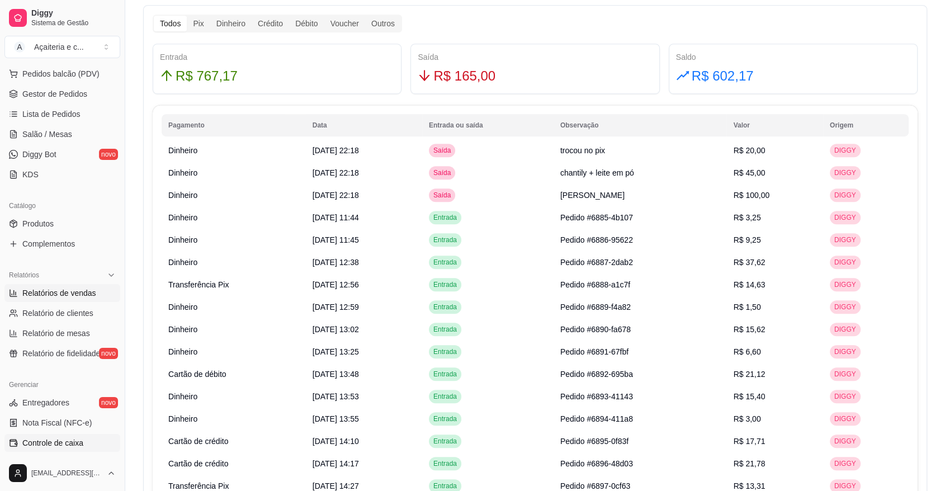
click at [70, 291] on span "Relatórios de vendas" at bounding box center [59, 293] width 74 height 11
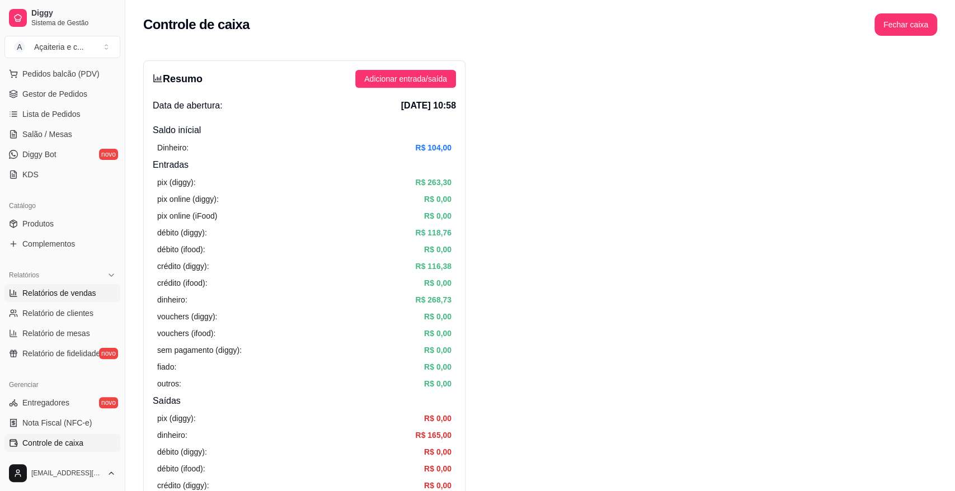
select select "ALL"
select select "0"
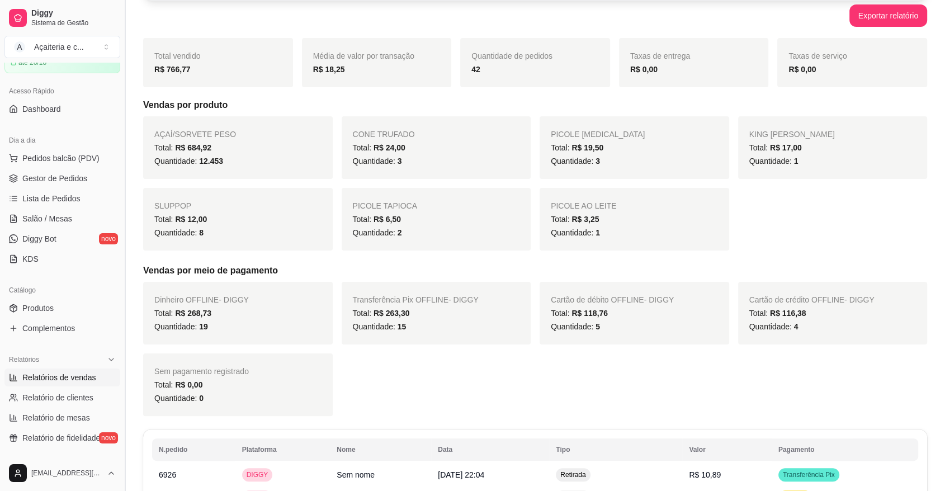
scroll to position [53, 0]
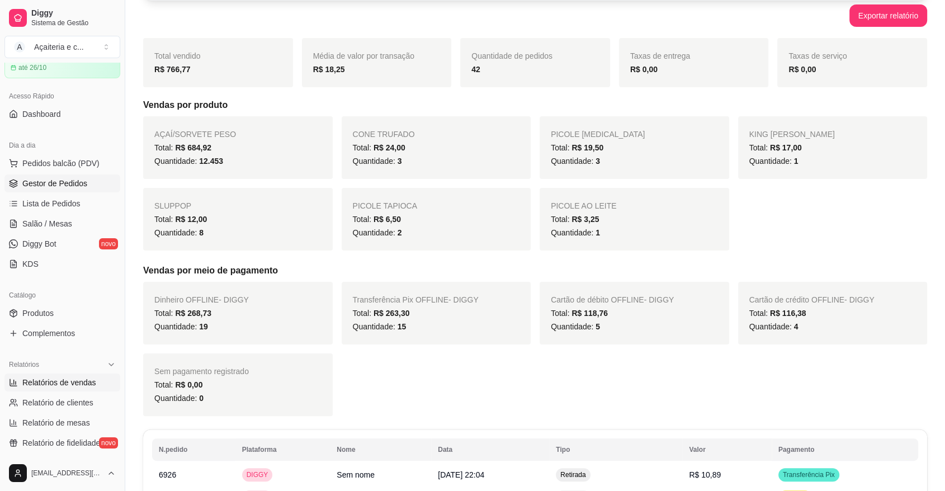
click at [64, 186] on span "Gestor de Pedidos" at bounding box center [54, 183] width 65 height 11
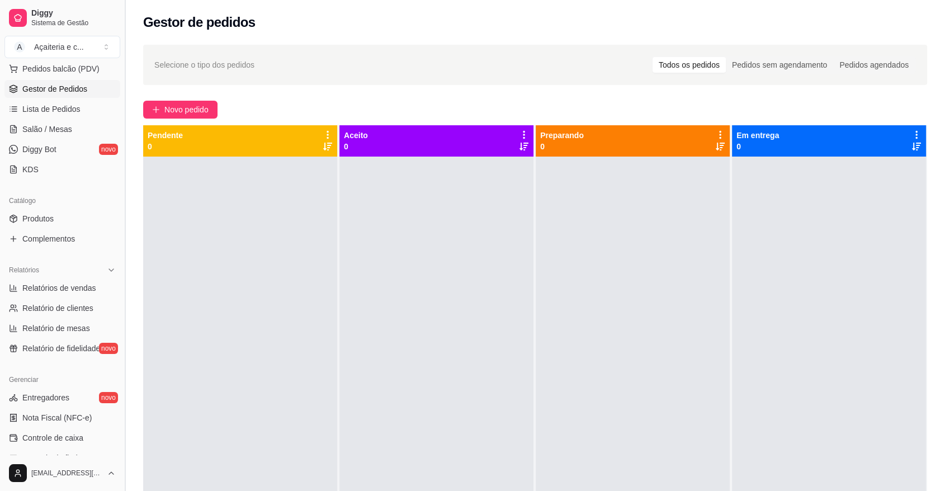
scroll to position [150, 0]
click at [93, 427] on link "Controle de caixa" at bounding box center [62, 436] width 116 height 18
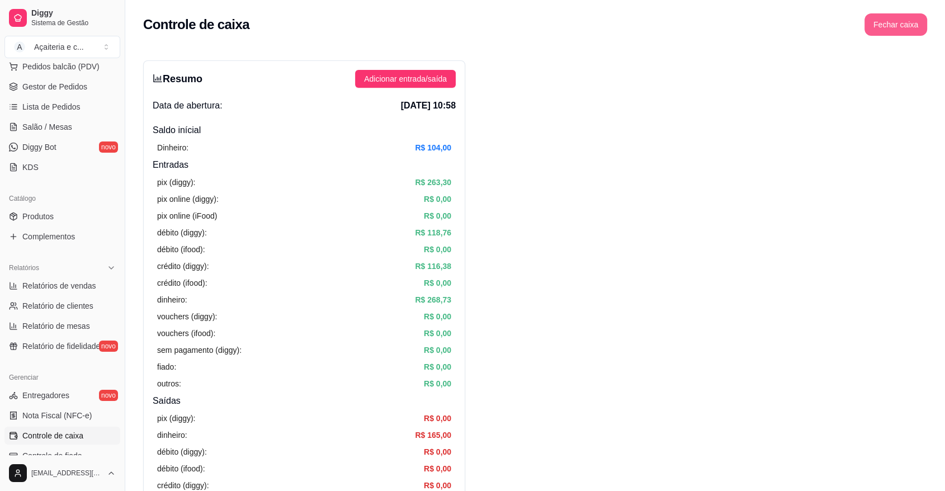
click at [881, 20] on button "Fechar caixa" at bounding box center [896, 24] width 63 height 22
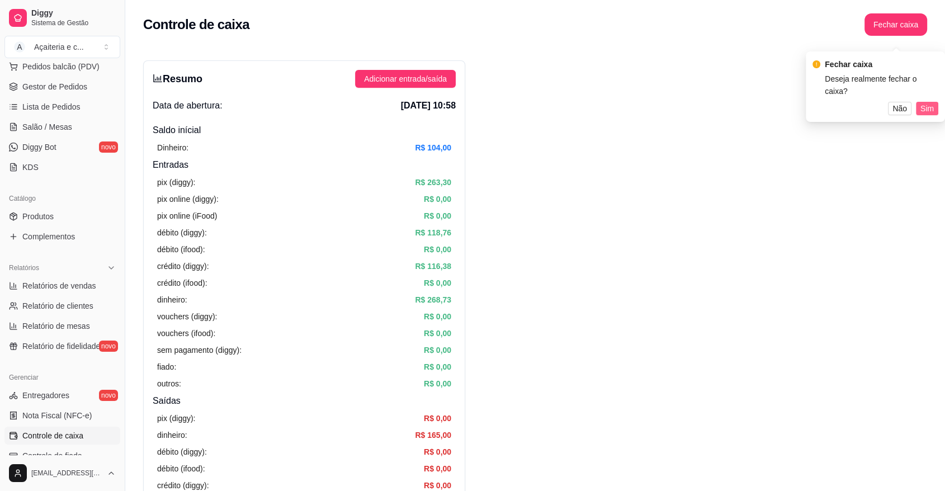
click at [924, 103] on div "Fechar caixa Deseja realmente fechar o caixa? Não Sim" at bounding box center [875, 86] width 139 height 70
click at [926, 99] on span "Sim" at bounding box center [927, 99] width 13 height 12
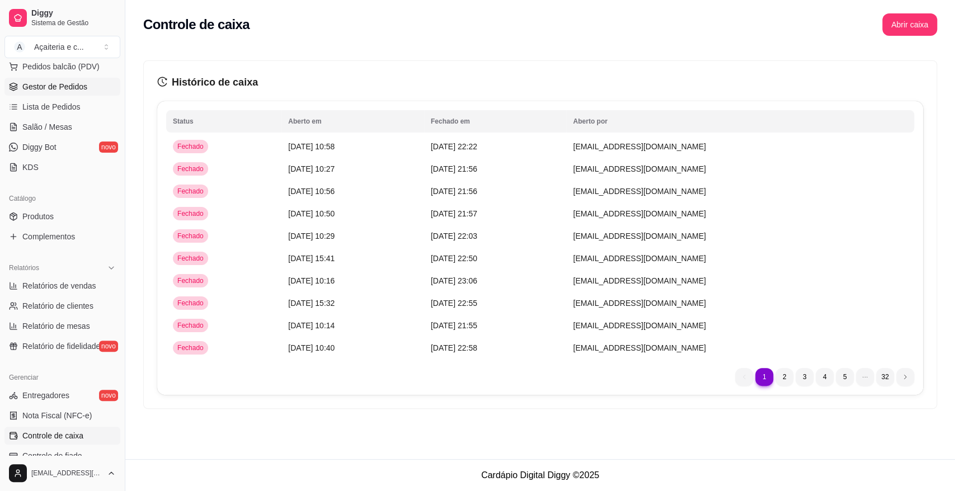
click at [69, 90] on span "Gestor de Pedidos" at bounding box center [54, 86] width 65 height 11
